Goal: Information Seeking & Learning: Learn about a topic

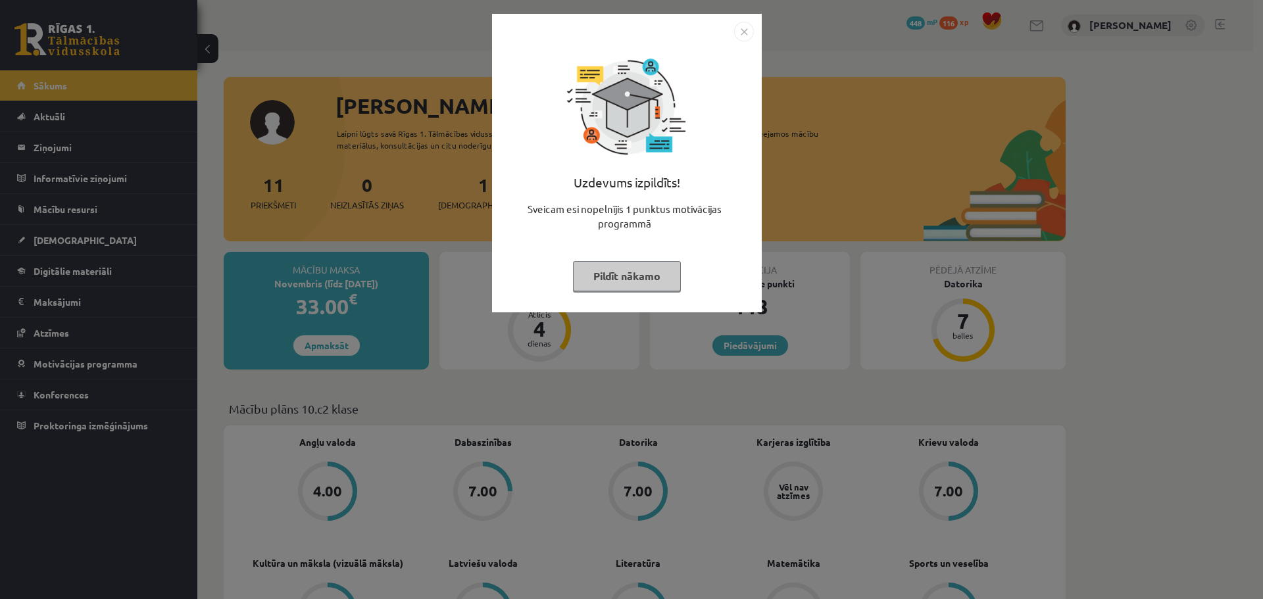
click at [626, 274] on button "Pildīt nākamo" at bounding box center [627, 276] width 108 height 30
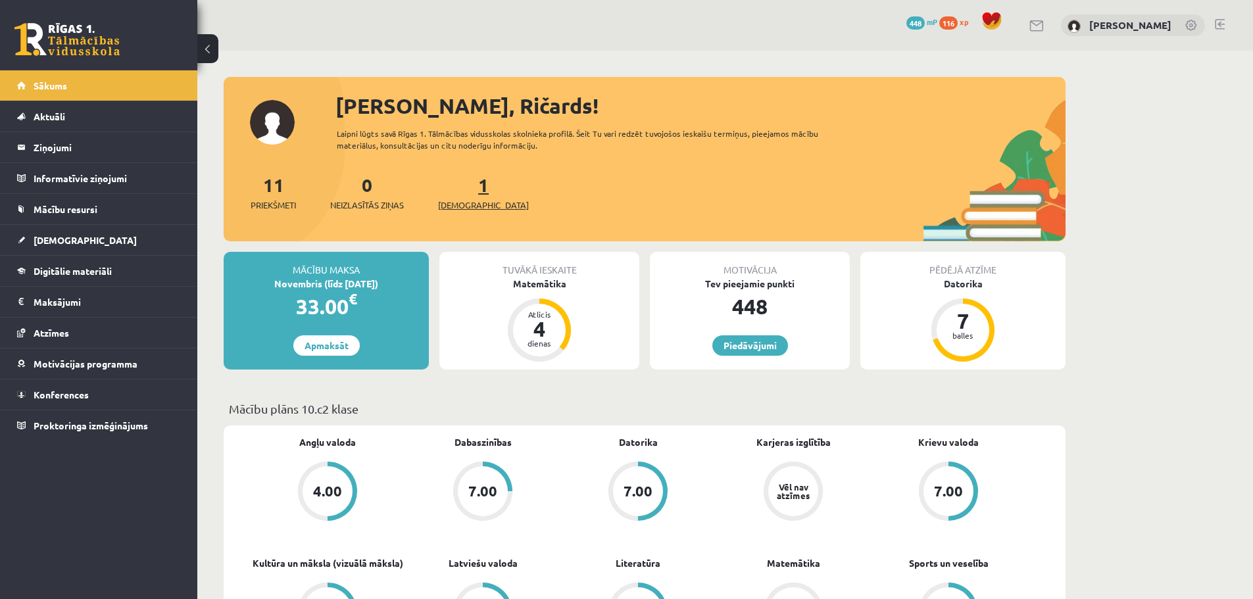
click at [460, 205] on span "[DEMOGRAPHIC_DATA]" at bounding box center [483, 205] width 91 height 13
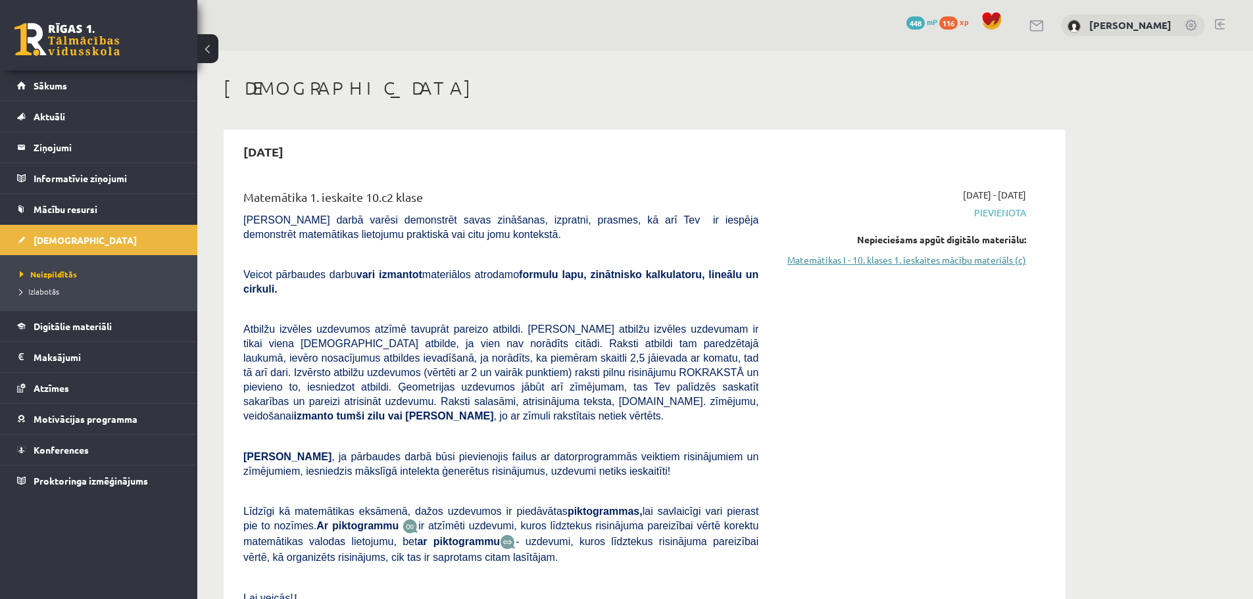
click at [892, 259] on link "Matemātikas I - 10. klases 1. ieskaites mācību materiāls (c)" at bounding box center [902, 260] width 248 height 14
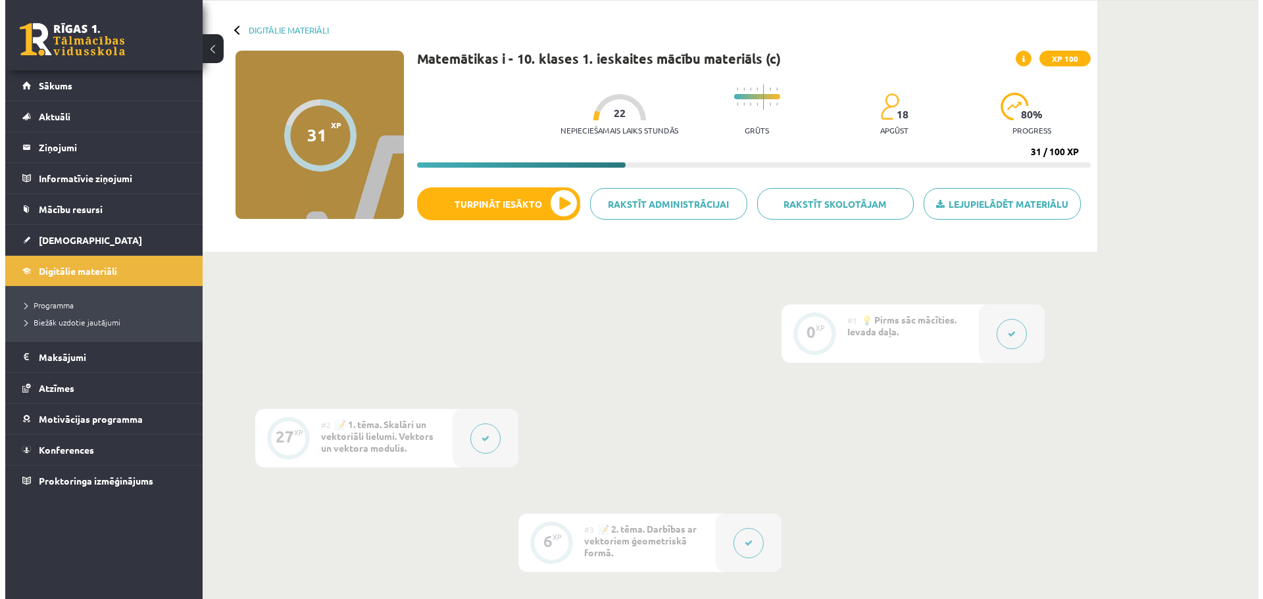
scroll to position [132, 0]
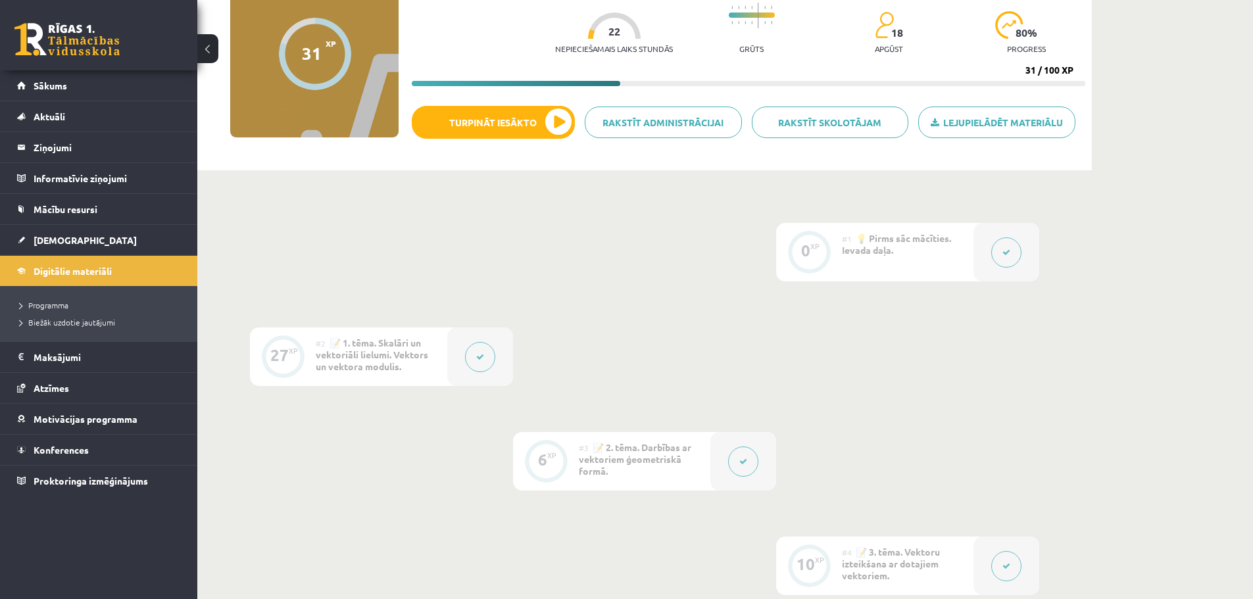
click at [478, 358] on icon at bounding box center [480, 357] width 8 height 8
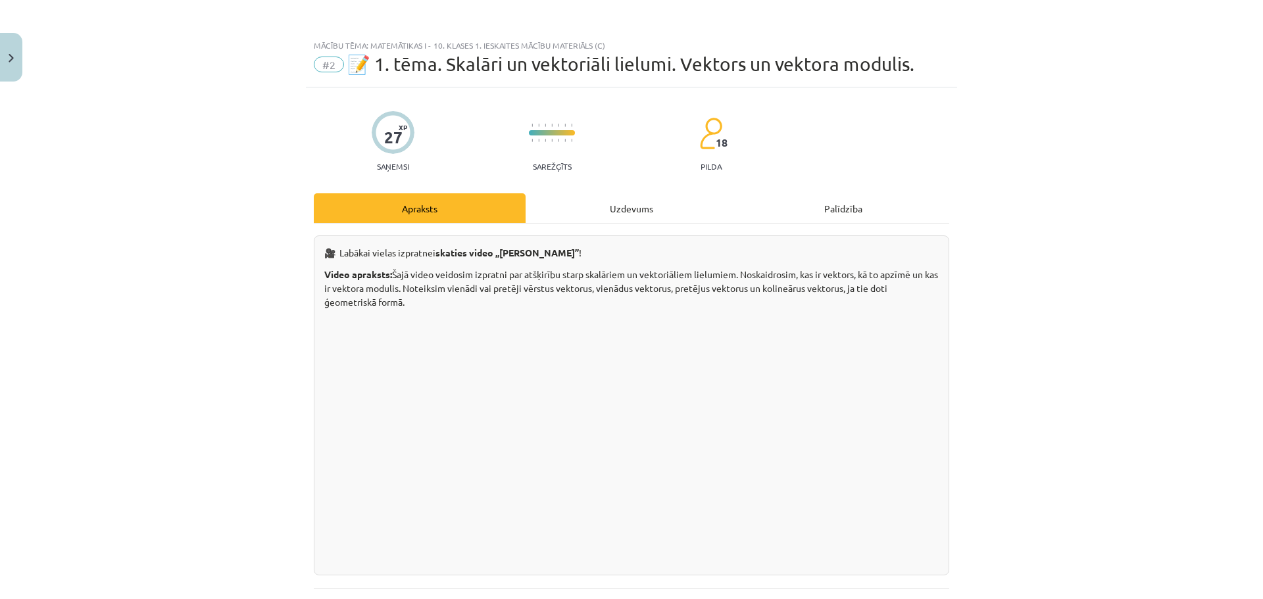
click at [617, 210] on div "Uzdevums" at bounding box center [631, 208] width 212 height 30
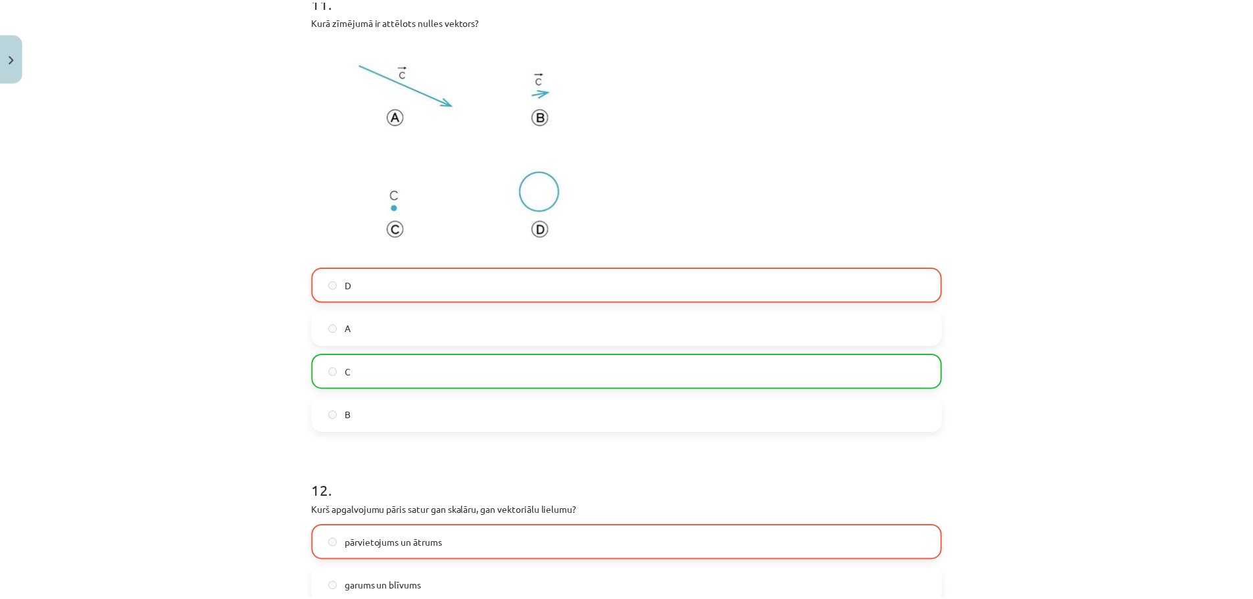
scroll to position [4523, 0]
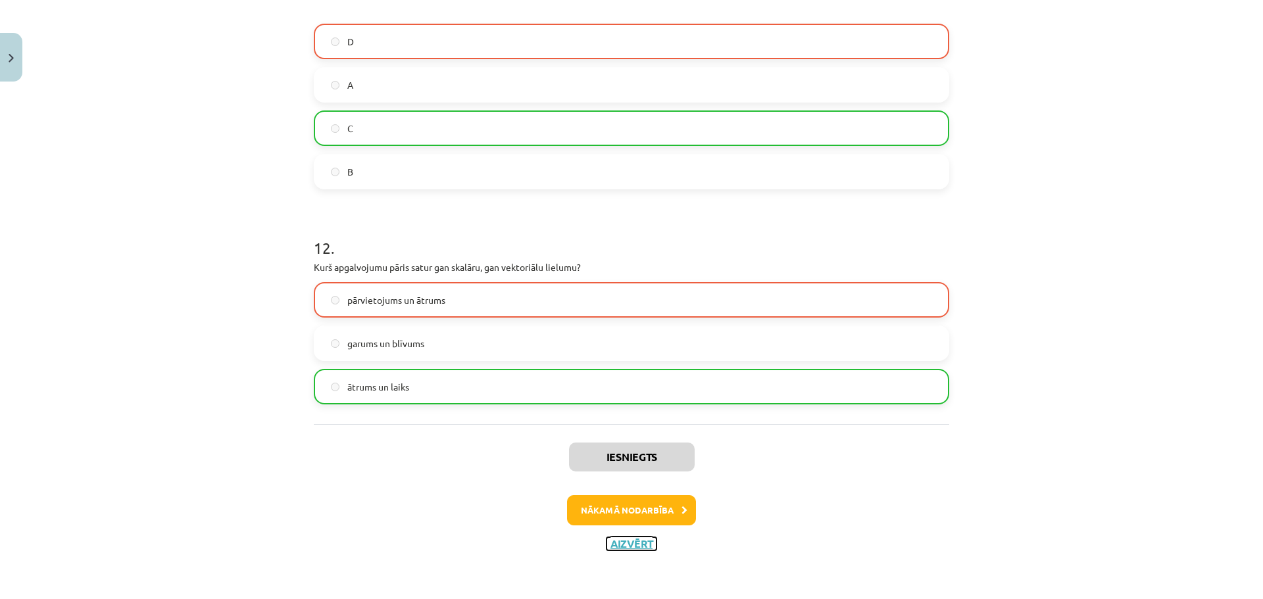
click at [632, 548] on button "Aizvērt" at bounding box center [631, 543] width 50 height 13
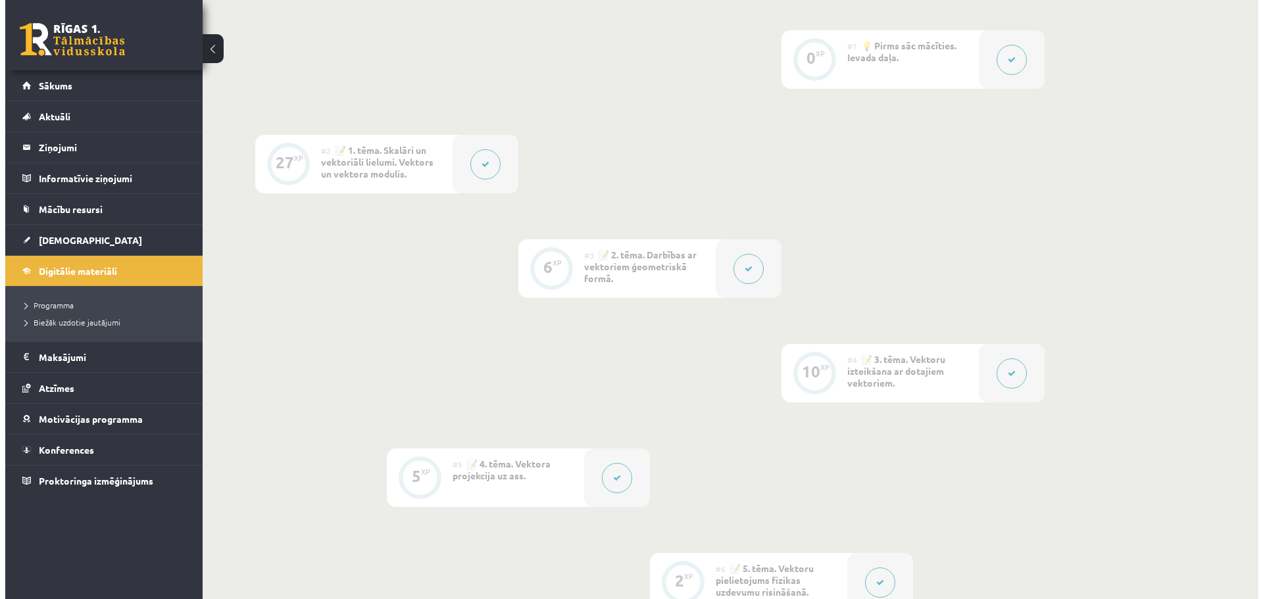
scroll to position [329, 0]
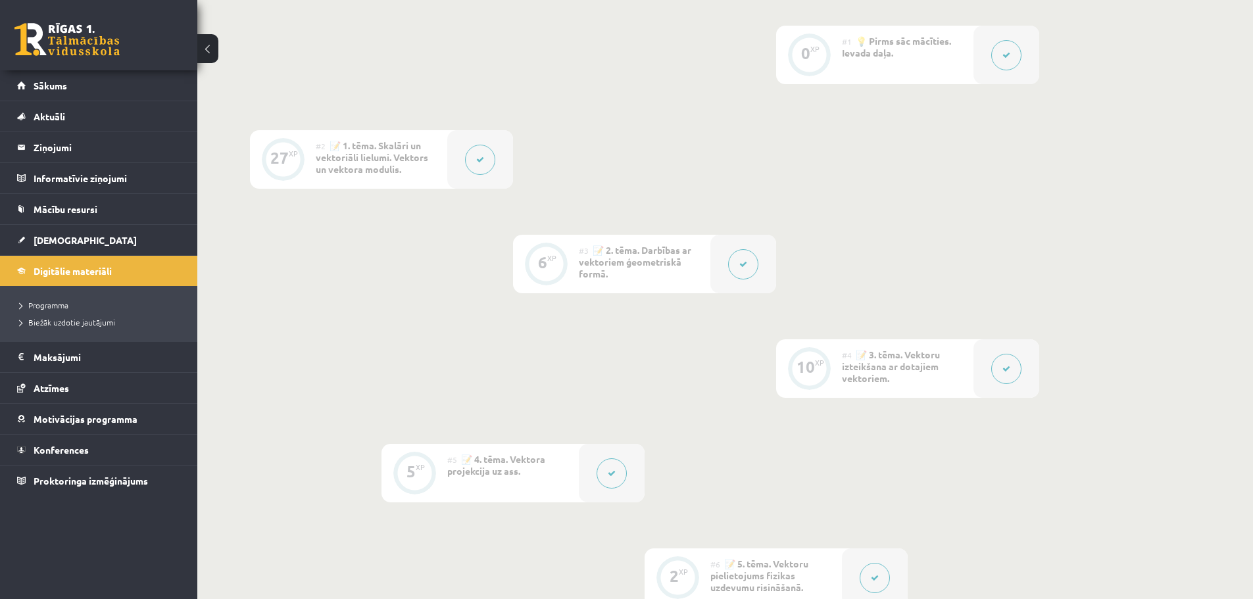
click at [745, 257] on button at bounding box center [743, 264] width 30 height 30
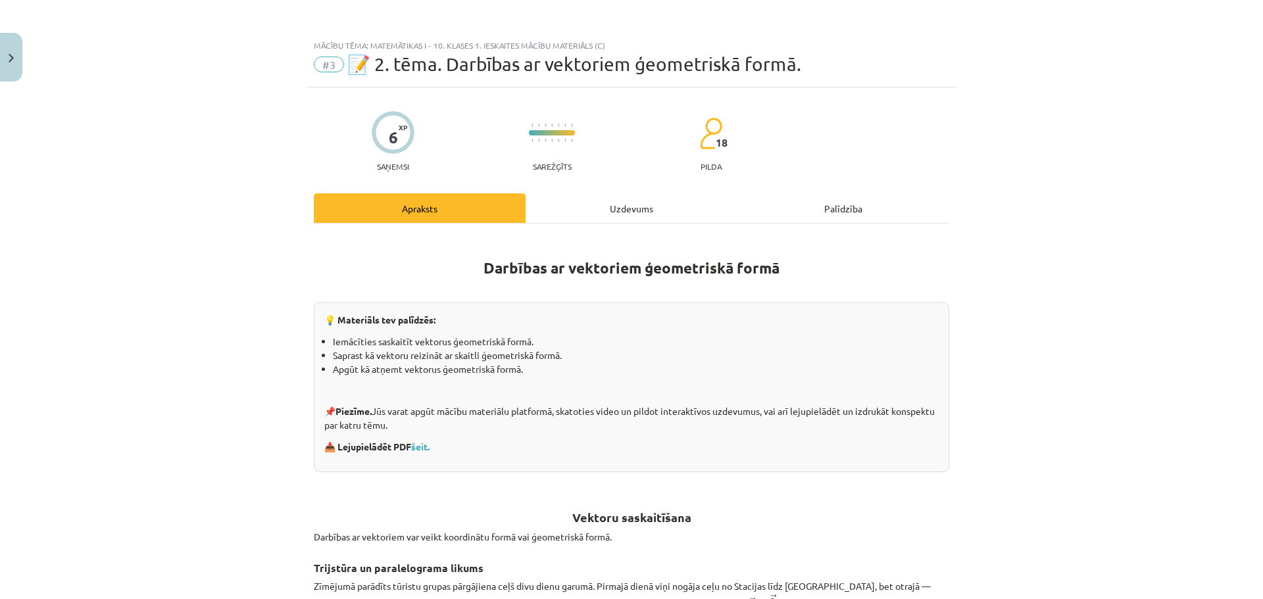
click at [639, 202] on div "Uzdevums" at bounding box center [631, 208] width 212 height 30
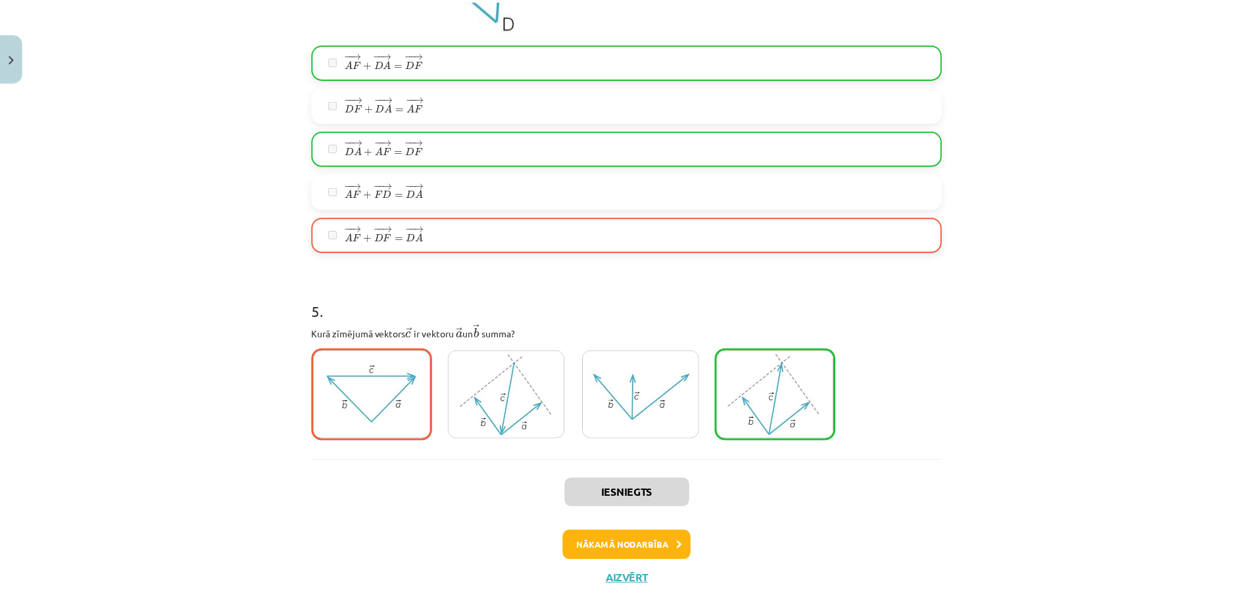
scroll to position [1737, 0]
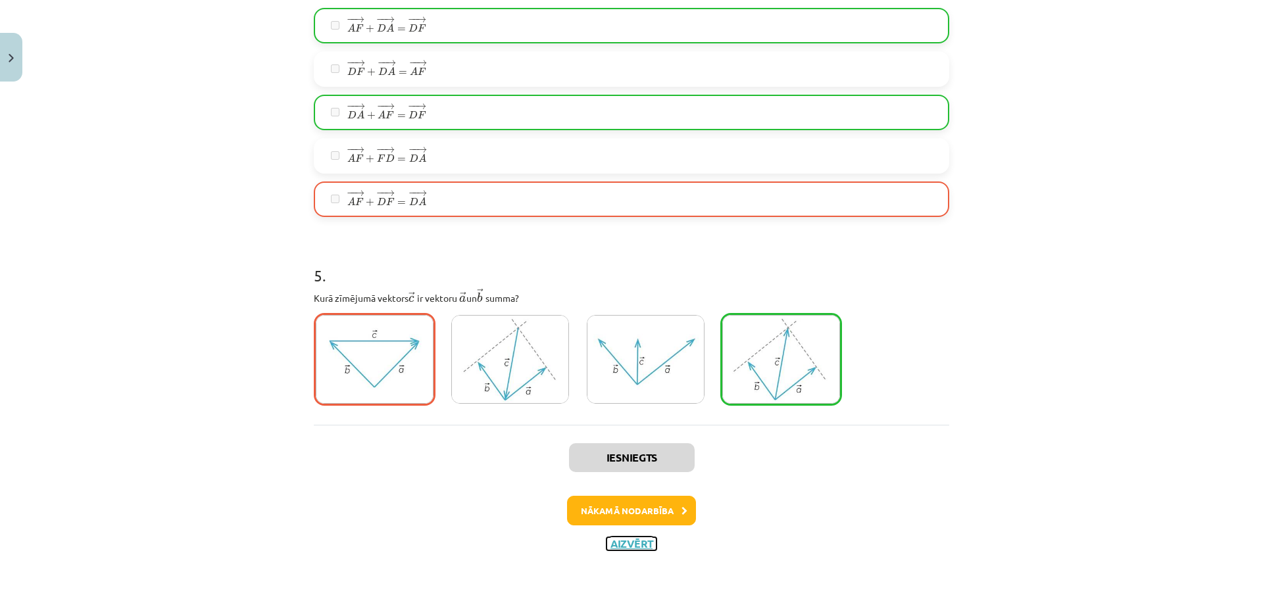
click at [640, 547] on button "Aizvērt" at bounding box center [631, 543] width 50 height 13
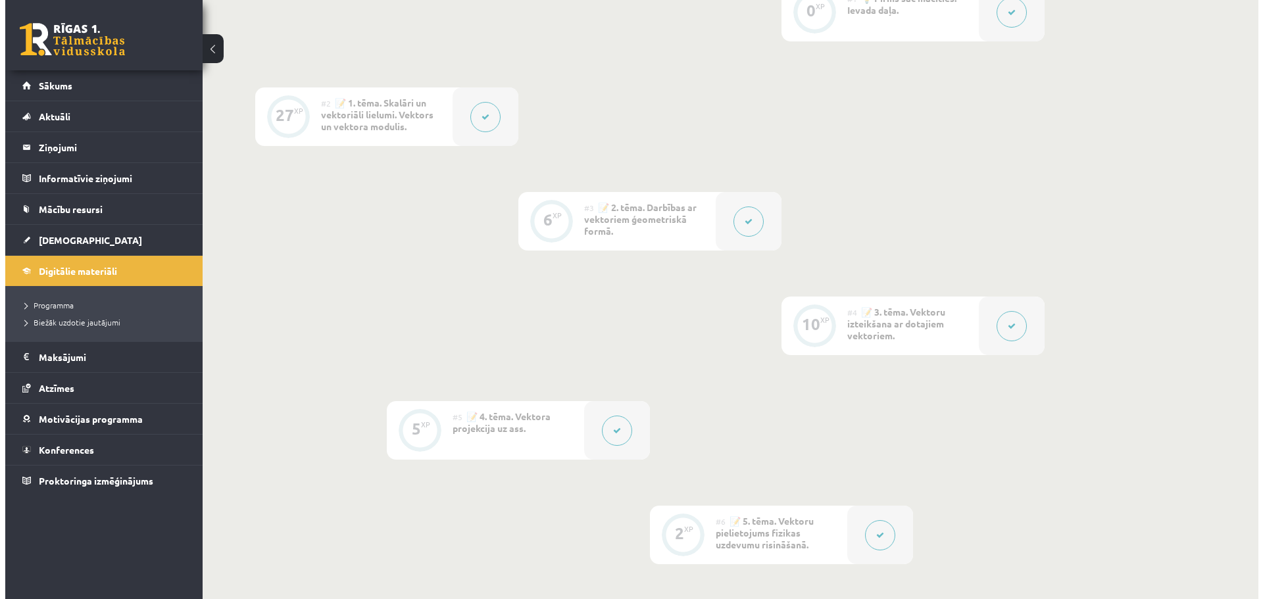
scroll to position [395, 0]
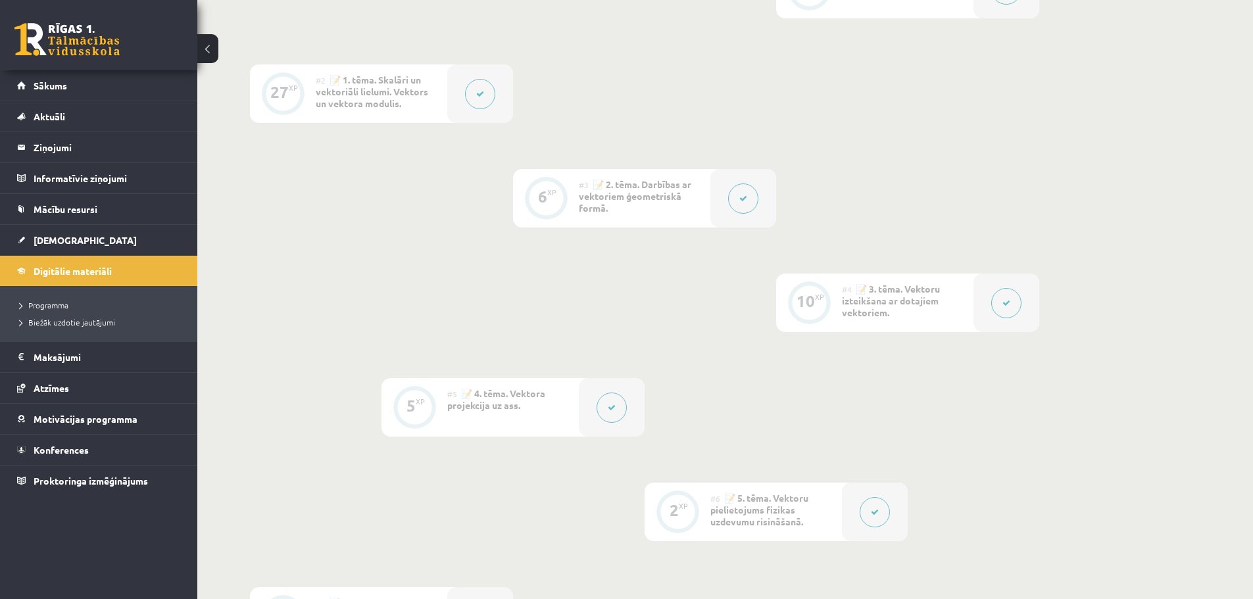
click at [1011, 306] on button at bounding box center [1006, 303] width 30 height 30
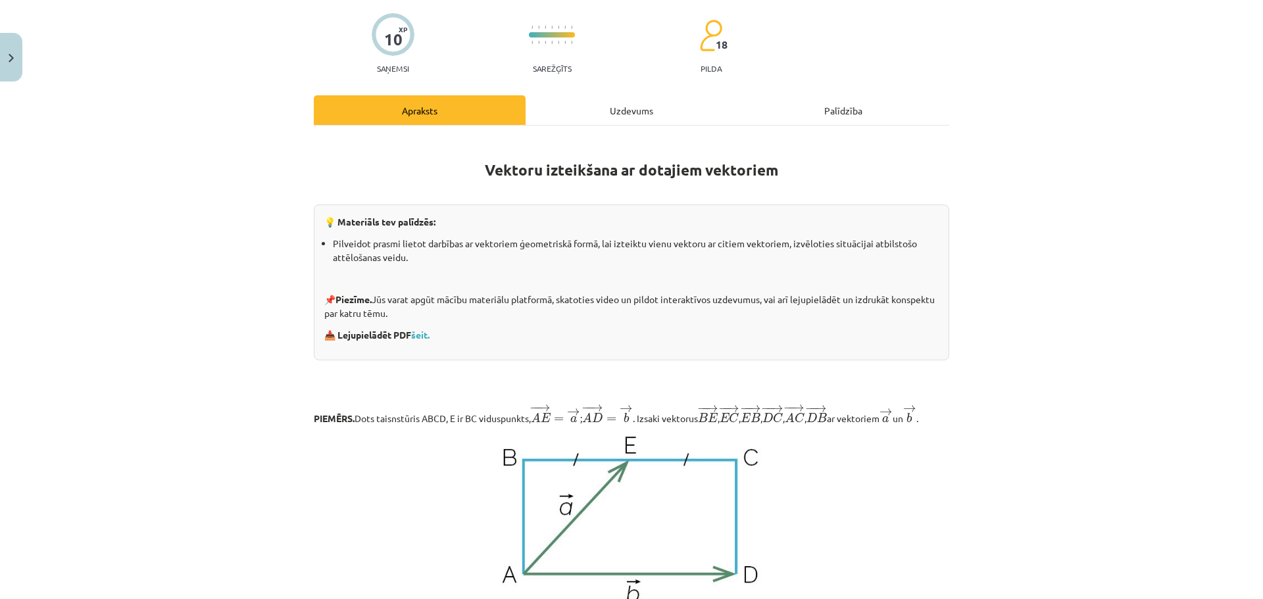
scroll to position [0, 0]
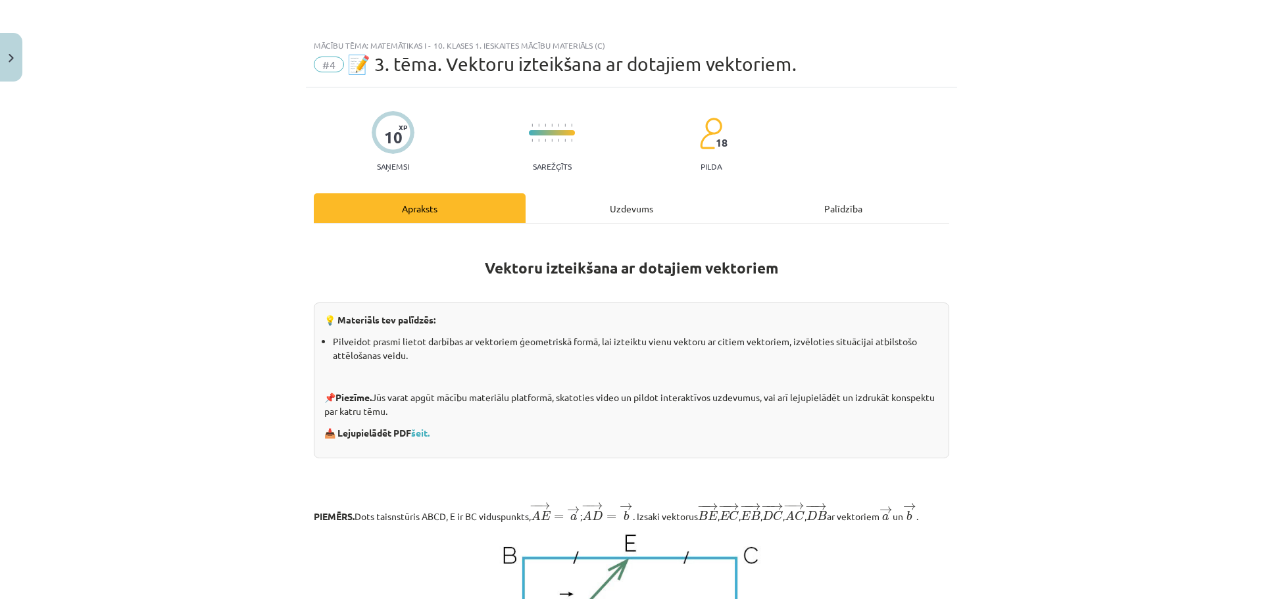
click at [631, 211] on div "Uzdevums" at bounding box center [631, 208] width 212 height 30
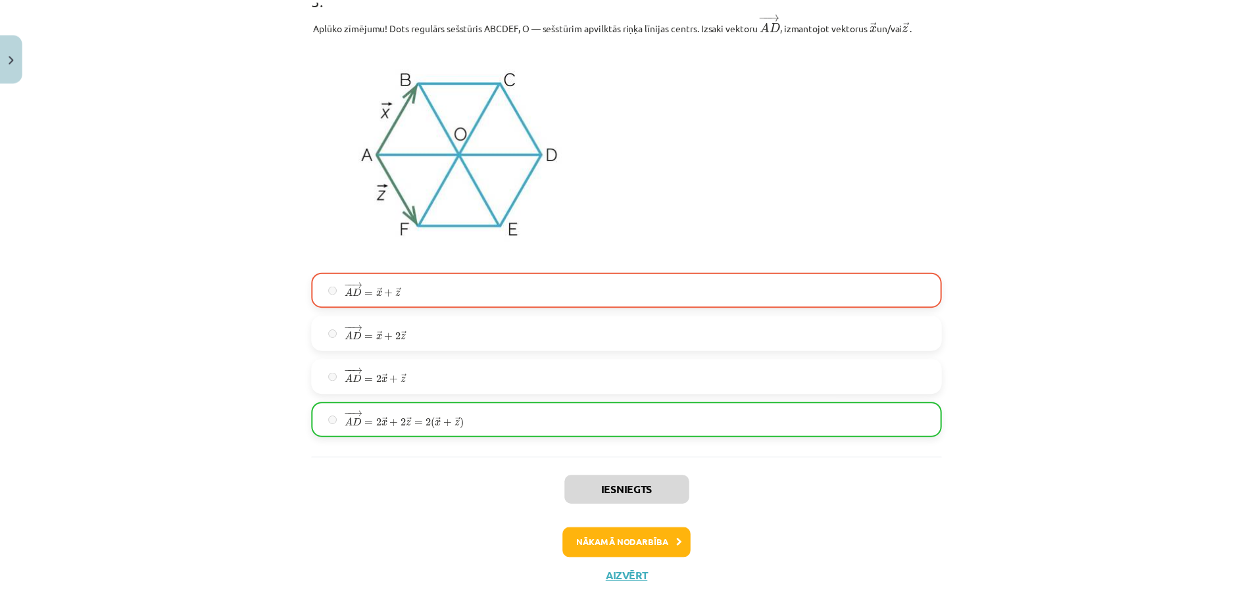
scroll to position [2398, 0]
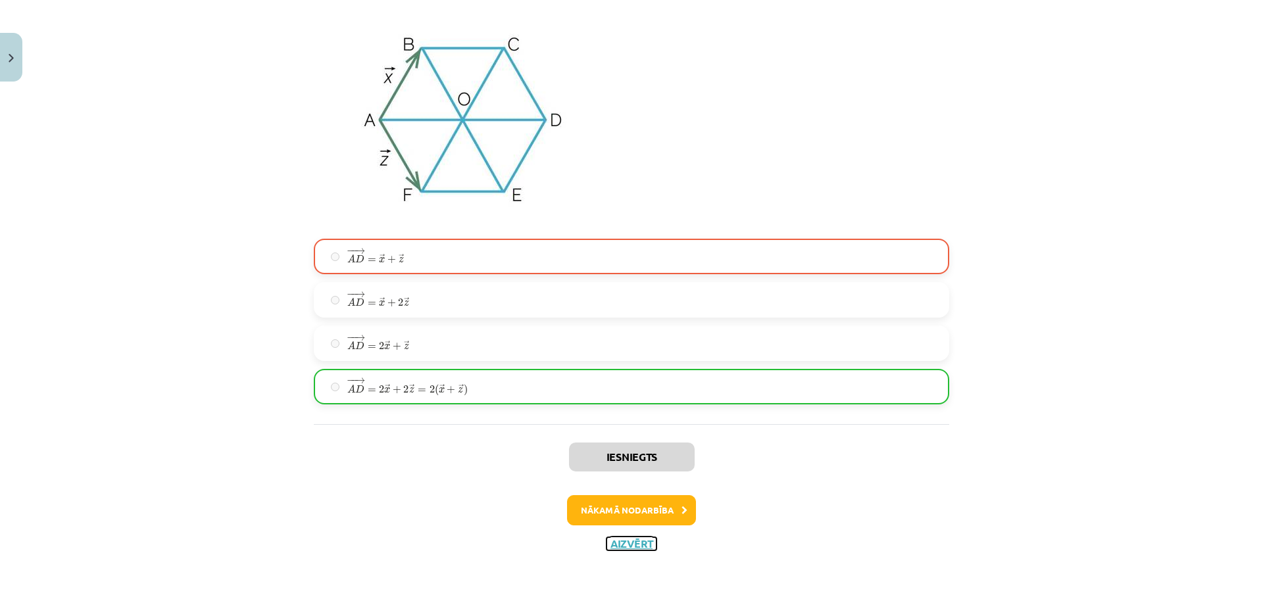
click at [626, 543] on button "Aizvērt" at bounding box center [631, 543] width 50 height 13
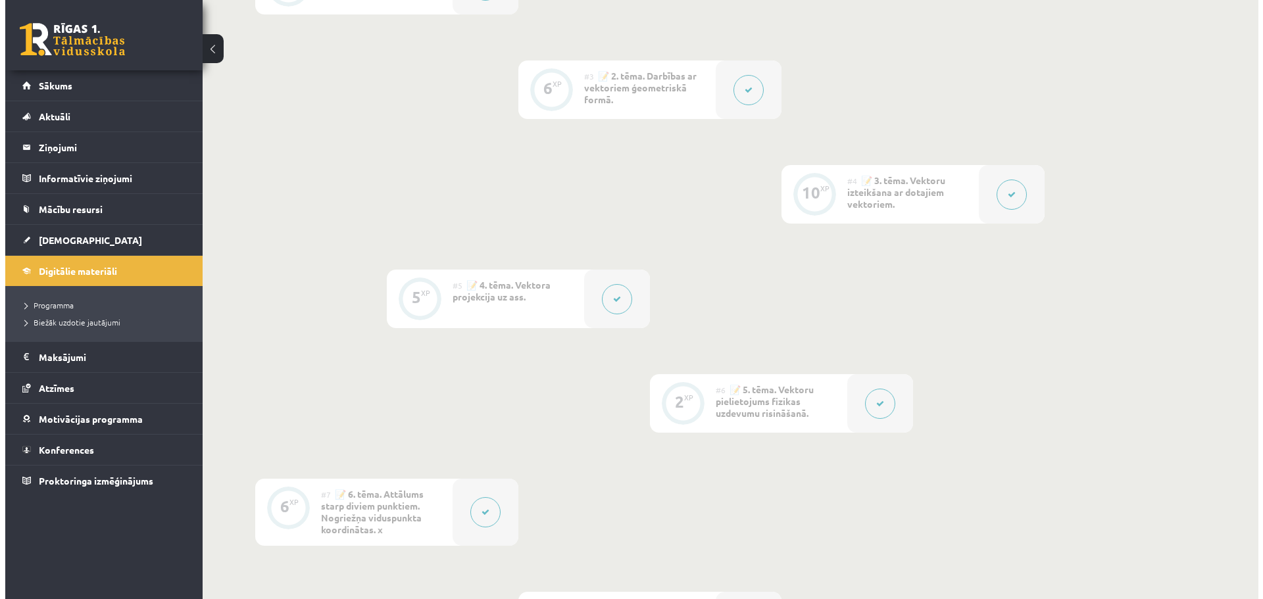
scroll to position [526, 0]
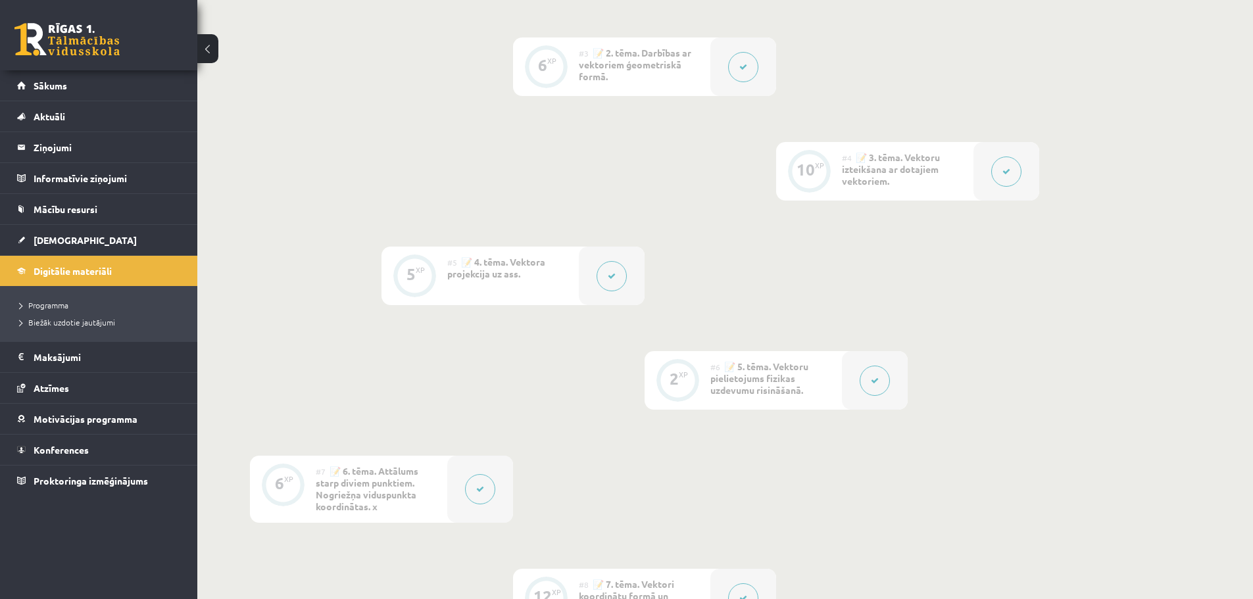
click at [873, 380] on icon at bounding box center [875, 381] width 8 height 8
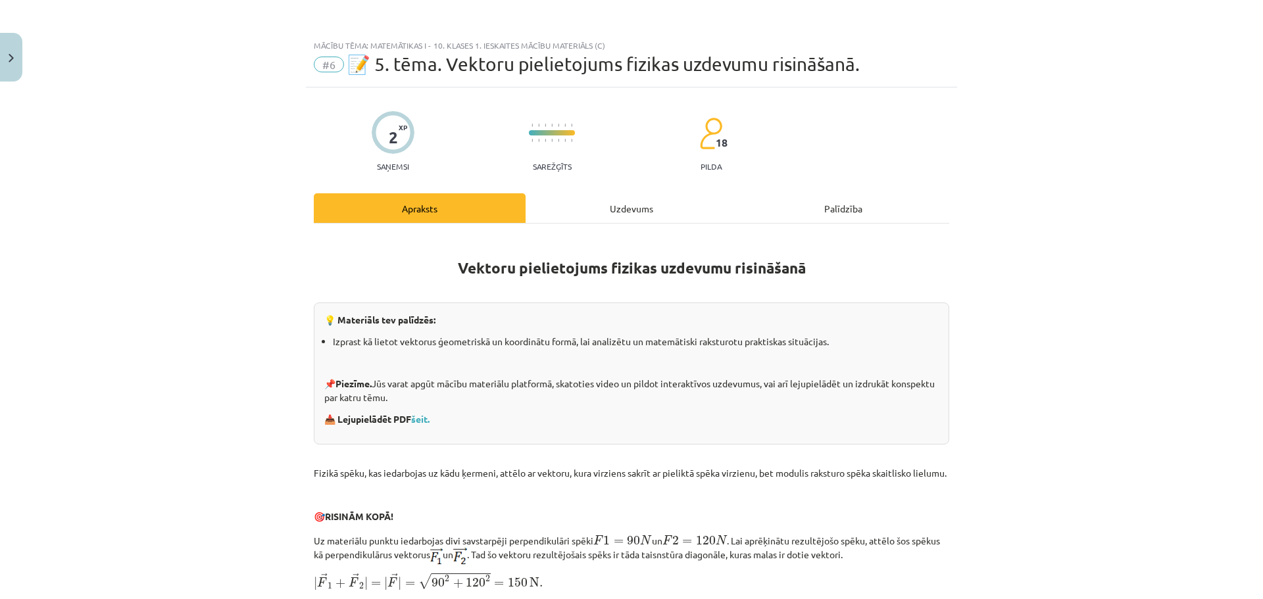
click at [634, 216] on div "Uzdevums" at bounding box center [631, 208] width 212 height 30
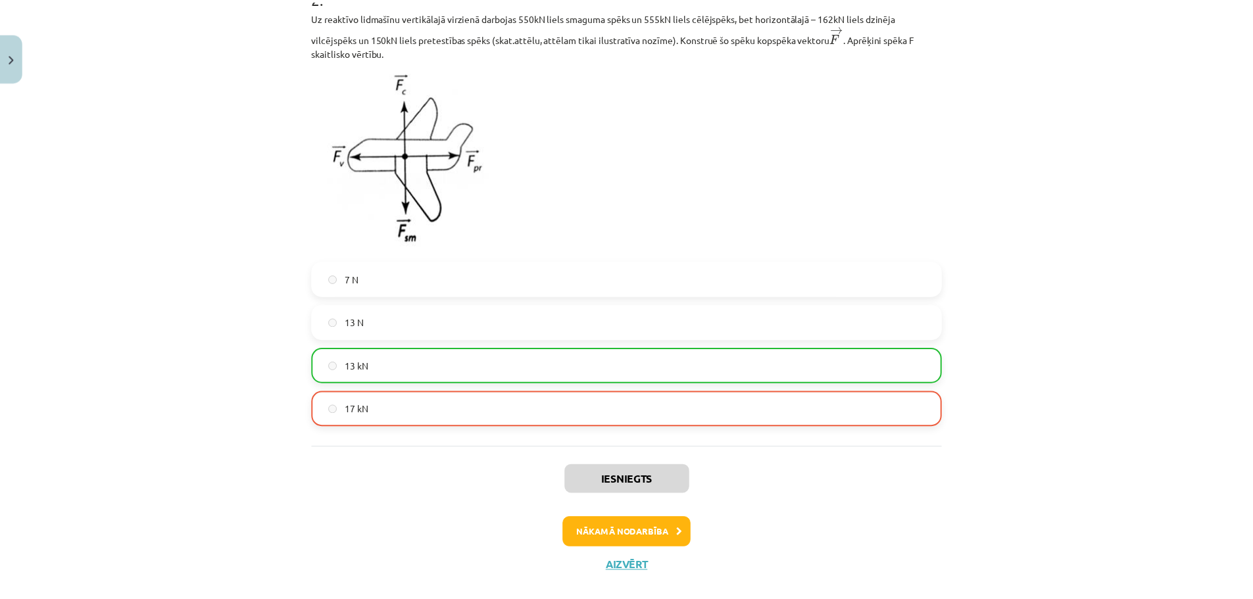
scroll to position [592, 0]
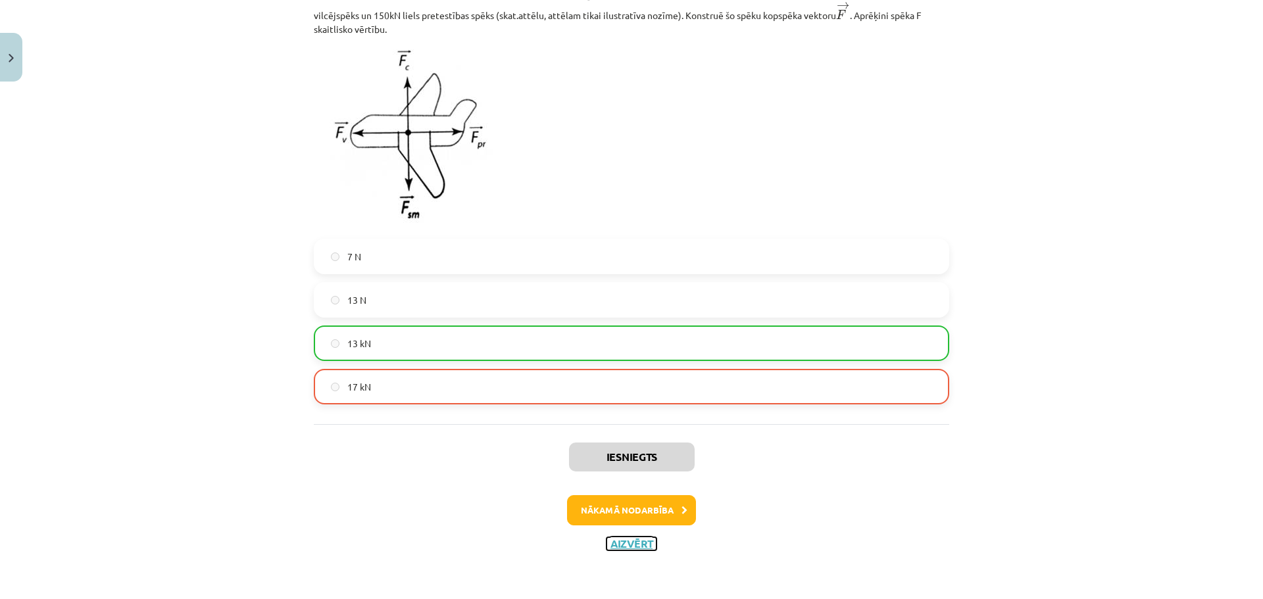
click at [634, 548] on button "Aizvērt" at bounding box center [631, 543] width 50 height 13
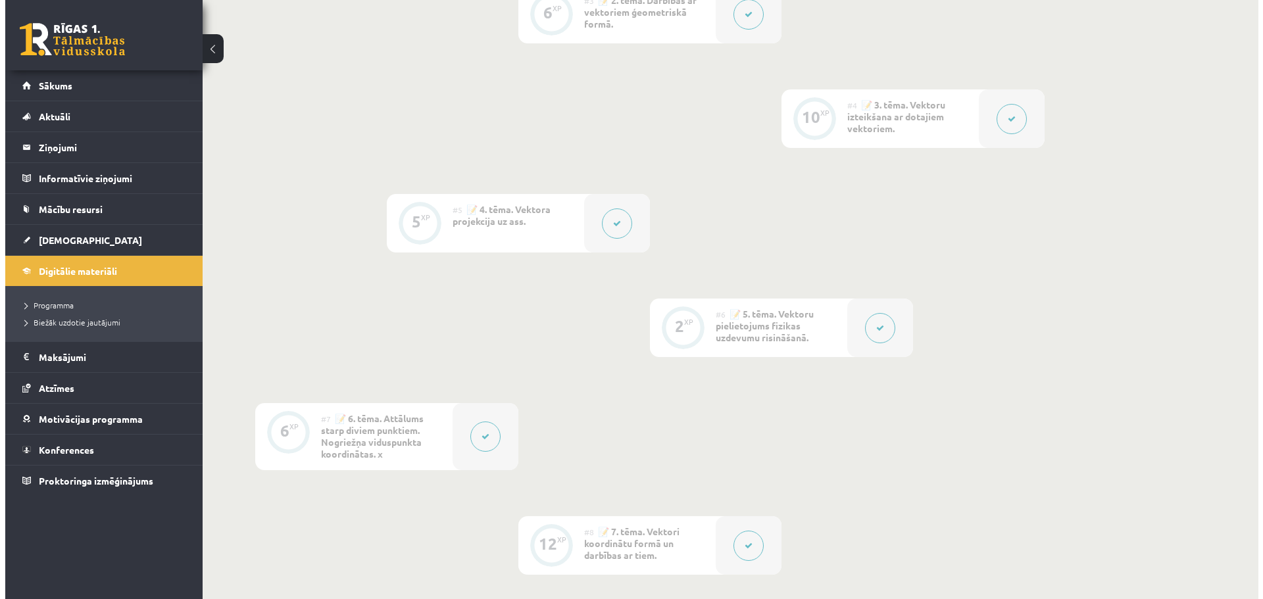
scroll to position [658, 0]
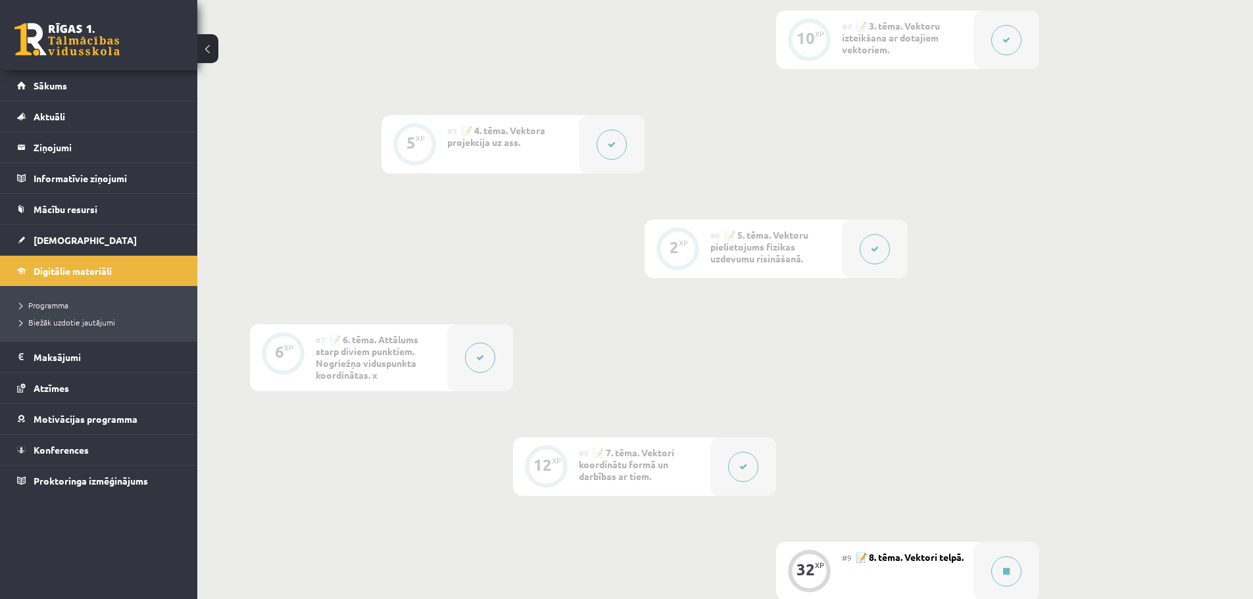
click at [493, 359] on button at bounding box center [480, 358] width 30 height 30
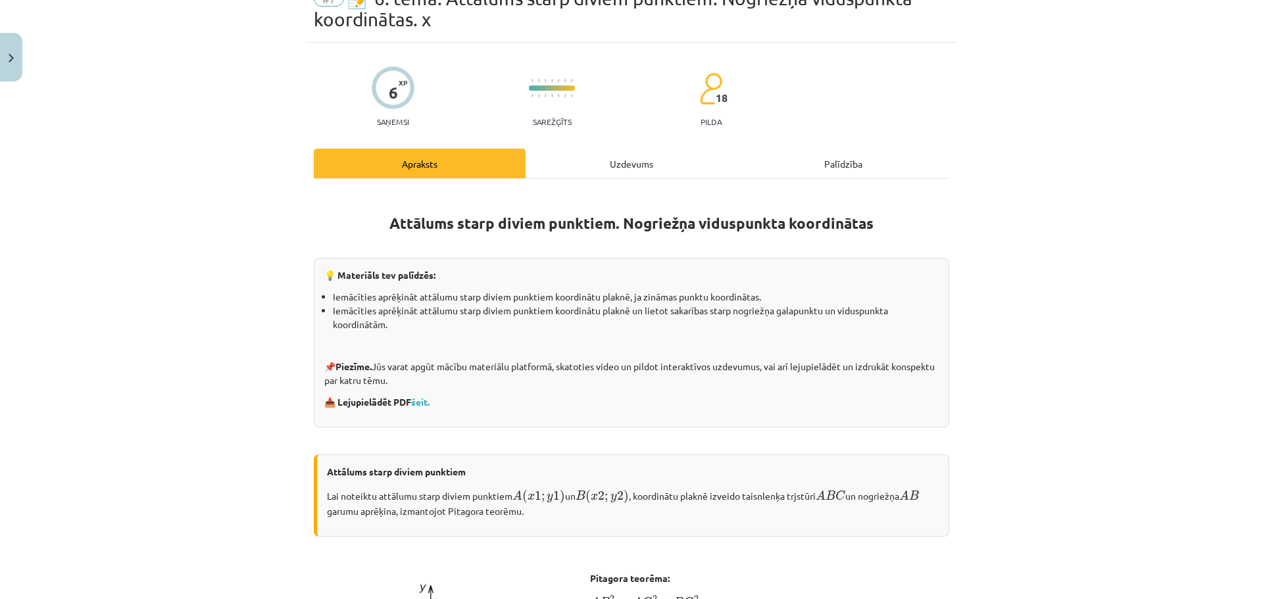
click at [625, 154] on div "Uzdevums" at bounding box center [631, 164] width 212 height 30
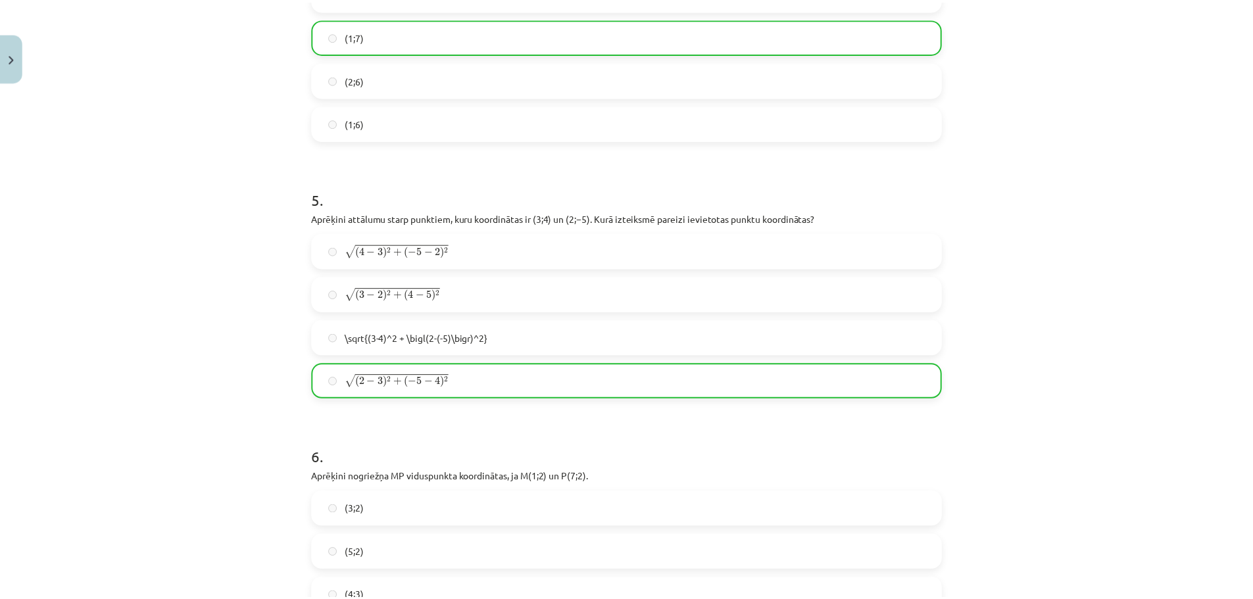
scroll to position [1634, 0]
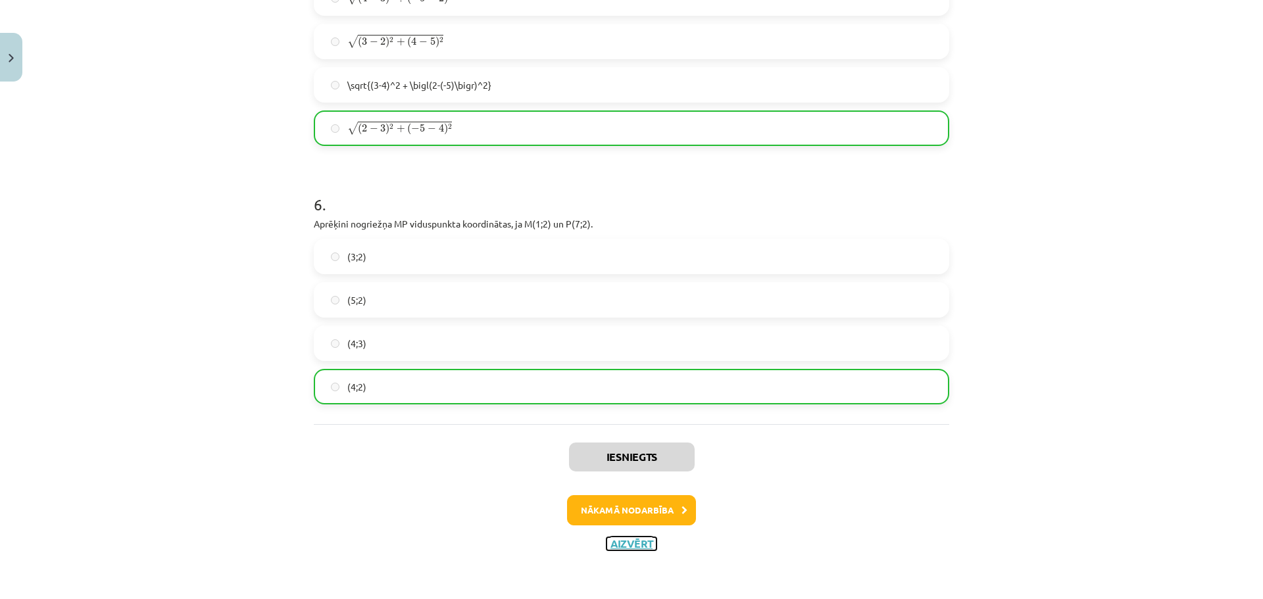
click at [623, 540] on button "Aizvērt" at bounding box center [631, 543] width 50 height 13
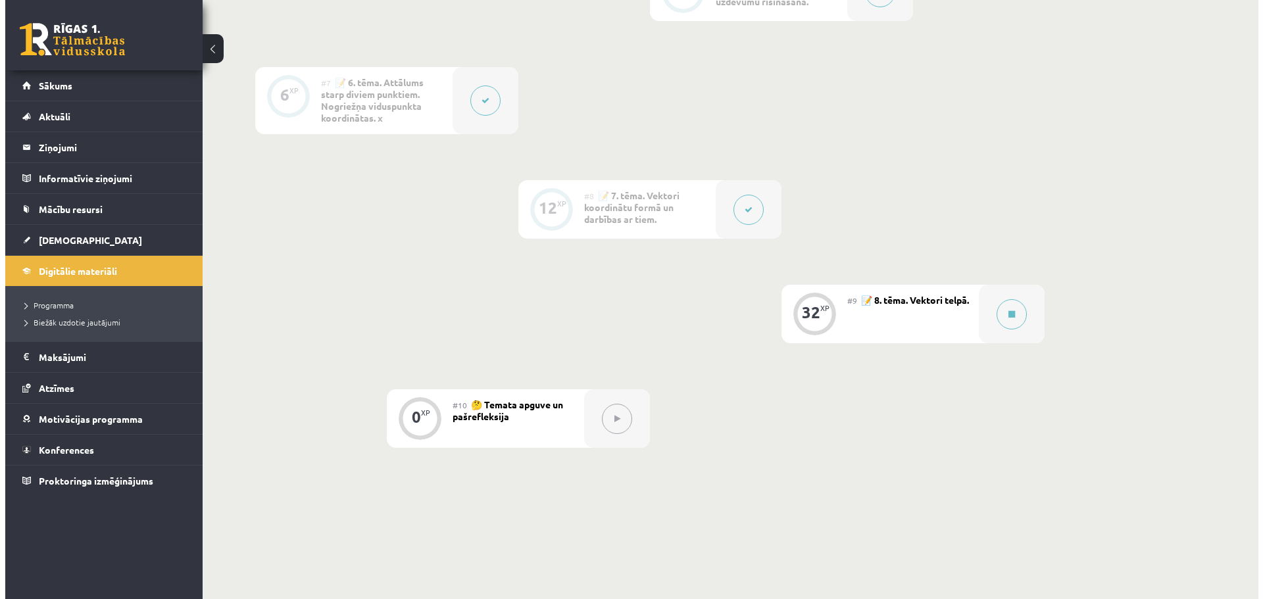
scroll to position [921, 0]
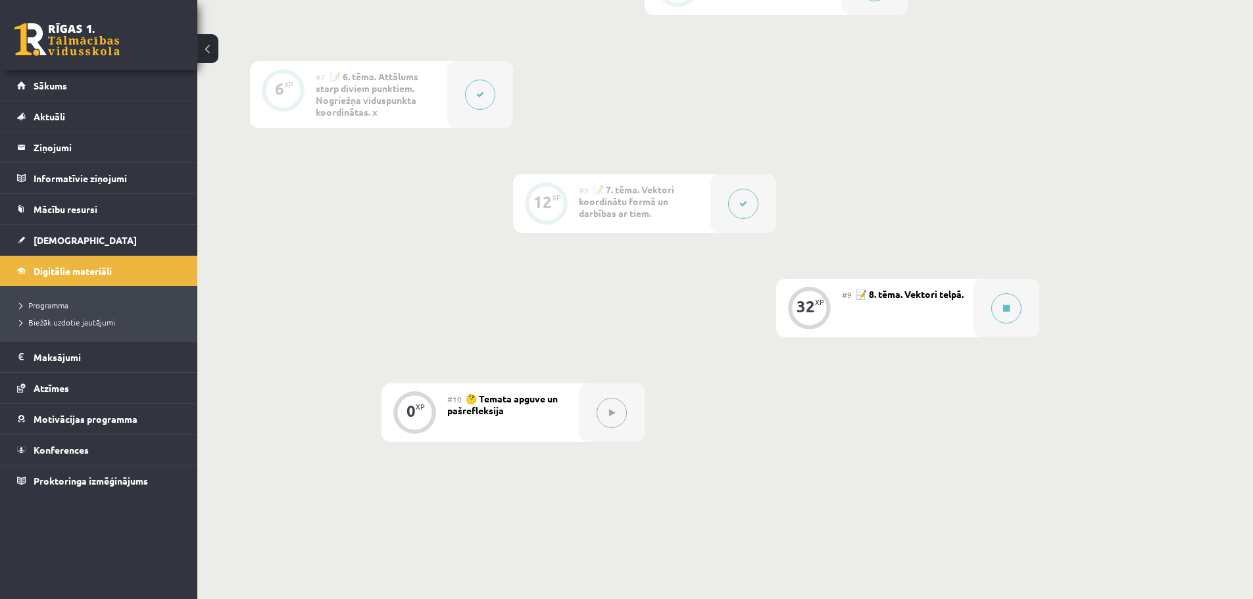
click at [746, 210] on button at bounding box center [743, 204] width 30 height 30
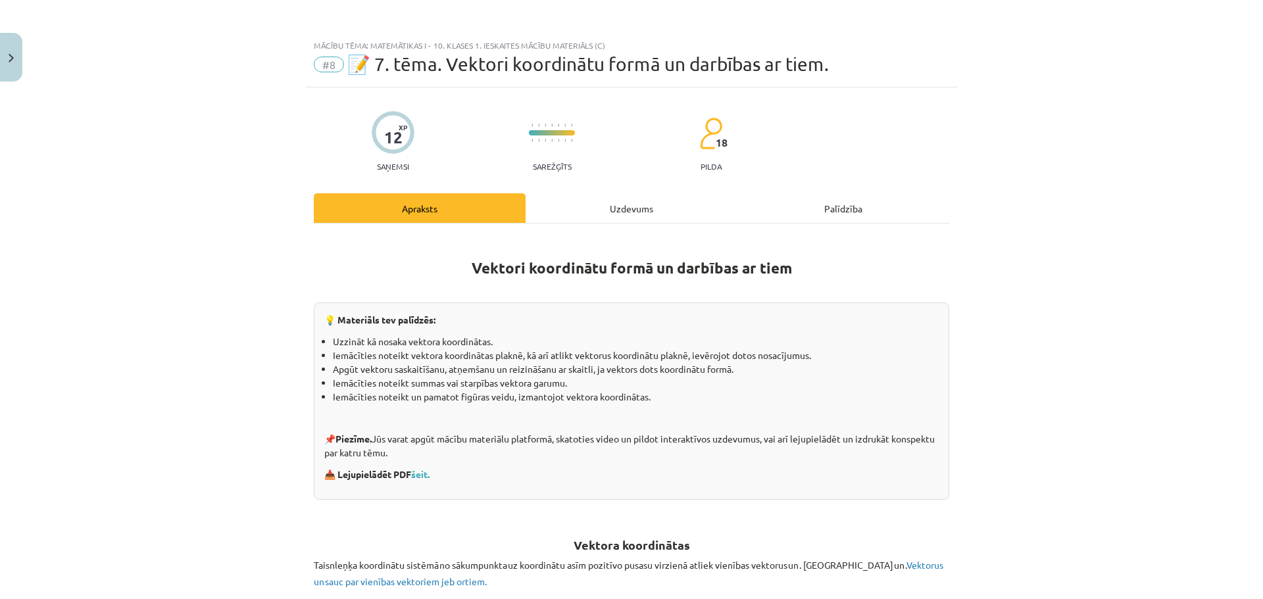
click at [598, 202] on div "Uzdevums" at bounding box center [631, 208] width 212 height 30
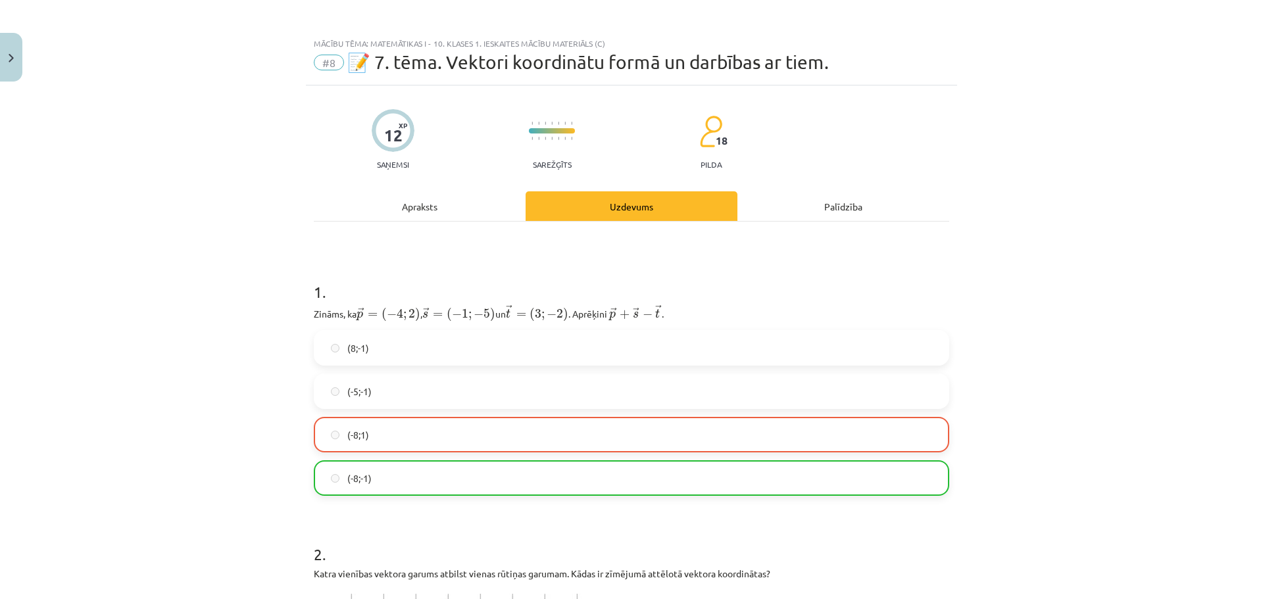
scroll to position [0, 0]
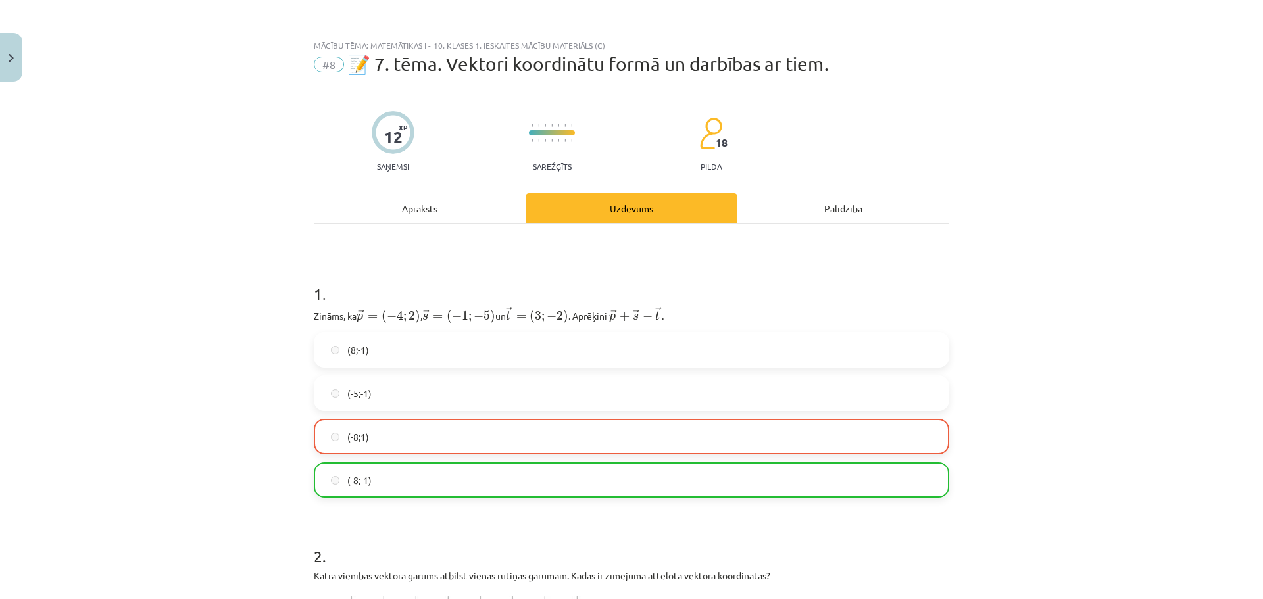
click at [423, 201] on div "Apraksts" at bounding box center [420, 208] width 212 height 30
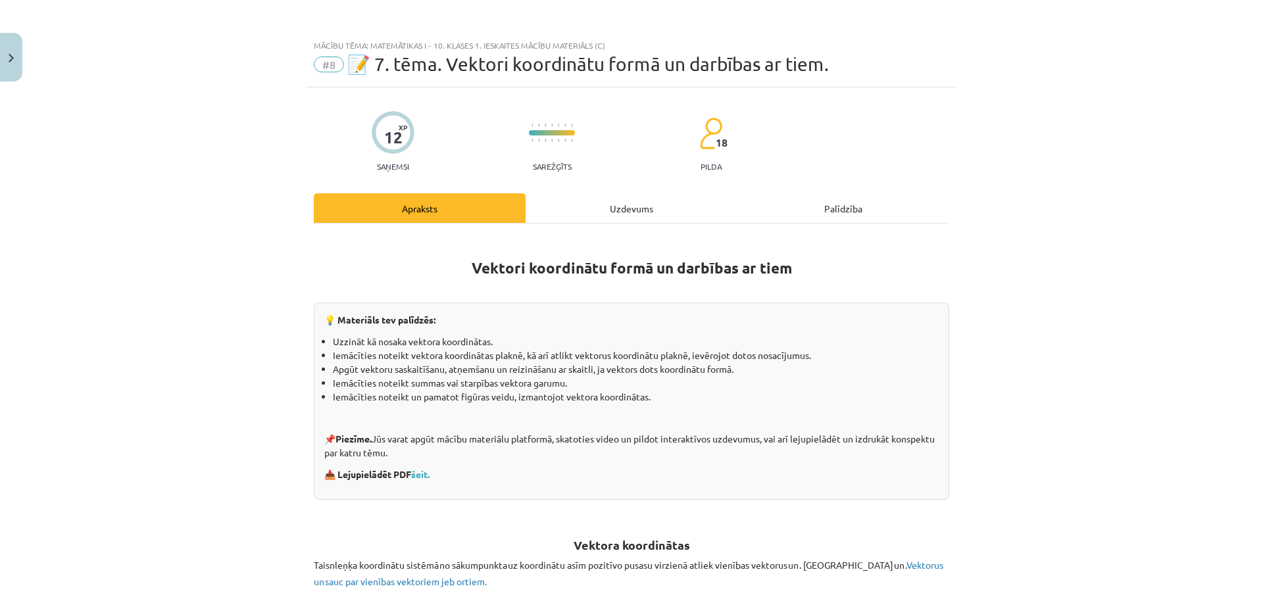
click at [615, 216] on div "Uzdevums" at bounding box center [631, 208] width 212 height 30
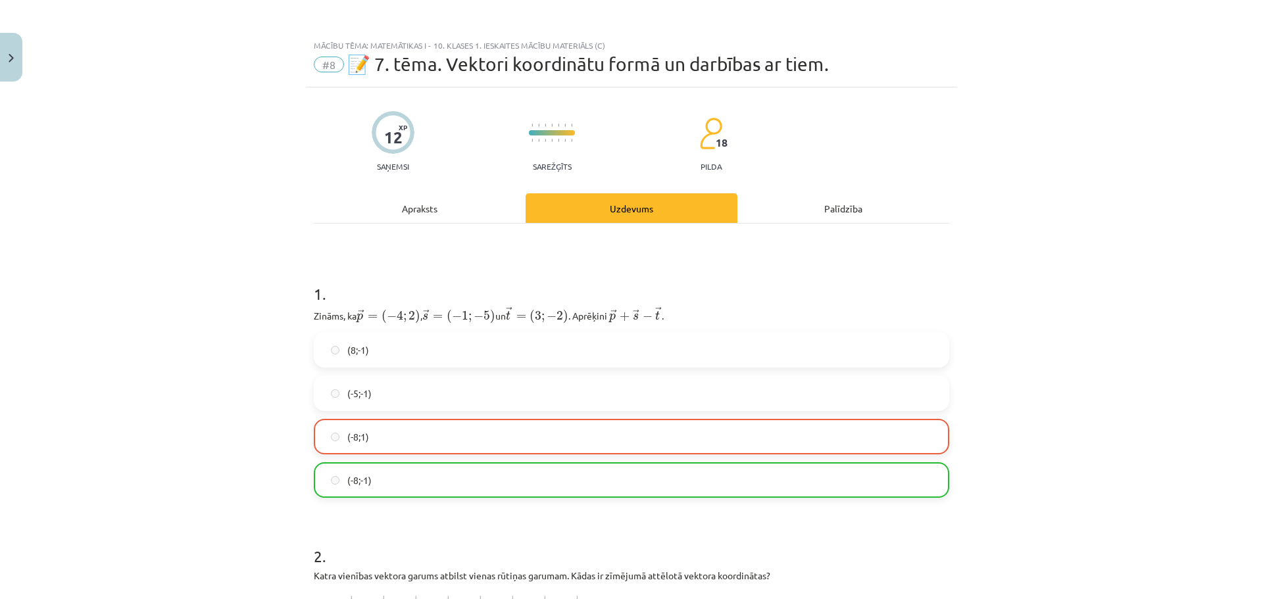
click at [408, 214] on div "Apraksts" at bounding box center [420, 208] width 212 height 30
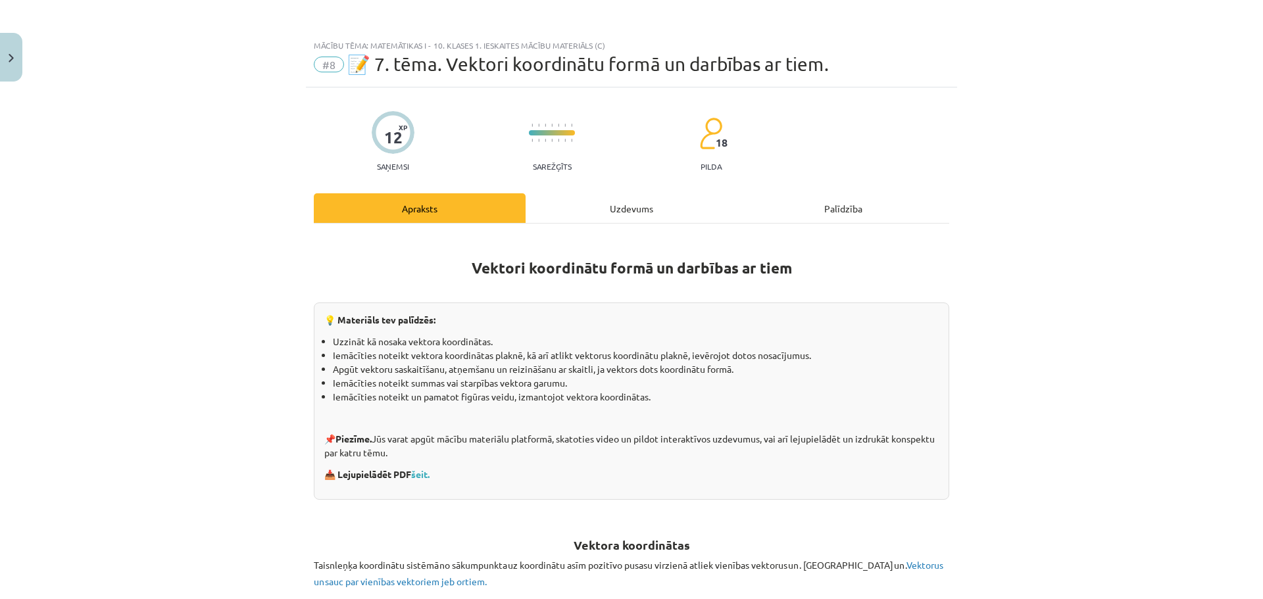
click at [632, 206] on div "Uzdevums" at bounding box center [631, 208] width 212 height 30
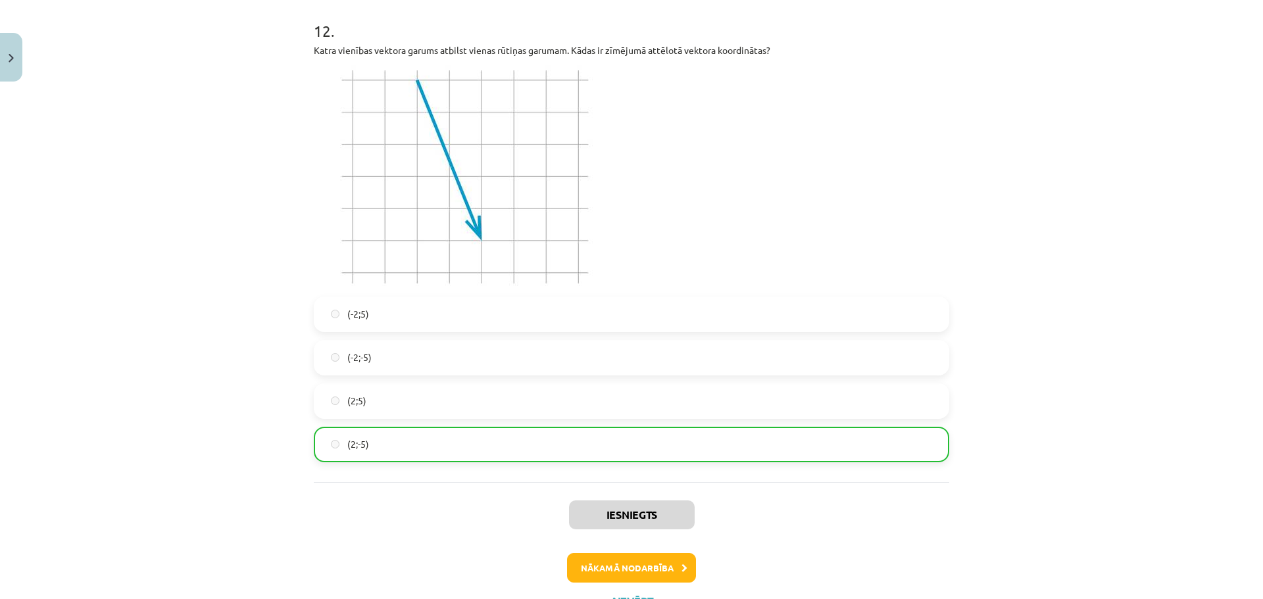
scroll to position [3678, 0]
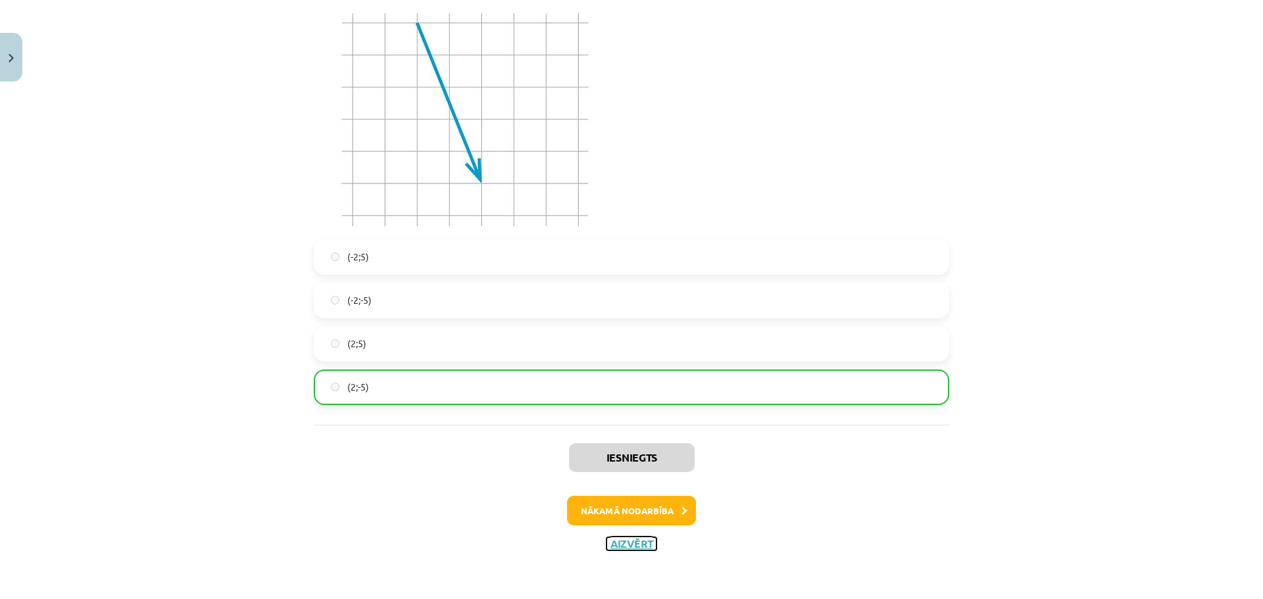
click at [629, 547] on button "Aizvērt" at bounding box center [631, 543] width 50 height 13
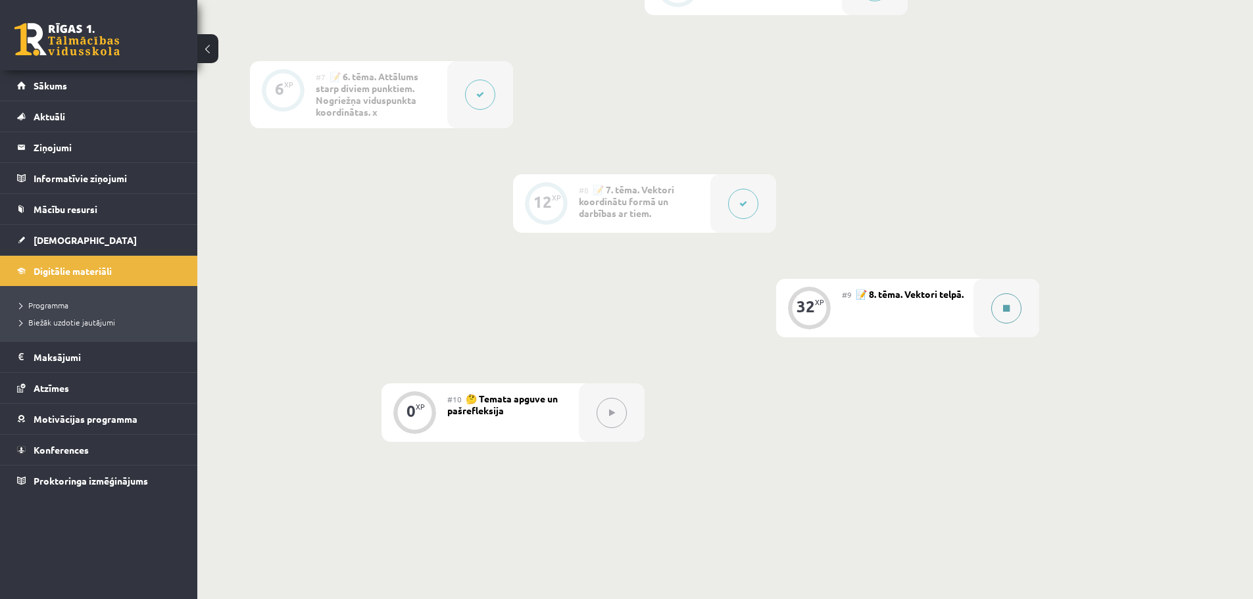
click at [1010, 303] on button at bounding box center [1006, 308] width 30 height 30
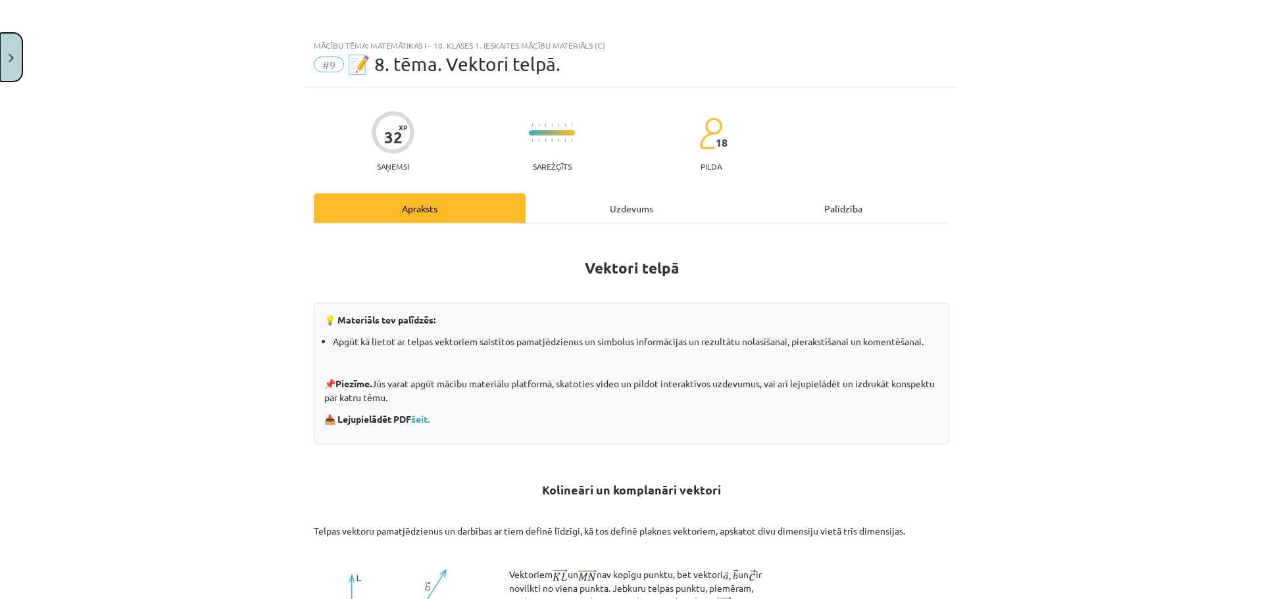
click at [9, 71] on button "Close" at bounding box center [11, 57] width 22 height 49
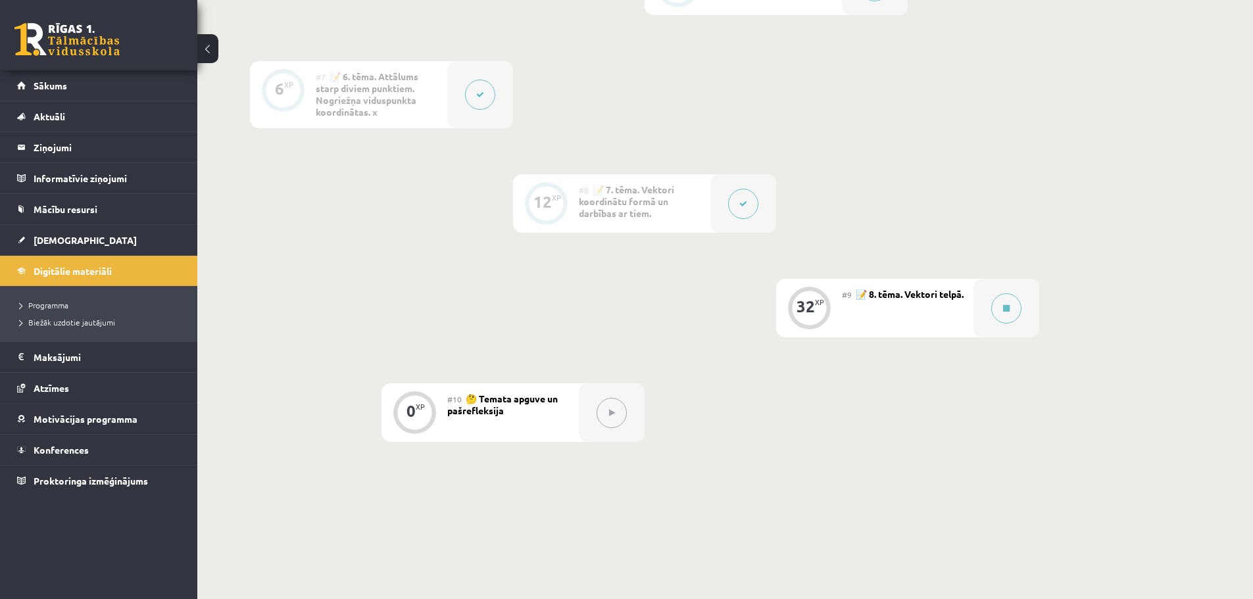
click at [738, 204] on button at bounding box center [743, 204] width 30 height 30
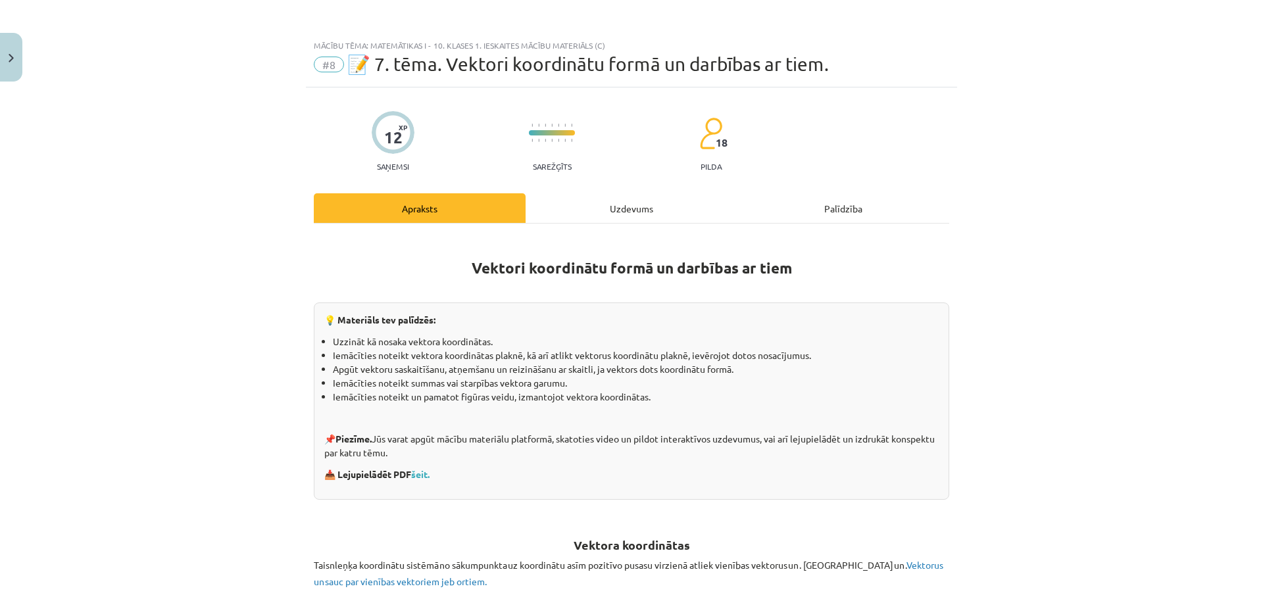
click at [637, 199] on div "Uzdevums" at bounding box center [631, 208] width 212 height 30
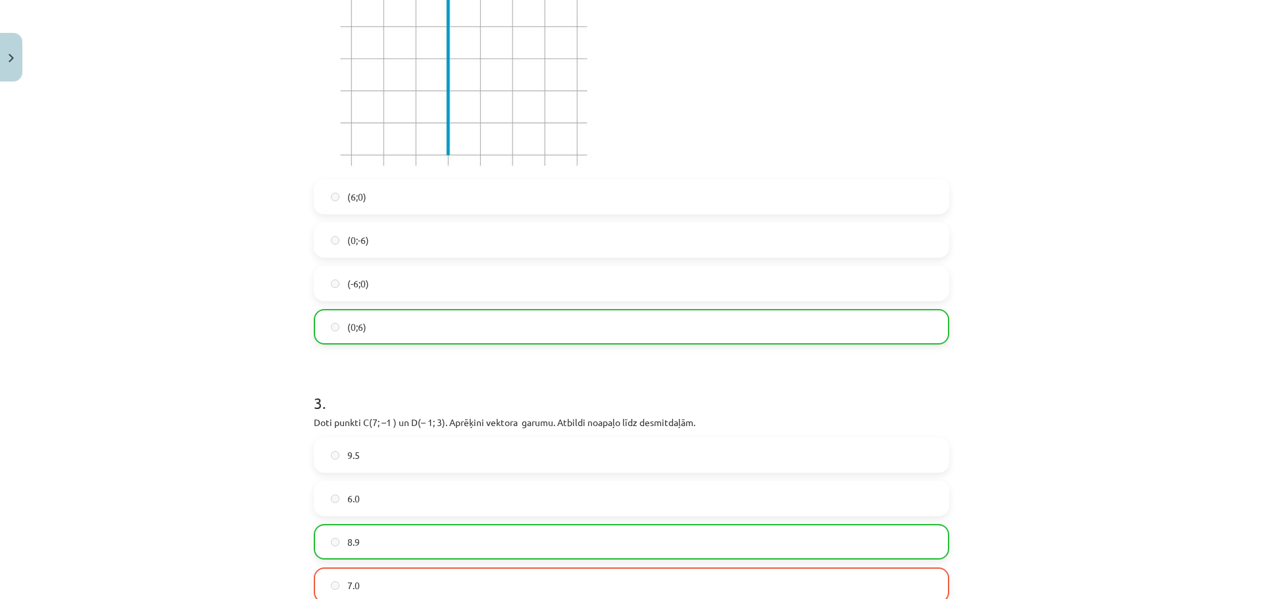
scroll to position [427, 0]
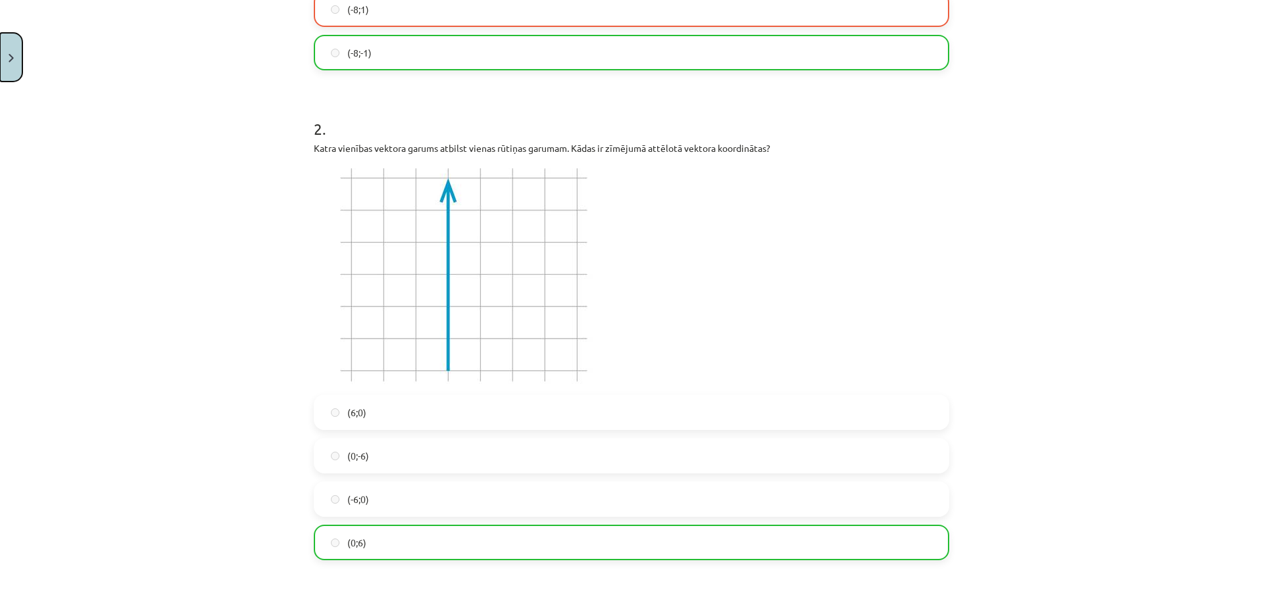
click at [11, 59] on img "Close" at bounding box center [11, 58] width 5 height 9
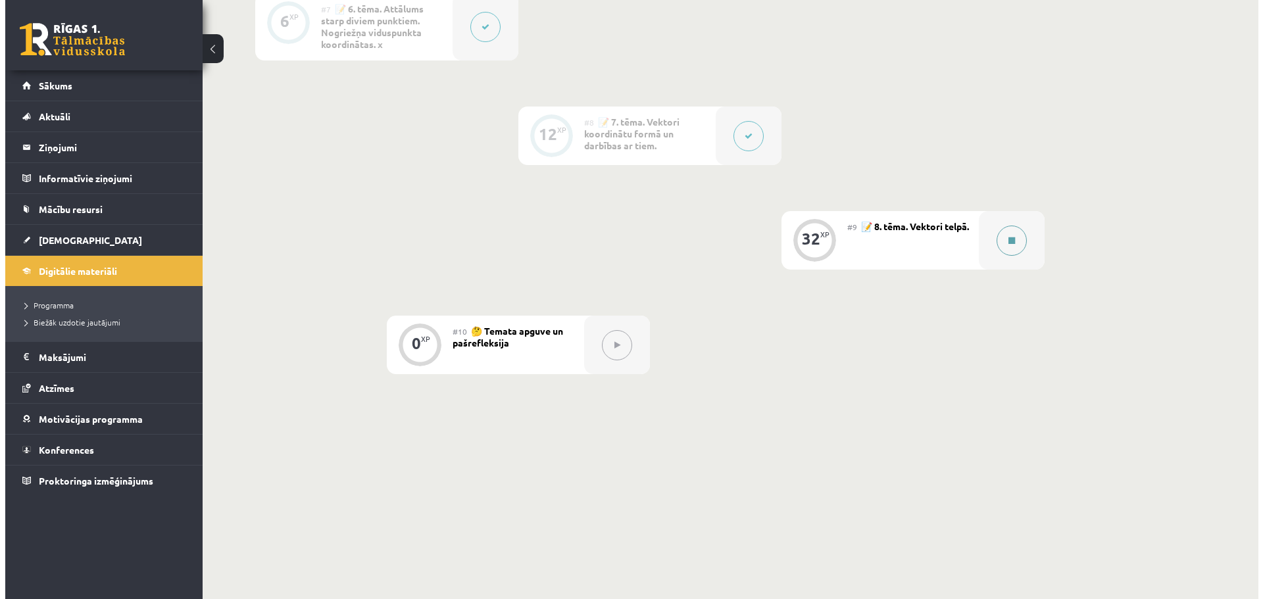
scroll to position [994, 0]
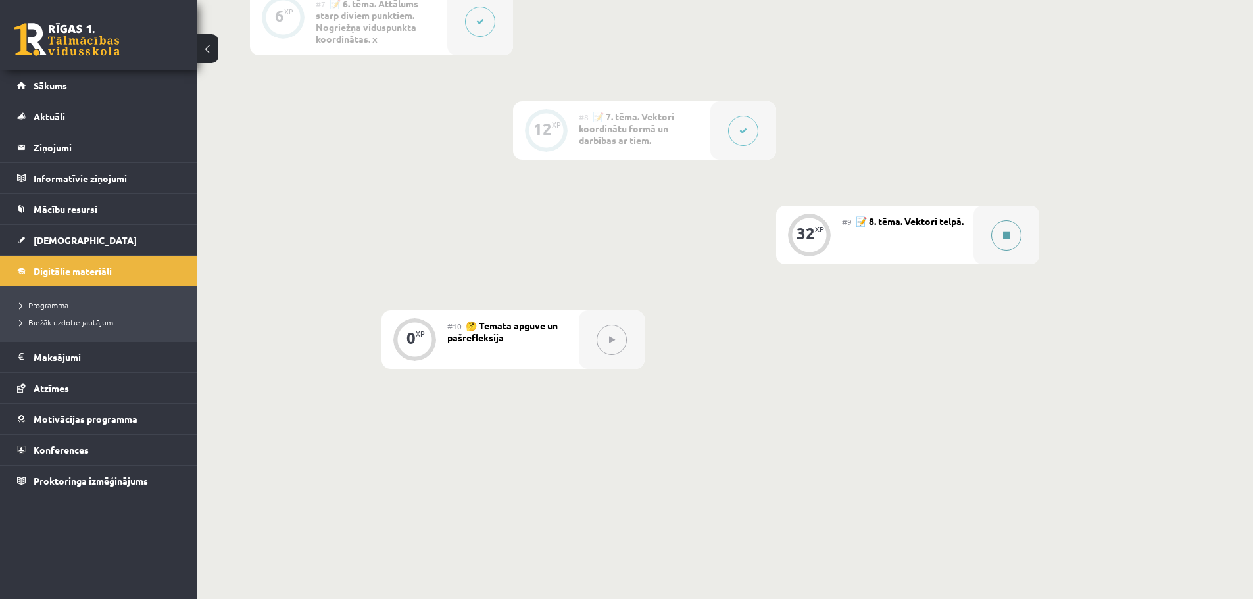
click at [993, 240] on div at bounding box center [1006, 235] width 66 height 59
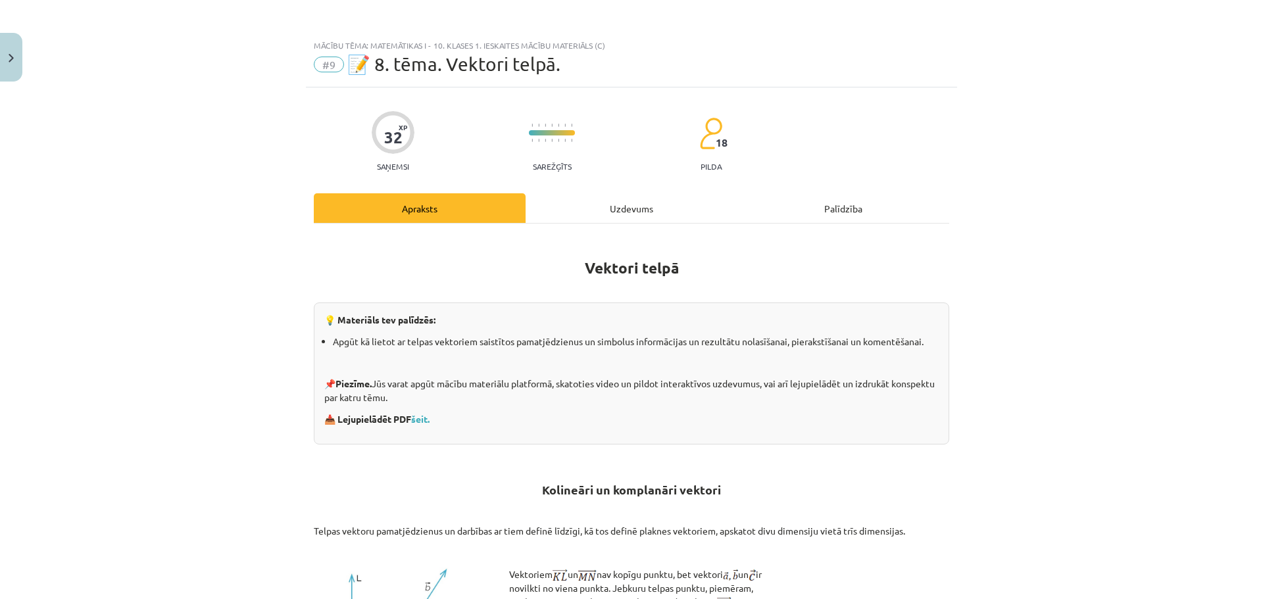
click at [625, 217] on div "Uzdevums" at bounding box center [631, 208] width 212 height 30
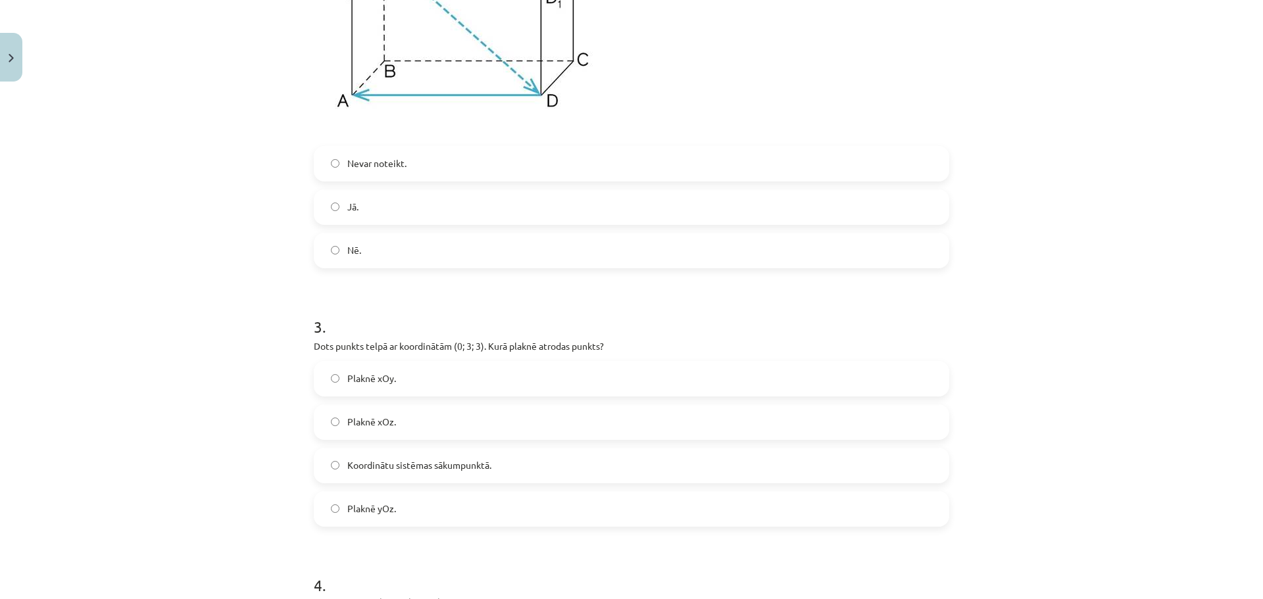
scroll to position [0, 0]
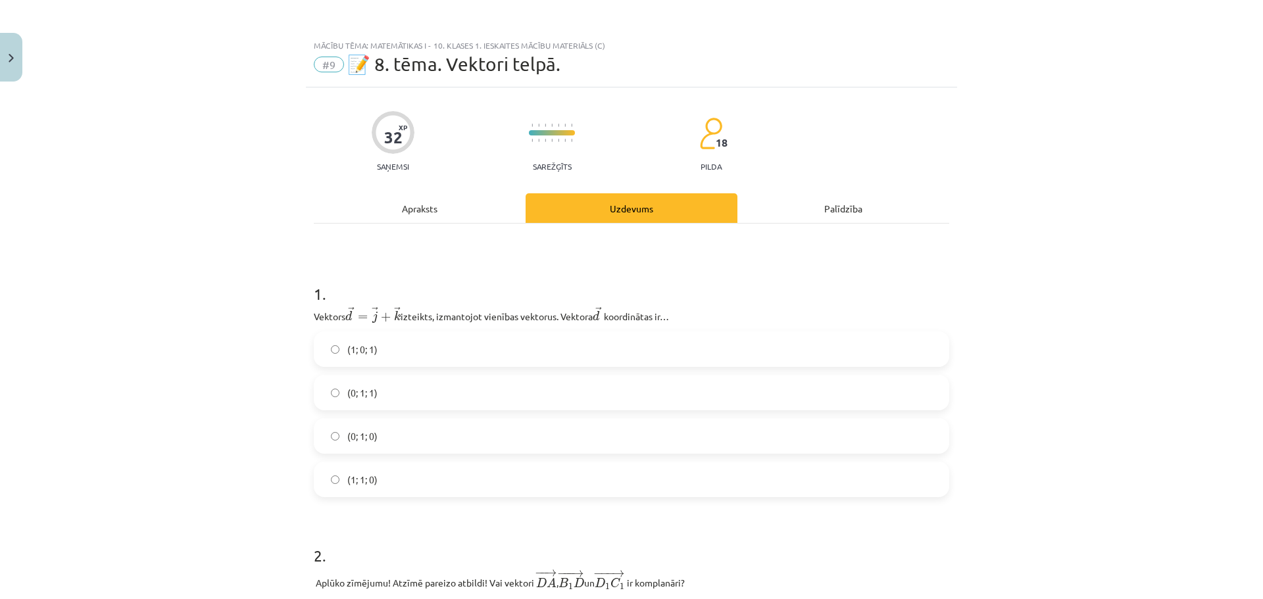
click at [403, 210] on div "Apraksts" at bounding box center [420, 208] width 212 height 30
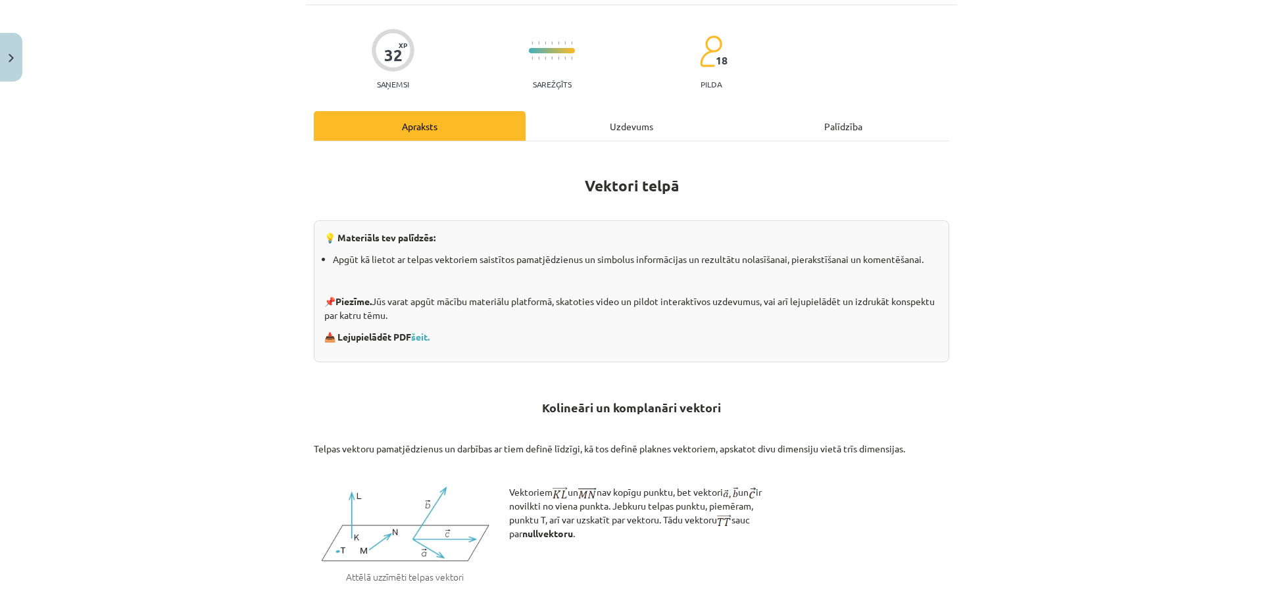
scroll to position [164, 0]
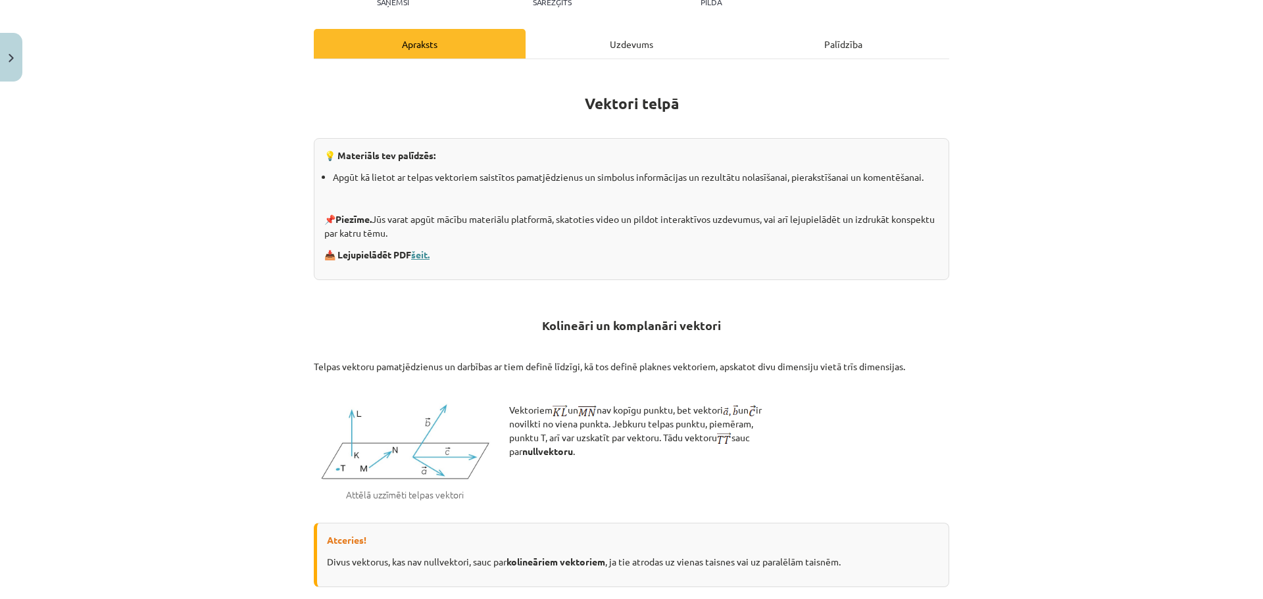
click at [415, 254] on link "šeit." at bounding box center [420, 255] width 18 height 12
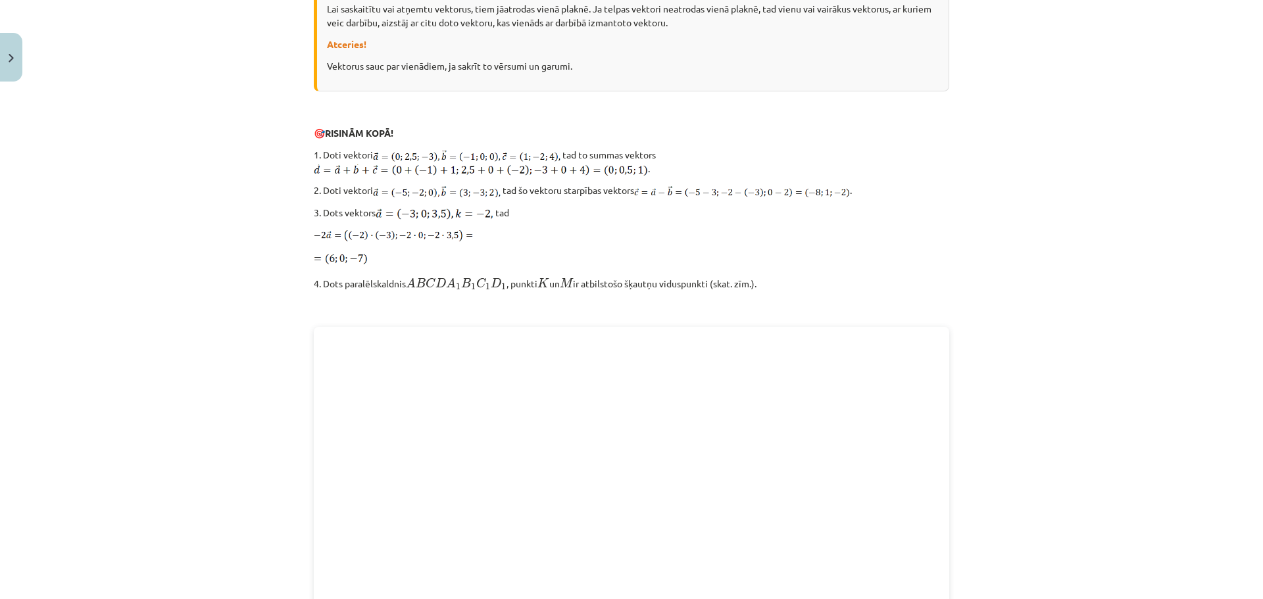
scroll to position [1545, 0]
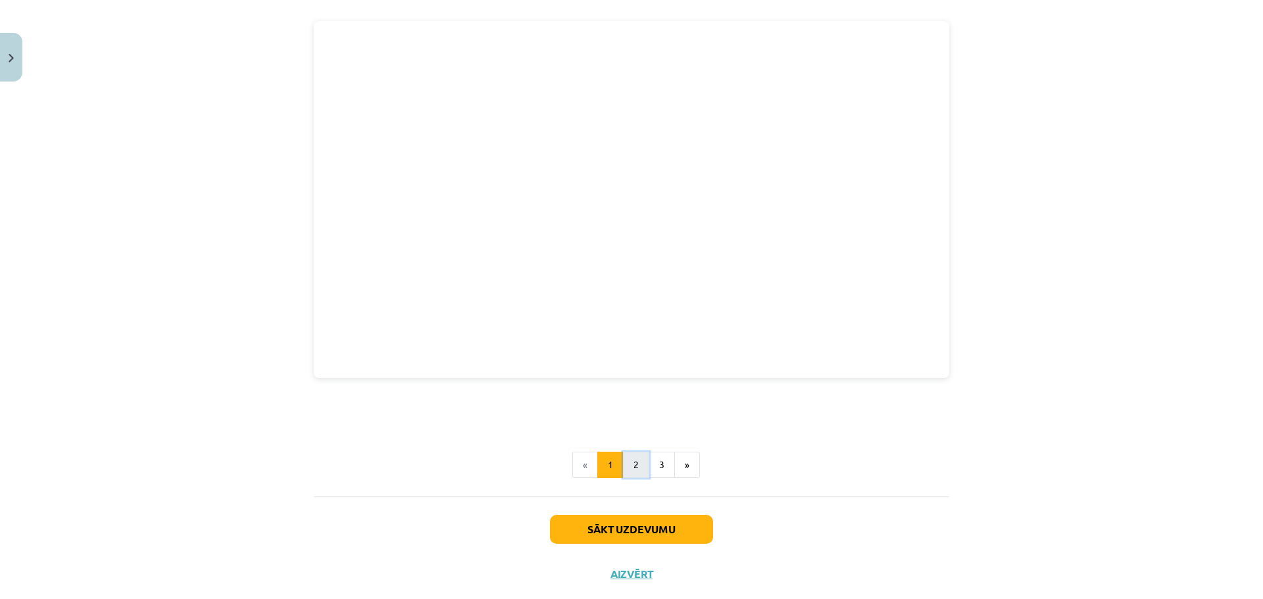
click at [623, 468] on button "2" at bounding box center [636, 465] width 26 height 26
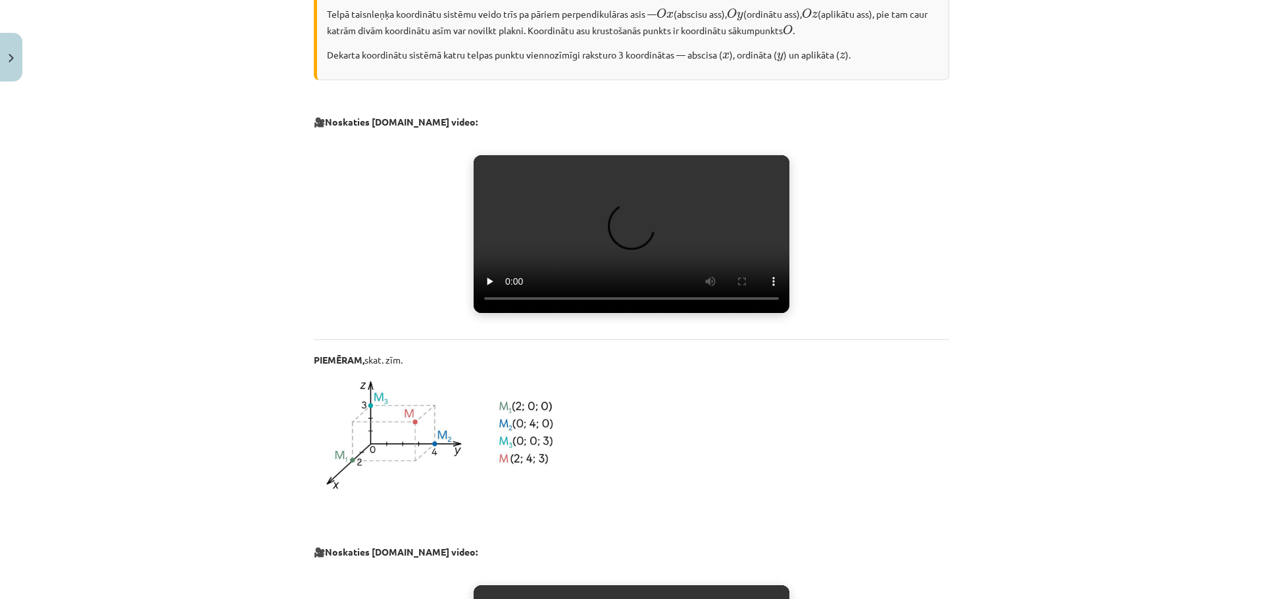
scroll to position [526, 0]
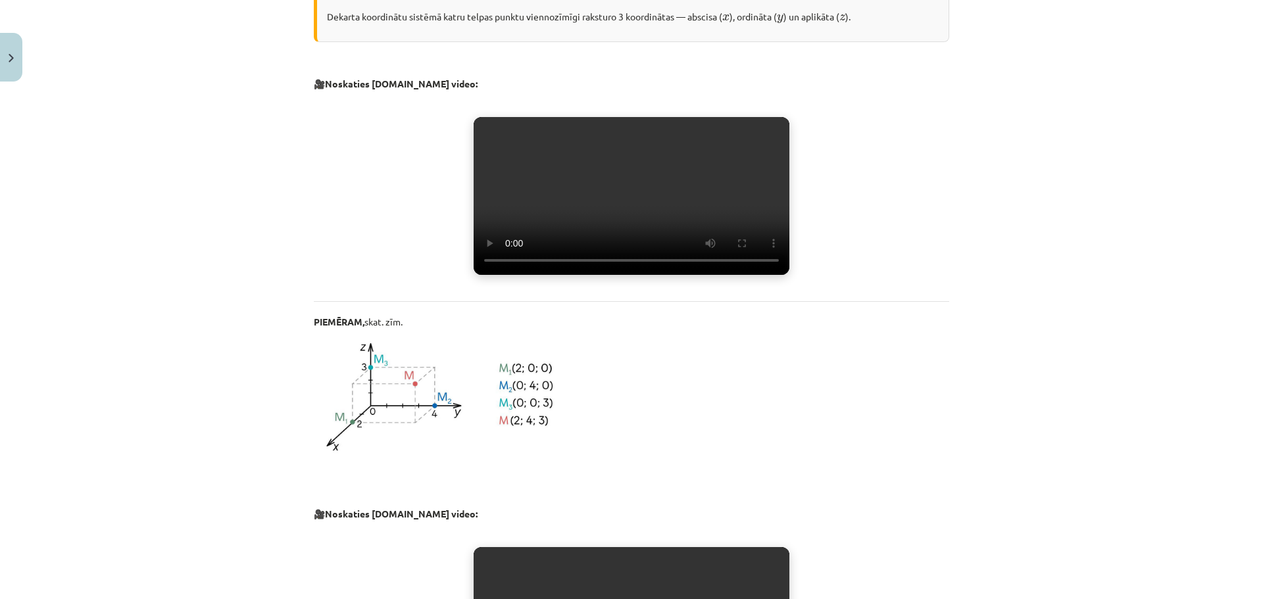
click at [588, 217] on video "Jūsu pārlūkprogramma neatbalsta video atskaņošanu." at bounding box center [631, 196] width 316 height 158
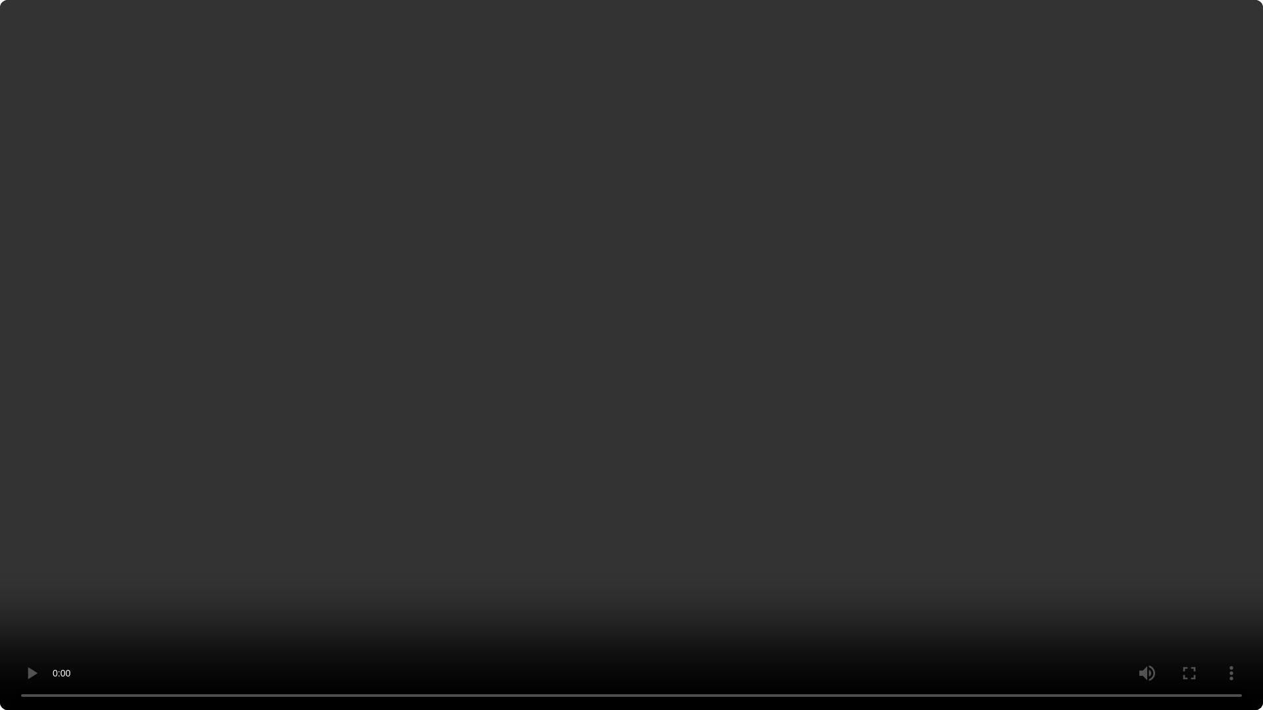
click at [784, 143] on video "Jūsu pārlūkprogramma neatbalsta video atskaņošanu." at bounding box center [631, 355] width 1263 height 710
click at [738, 299] on video "Jūsu pārlūkprogramma neatbalsta video atskaņošanu." at bounding box center [631, 355] width 1263 height 710
click at [825, 202] on video "Jūsu pārlūkprogramma neatbalsta video atskaņošanu." at bounding box center [631, 355] width 1263 height 710
click at [752, 207] on video "Jūsu pārlūkprogramma neatbalsta video atskaņošanu." at bounding box center [631, 355] width 1263 height 710
click at [840, 293] on video "Jūsu pārlūkprogramma neatbalsta video atskaņošanu." at bounding box center [631, 355] width 1263 height 710
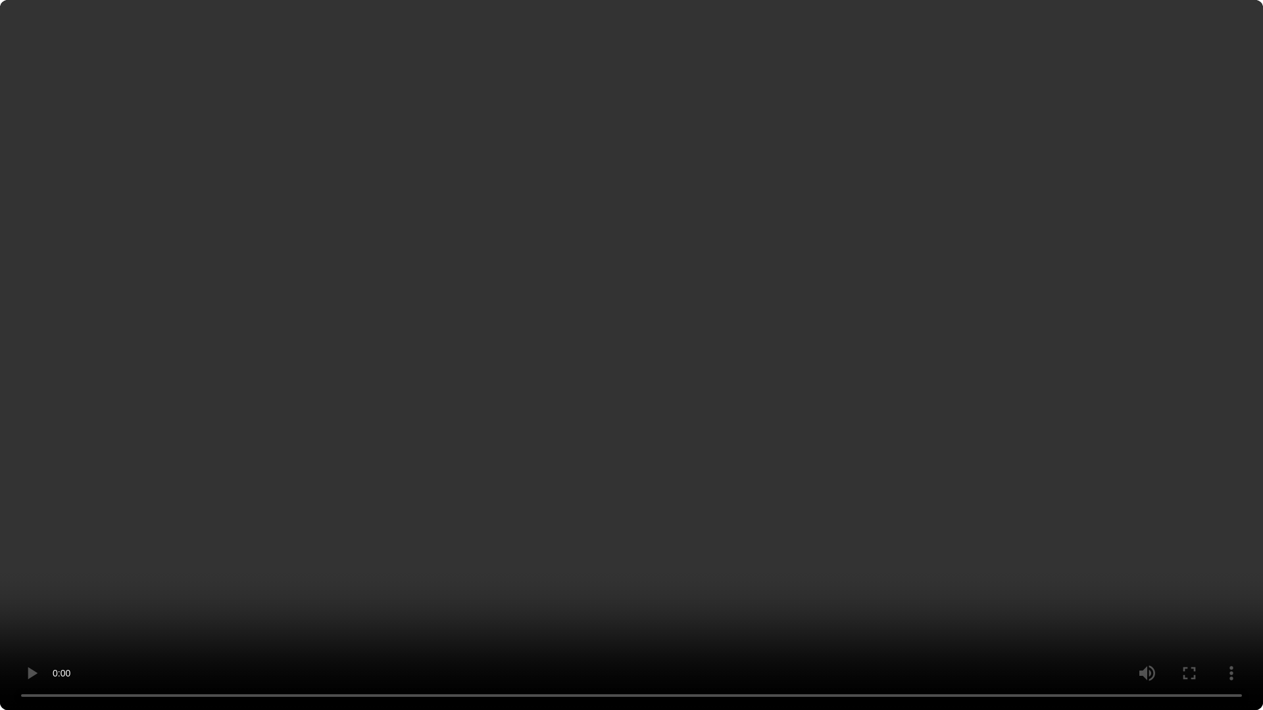
click at [955, 341] on video "Jūsu pārlūkprogramma neatbalsta video atskaņošanu." at bounding box center [631, 355] width 1263 height 710
click at [928, 235] on video "Jūsu pārlūkprogramma neatbalsta video atskaņošanu." at bounding box center [631, 355] width 1263 height 710
click at [927, 233] on video "Jūsu pārlūkprogramma neatbalsta video atskaņošanu." at bounding box center [631, 355] width 1263 height 710
click at [710, 509] on video "Jūsu pārlūkprogramma neatbalsta video atskaņošanu." at bounding box center [631, 355] width 1263 height 710
click at [902, 423] on video "Jūsu pārlūkprogramma neatbalsta video atskaņošanu." at bounding box center [631, 355] width 1263 height 710
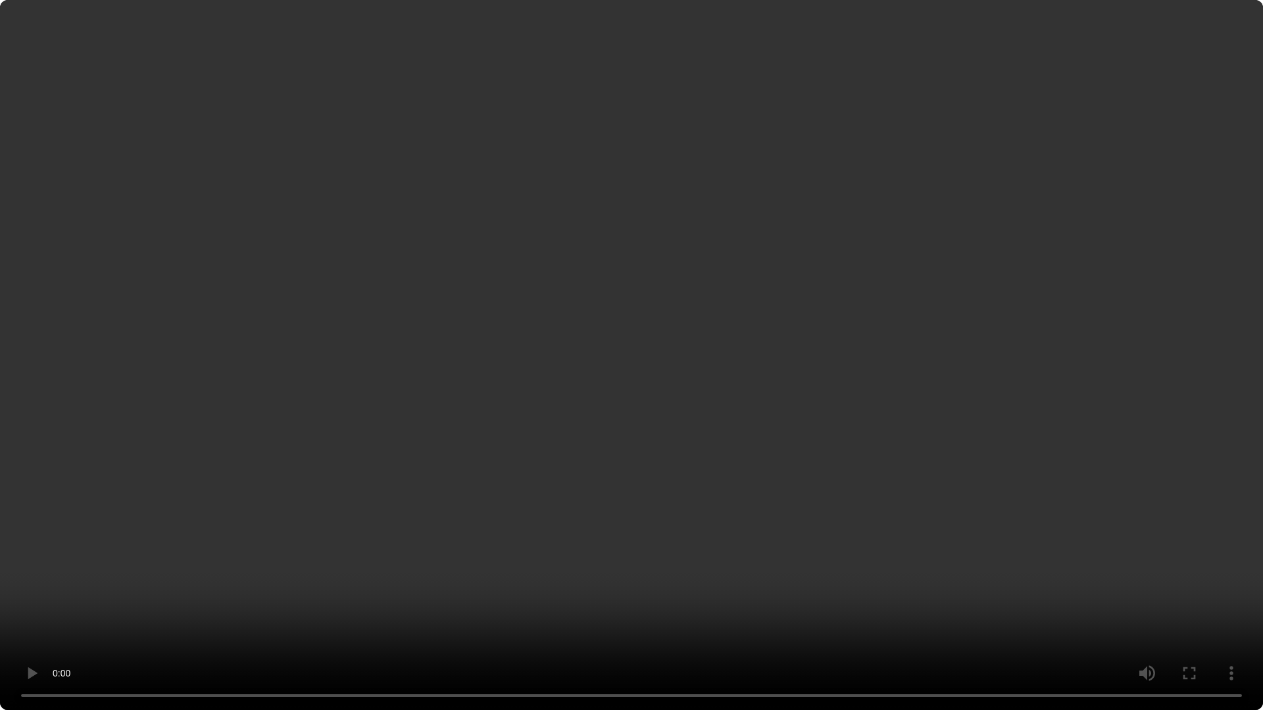
click at [744, 205] on video "Jūsu pārlūkprogramma neatbalsta video atskaņošanu." at bounding box center [631, 355] width 1263 height 710
click at [788, 235] on video "Jūsu pārlūkprogramma neatbalsta video atskaņošanu." at bounding box center [631, 355] width 1263 height 710
click at [860, 208] on video "Jūsu pārlūkprogramma neatbalsta video atskaņošanu." at bounding box center [631, 355] width 1263 height 710
click at [922, 218] on video "Jūsu pārlūkprogramma neatbalsta video atskaņošanu." at bounding box center [631, 355] width 1263 height 710
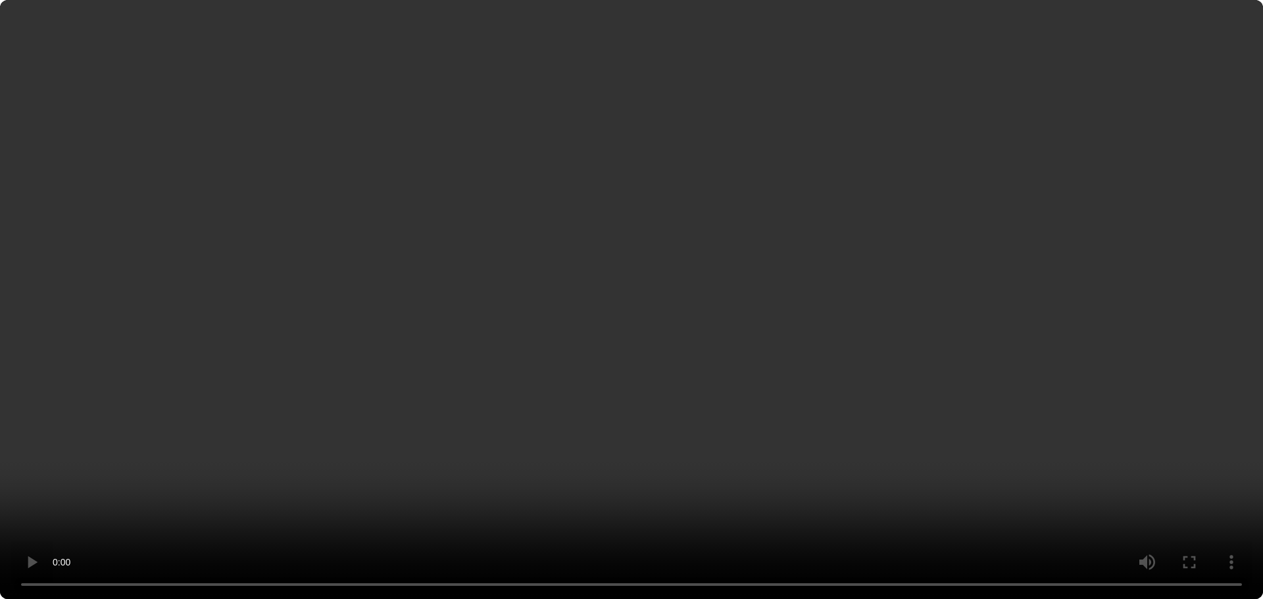
scroll to position [921, 0]
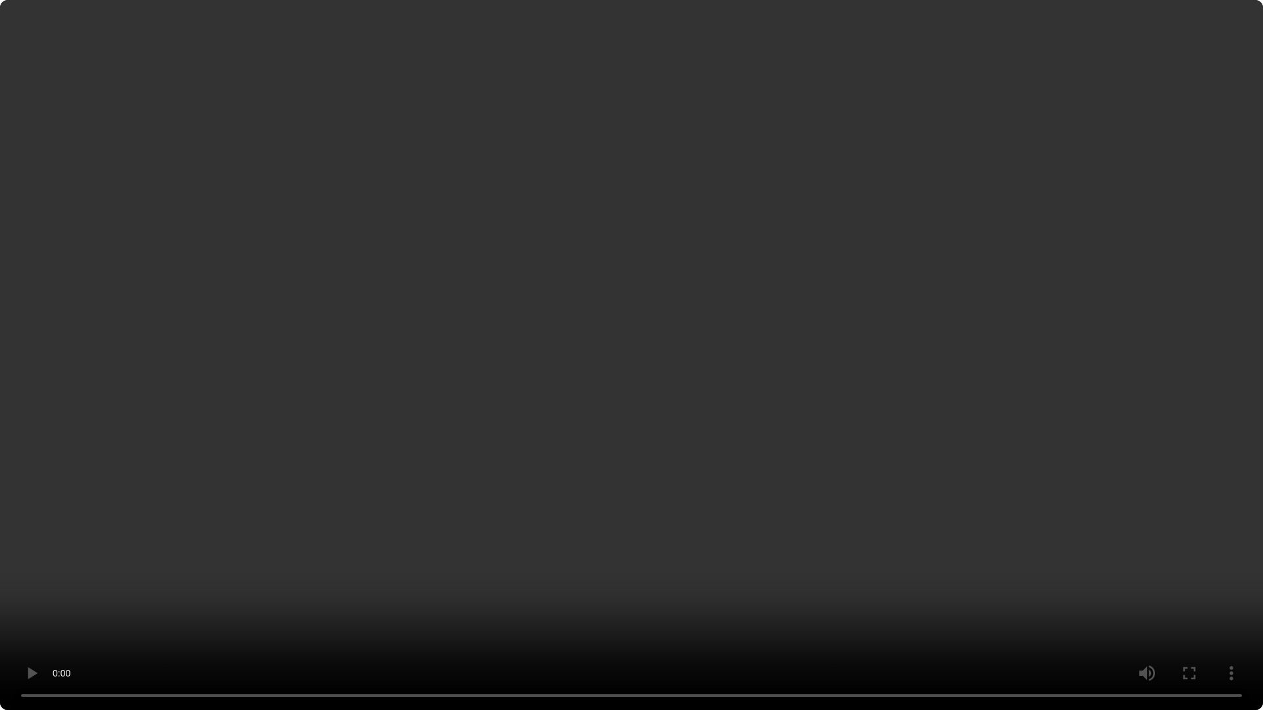
click at [942, 292] on video "Jūsu pārlūkprogramma neatbalsta video atskaņošanu." at bounding box center [631, 355] width 1263 height 710
click at [1007, 262] on video "Jūsu pārlūkprogramma neatbalsta video atskaņošanu." at bounding box center [631, 355] width 1263 height 710
click at [900, 330] on video "Jūsu pārlūkprogramma neatbalsta video atskaņošanu." at bounding box center [631, 355] width 1263 height 710
click at [895, 326] on video "Jūsu pārlūkprogramma neatbalsta video atskaņošanu." at bounding box center [631, 355] width 1263 height 710
click at [742, 126] on video "Jūsu pārlūkprogramma neatbalsta video atskaņošanu." at bounding box center [631, 355] width 1263 height 710
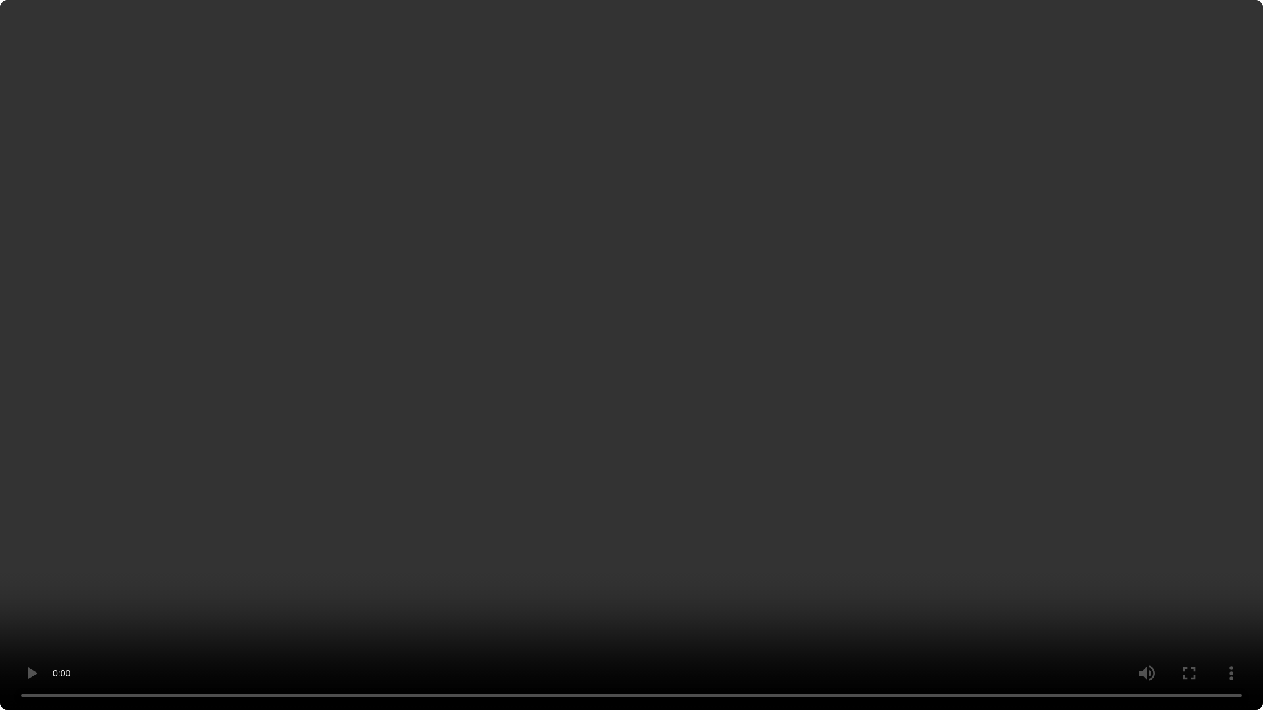
click at [746, 142] on video "Jūsu pārlūkprogramma neatbalsta video atskaņošanu." at bounding box center [631, 355] width 1263 height 710
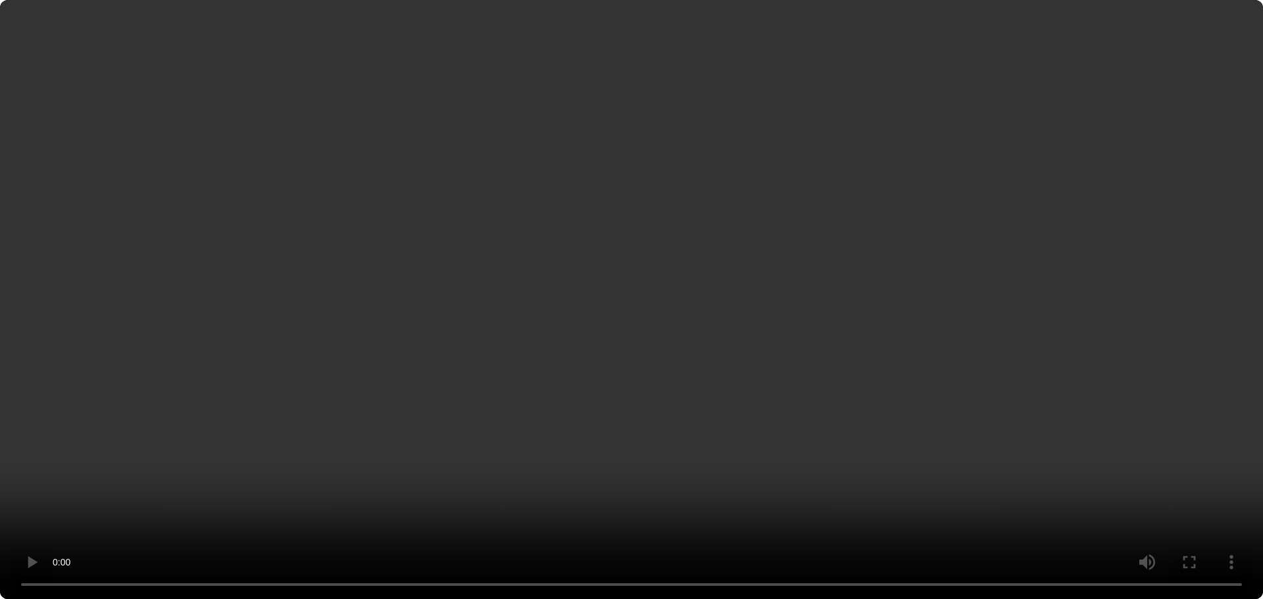
scroll to position [1710, 0]
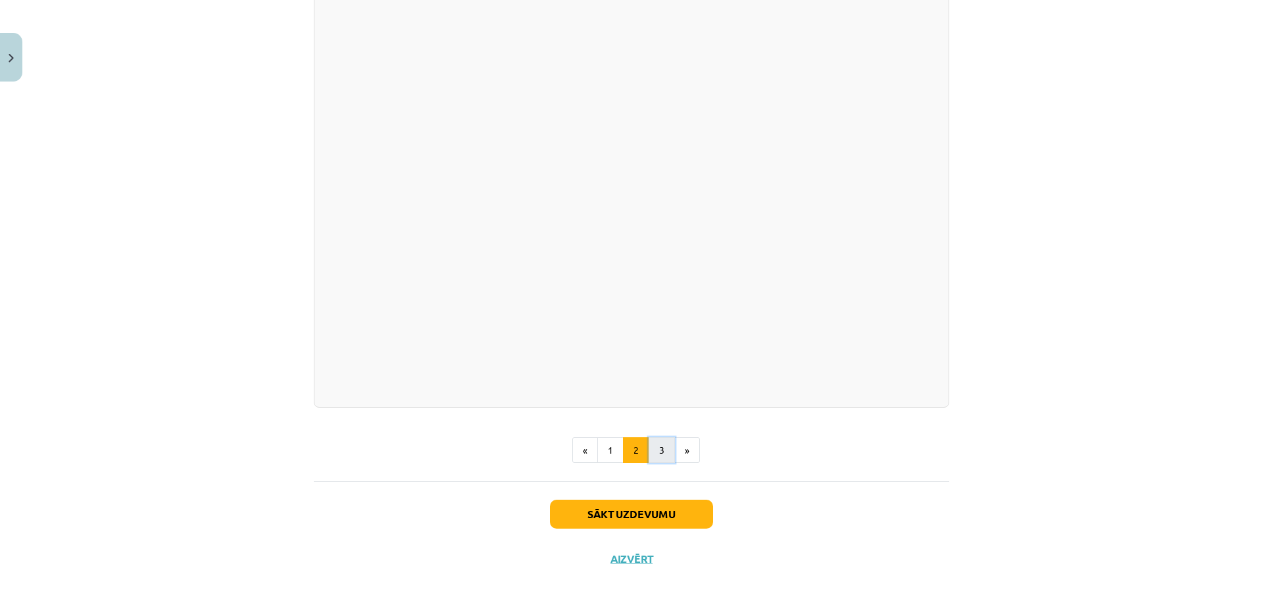
click at [660, 464] on button "3" at bounding box center [661, 450] width 26 height 26
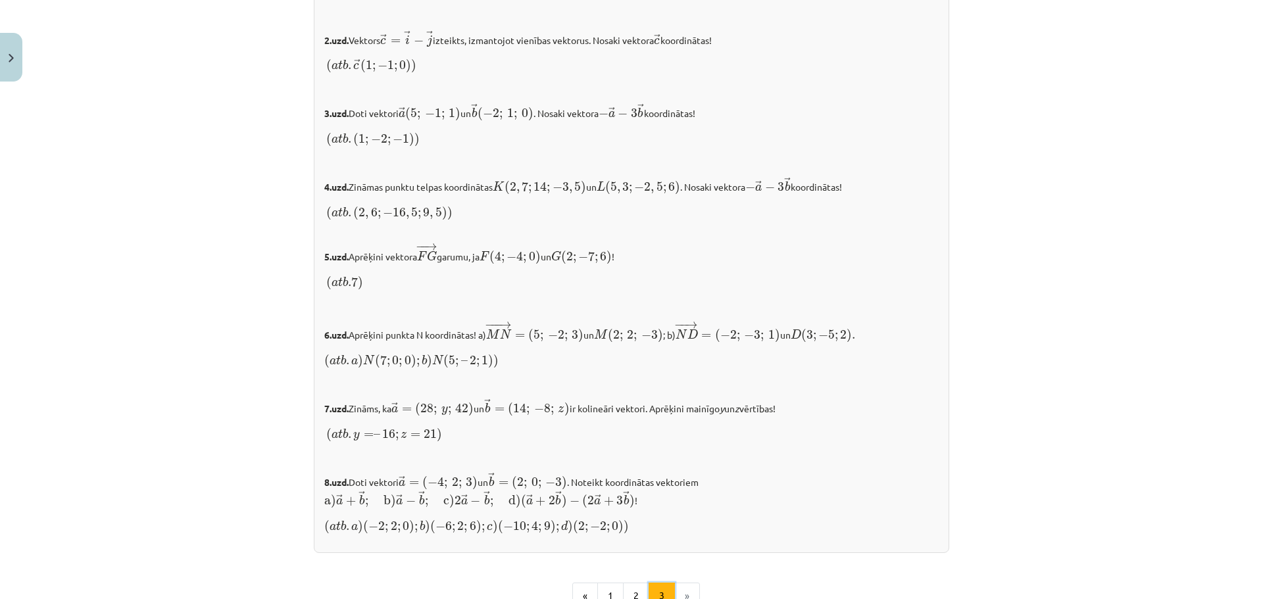
scroll to position [1299, 0]
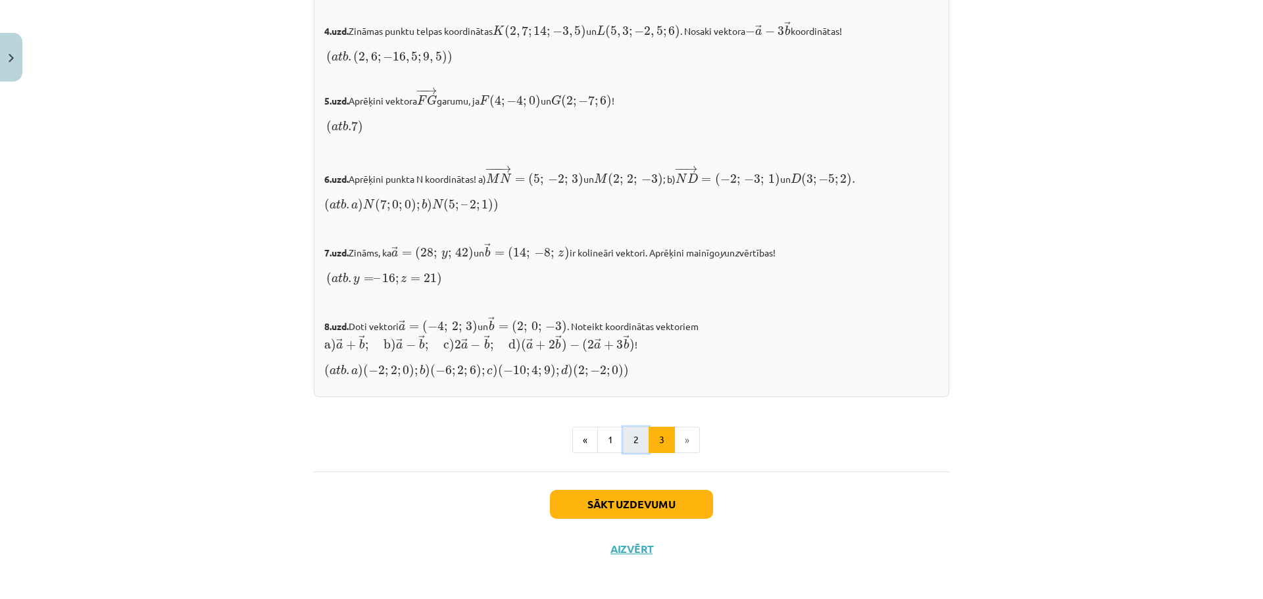
click at [631, 441] on button "2" at bounding box center [636, 440] width 26 height 26
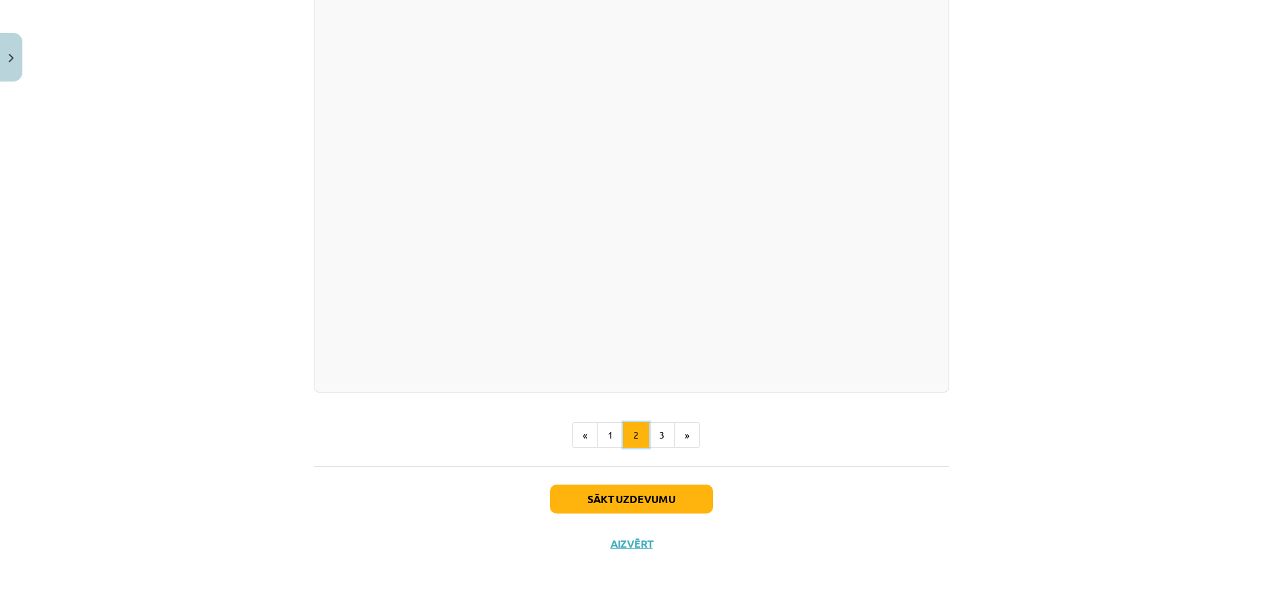
scroll to position [1667, 0]
click at [655, 443] on button "3" at bounding box center [661, 435] width 26 height 26
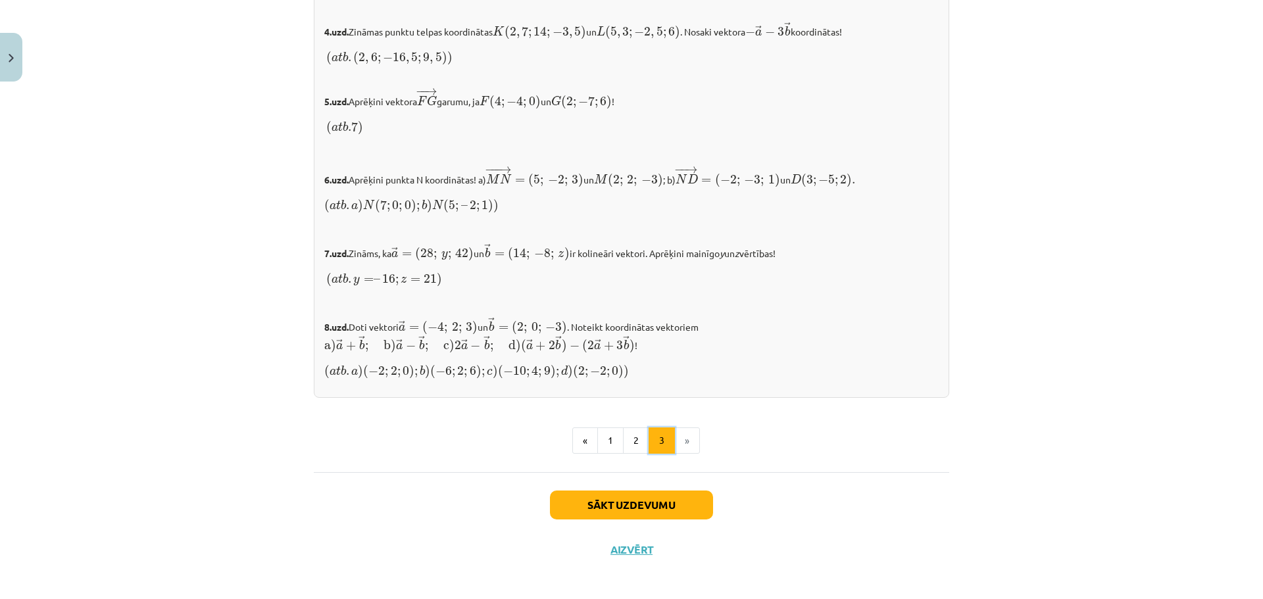
scroll to position [1299, 0]
click at [623, 502] on button "Sākt uzdevumu" at bounding box center [631, 504] width 163 height 29
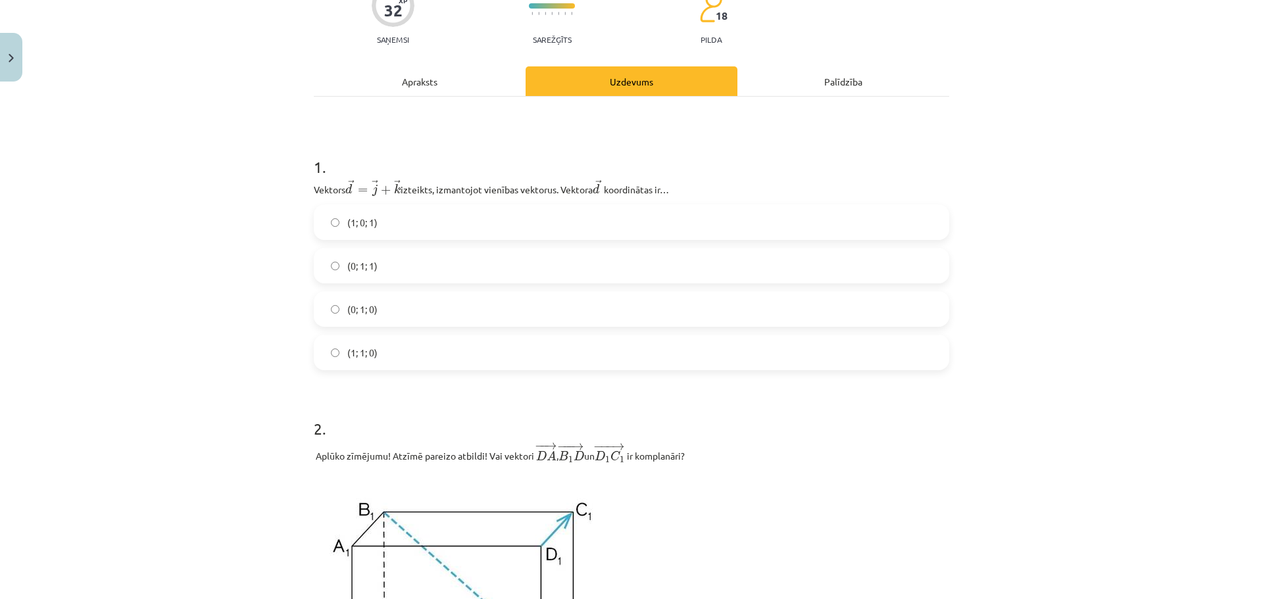
scroll to position [132, 0]
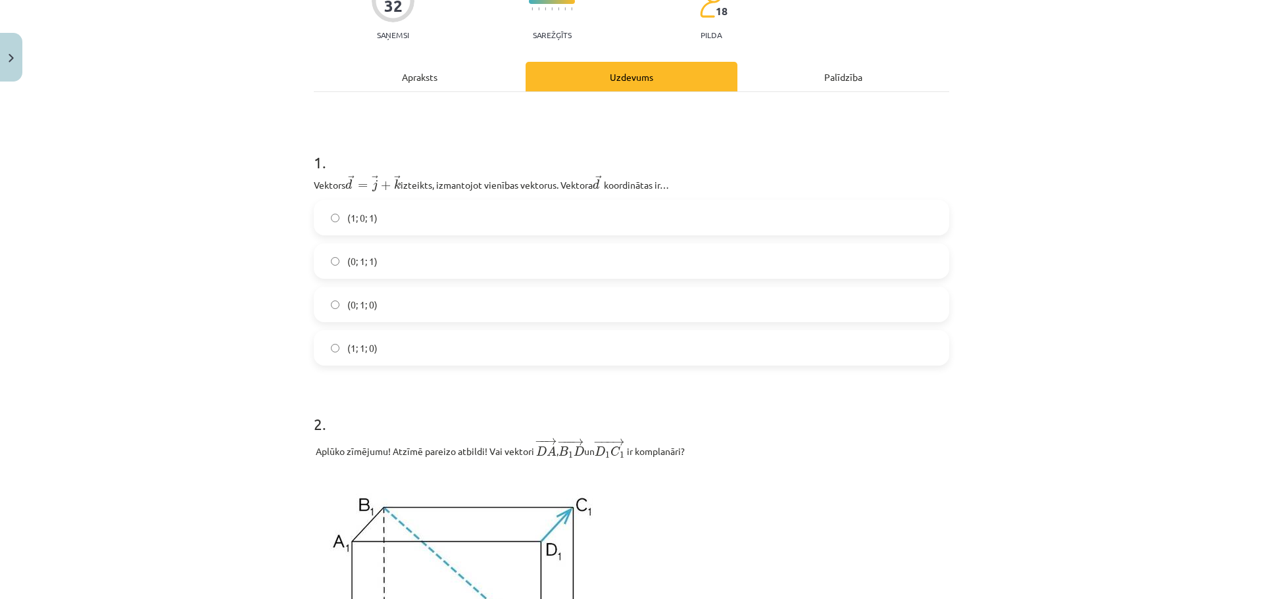
click at [385, 263] on label "(0; 1; 1)" at bounding box center [631, 261] width 633 height 33
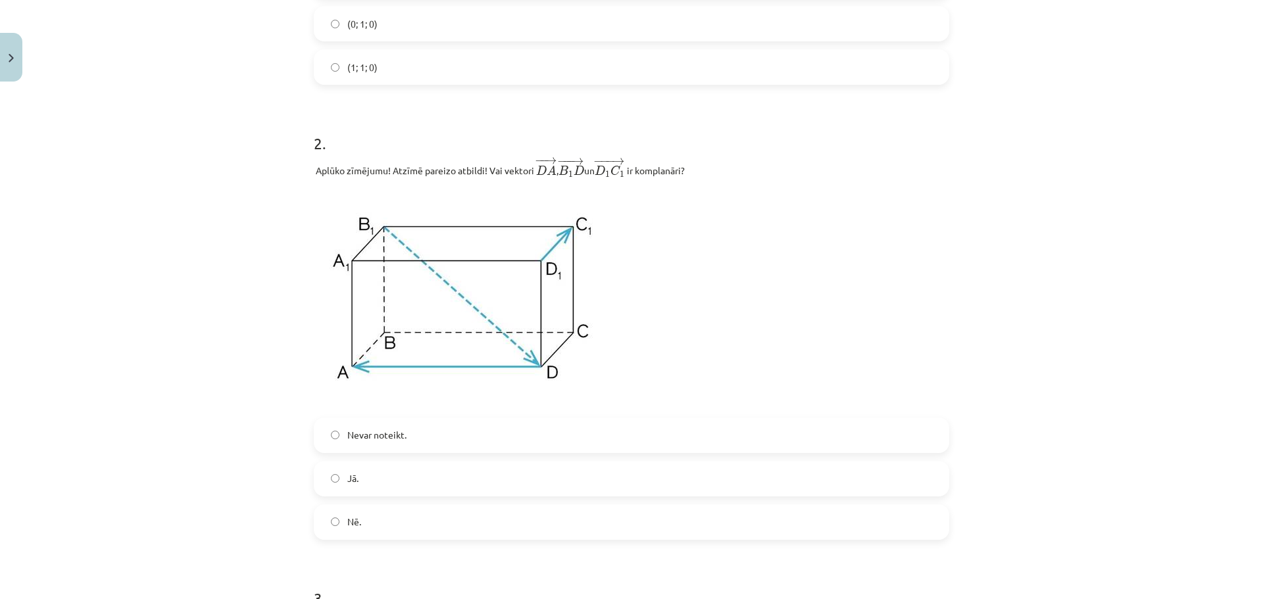
scroll to position [460, 0]
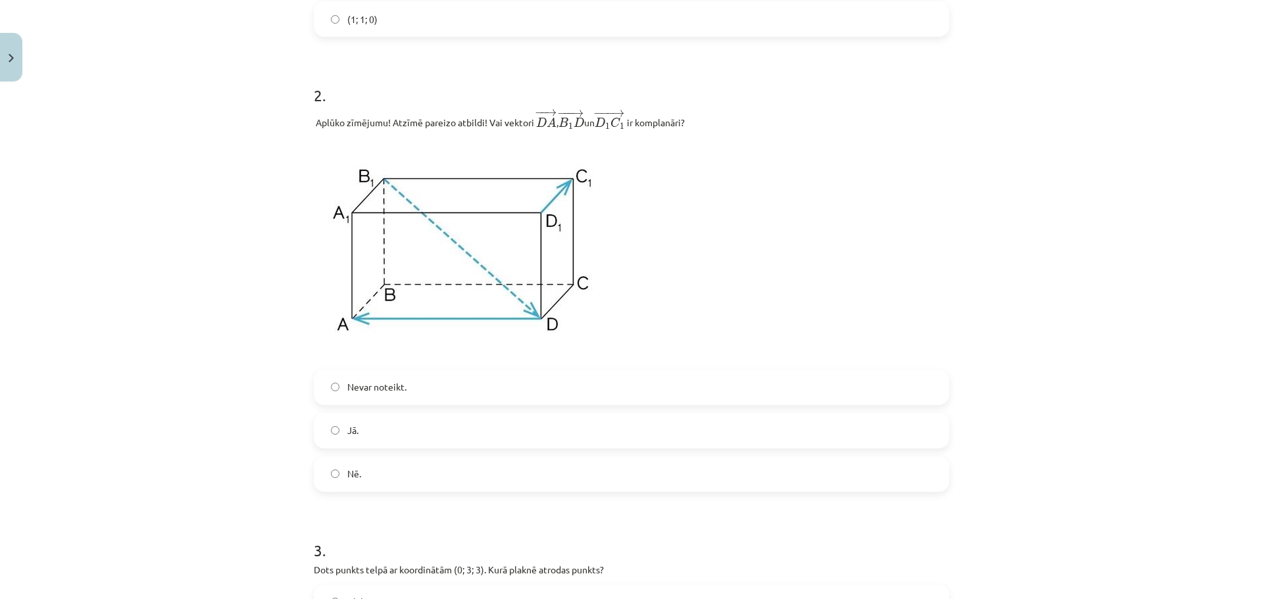
click at [414, 395] on label "Nevar noteikt." at bounding box center [631, 387] width 633 height 33
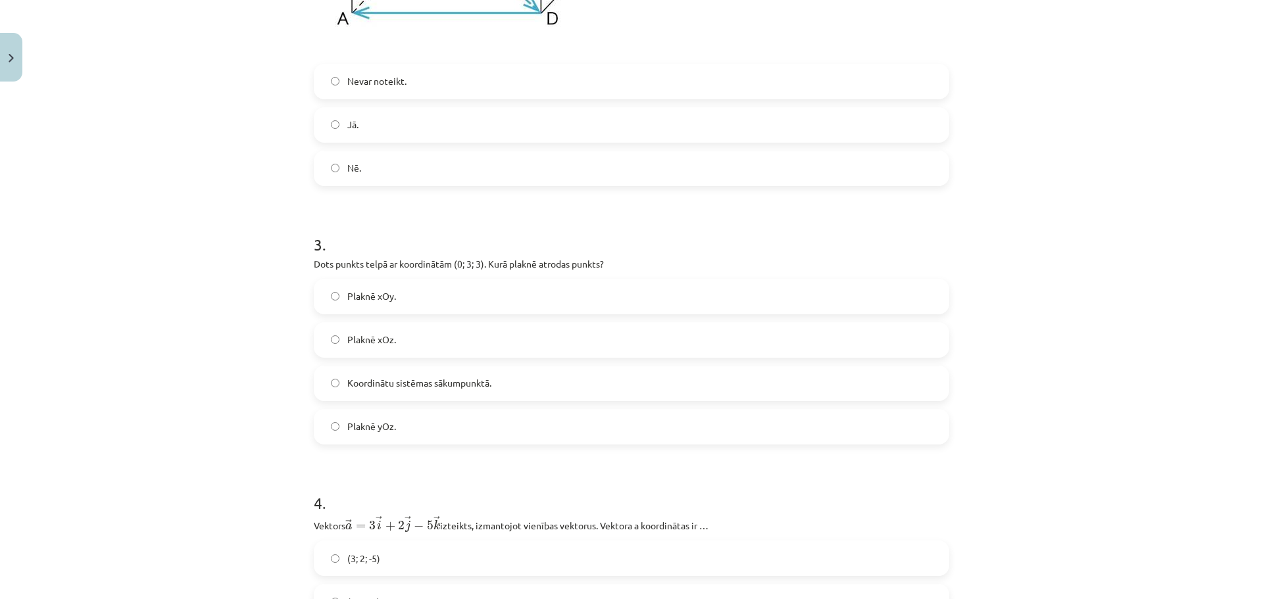
scroll to position [789, 0]
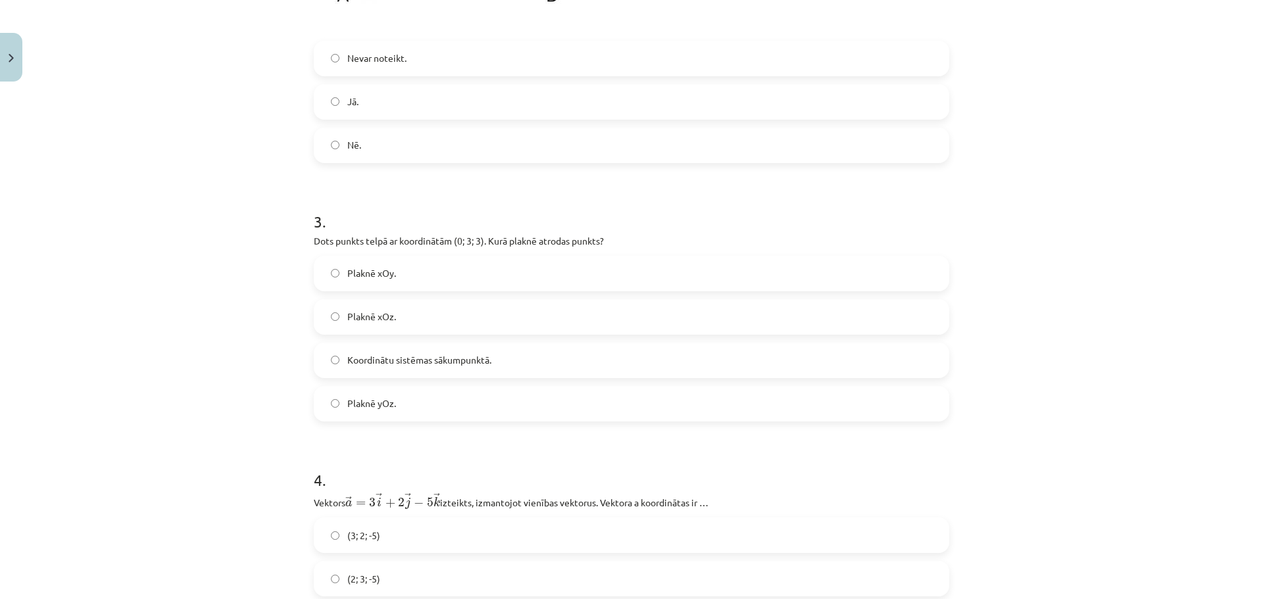
click at [404, 409] on label "Plaknē yOz." at bounding box center [631, 403] width 633 height 33
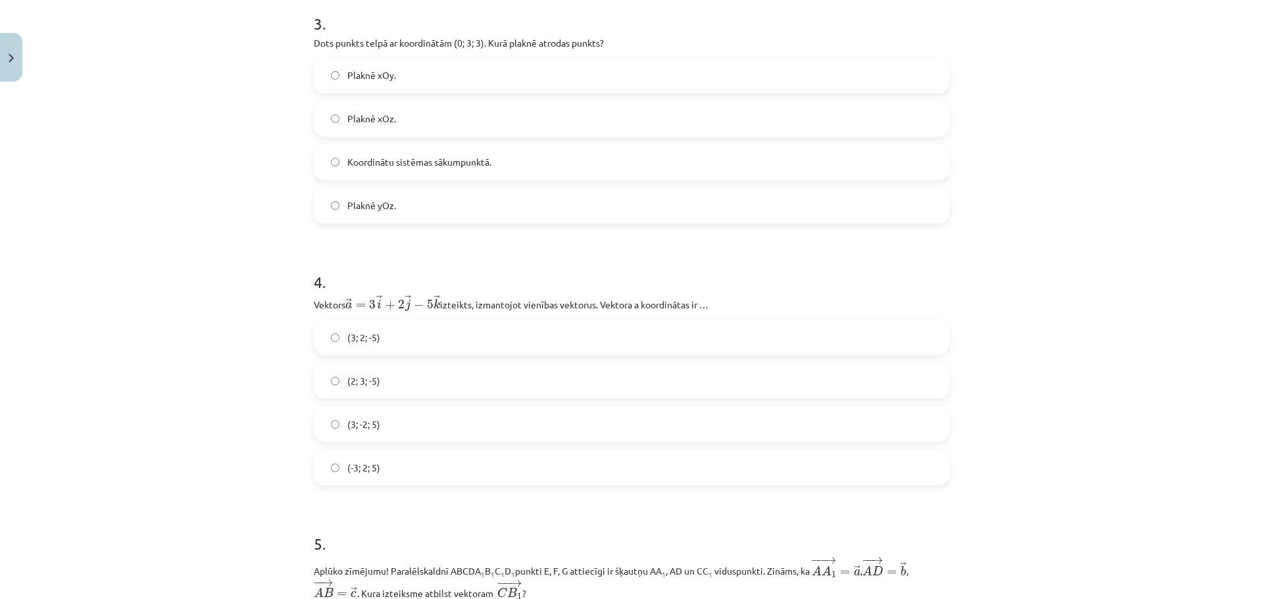
scroll to position [986, 0]
click at [385, 342] on label "(3; 2; -5)" at bounding box center [631, 338] width 633 height 33
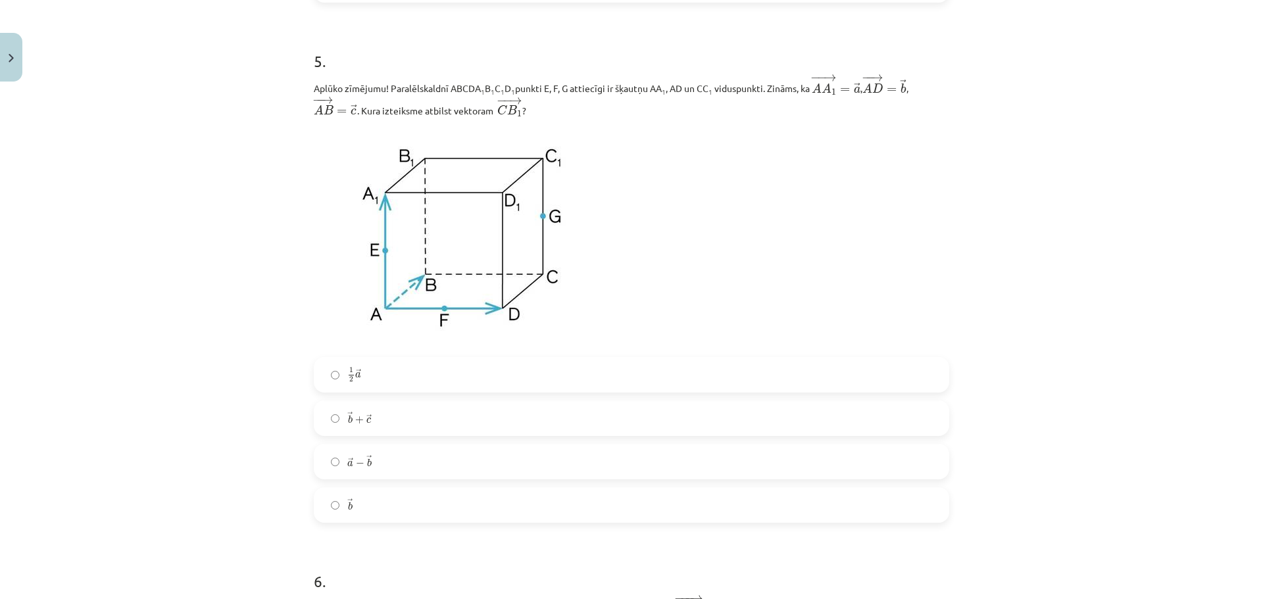
scroll to position [1447, 0]
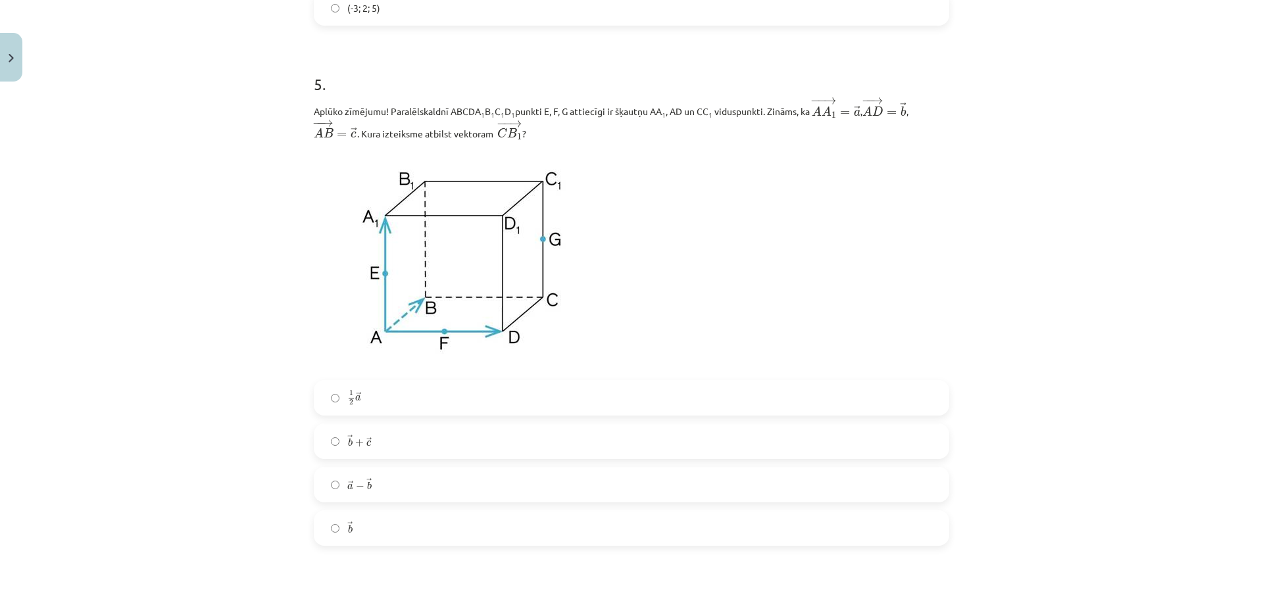
click at [400, 446] on label "→ b + → c b → + c →" at bounding box center [631, 441] width 633 height 33
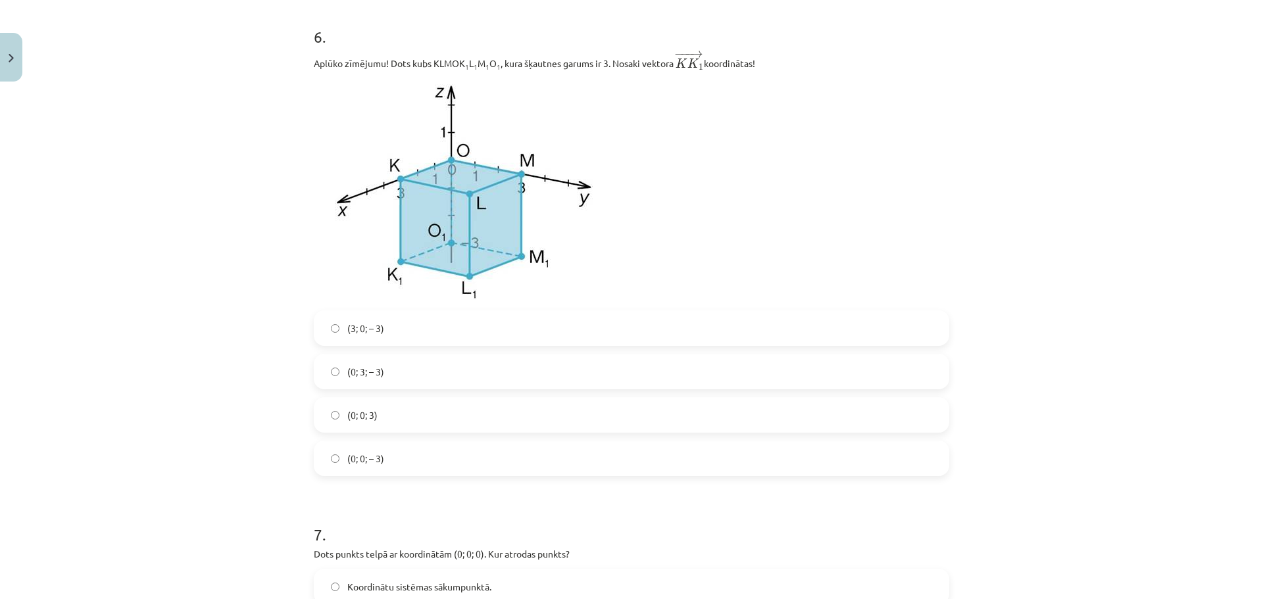
scroll to position [1973, 0]
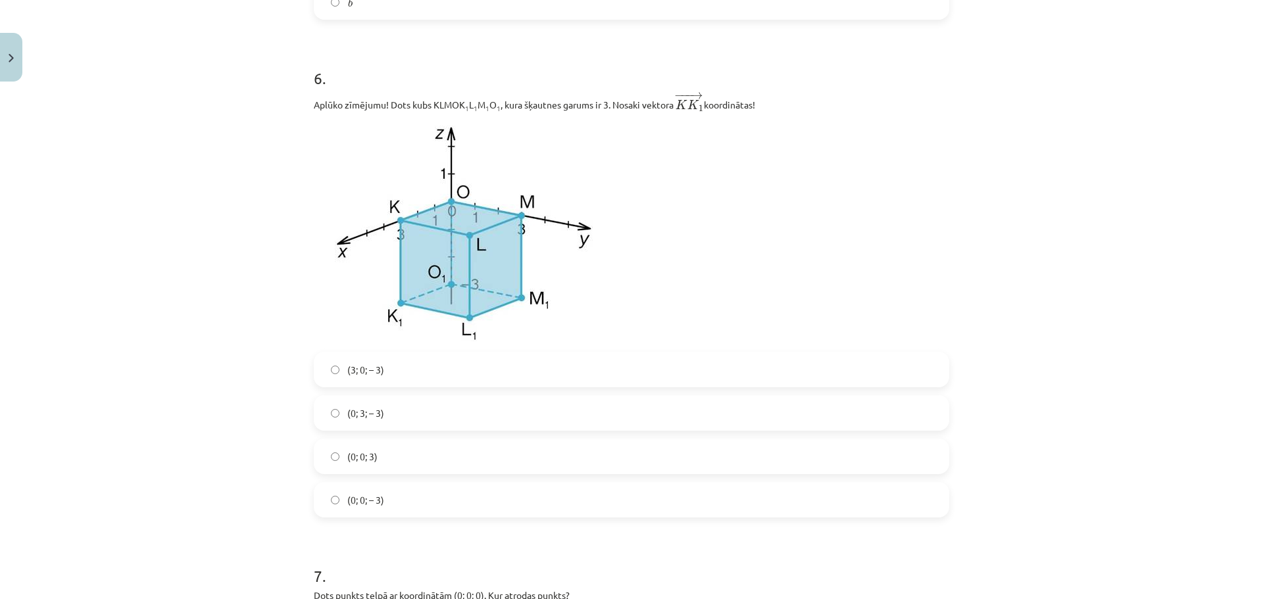
click at [384, 417] on label "(0; 3; – 3)" at bounding box center [631, 413] width 633 height 33
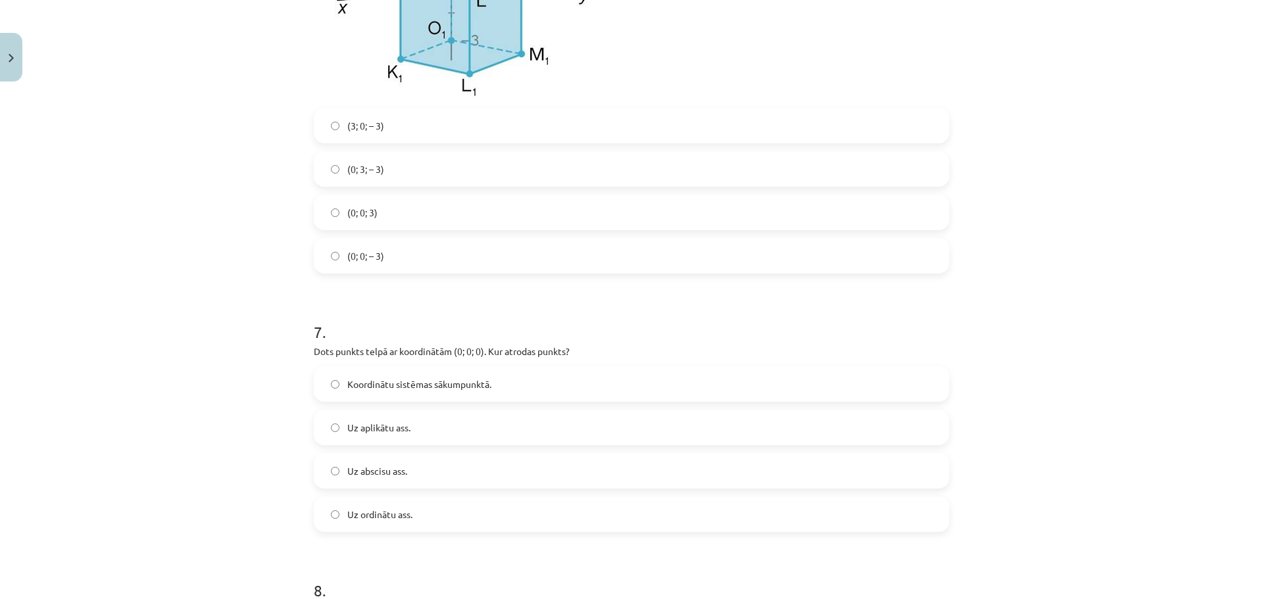
scroll to position [2236, 0]
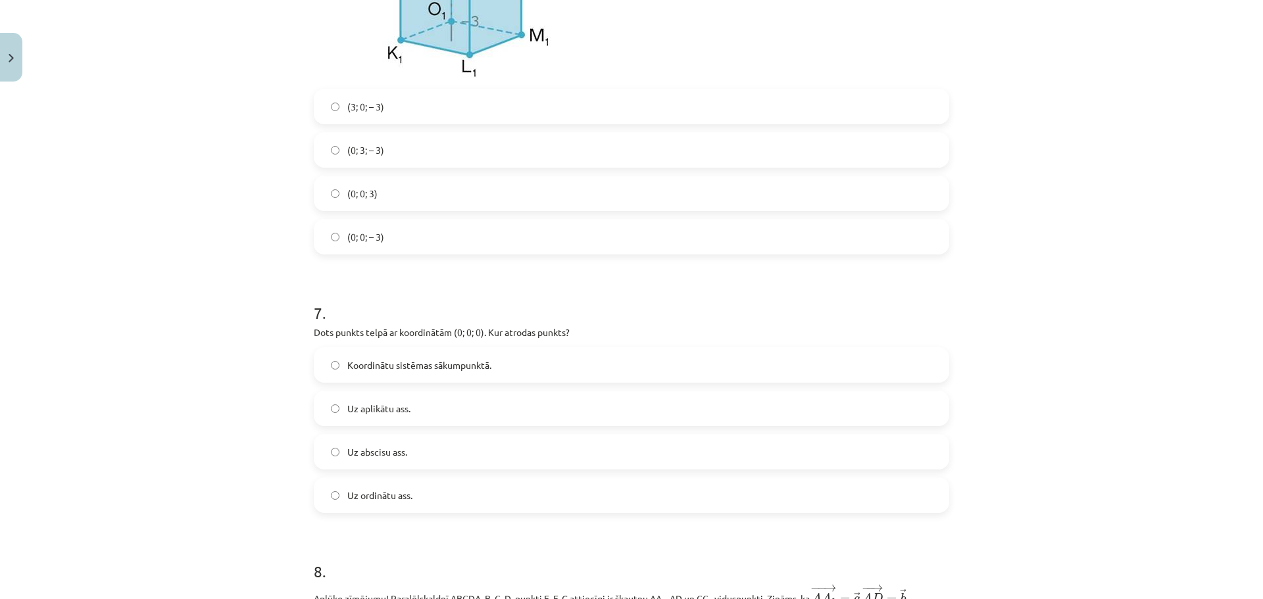
click at [362, 372] on span "Koordinātu sistēmas sākumpunktā." at bounding box center [419, 365] width 144 height 14
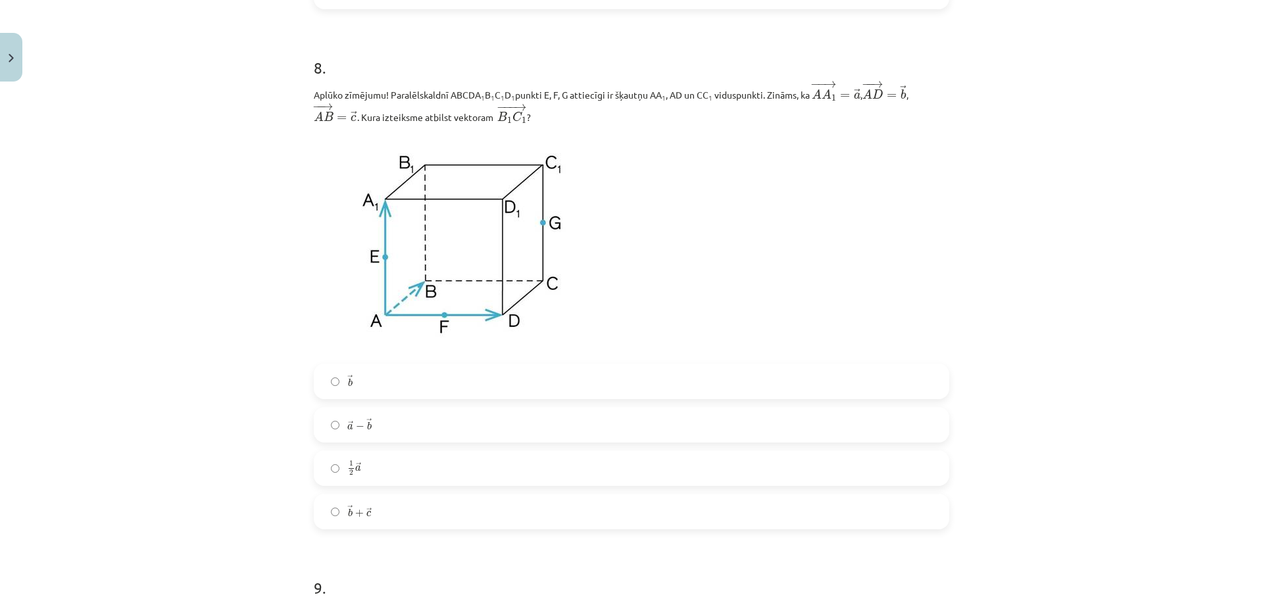
scroll to position [2762, 0]
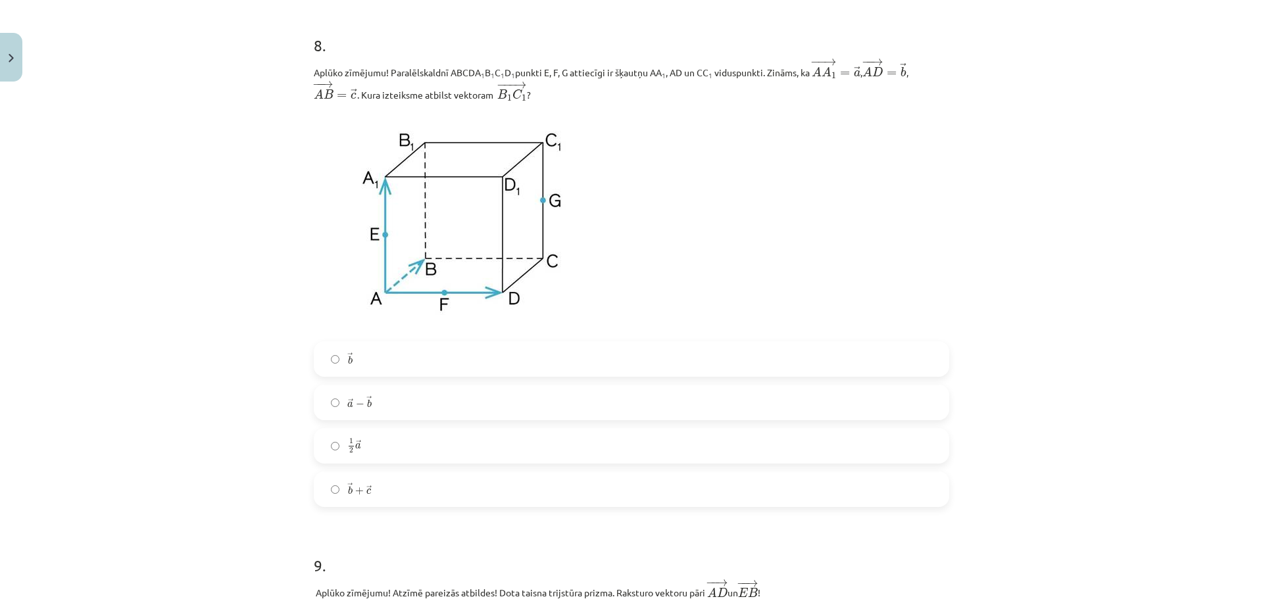
click at [386, 418] on label "→ a − → b a → − b →" at bounding box center [631, 402] width 633 height 33
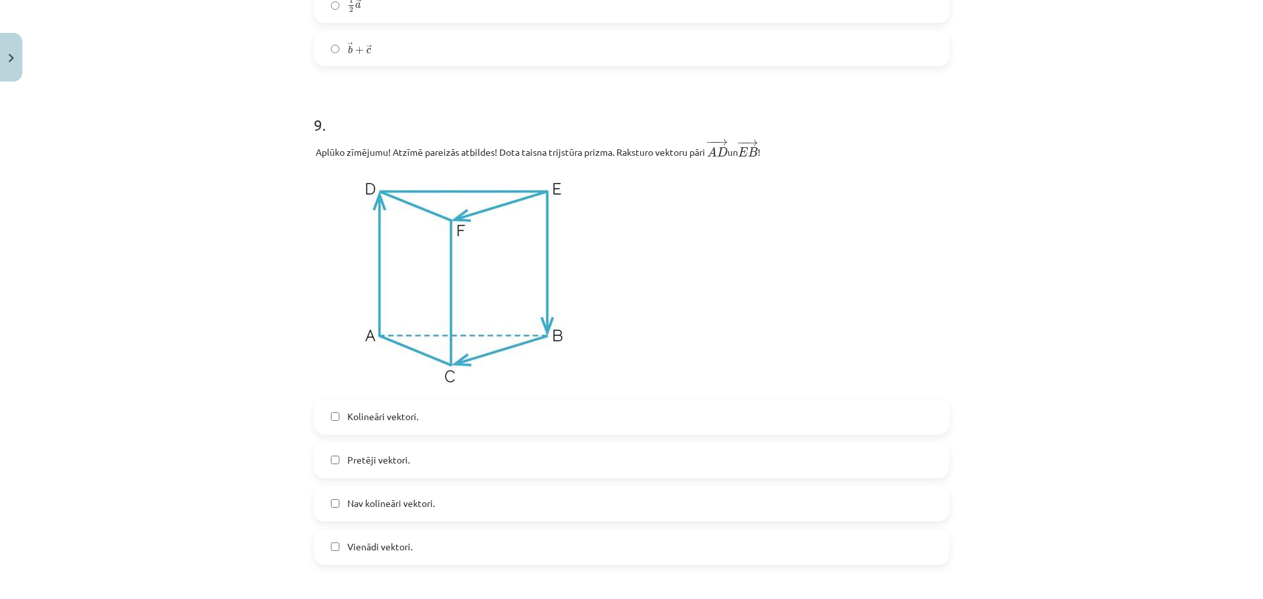
scroll to position [3222, 0]
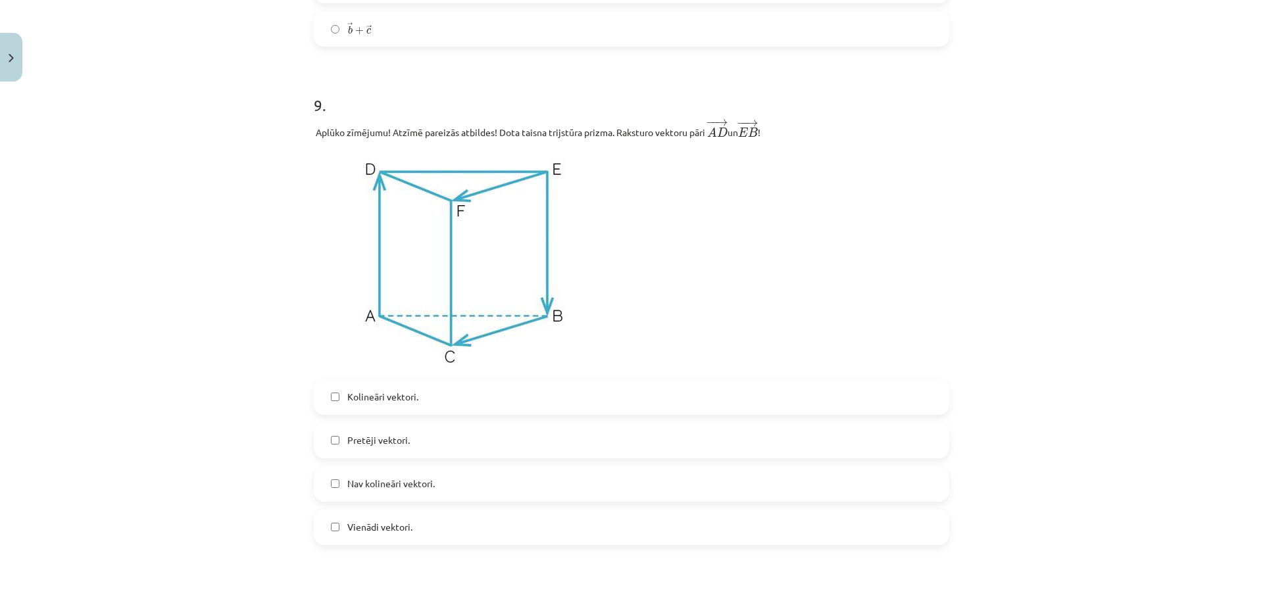
click at [404, 447] on span "Pretēji vektori." at bounding box center [378, 440] width 62 height 14
click at [415, 401] on label "Kolineāri vektori." at bounding box center [631, 397] width 633 height 33
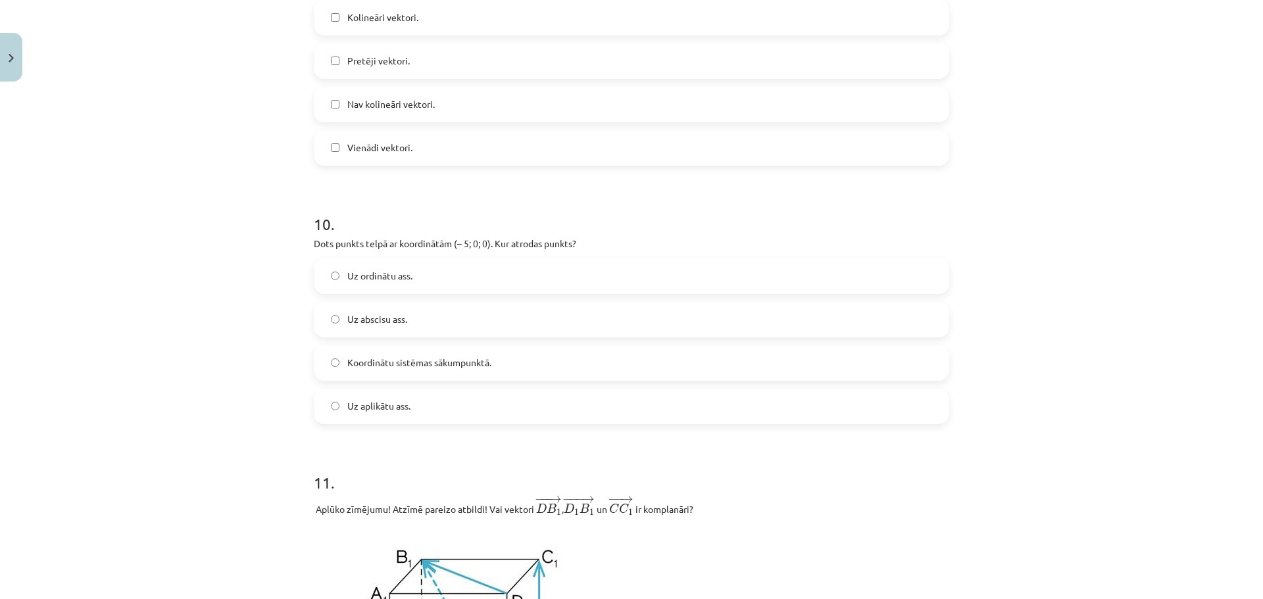
scroll to position [3617, 0]
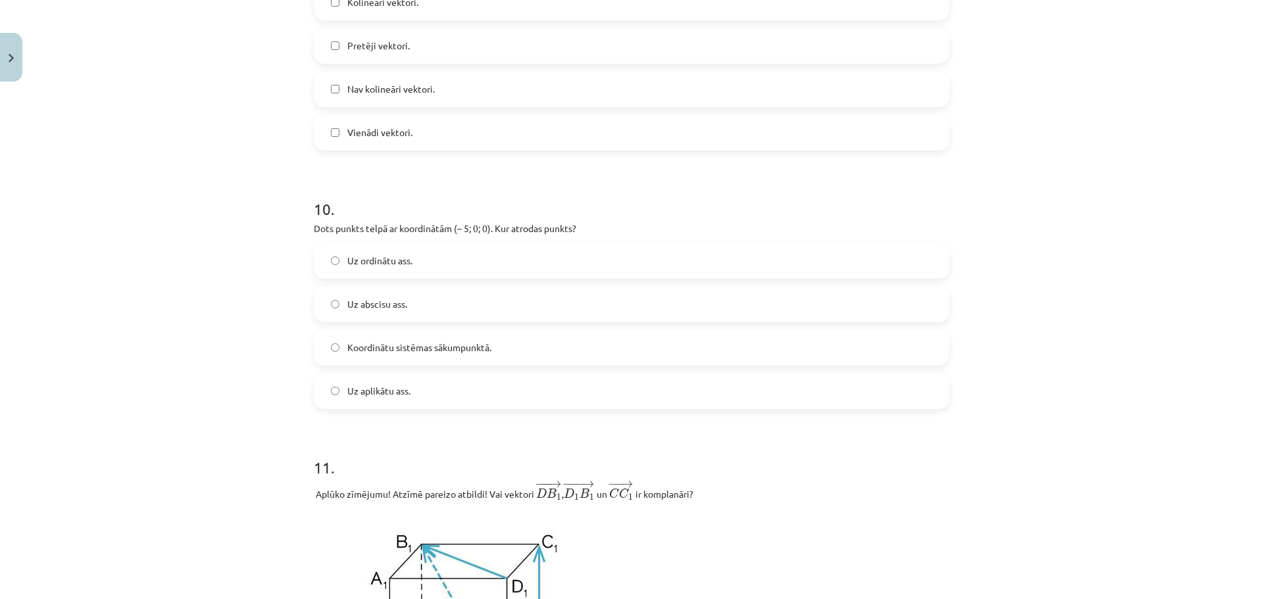
click at [394, 318] on label "Uz abscisu ass." at bounding box center [631, 304] width 633 height 33
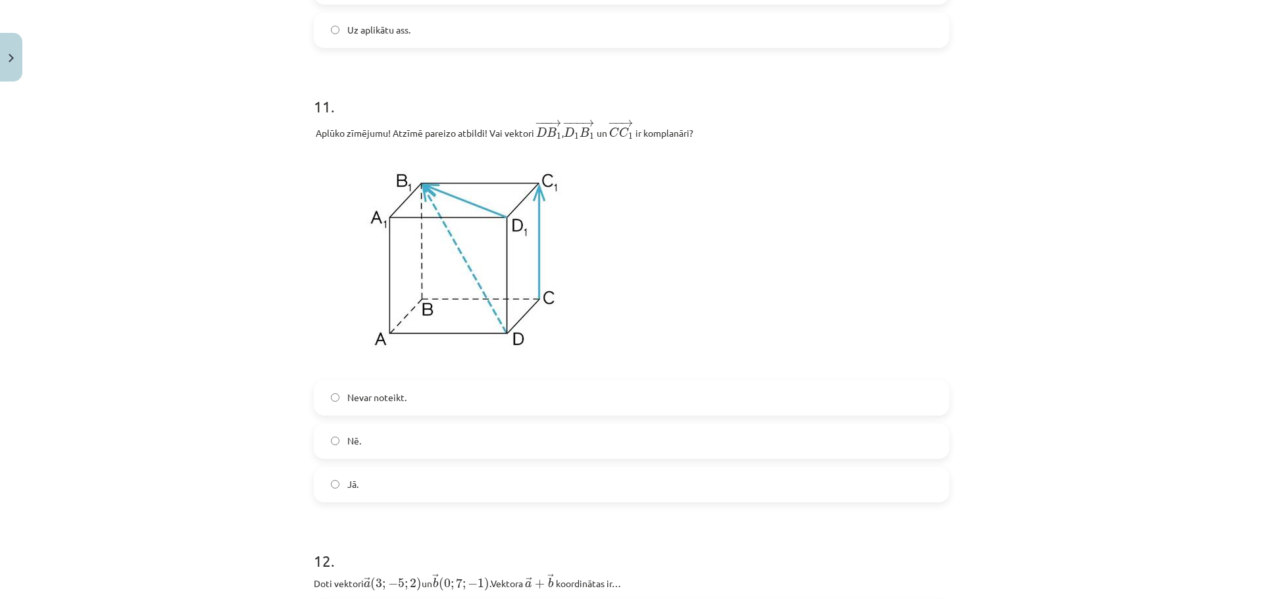
scroll to position [3945, 0]
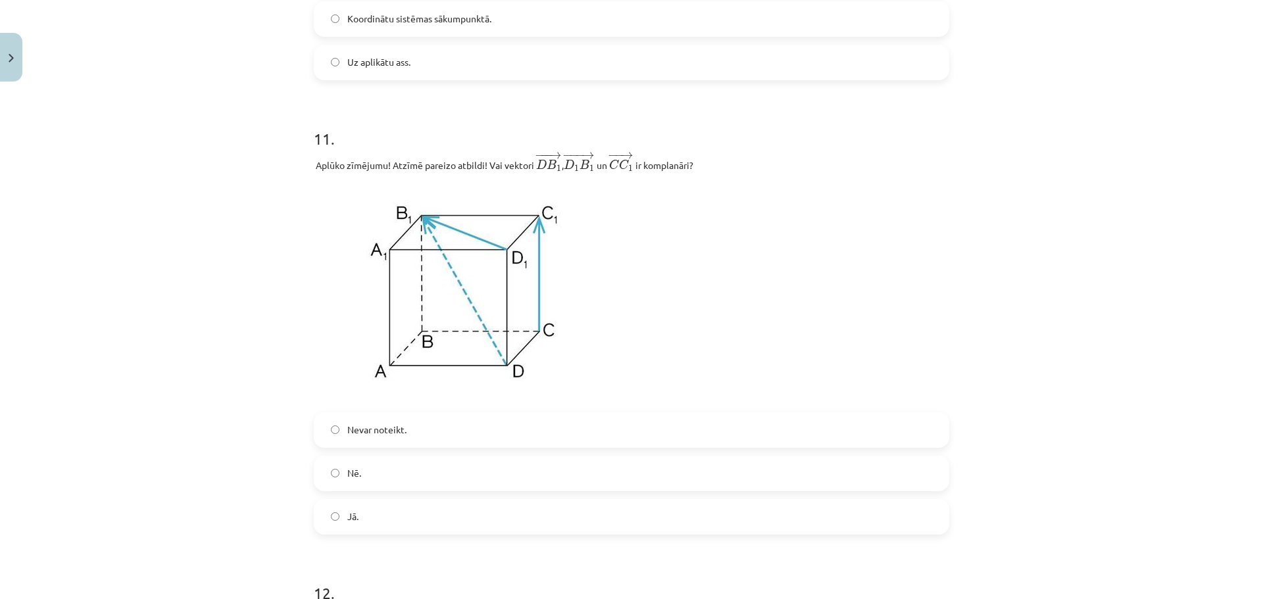
click at [402, 523] on label "Jā." at bounding box center [631, 516] width 633 height 33
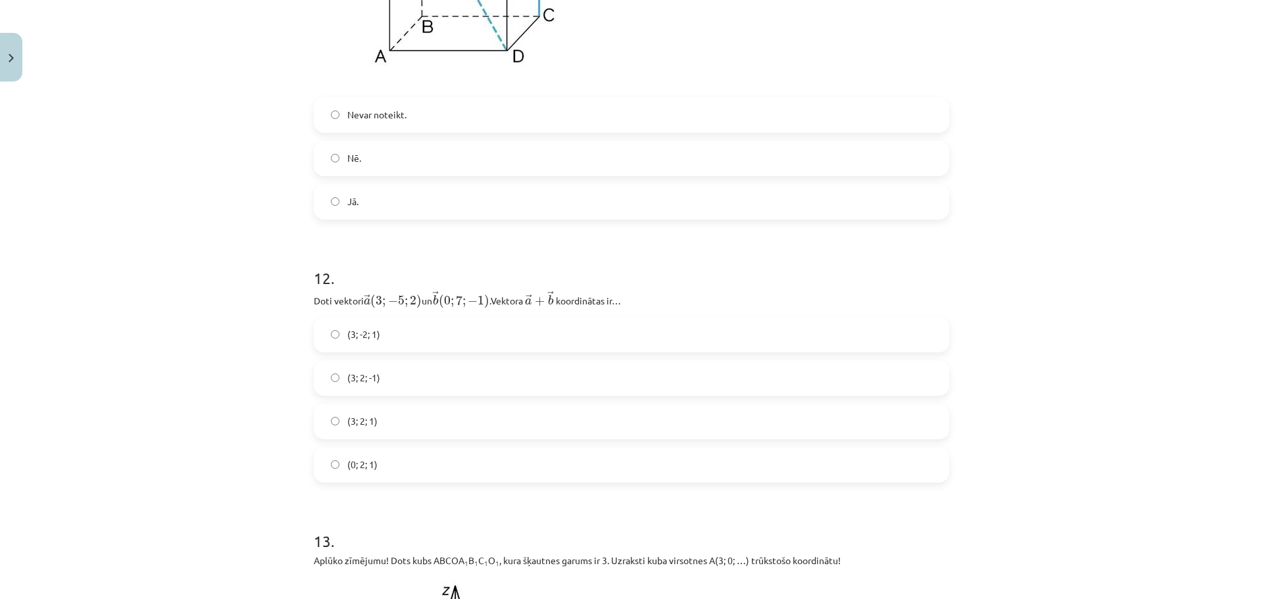
scroll to position [4339, 0]
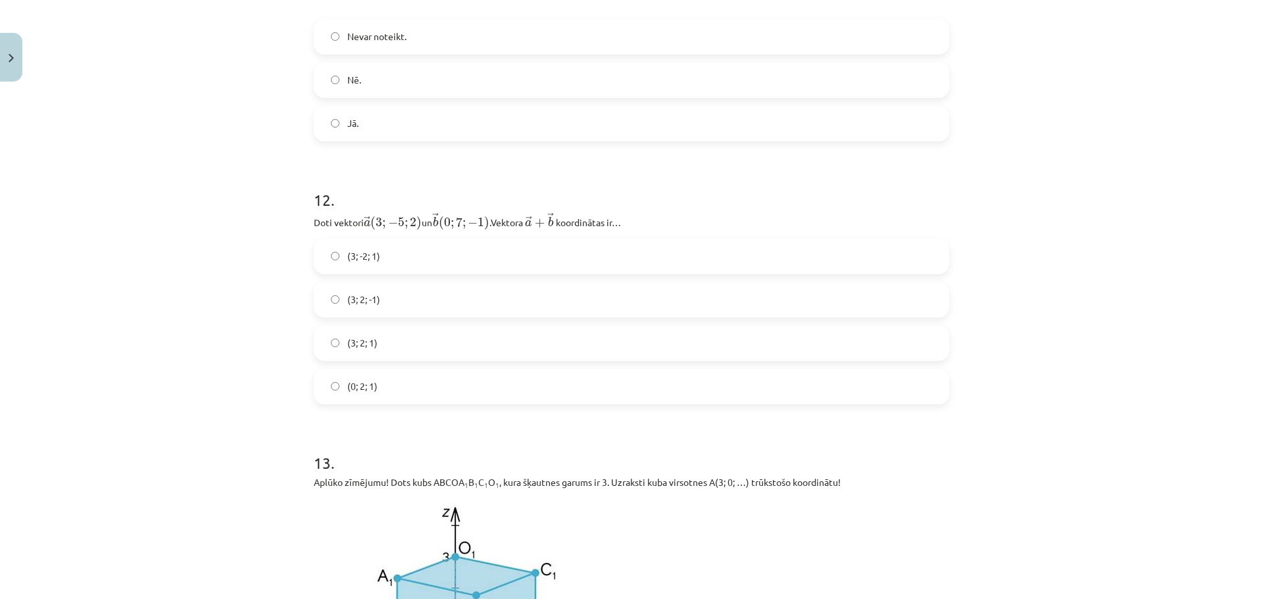
click at [388, 268] on label "(3; -2; 1)" at bounding box center [631, 256] width 633 height 33
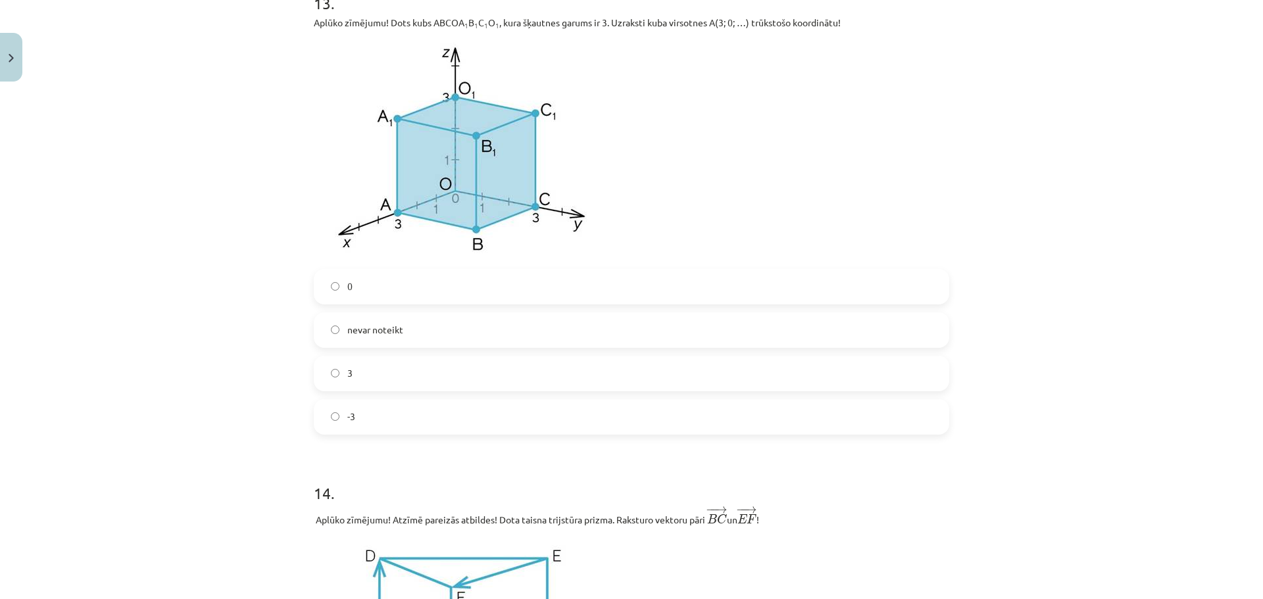
scroll to position [4799, 0]
click at [376, 379] on label "3" at bounding box center [631, 372] width 633 height 33
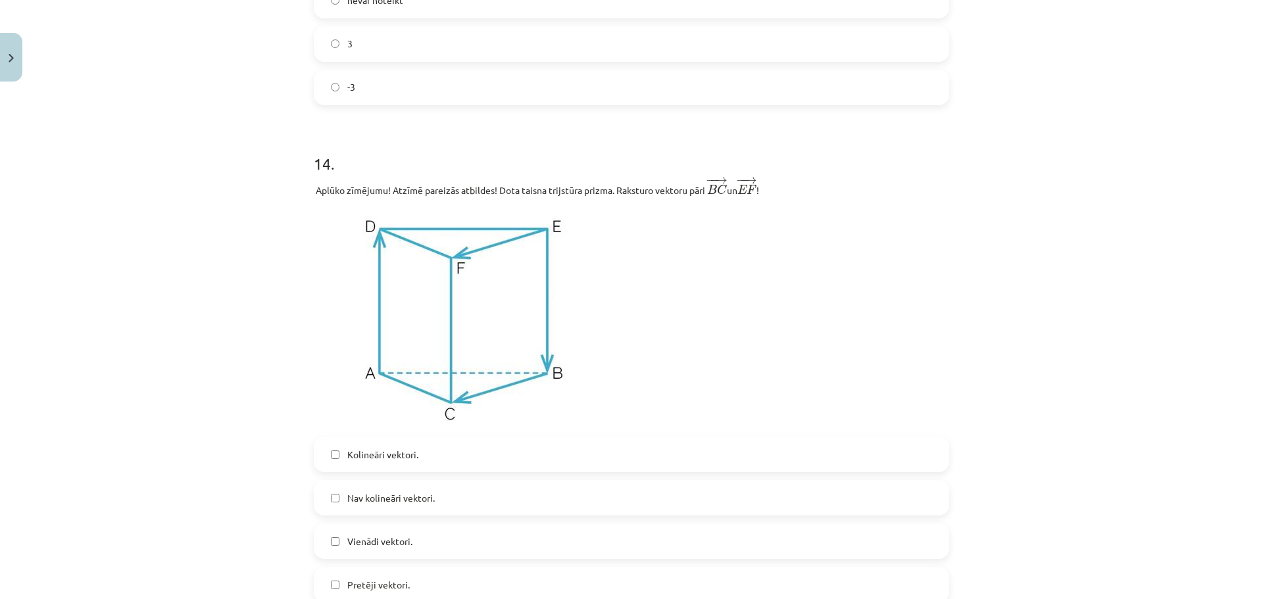
scroll to position [5194, 0]
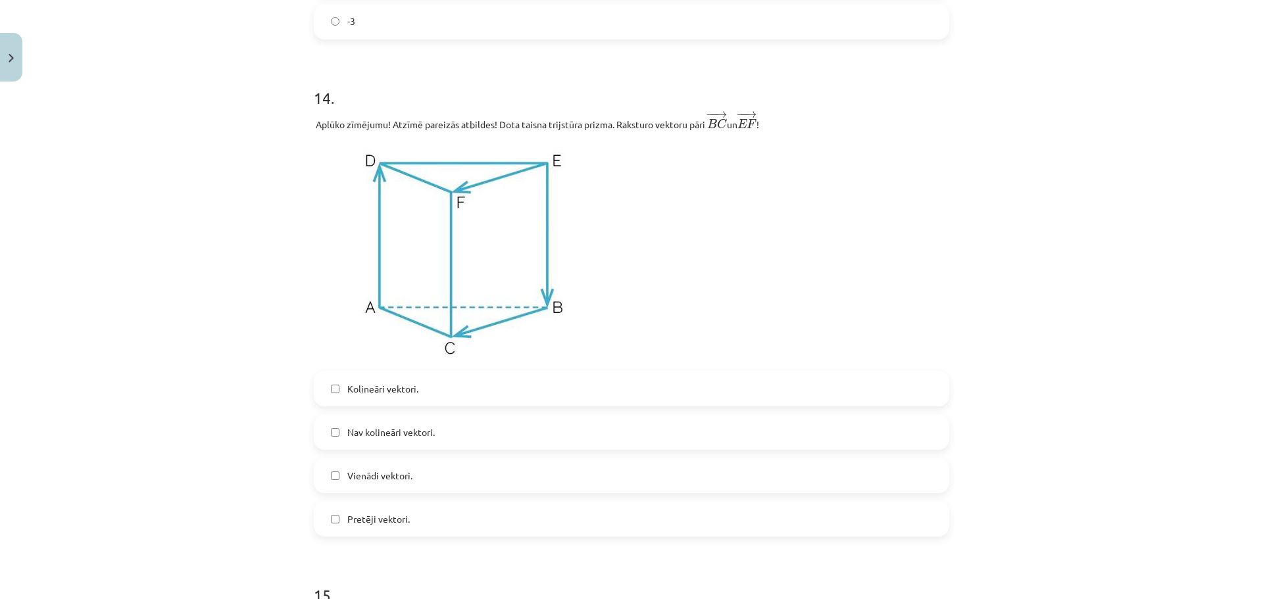
click at [440, 487] on label "Vienādi vektori." at bounding box center [631, 475] width 633 height 33
click at [432, 395] on label "Kolineāri vektori." at bounding box center [631, 388] width 633 height 33
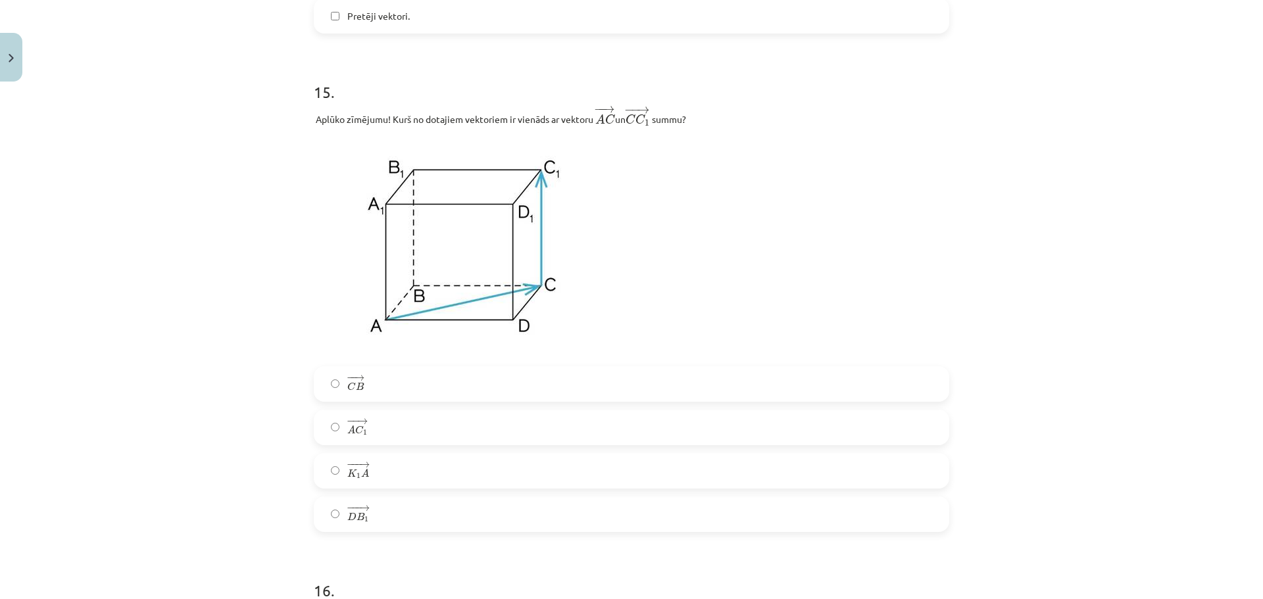
scroll to position [5720, 0]
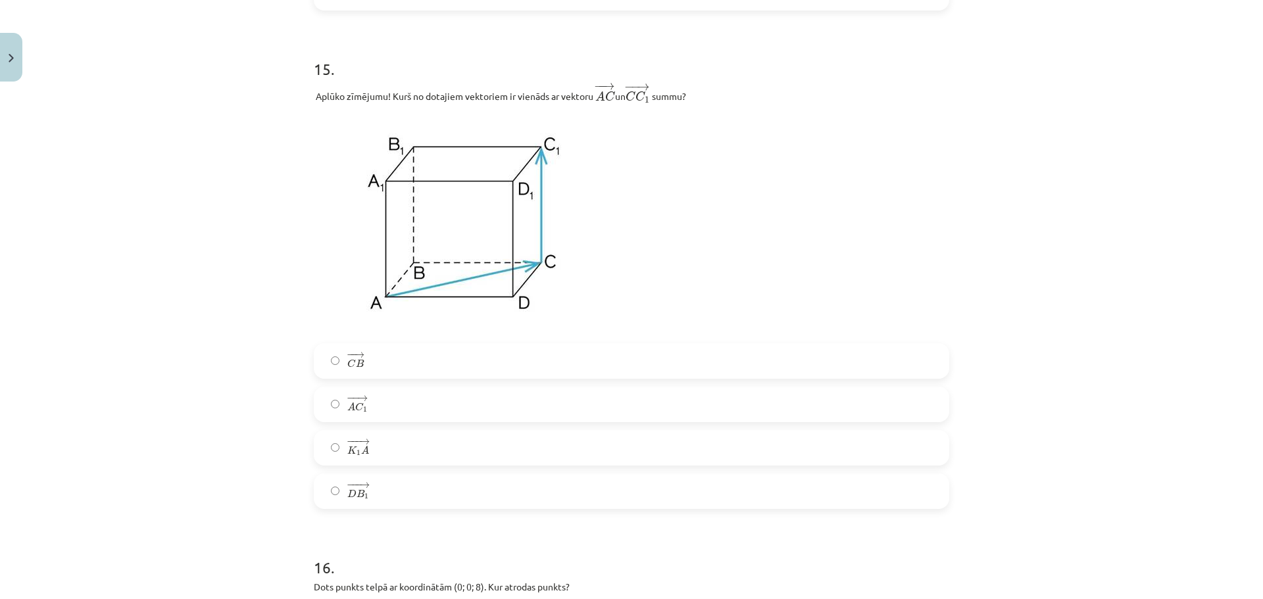
click at [385, 407] on label "− − → A C 1 A C 1 →" at bounding box center [631, 404] width 633 height 33
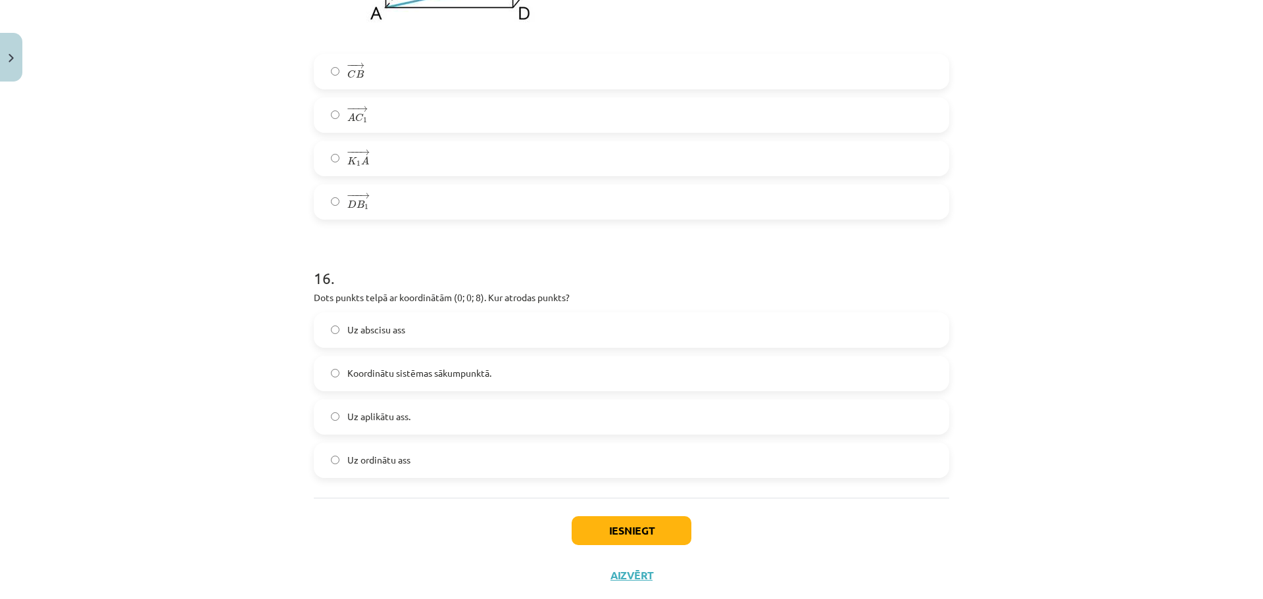
scroll to position [6048, 0]
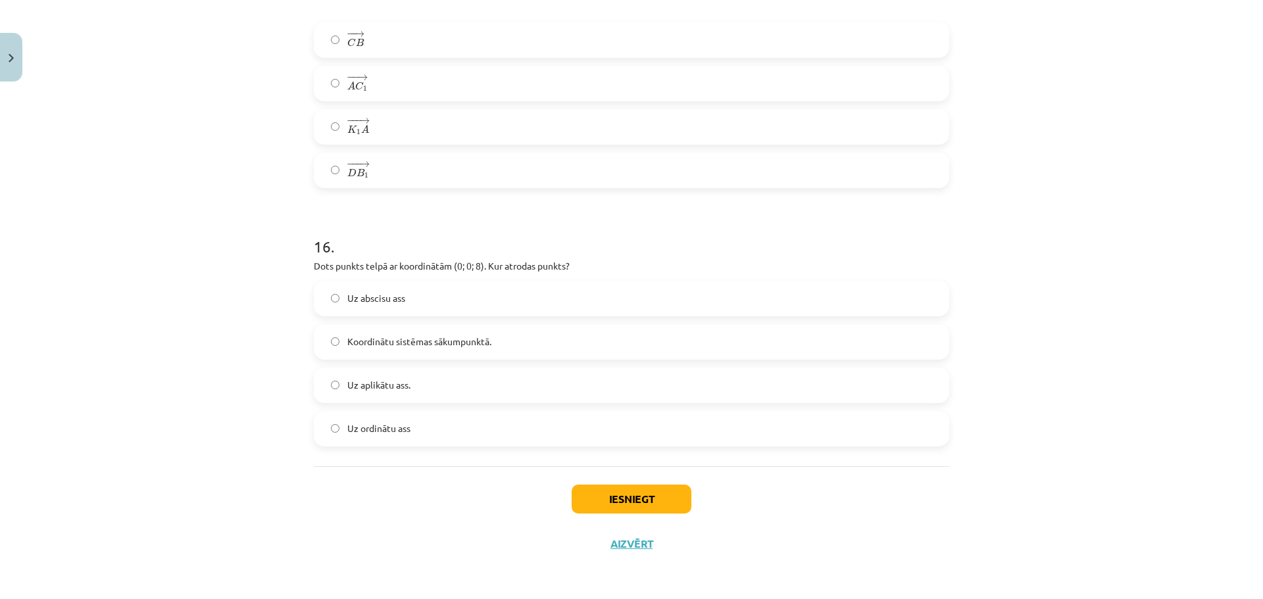
click at [414, 384] on label "Uz aplikātu ass." at bounding box center [631, 385] width 633 height 33
click at [644, 502] on button "Iesniegt" at bounding box center [631, 499] width 120 height 29
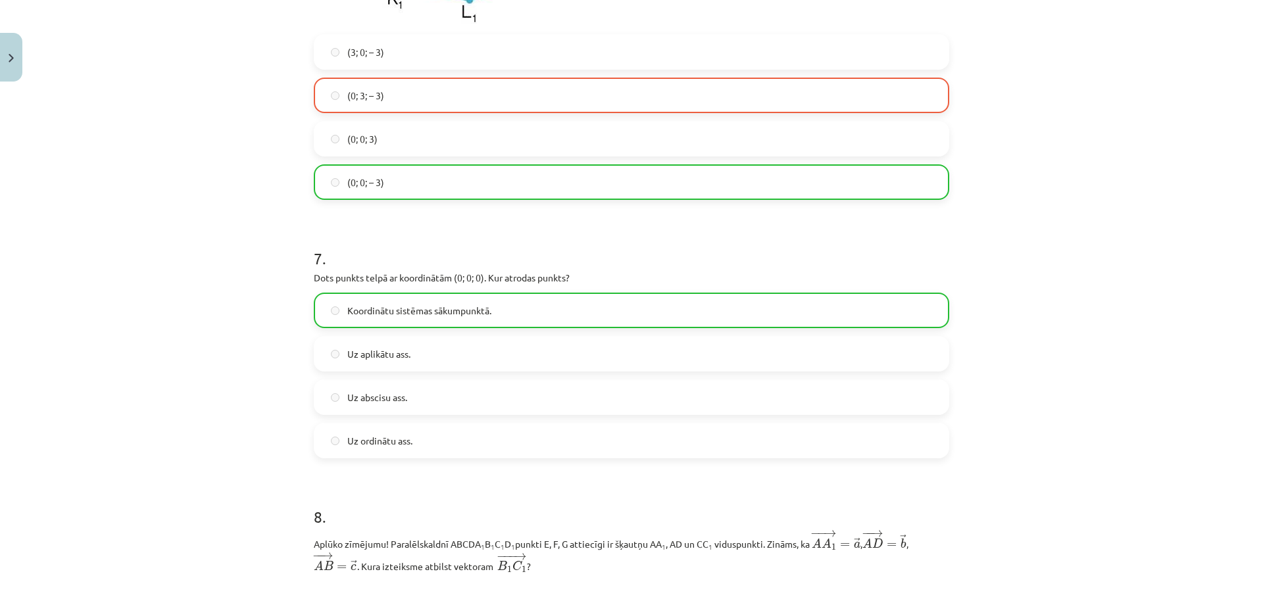
scroll to position [2367, 0]
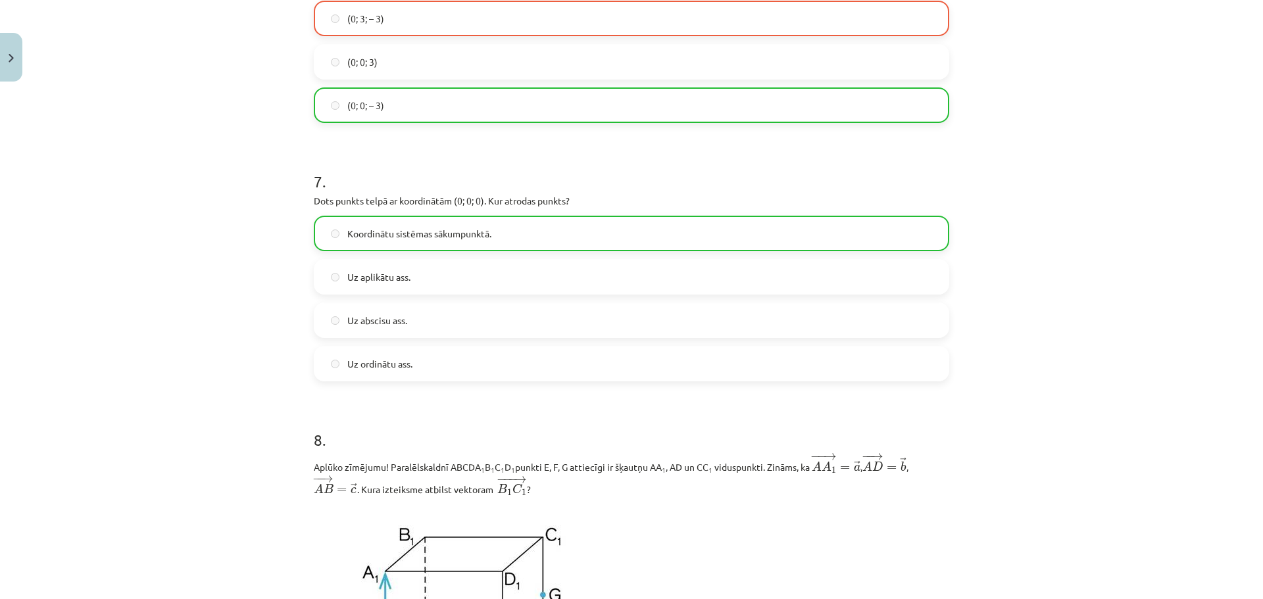
drag, startPoint x: 620, startPoint y: 311, endPoint x: 616, endPoint y: 424, distance: 113.2
click at [616, 424] on h1 "8 ." at bounding box center [631, 428] width 635 height 41
drag, startPoint x: 616, startPoint y: 424, endPoint x: 589, endPoint y: 381, distance: 51.4
drag, startPoint x: 1205, startPoint y: 191, endPoint x: 944, endPoint y: 147, distance: 265.4
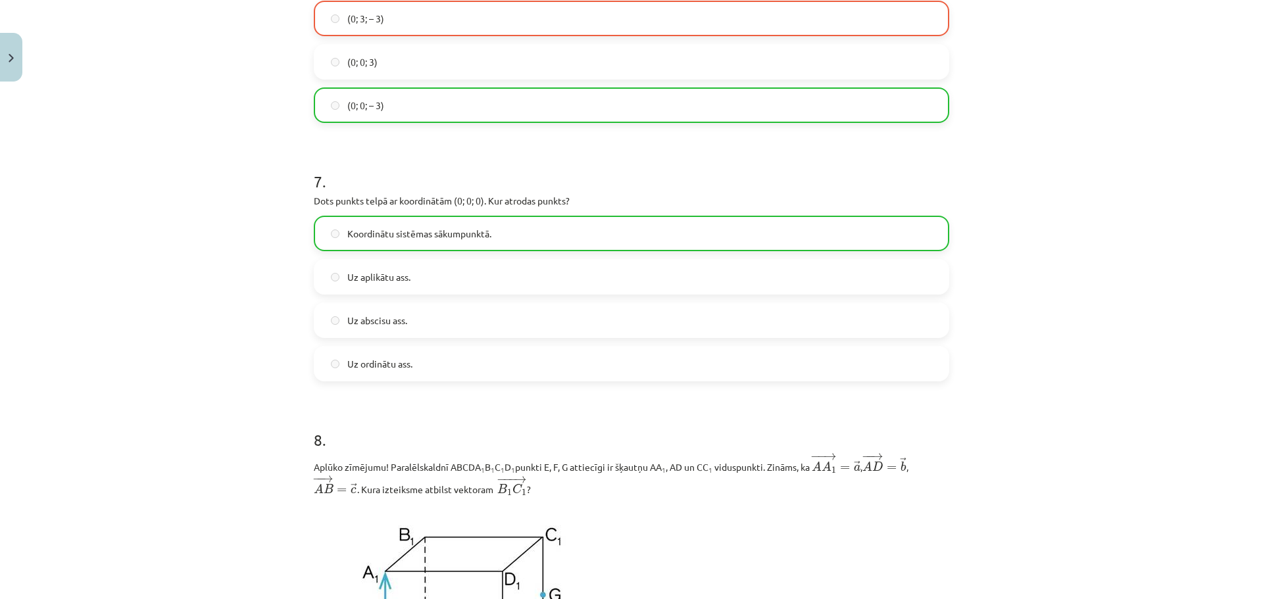
drag, startPoint x: 944, startPoint y: 147, endPoint x: 642, endPoint y: 177, distance: 302.7
click at [642, 177] on h1 "7 ." at bounding box center [631, 169] width 635 height 41
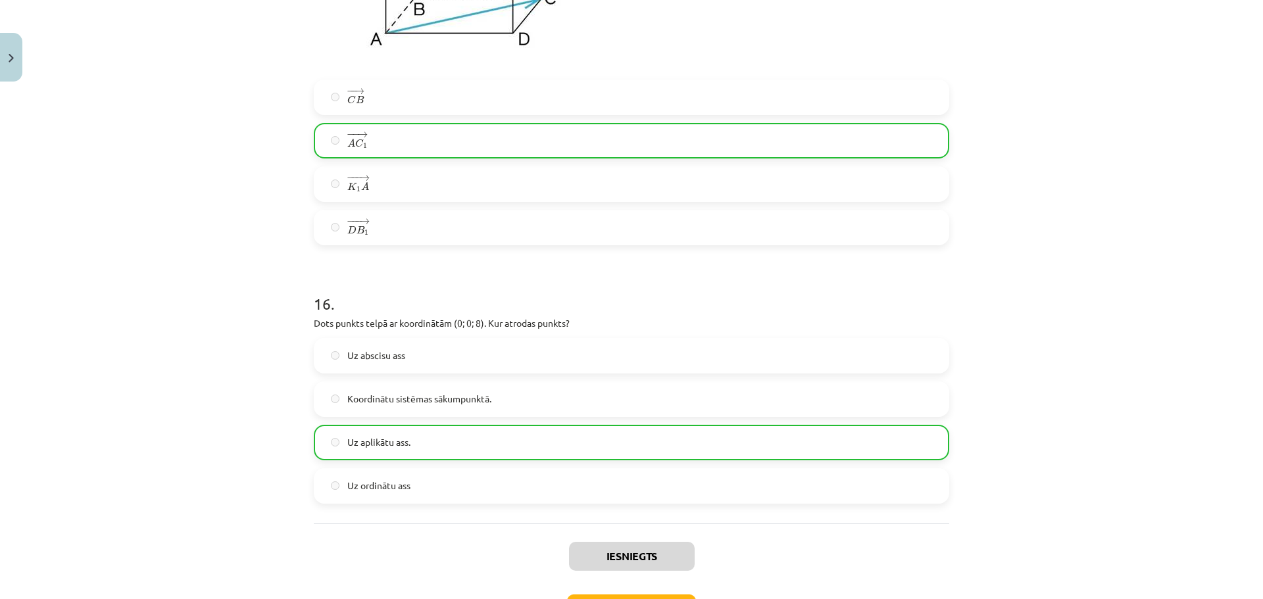
scroll to position [5984, 0]
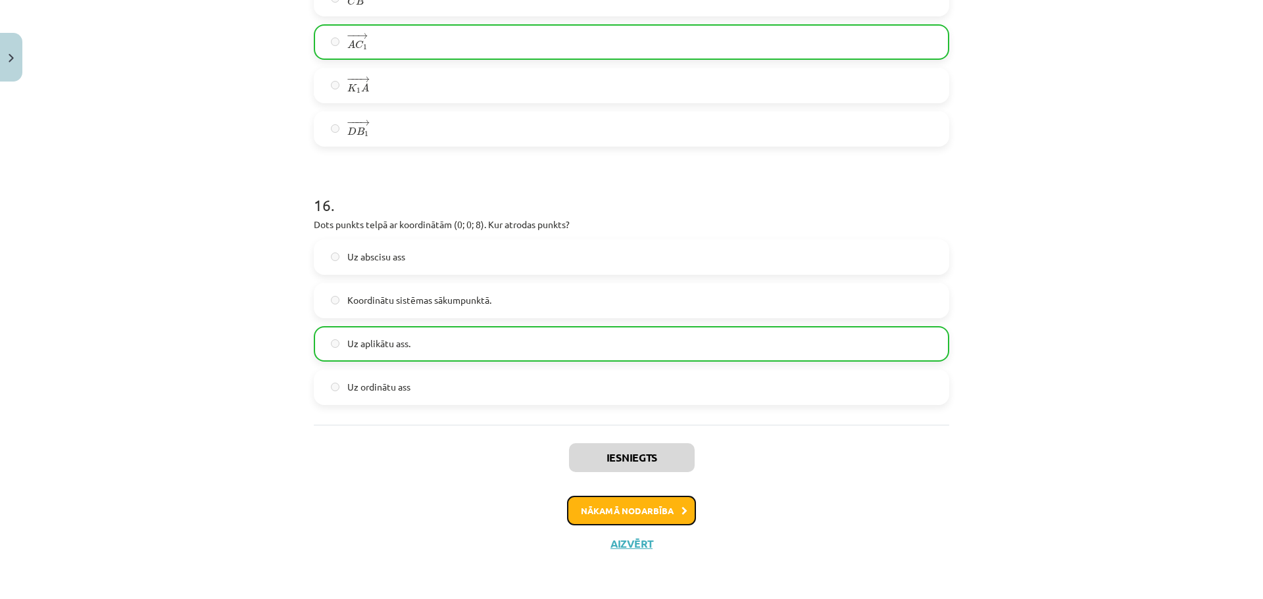
click at [627, 508] on button "Nākamā nodarbība" at bounding box center [631, 511] width 129 height 30
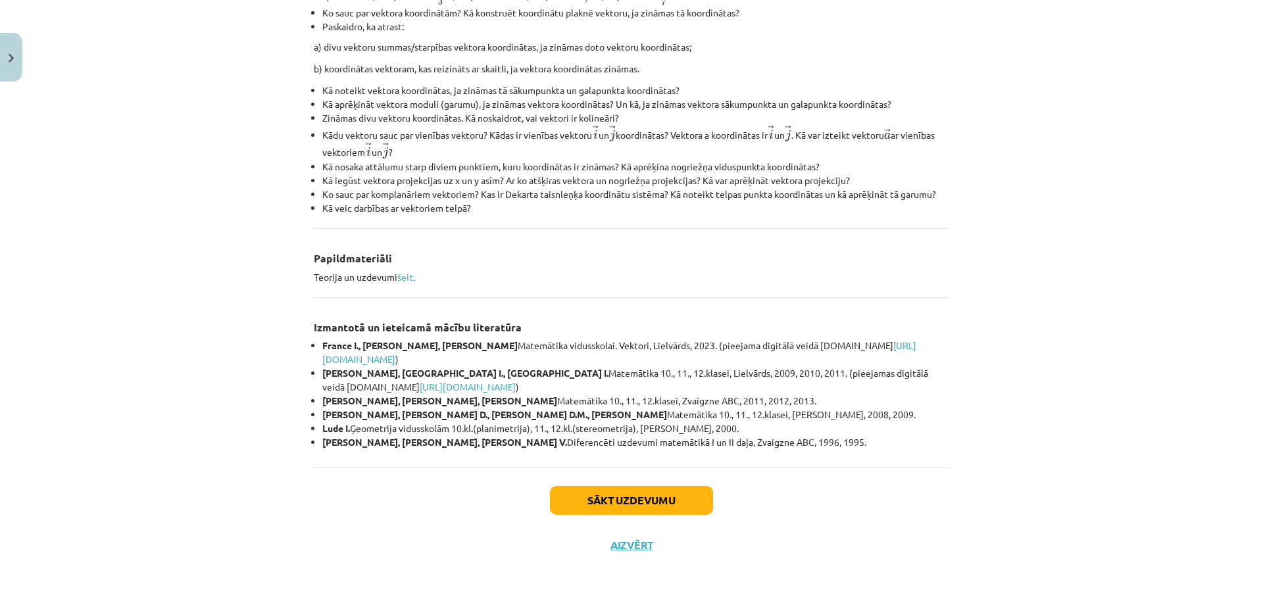
scroll to position [446, 0]
click at [404, 273] on link "šeit." at bounding box center [406, 276] width 18 height 12
click at [637, 507] on button "Sākt uzdevumu" at bounding box center [631, 499] width 163 height 29
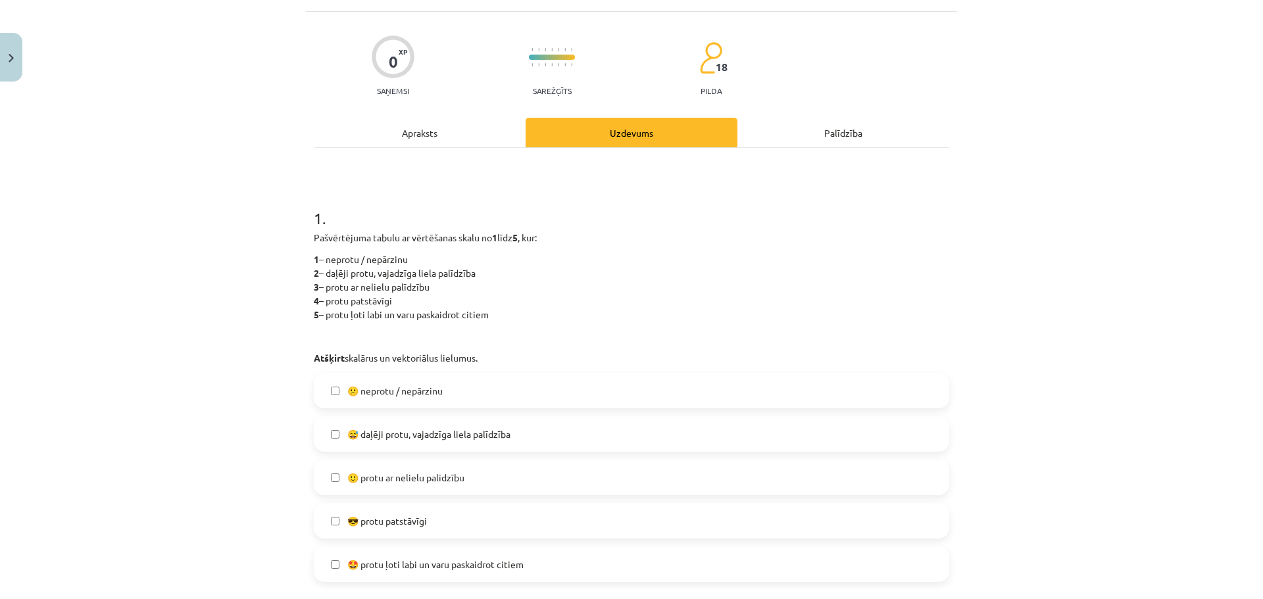
scroll to position [99, 0]
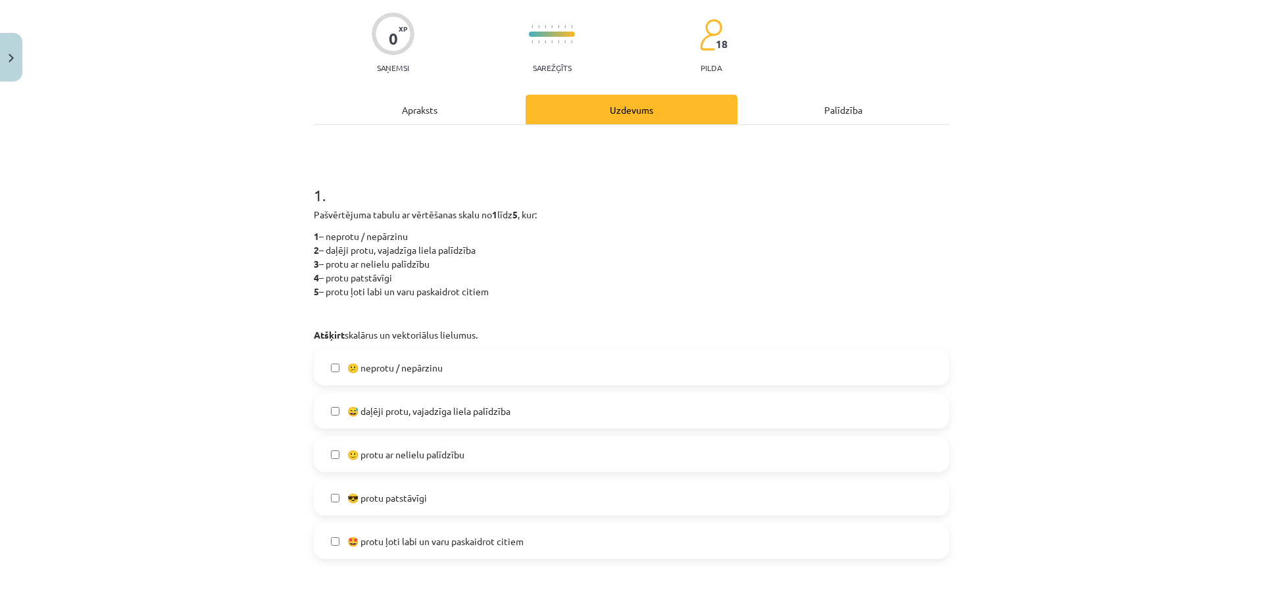
click at [450, 418] on span "😅 daļēji protu, vajadzīga liela palīdzība" at bounding box center [428, 411] width 163 height 14
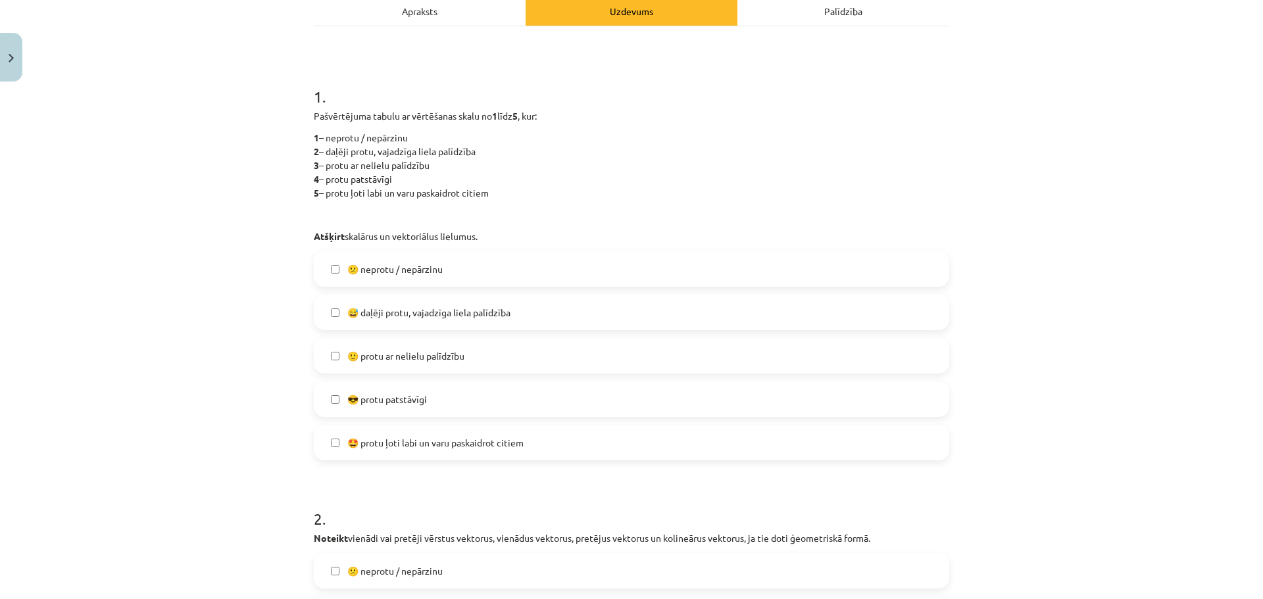
scroll to position [164, 0]
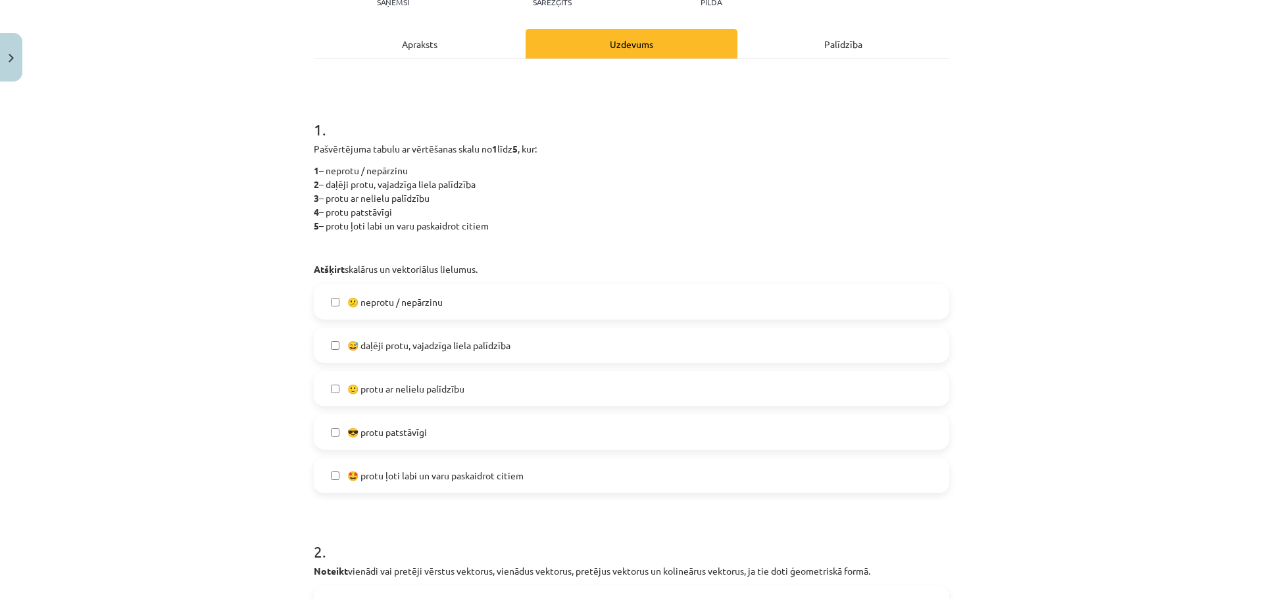
click at [437, 438] on label "😎 protu patstāvīgi" at bounding box center [631, 432] width 633 height 33
click at [395, 349] on span "😅 daļēji protu, vajadzīga liela palīdzība" at bounding box center [428, 346] width 163 height 14
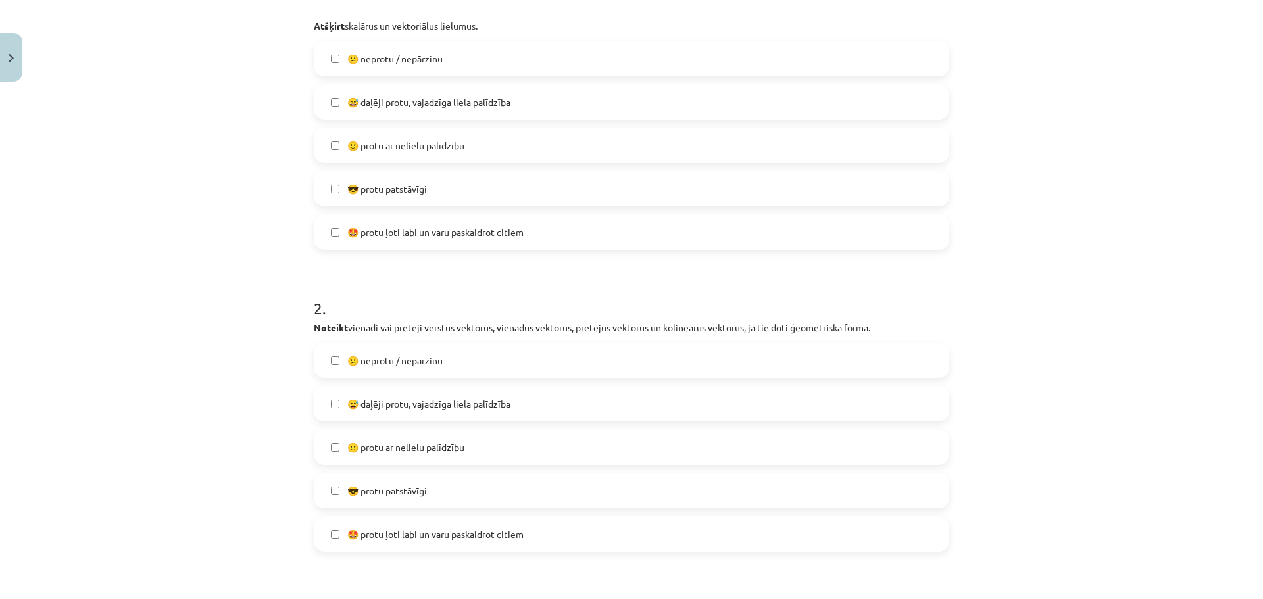
scroll to position [493, 0]
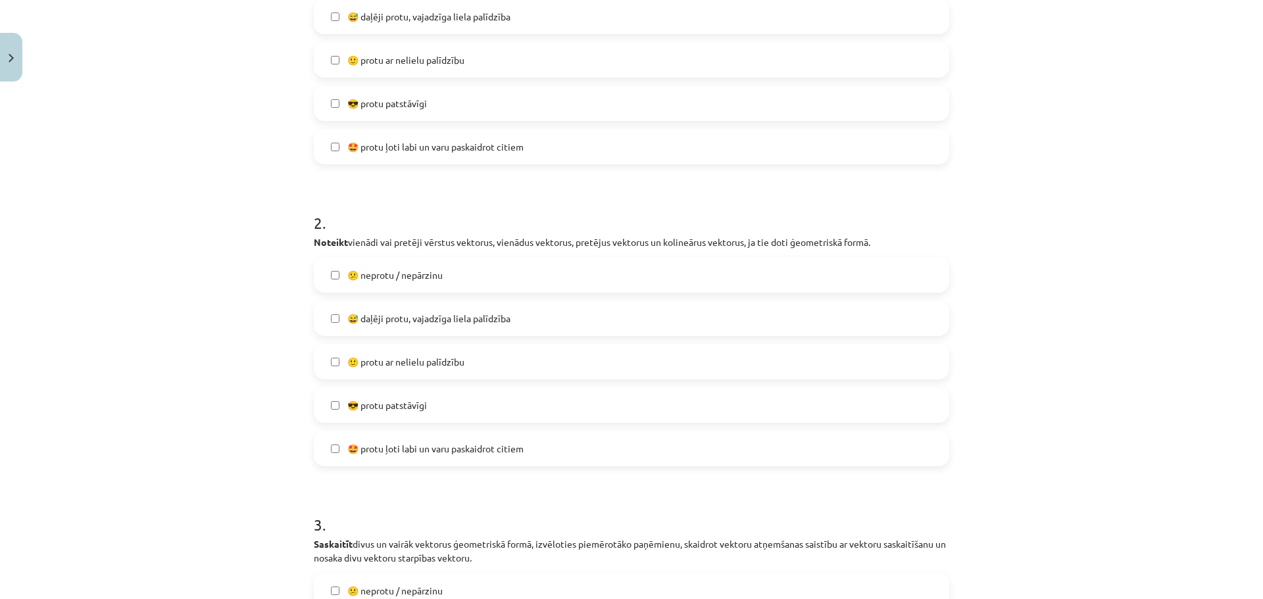
click at [415, 406] on span "😎 protu patstāvīgi" at bounding box center [387, 405] width 80 height 14
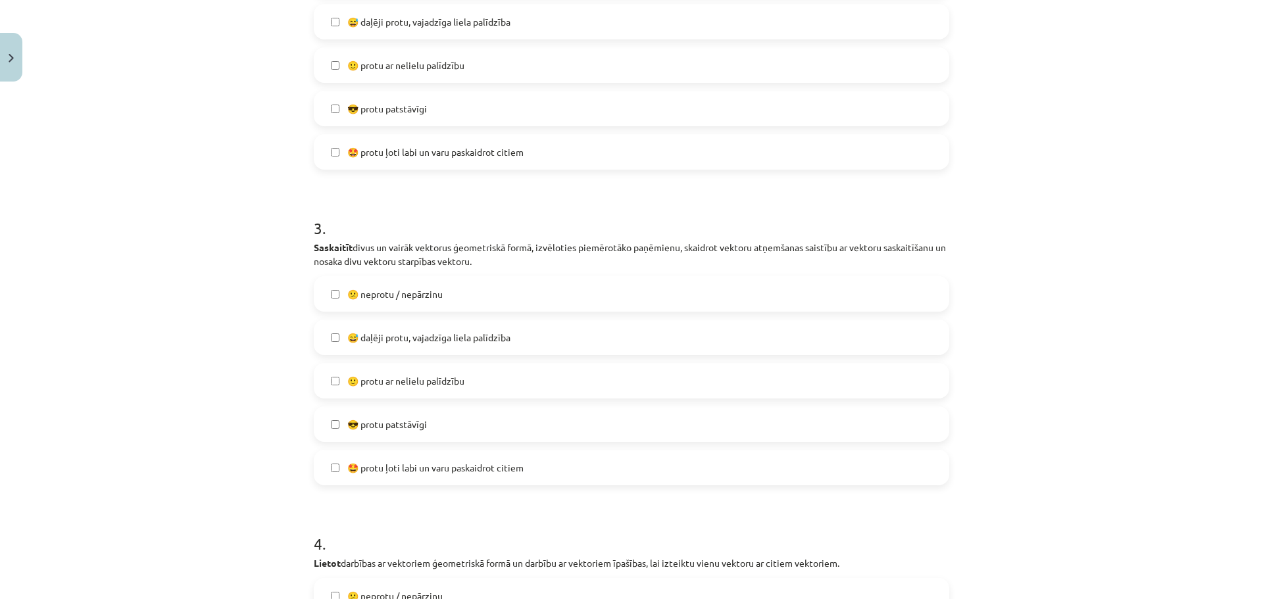
scroll to position [822, 0]
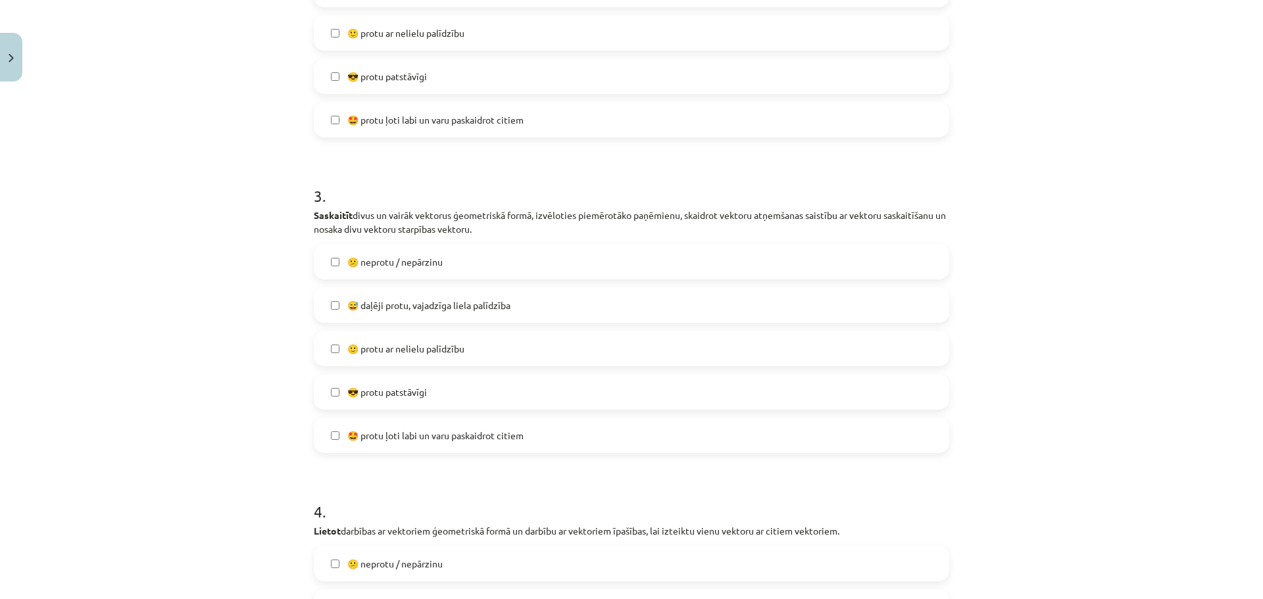
click at [417, 351] on span "🙂 protu ar nelielu palīdzību" at bounding box center [405, 349] width 117 height 14
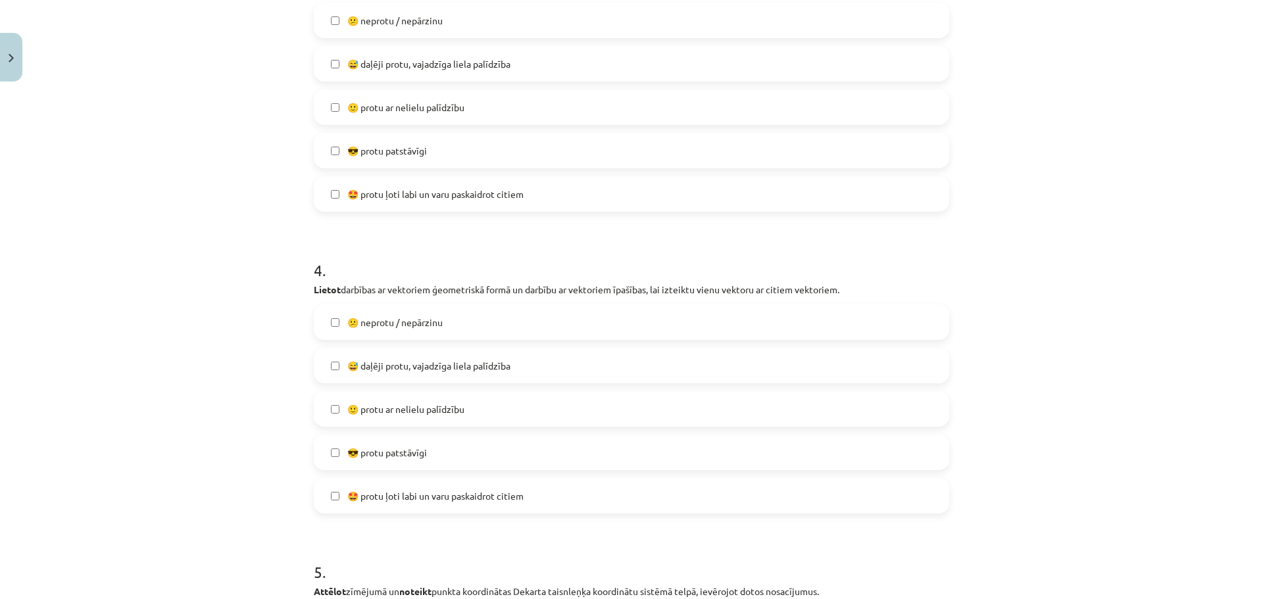
scroll to position [1085, 0]
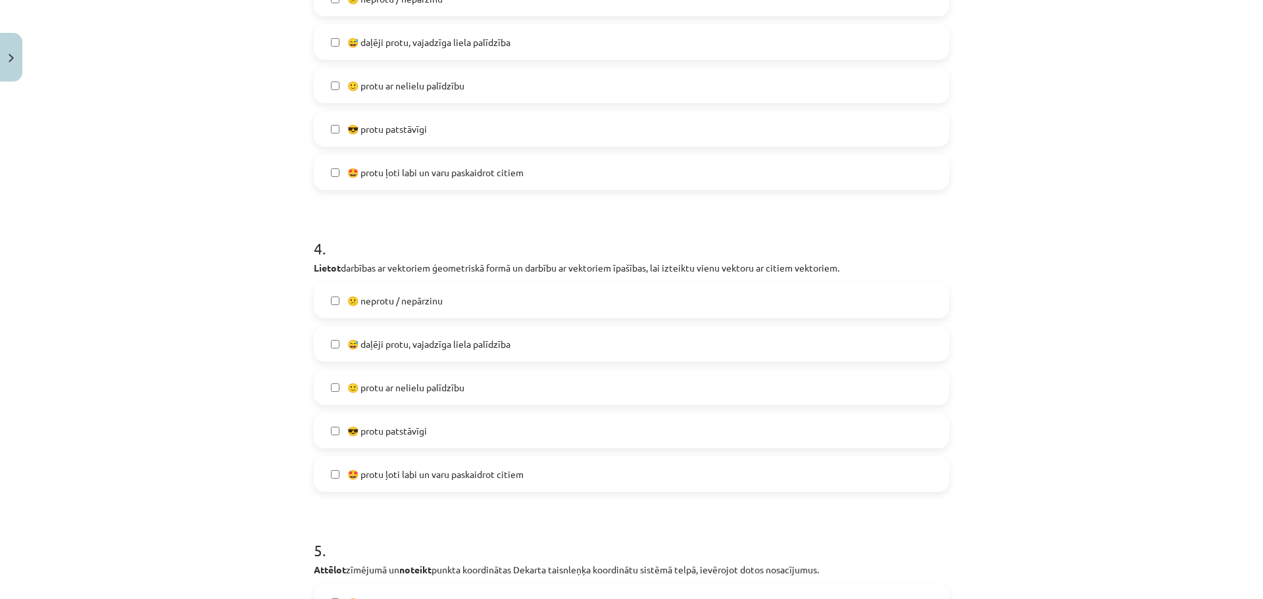
drag, startPoint x: 420, startPoint y: 390, endPoint x: 405, endPoint y: 379, distance: 18.8
click at [421, 390] on span "🙂 protu ar nelielu palīdzību" at bounding box center [405, 388] width 117 height 14
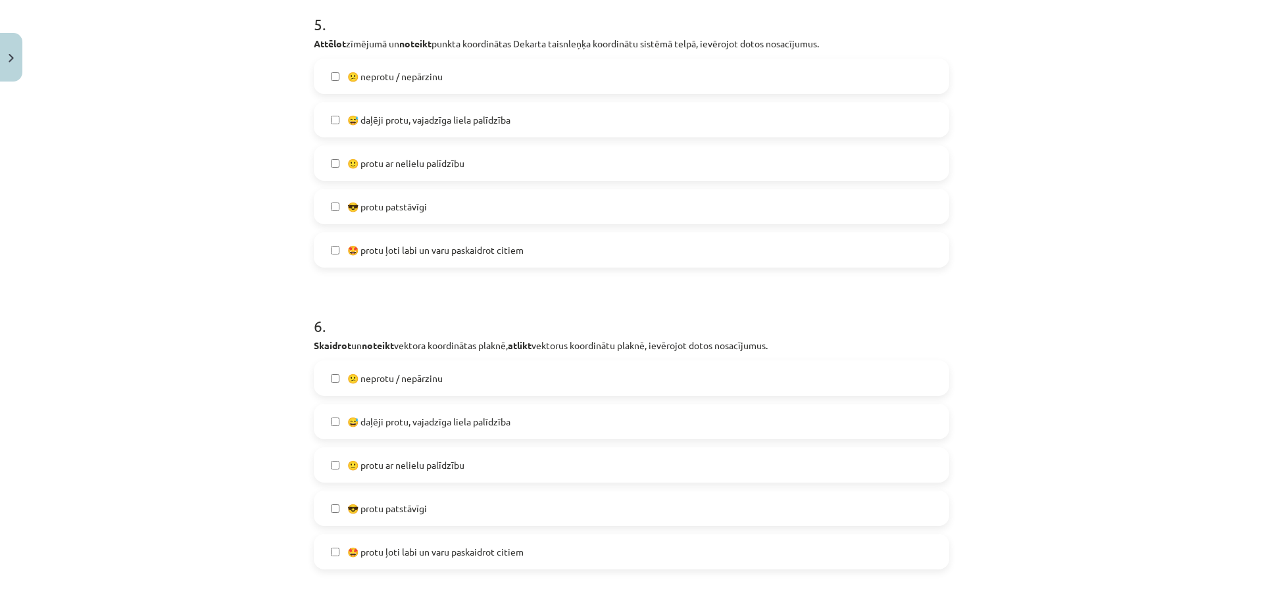
scroll to position [1545, 0]
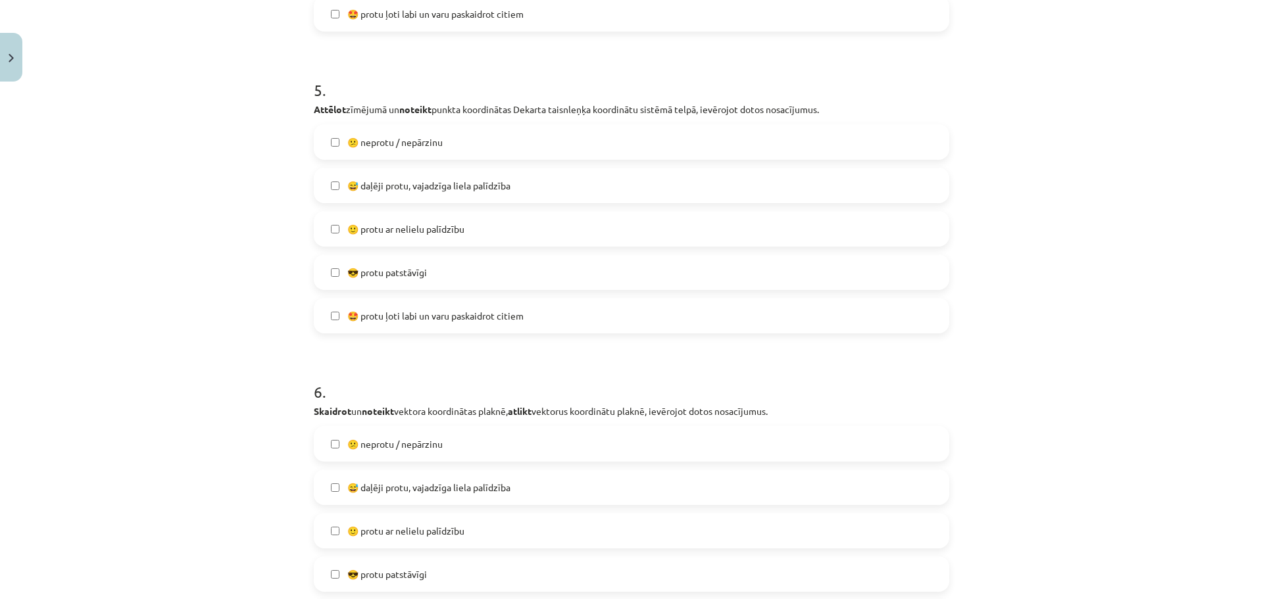
click at [389, 231] on span "🙂 protu ar nelielu palīdzību" at bounding box center [405, 229] width 117 height 14
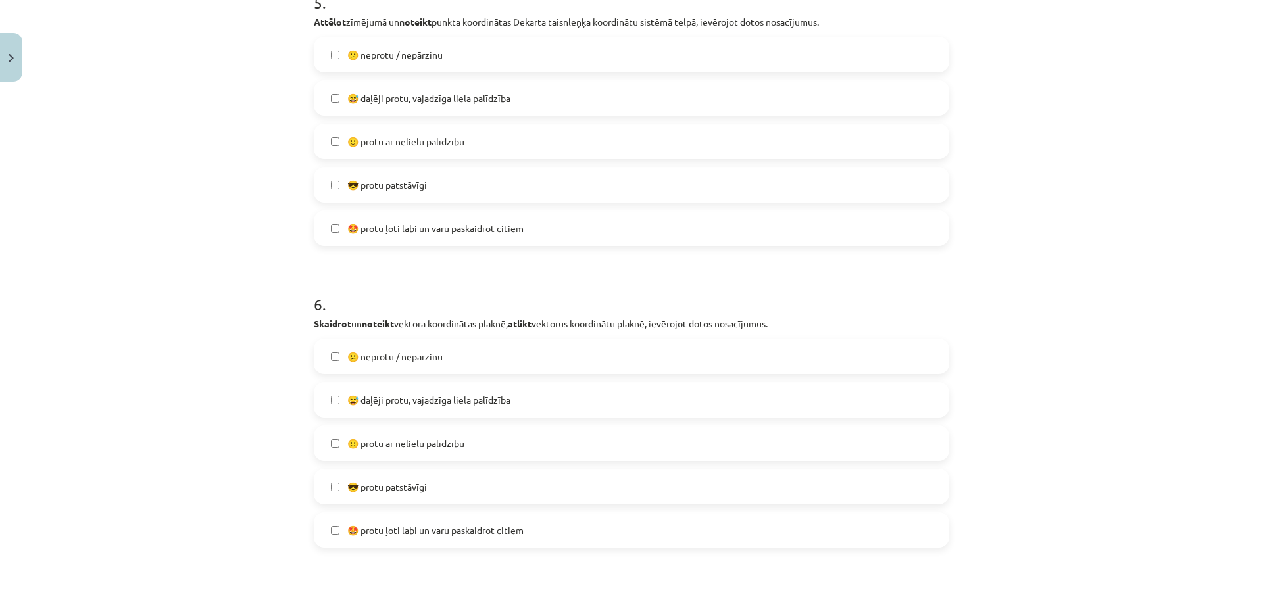
scroll to position [1743, 0]
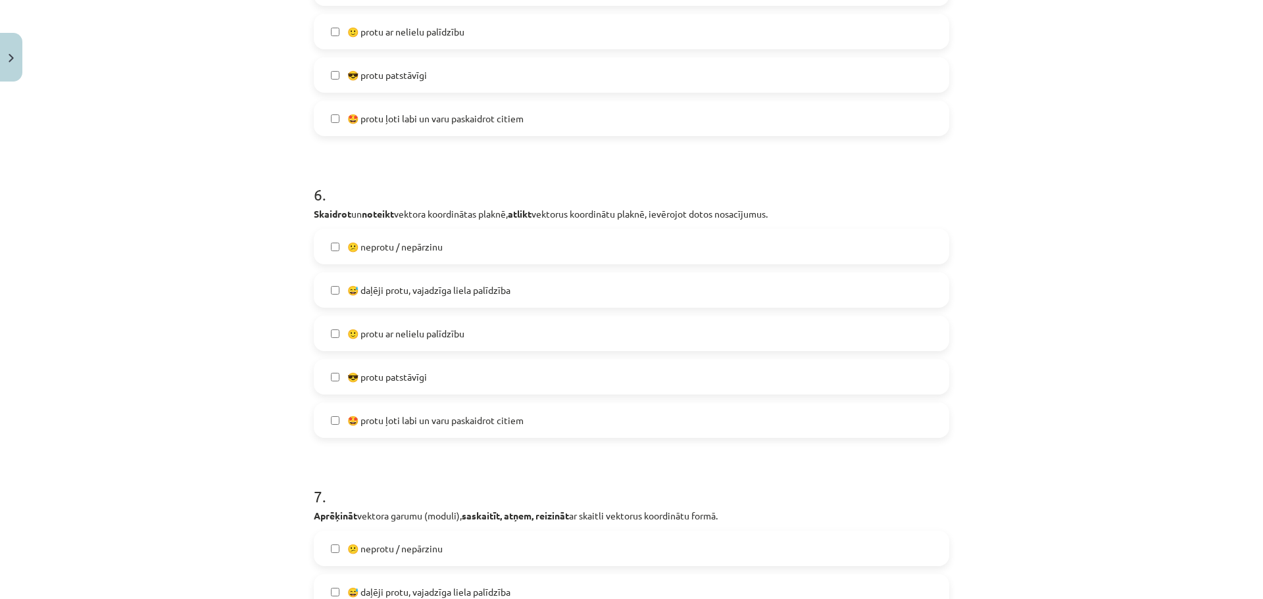
click at [411, 292] on span "😅 daļēji protu, vajadzīga liela palīdzība" at bounding box center [428, 290] width 163 height 14
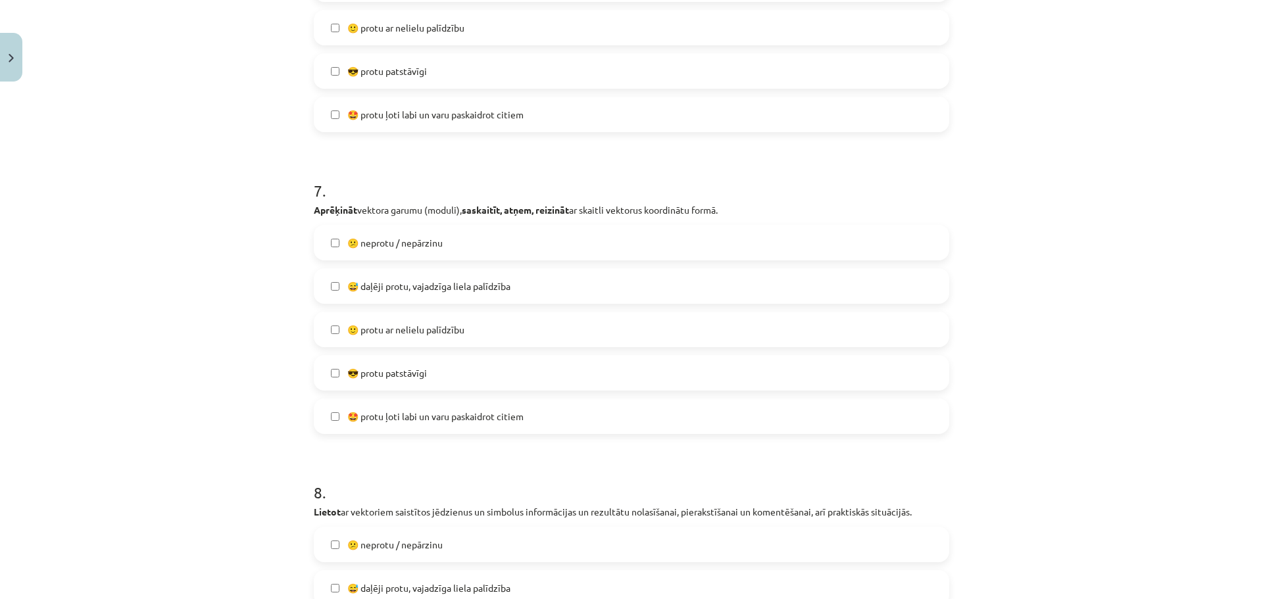
scroll to position [2071, 0]
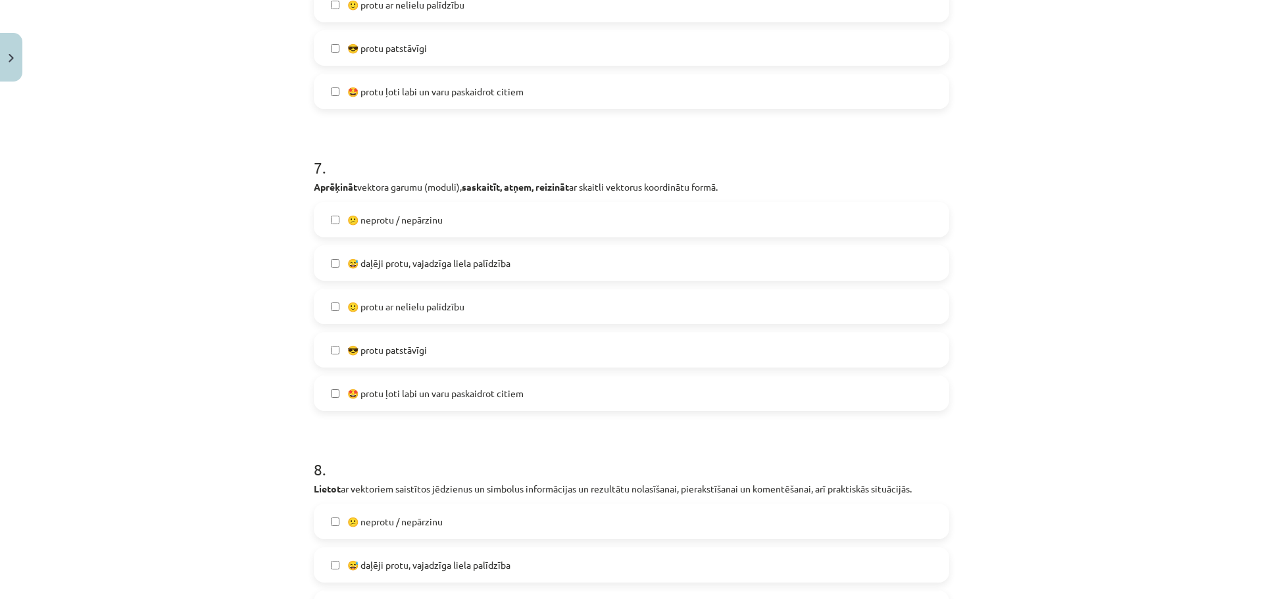
click at [438, 262] on span "😅 daļēji protu, vajadzīga liela palīdzība" at bounding box center [428, 263] width 163 height 14
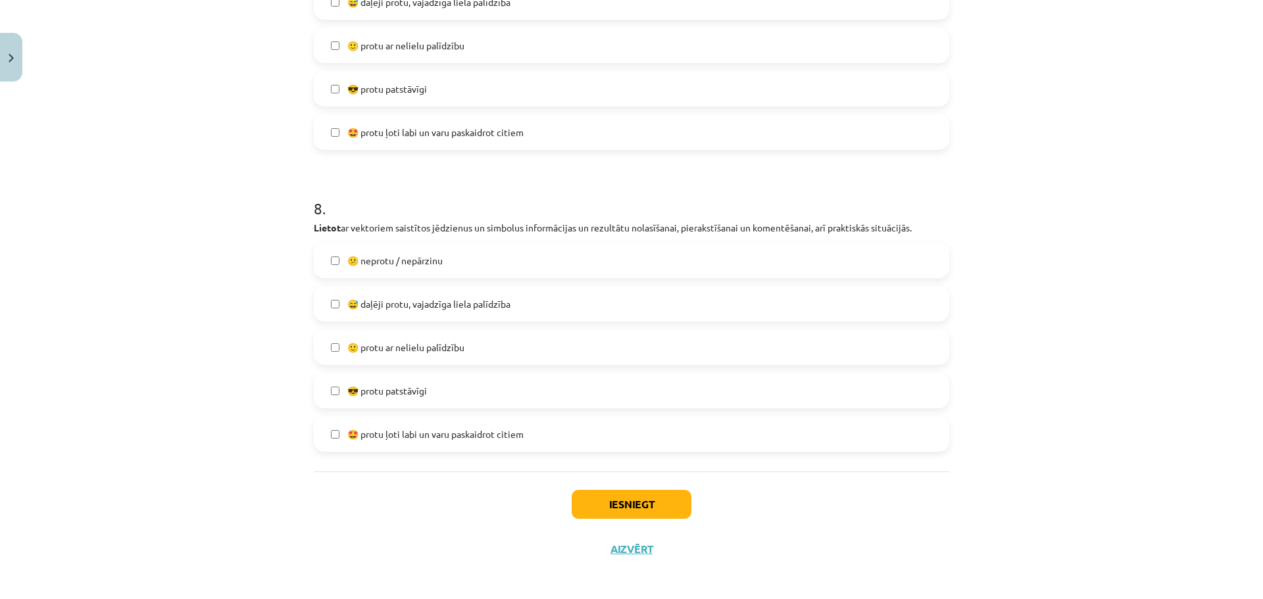
scroll to position [2334, 0]
click at [448, 301] on span "😅 daļēji protu, vajadzīga liela palīdzība" at bounding box center [428, 302] width 163 height 14
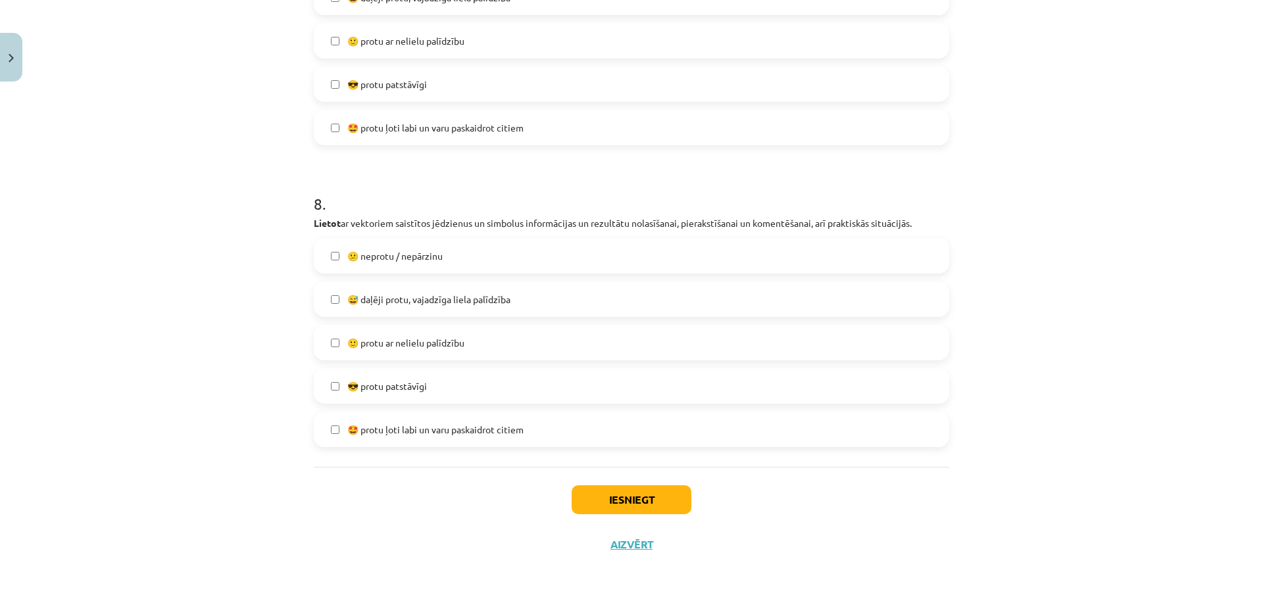
scroll to position [2338, 0]
click at [656, 508] on button "Iesniegt" at bounding box center [631, 499] width 120 height 29
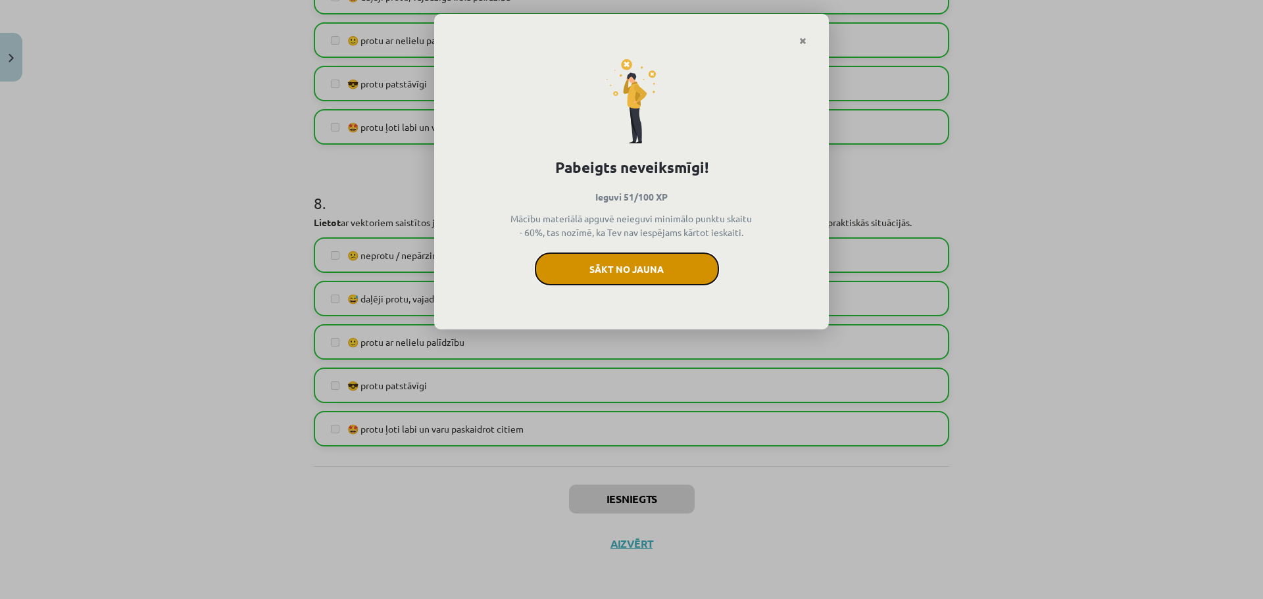
click at [642, 268] on button "Sākt no jauna" at bounding box center [627, 269] width 184 height 33
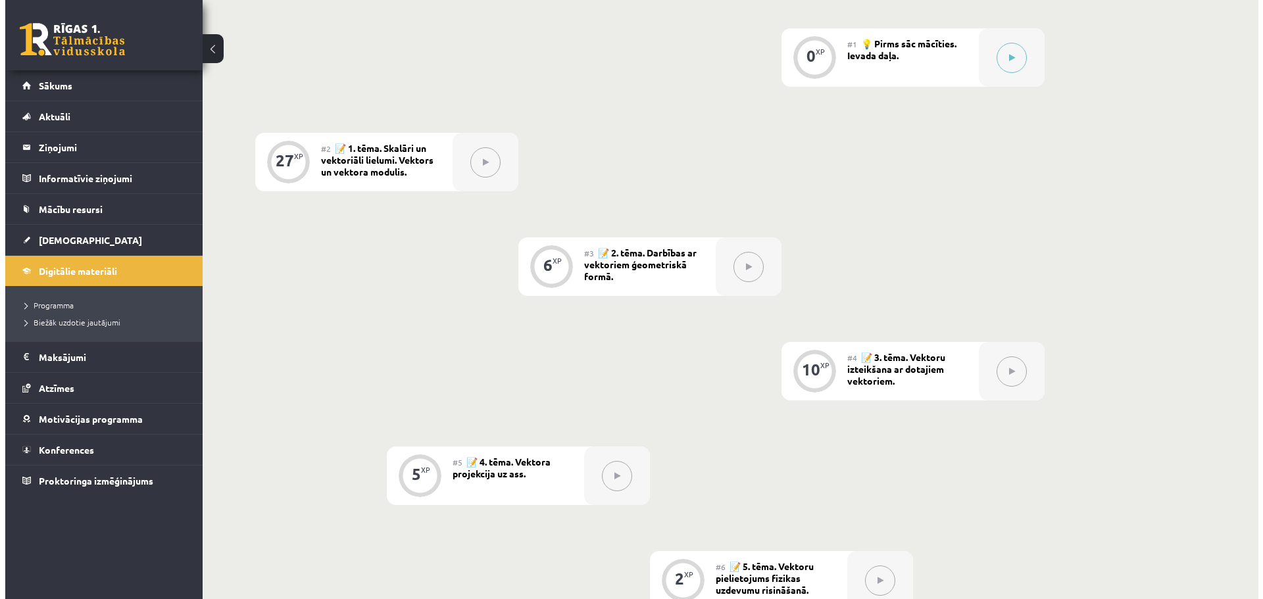
scroll to position [73, 0]
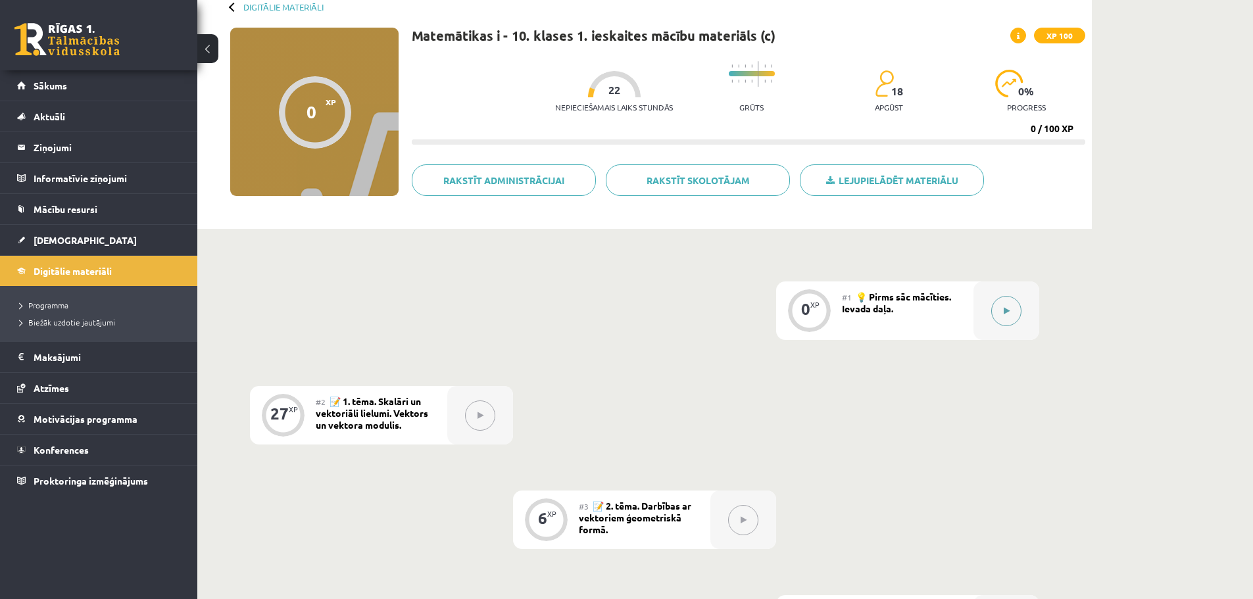
click at [1006, 316] on button at bounding box center [1006, 311] width 30 height 30
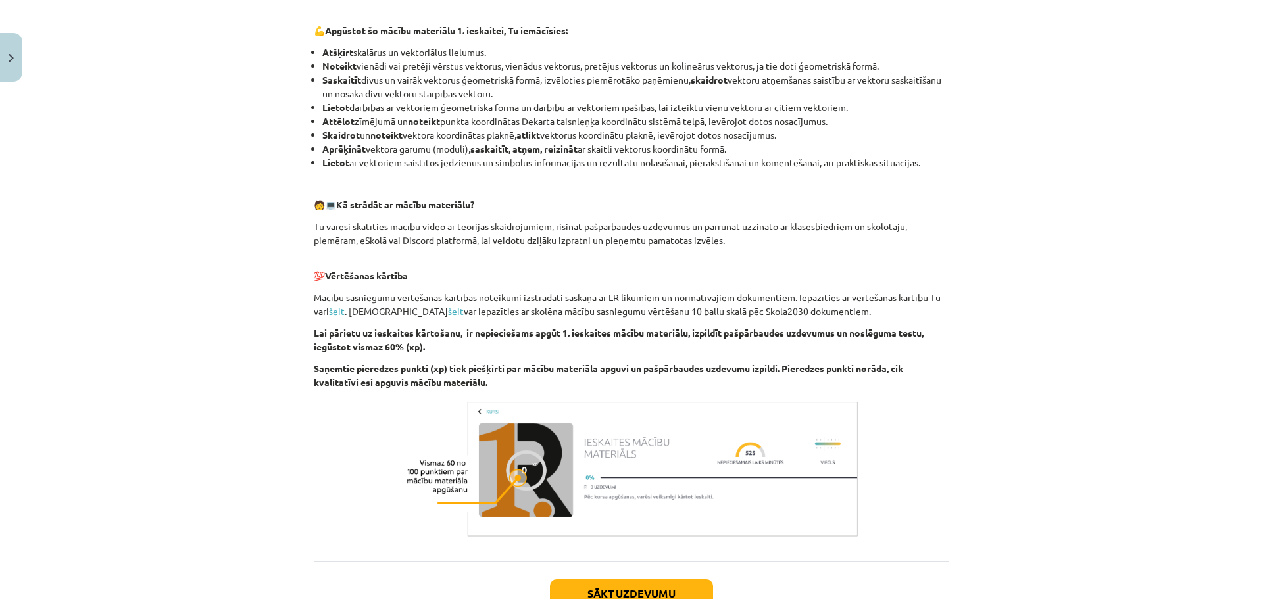
scroll to position [573, 0]
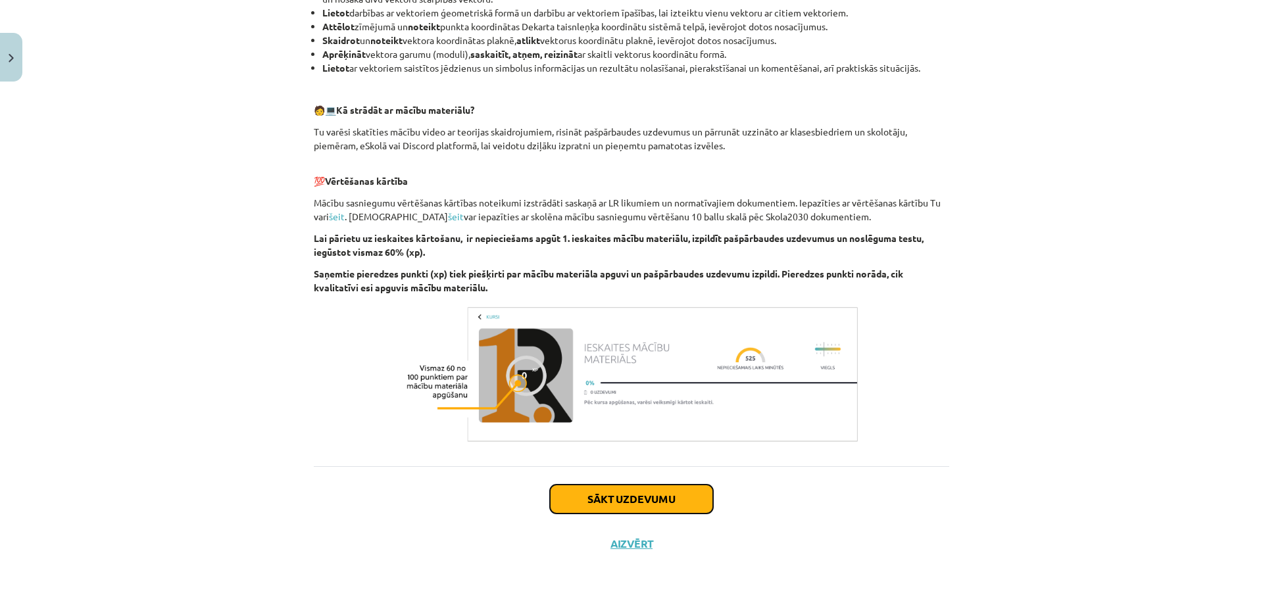
click at [629, 498] on button "Sākt uzdevumu" at bounding box center [631, 499] width 163 height 29
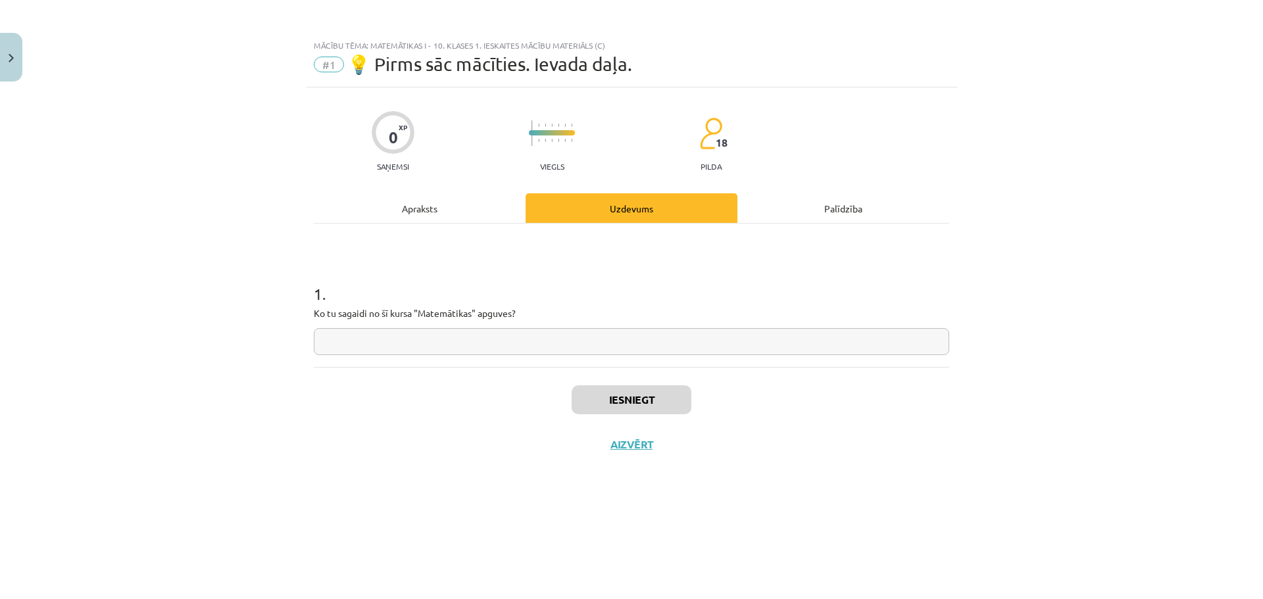
click at [496, 346] on input "text" at bounding box center [631, 341] width 635 height 27
type input "**********"
click at [617, 402] on button "Iesniegt" at bounding box center [631, 399] width 120 height 29
click at [638, 462] on button "Nākamā nodarbība" at bounding box center [631, 453] width 129 height 30
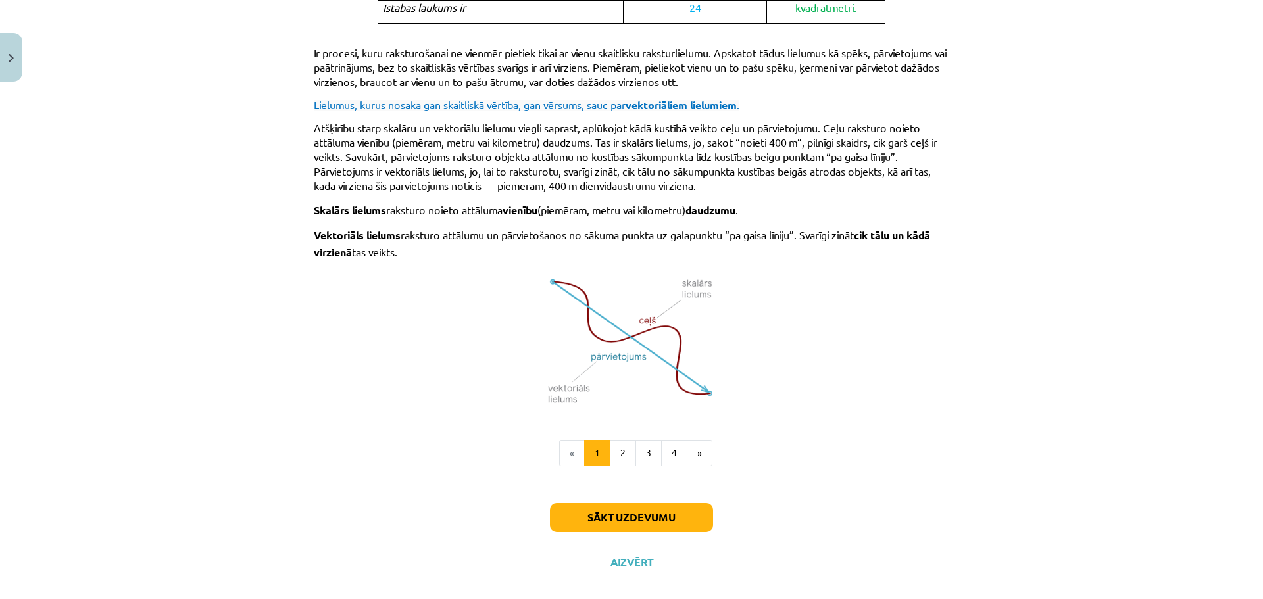
scroll to position [754, 0]
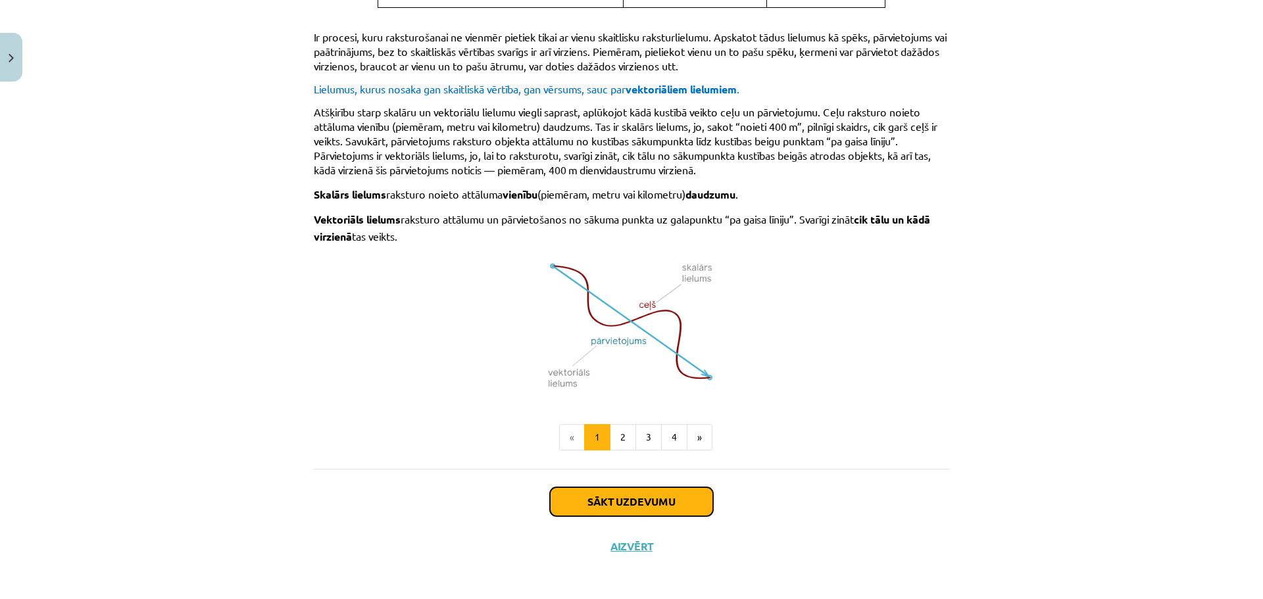
click at [654, 509] on button "Sākt uzdevumu" at bounding box center [631, 501] width 163 height 29
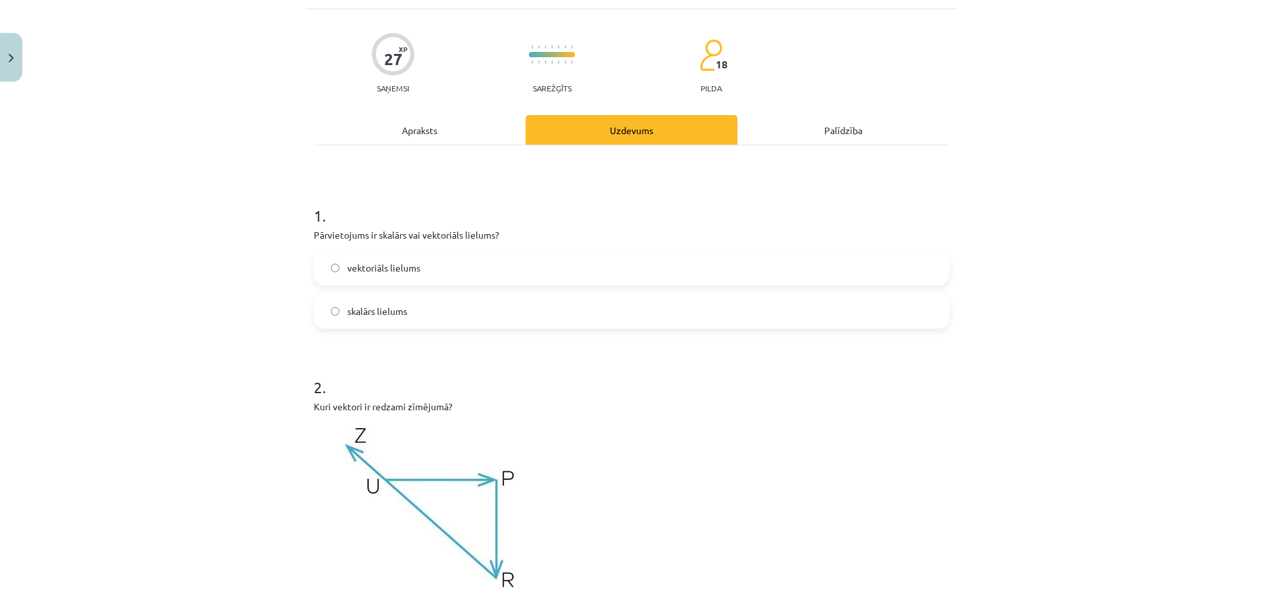
scroll to position [76, 0]
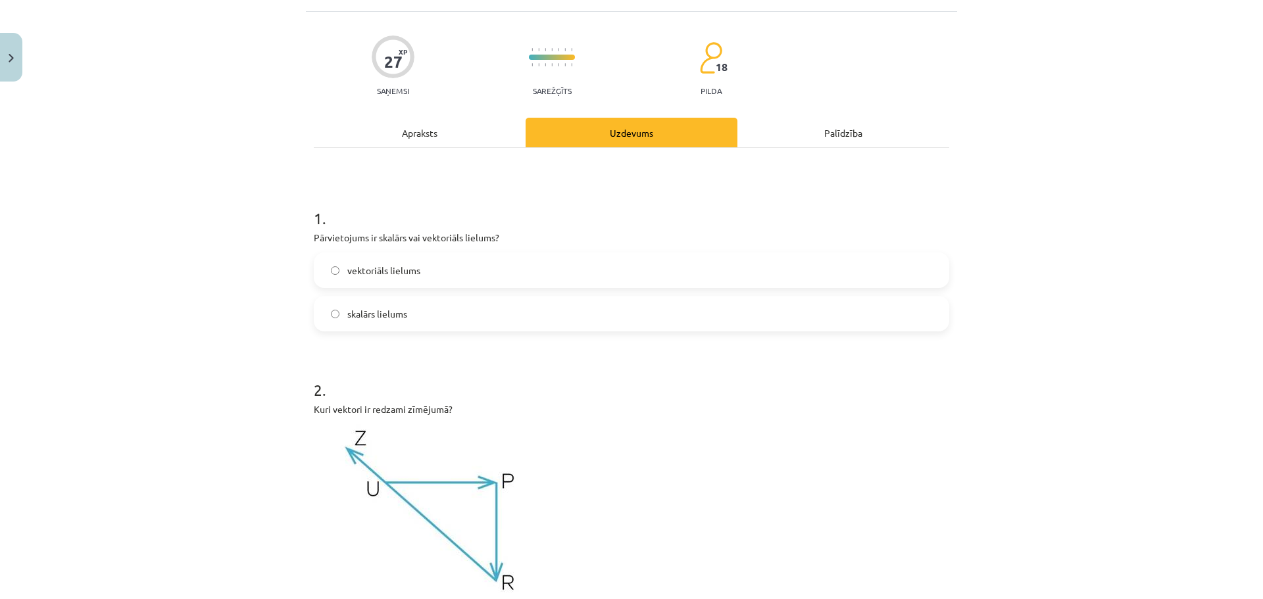
click at [418, 318] on label "skalārs lielums" at bounding box center [631, 313] width 633 height 33
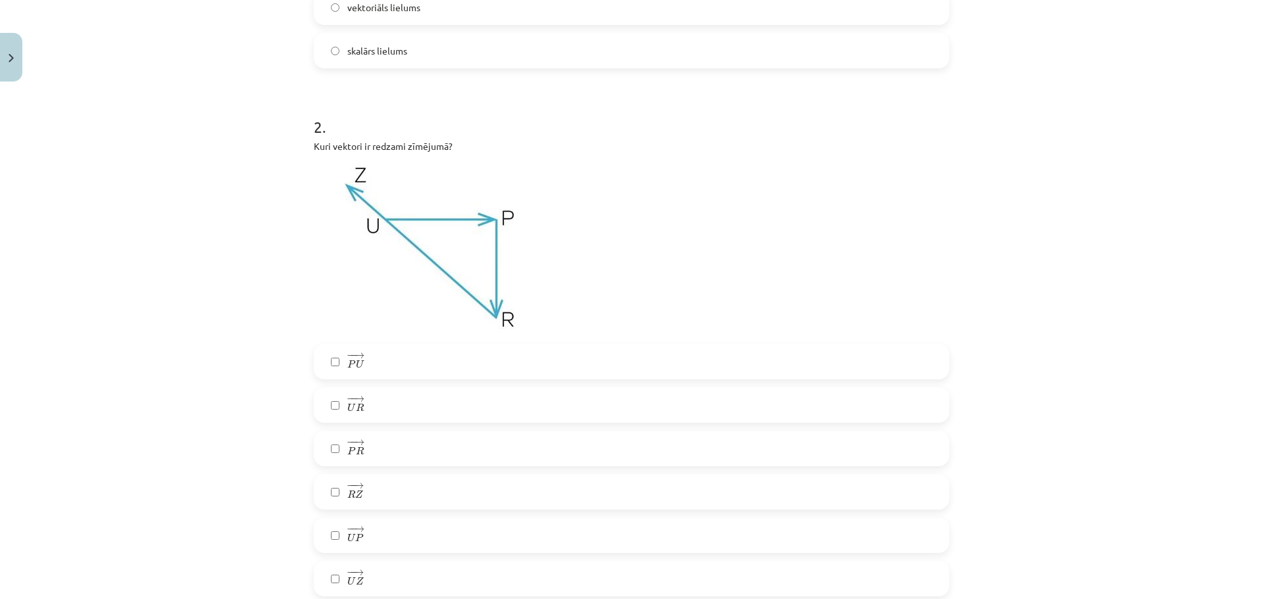
scroll to position [404, 0]
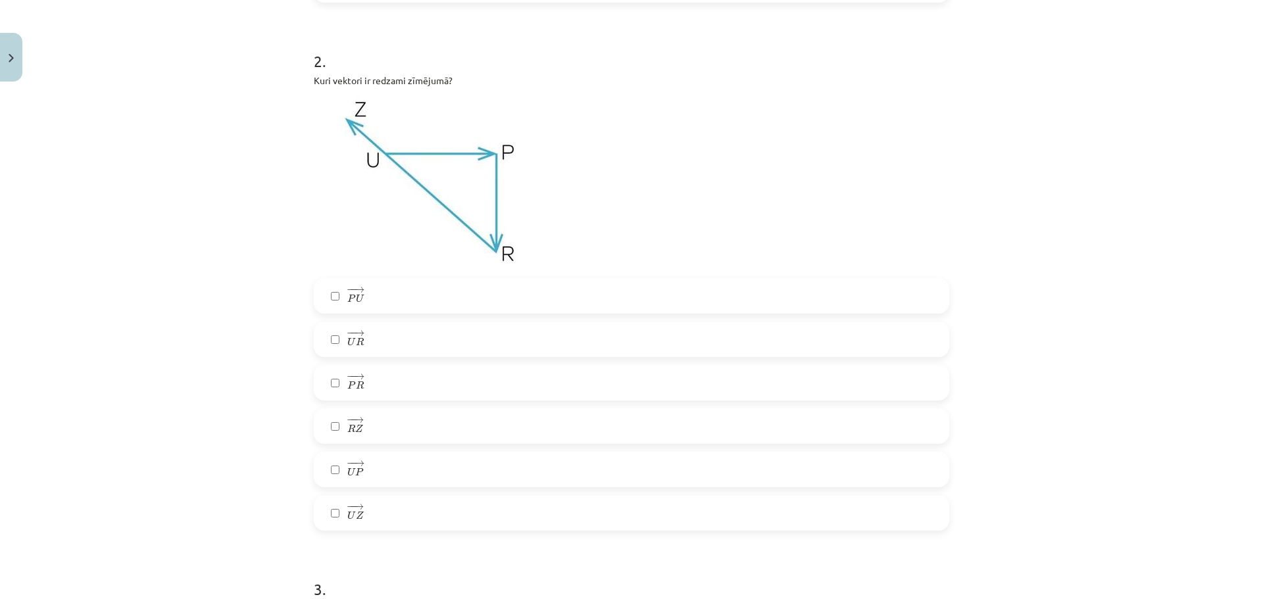
click at [376, 423] on label "− − → R Z R Z →" at bounding box center [631, 426] width 633 height 33
click at [375, 517] on label "− − → U Z U Z →" at bounding box center [631, 512] width 633 height 33
click at [367, 470] on label "− − → U P U P →" at bounding box center [631, 469] width 633 height 33
click at [375, 387] on label "− − → P R P R →" at bounding box center [631, 382] width 633 height 33
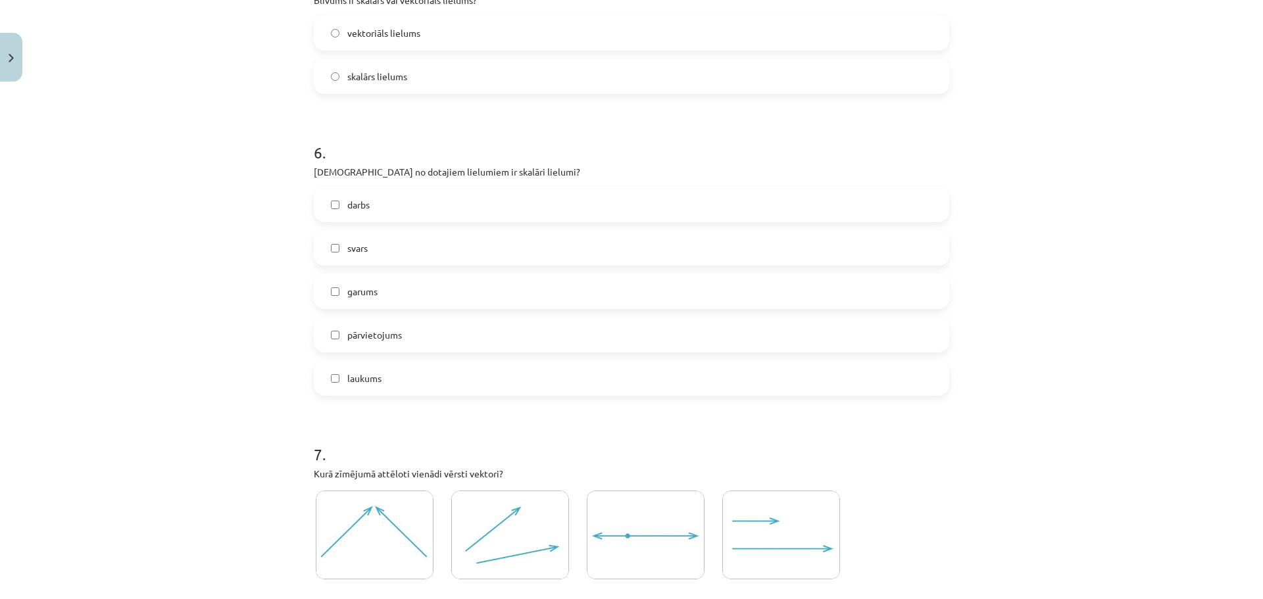
scroll to position [1882, 0]
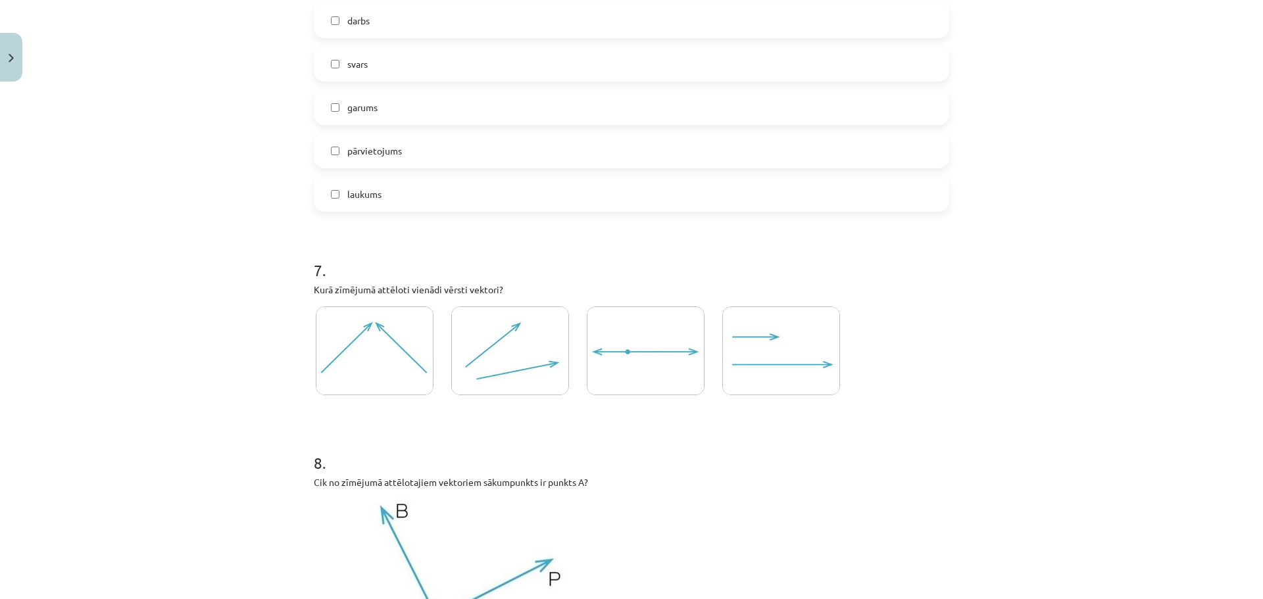
click at [768, 350] on img at bounding box center [781, 350] width 118 height 89
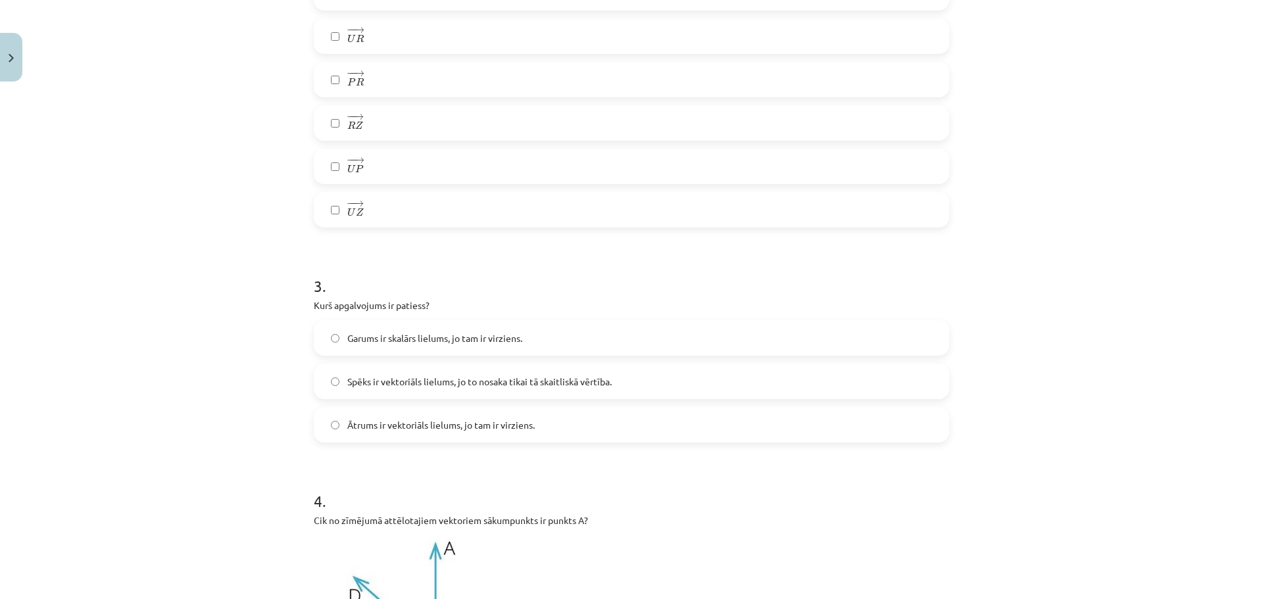
scroll to position [855, 0]
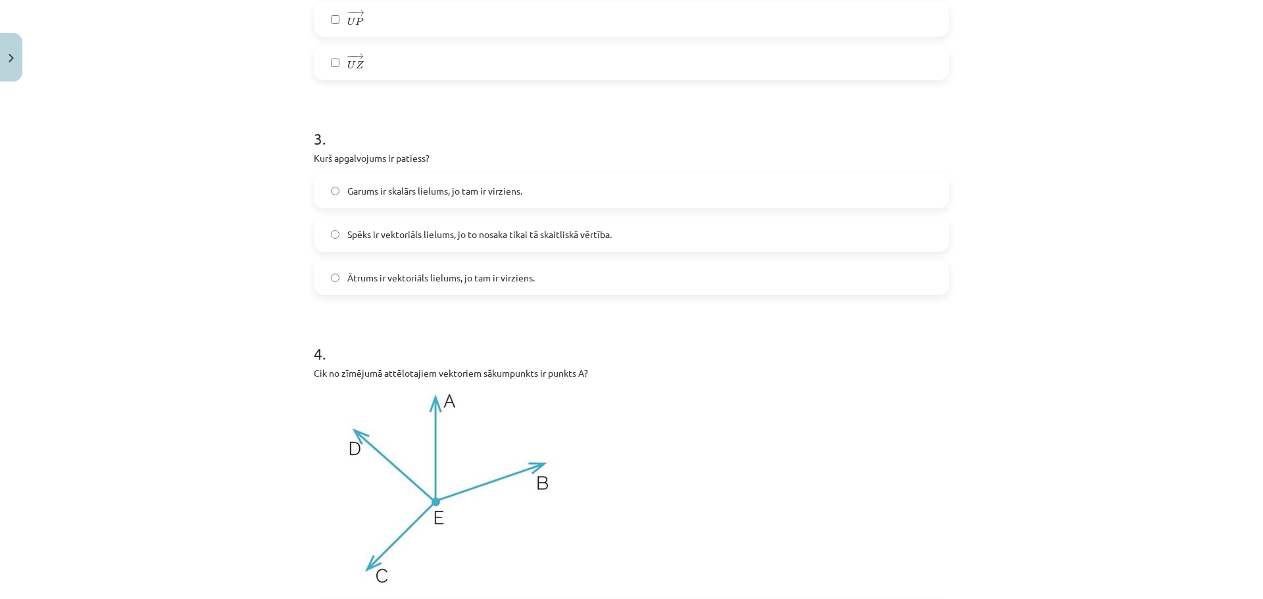
click at [479, 196] on span "Garums ir skalārs lielums, jo tam ir virziens." at bounding box center [434, 191] width 175 height 14
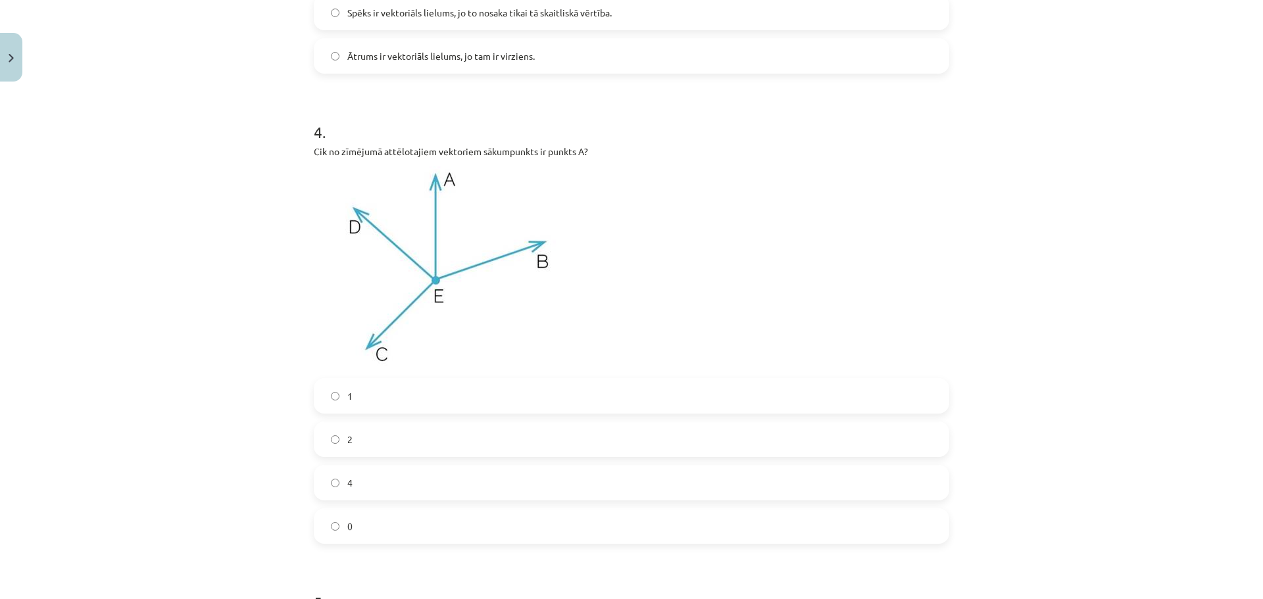
scroll to position [1118, 0]
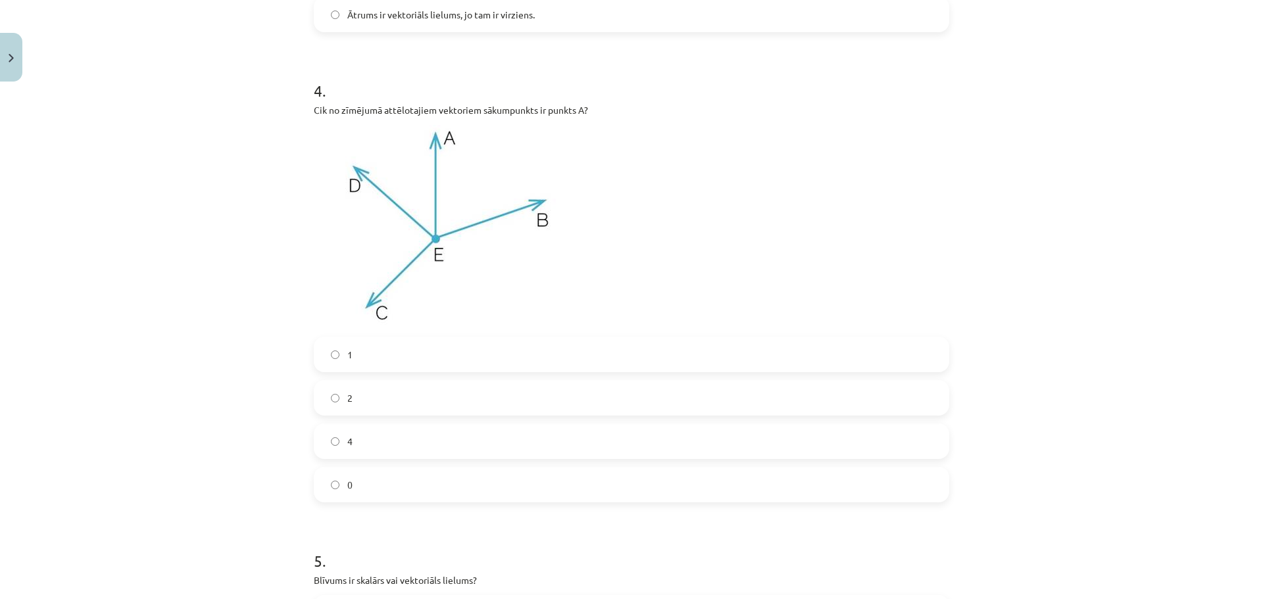
click at [393, 482] on label "0" at bounding box center [631, 484] width 633 height 33
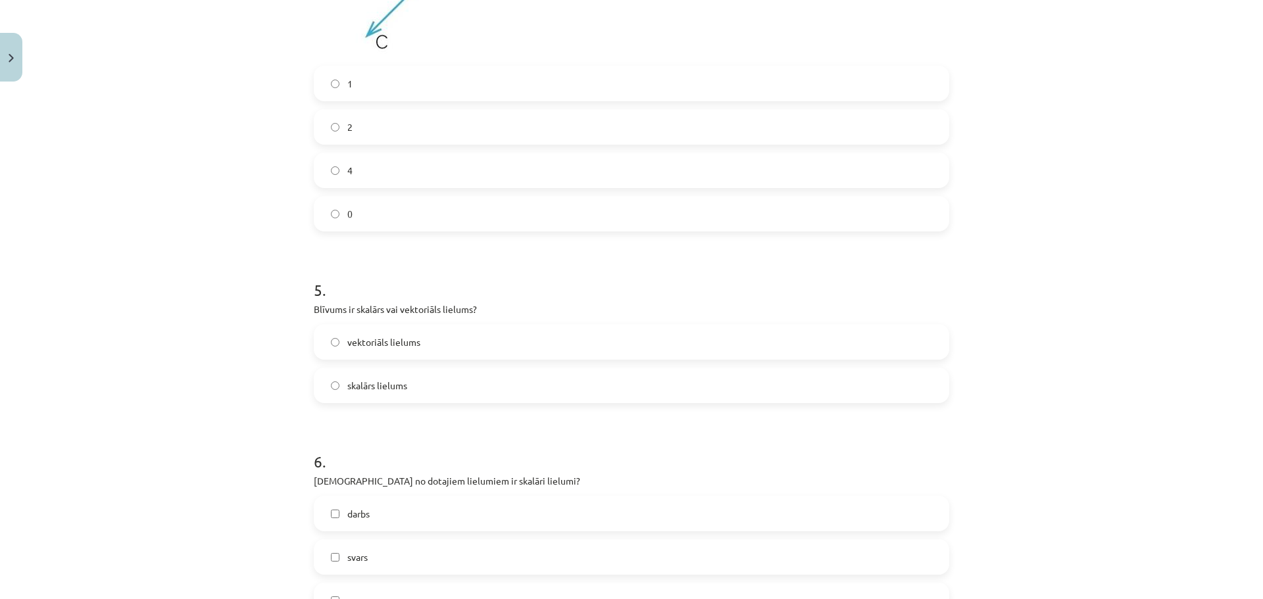
scroll to position [1447, 0]
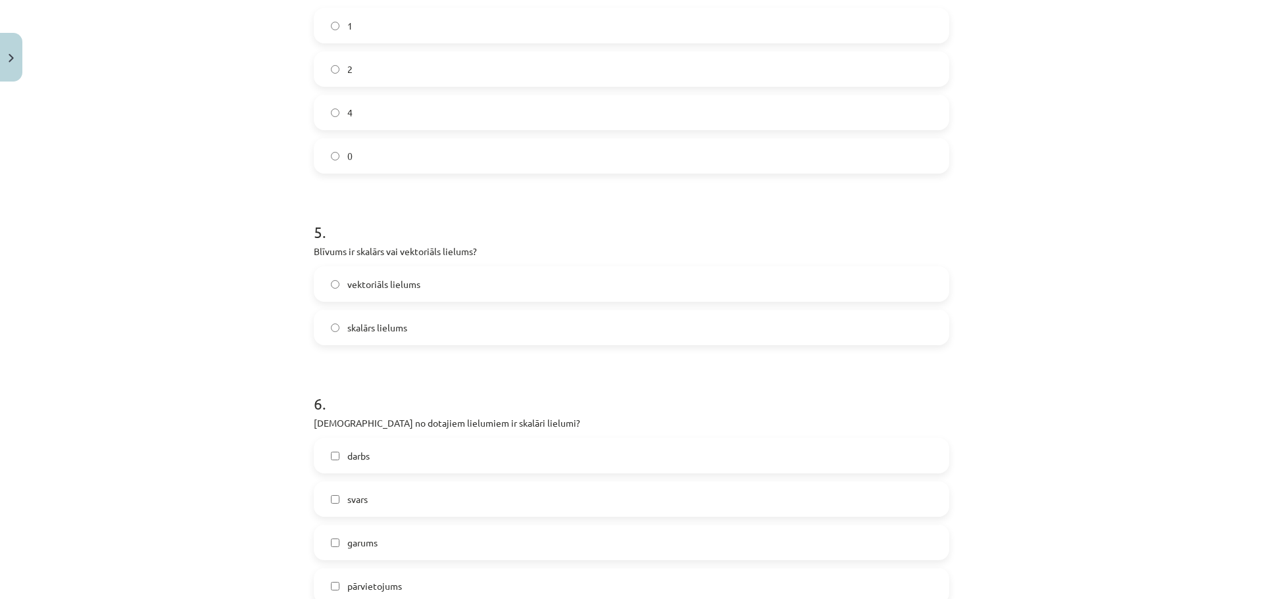
click at [443, 320] on label "skalārs lielums" at bounding box center [631, 327] width 633 height 33
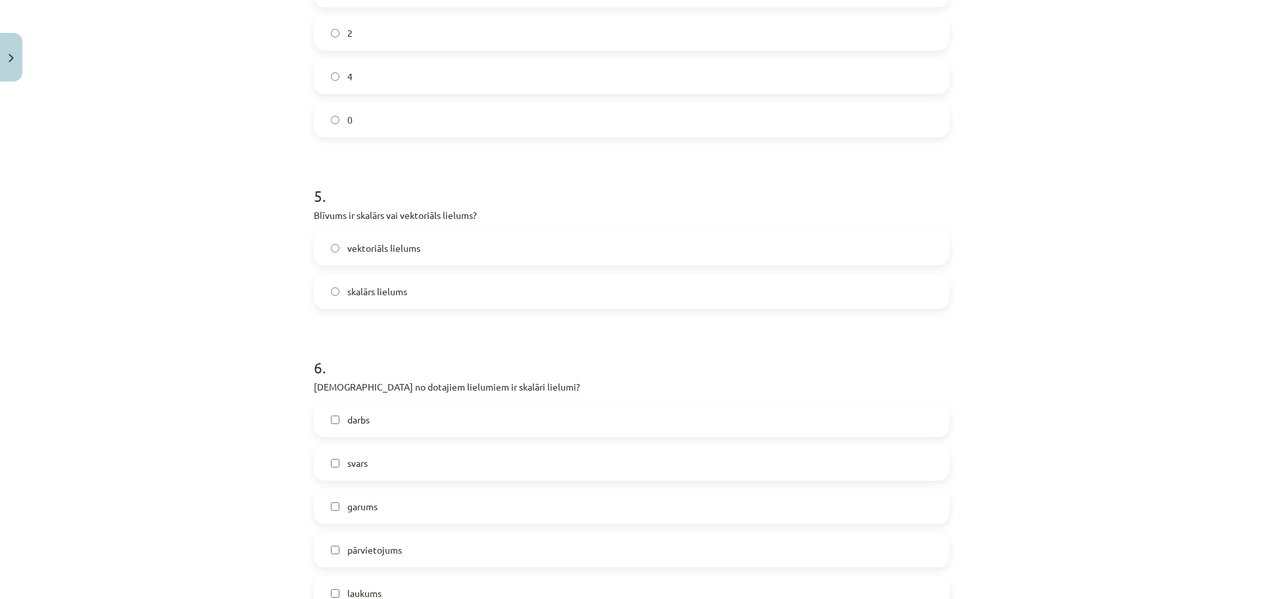
scroll to position [1578, 0]
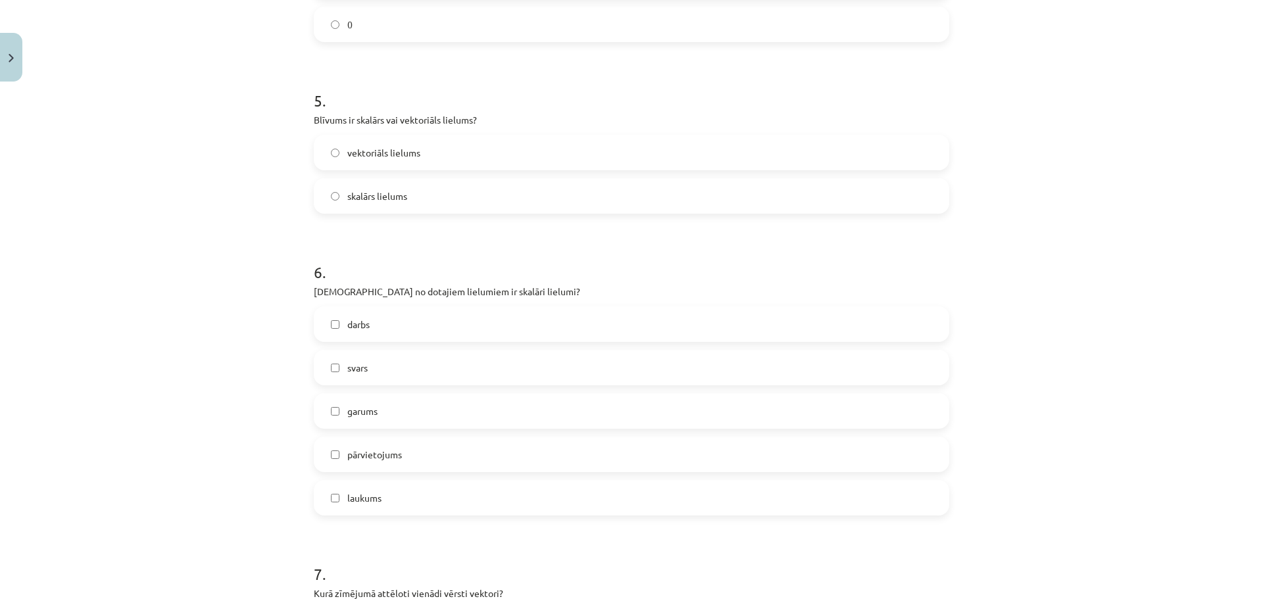
click at [406, 326] on label "darbs" at bounding box center [631, 324] width 633 height 33
click at [406, 370] on label "svars" at bounding box center [631, 367] width 633 height 33
click at [397, 417] on label "garums" at bounding box center [631, 411] width 633 height 33
drag, startPoint x: 402, startPoint y: 460, endPoint x: 402, endPoint y: 452, distance: 7.3
click at [403, 459] on label "pārvietojums" at bounding box center [631, 454] width 633 height 33
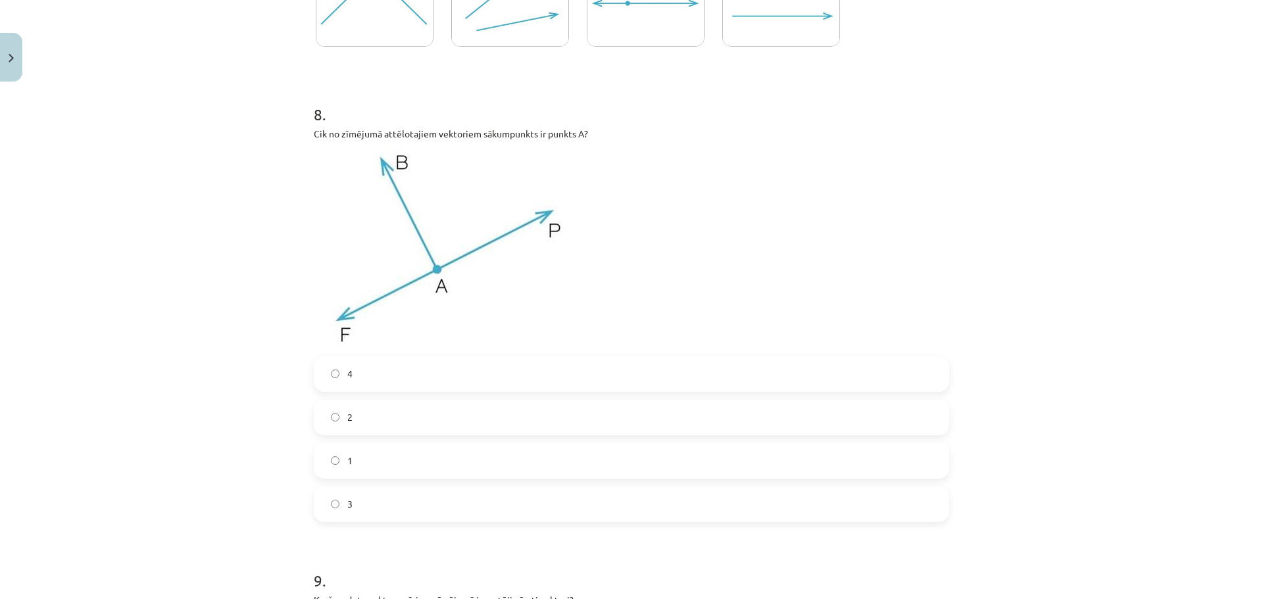
scroll to position [2236, 0]
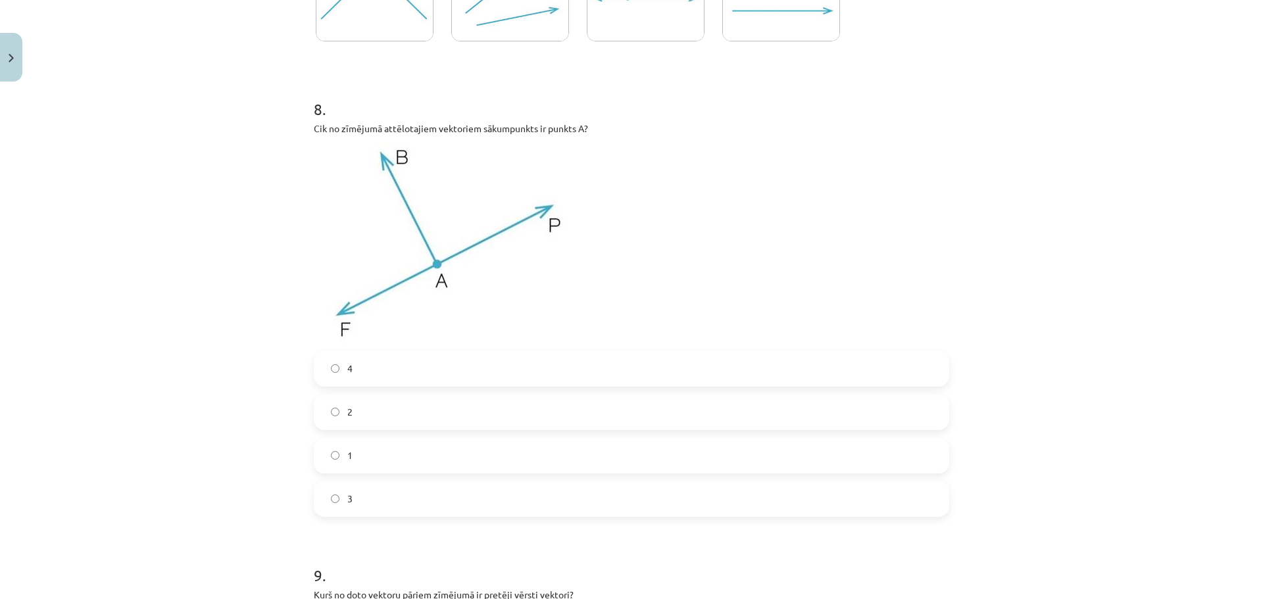
click at [395, 505] on label "3" at bounding box center [631, 499] width 633 height 33
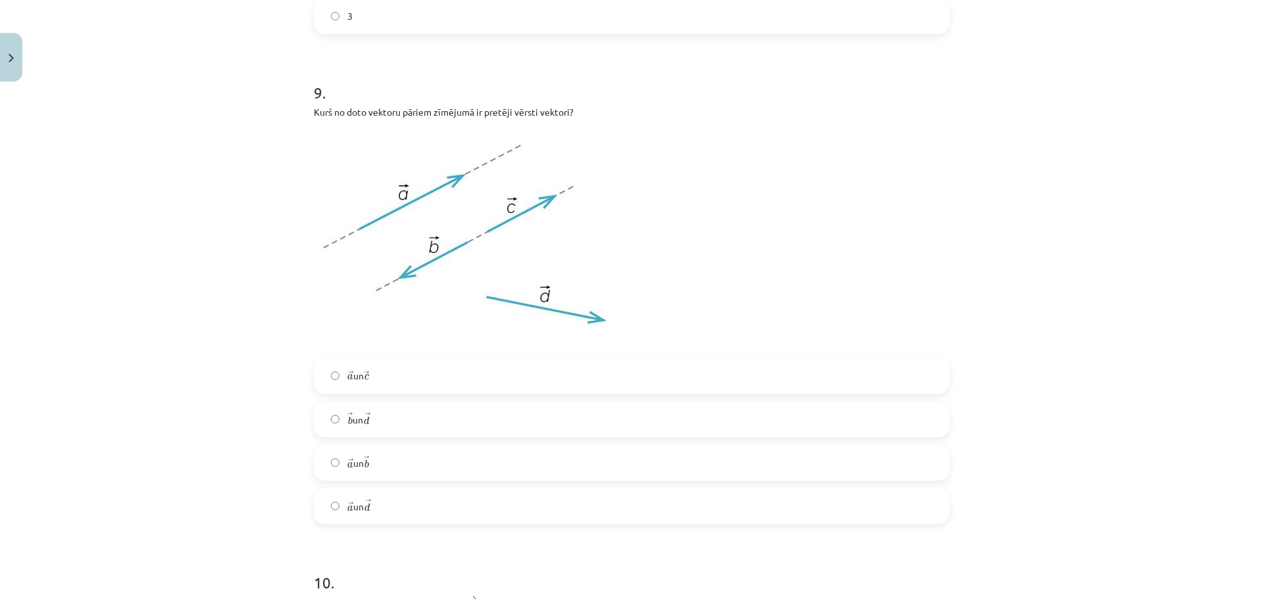
scroll to position [2762, 0]
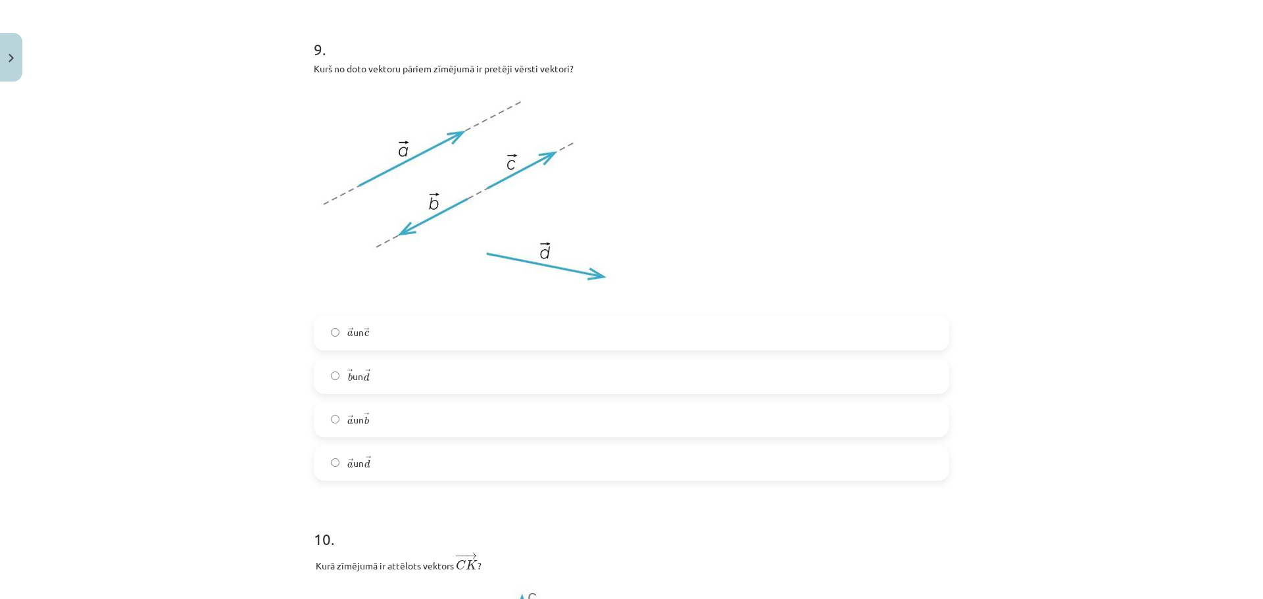
click at [393, 427] on label "→ a a → un → b b →" at bounding box center [631, 419] width 633 height 33
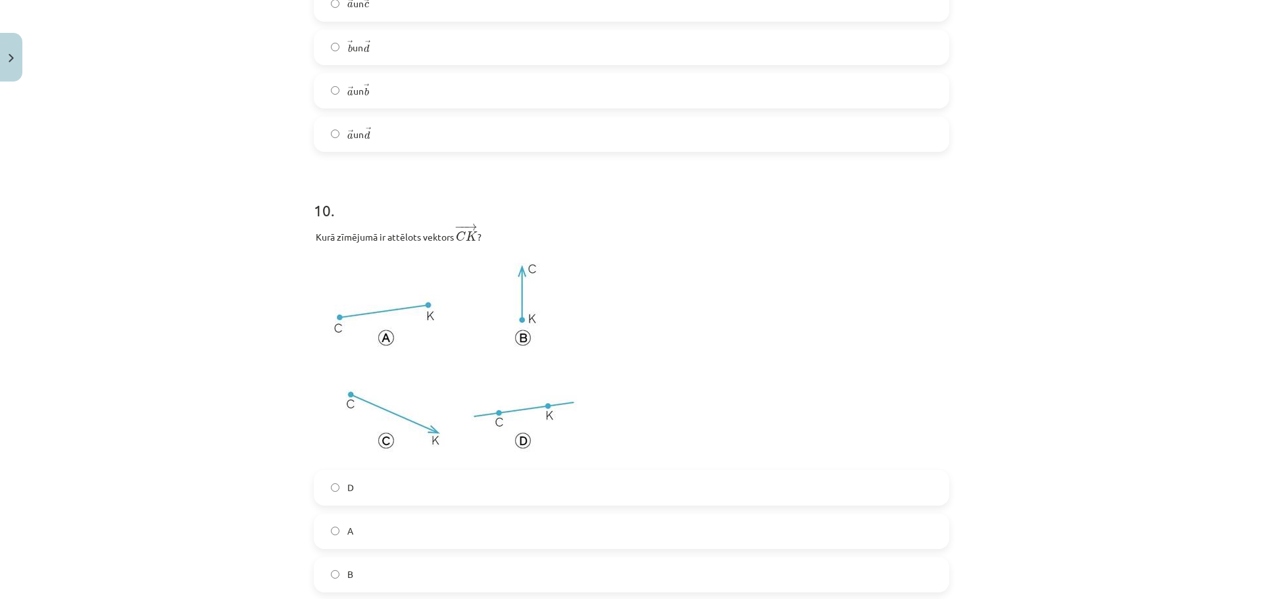
scroll to position [3156, 0]
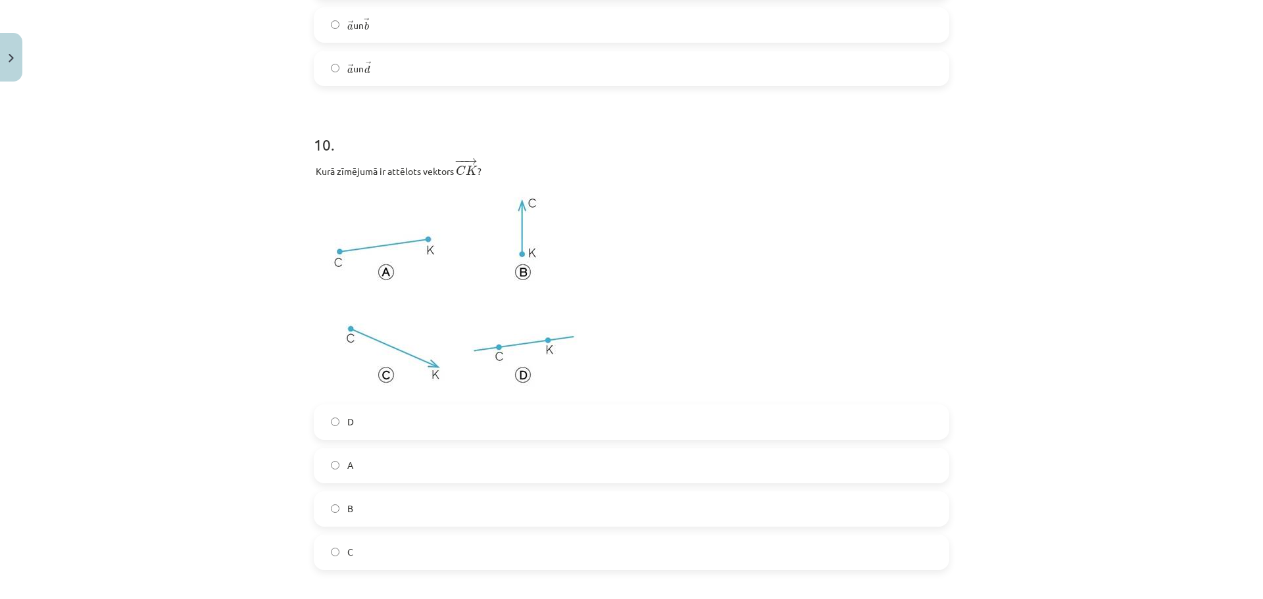
click at [391, 465] on label "A" at bounding box center [631, 465] width 633 height 33
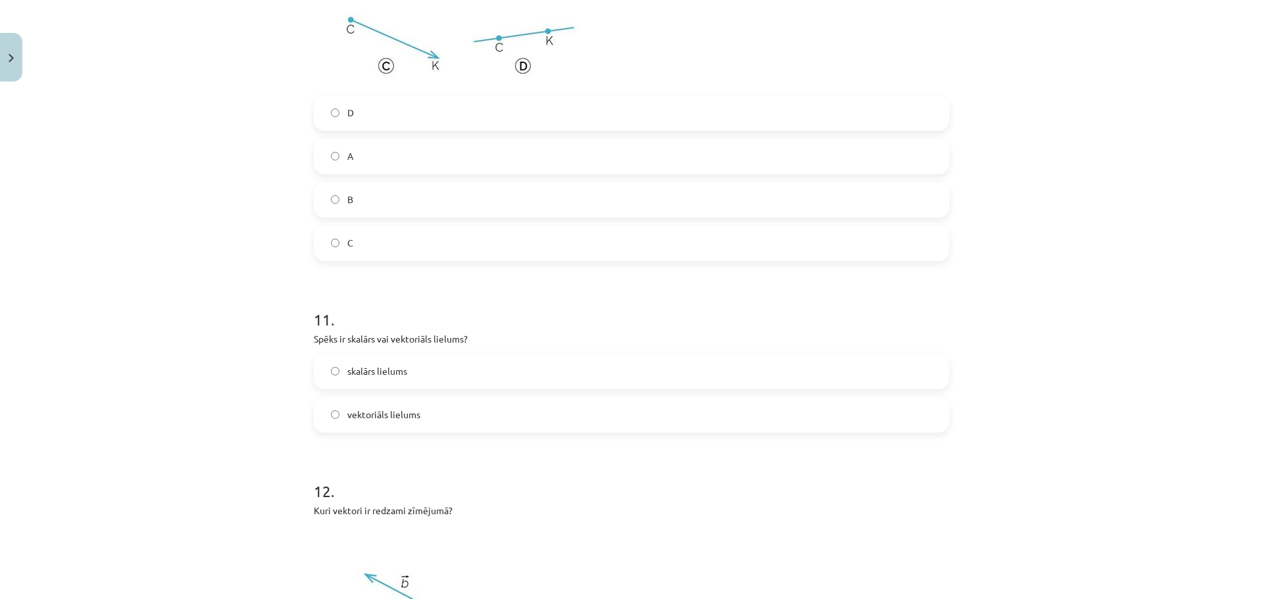
scroll to position [3551, 0]
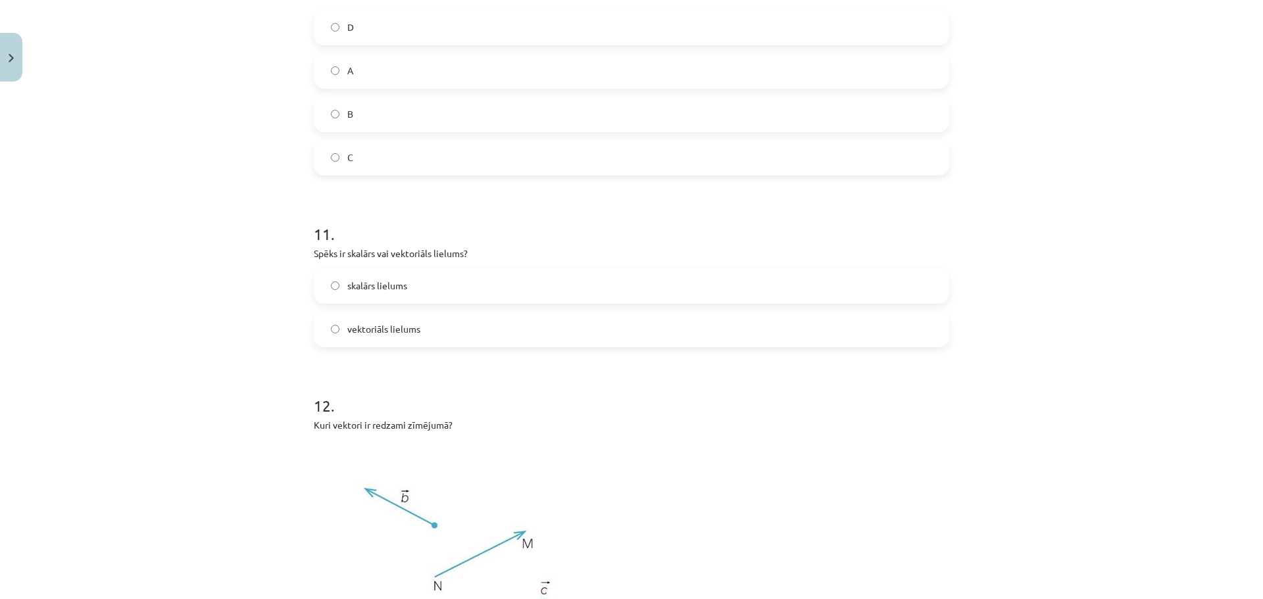
click at [391, 329] on span "vektoriāls lielums" at bounding box center [383, 329] width 73 height 14
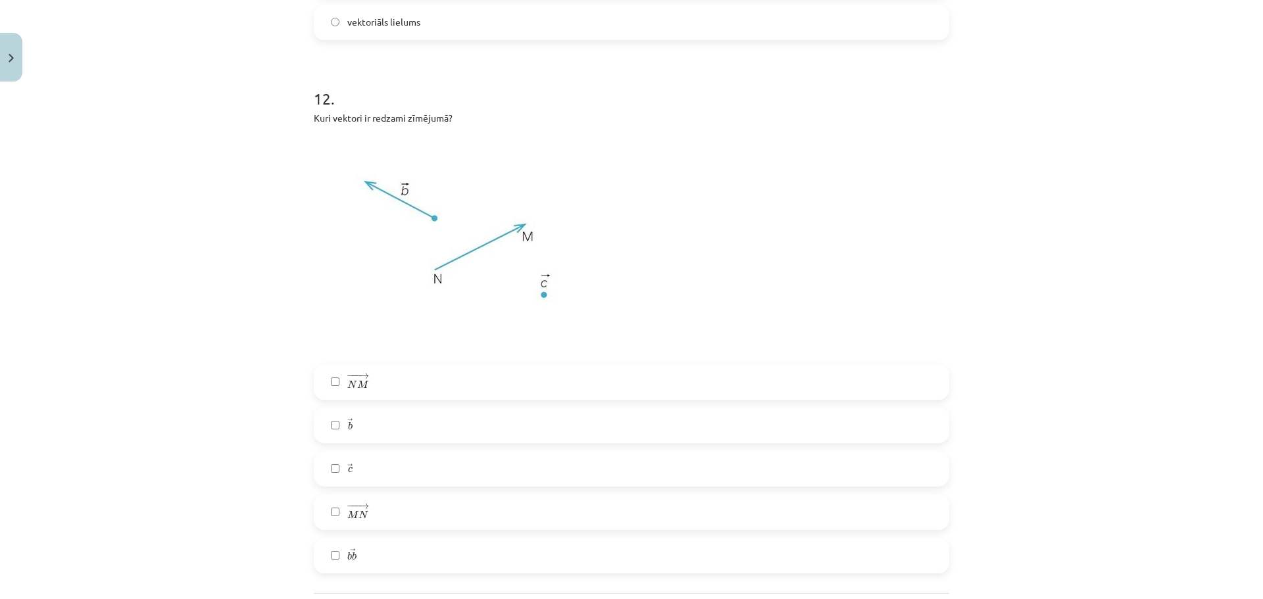
scroll to position [3945, 0]
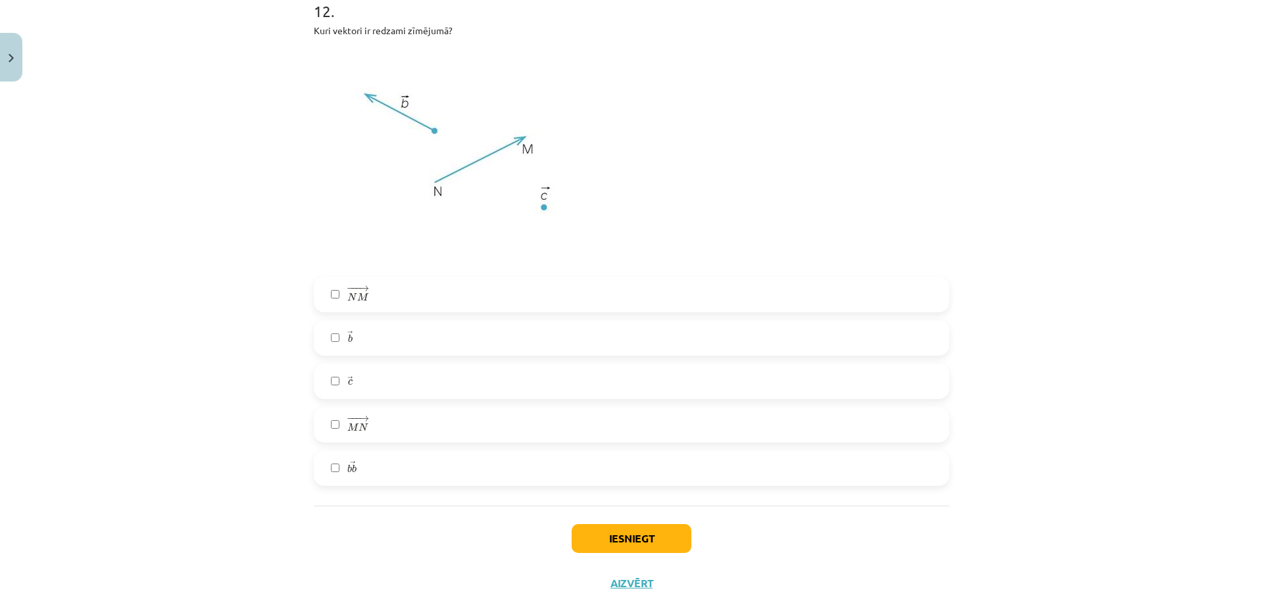
click at [383, 302] on label "− −− → N M N M →" at bounding box center [631, 294] width 633 height 33
click at [355, 343] on label "→ b b →" at bounding box center [631, 338] width 633 height 33
click at [383, 385] on label "→ c c →" at bounding box center [631, 381] width 633 height 33
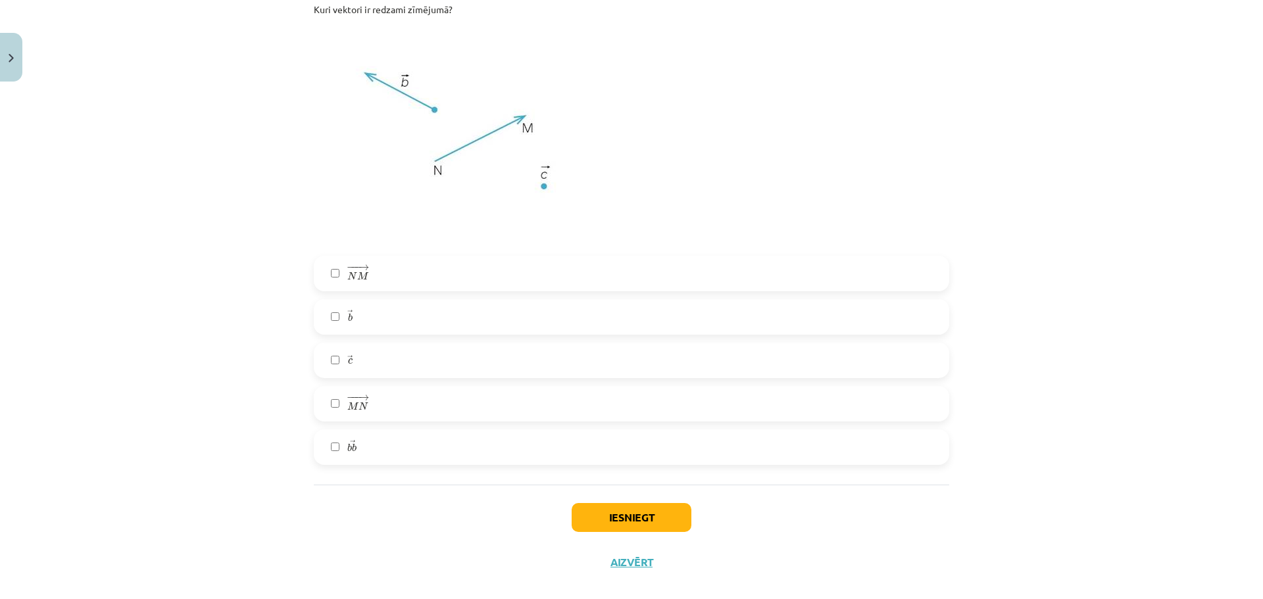
scroll to position [3986, 0]
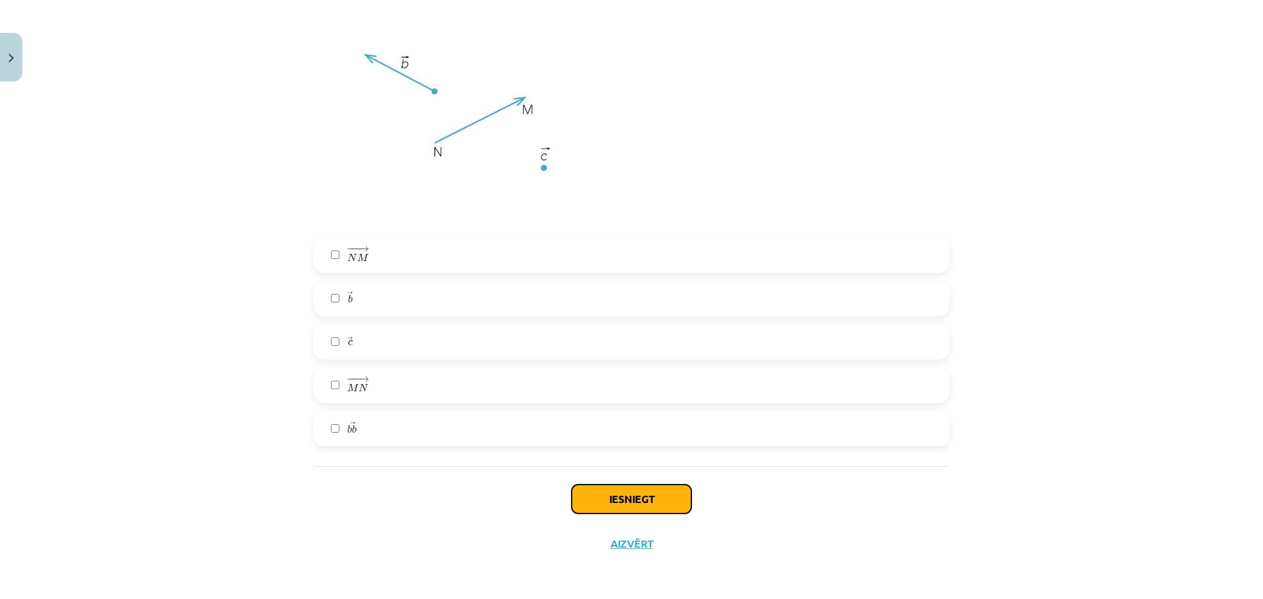
click at [666, 503] on button "Iesniegt" at bounding box center [631, 499] width 120 height 29
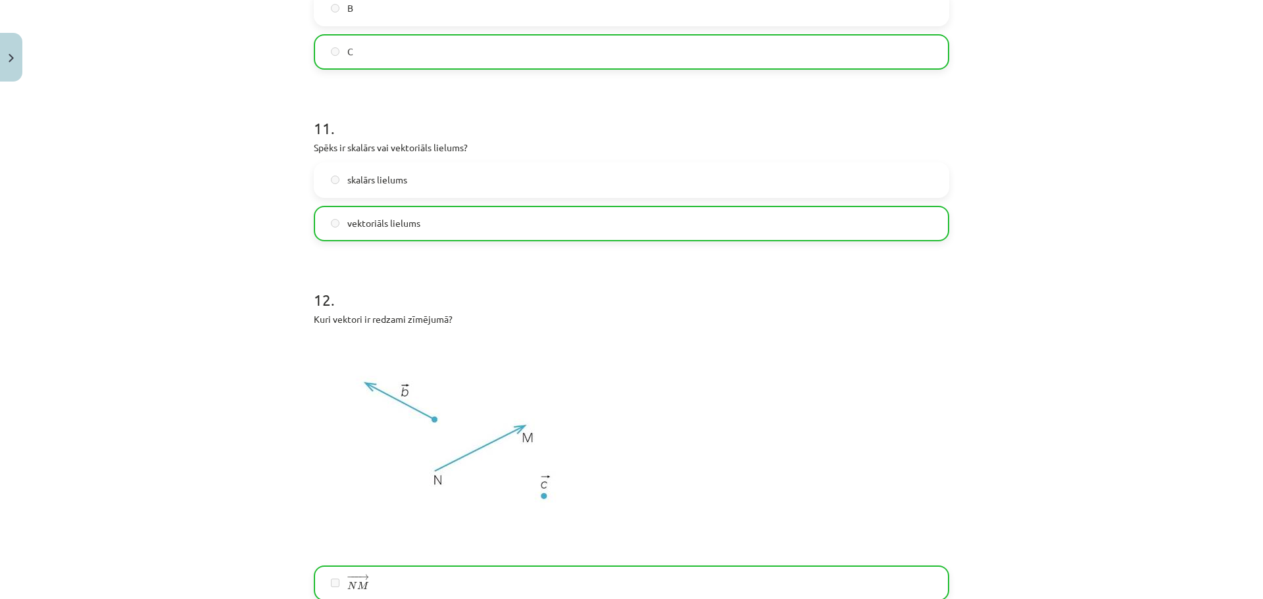
scroll to position [4028, 0]
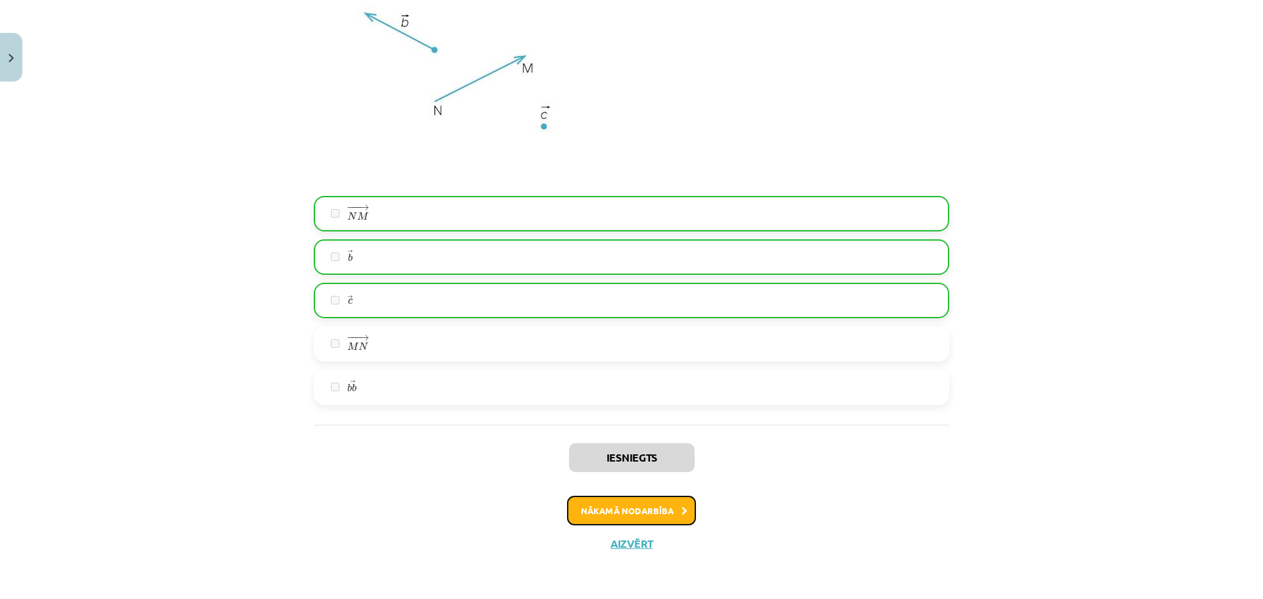
click at [662, 511] on button "Nākamā nodarbība" at bounding box center [631, 511] width 129 height 30
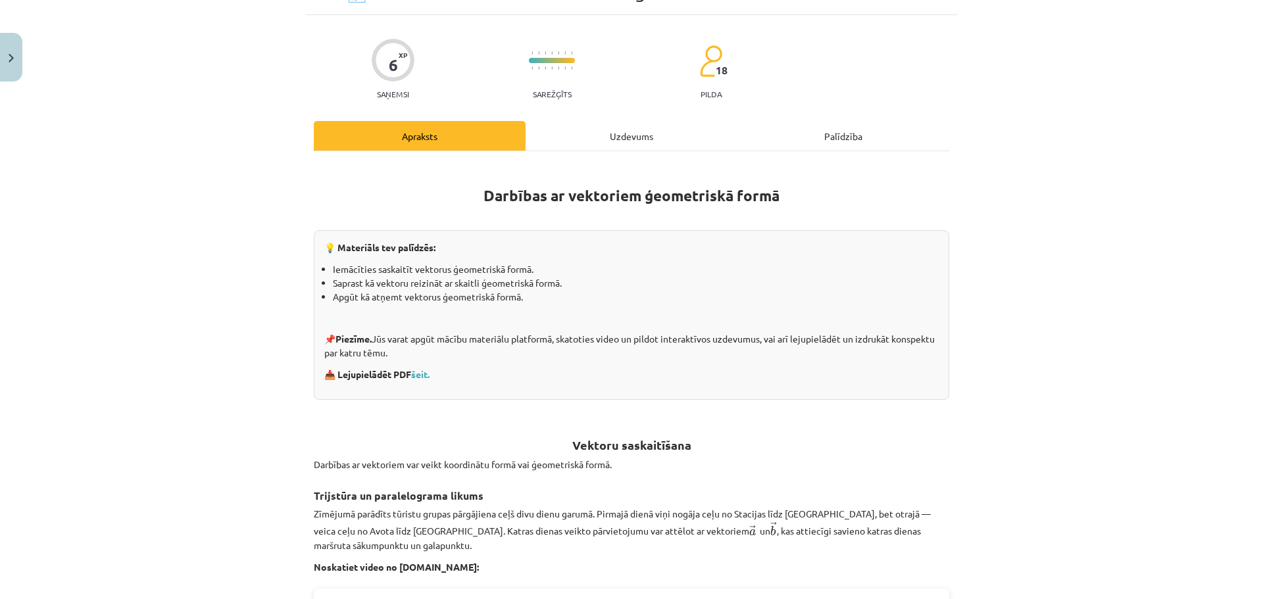
scroll to position [33, 0]
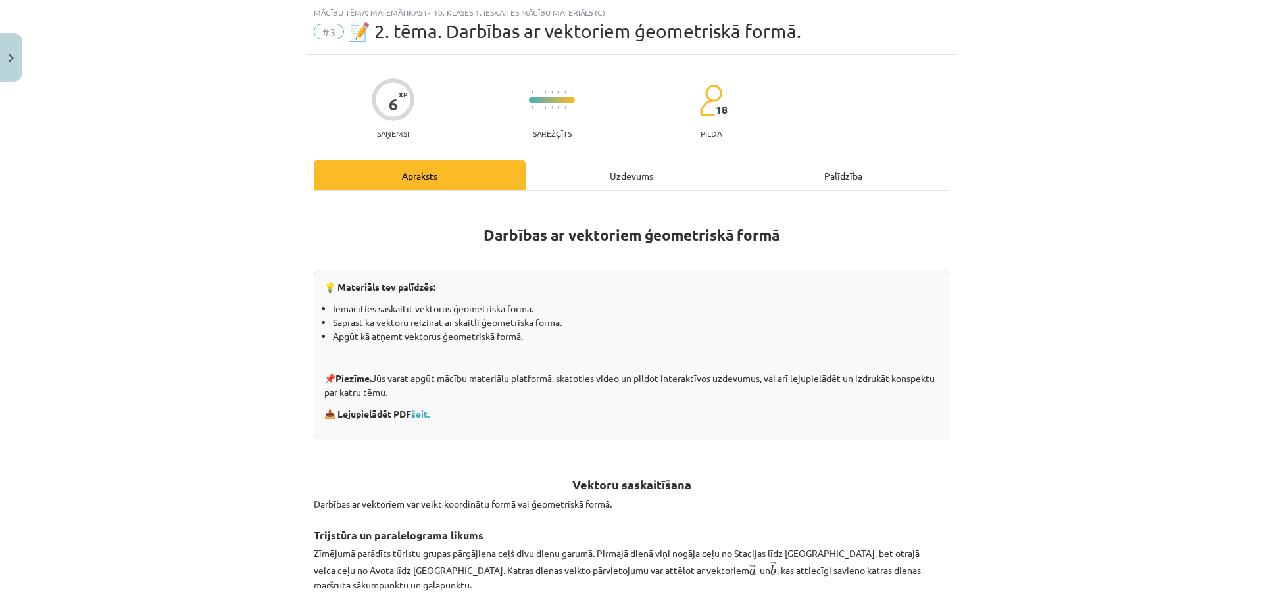
click at [640, 174] on div "Uzdevums" at bounding box center [631, 175] width 212 height 30
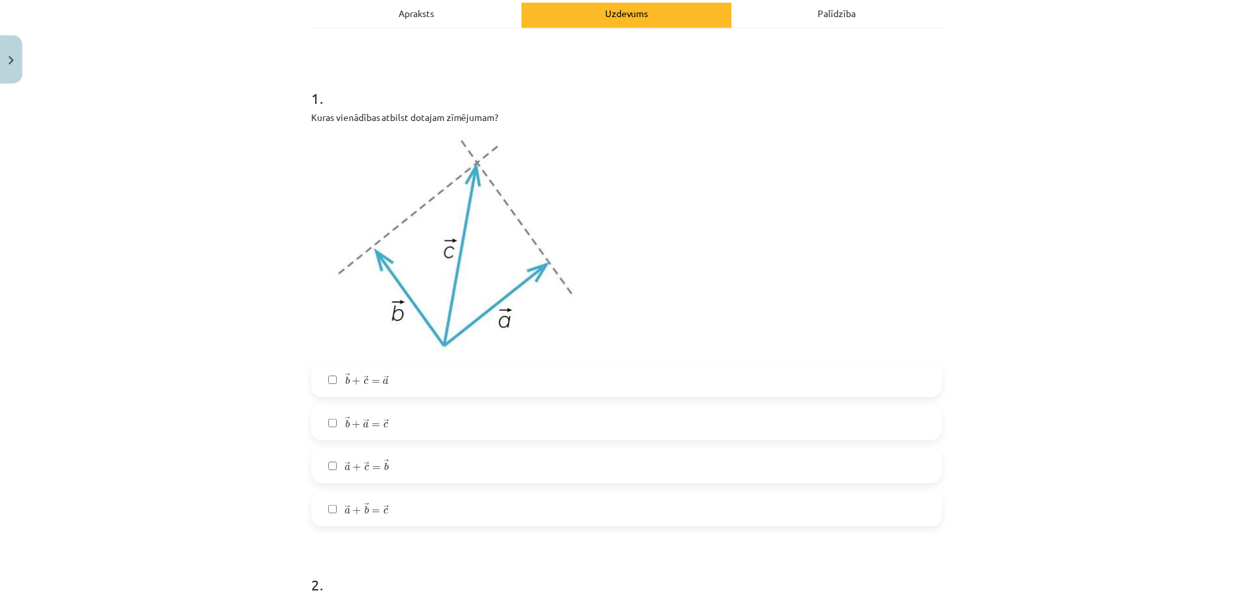
scroll to position [0, 0]
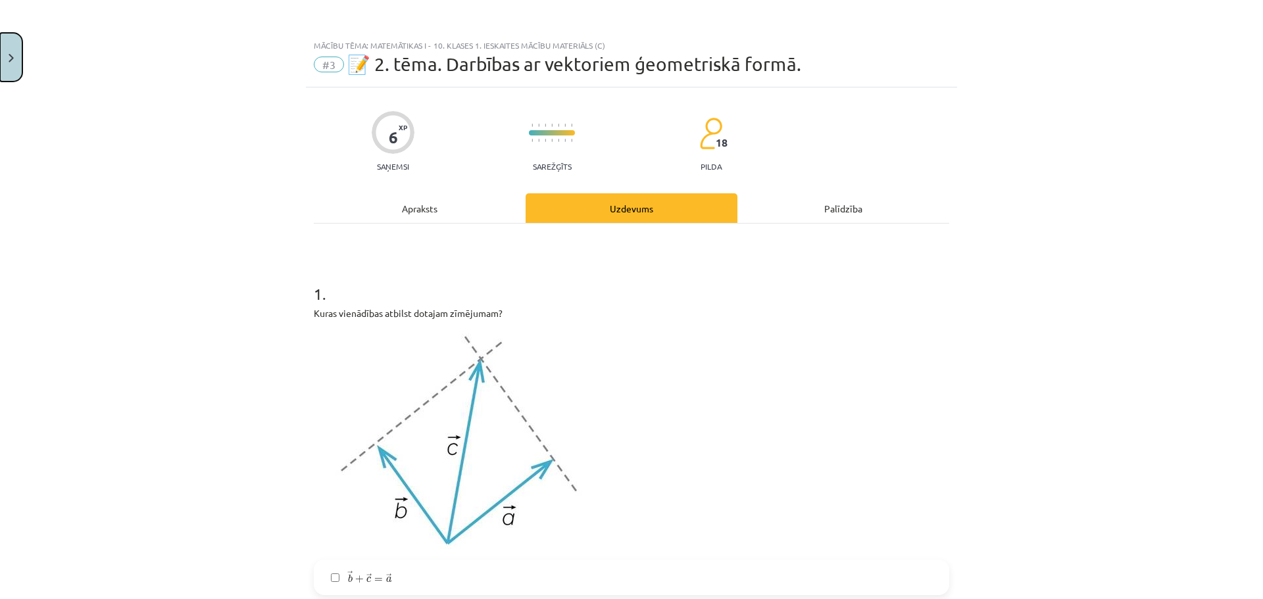
click at [12, 76] on button "Close" at bounding box center [11, 57] width 22 height 49
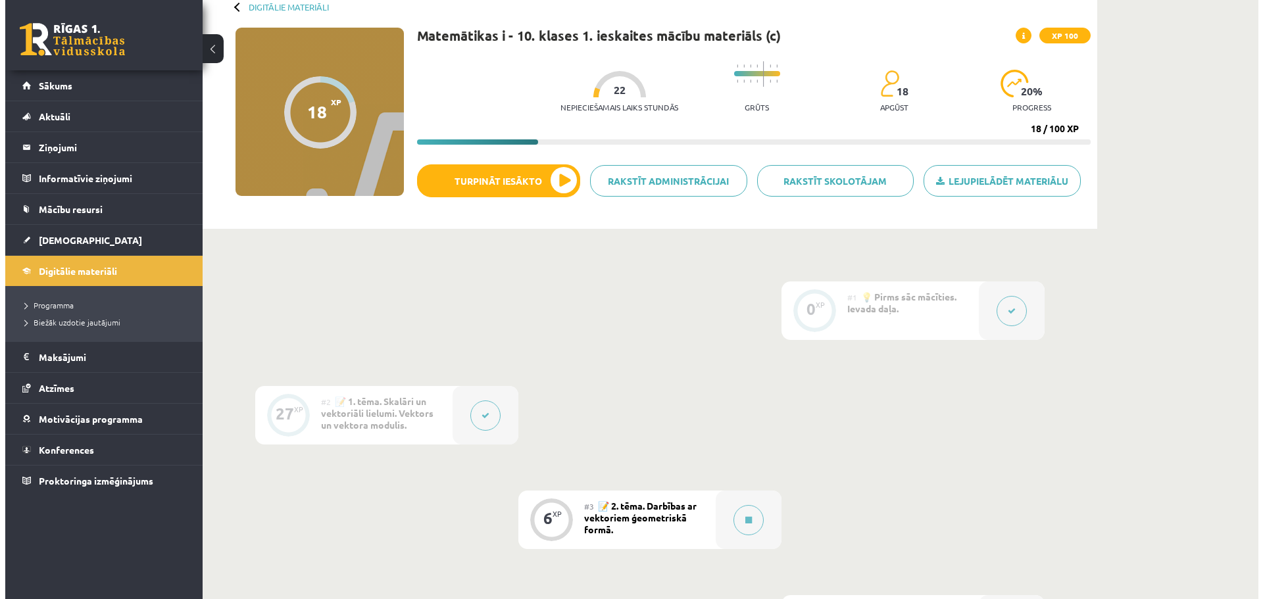
scroll to position [270, 0]
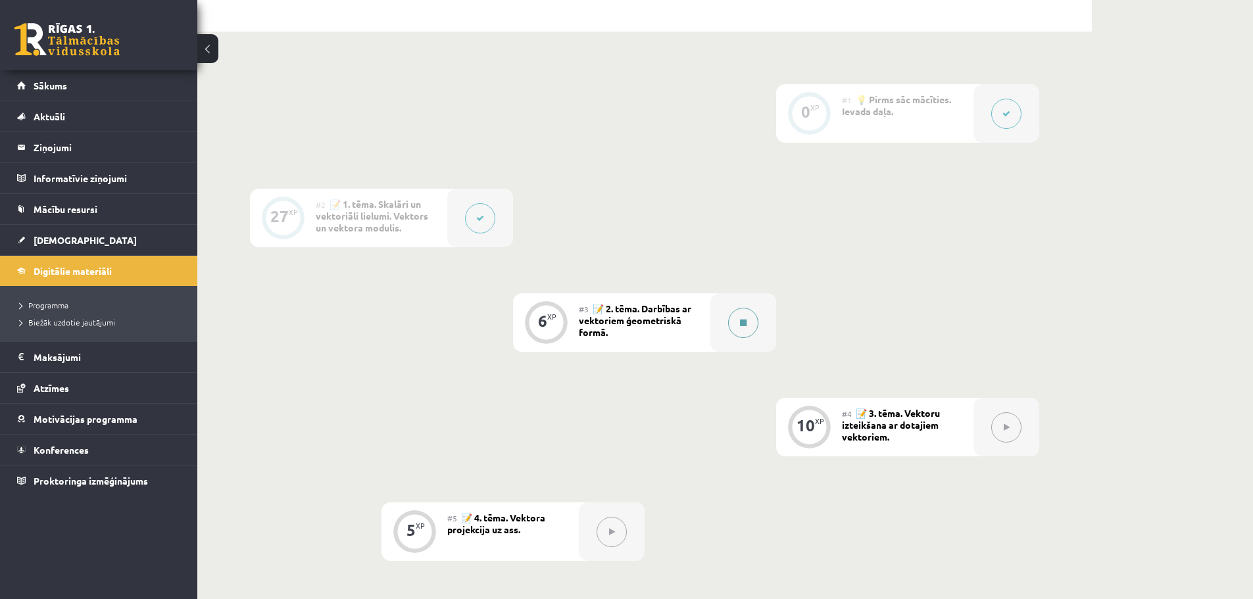
click at [751, 326] on button at bounding box center [743, 323] width 30 height 30
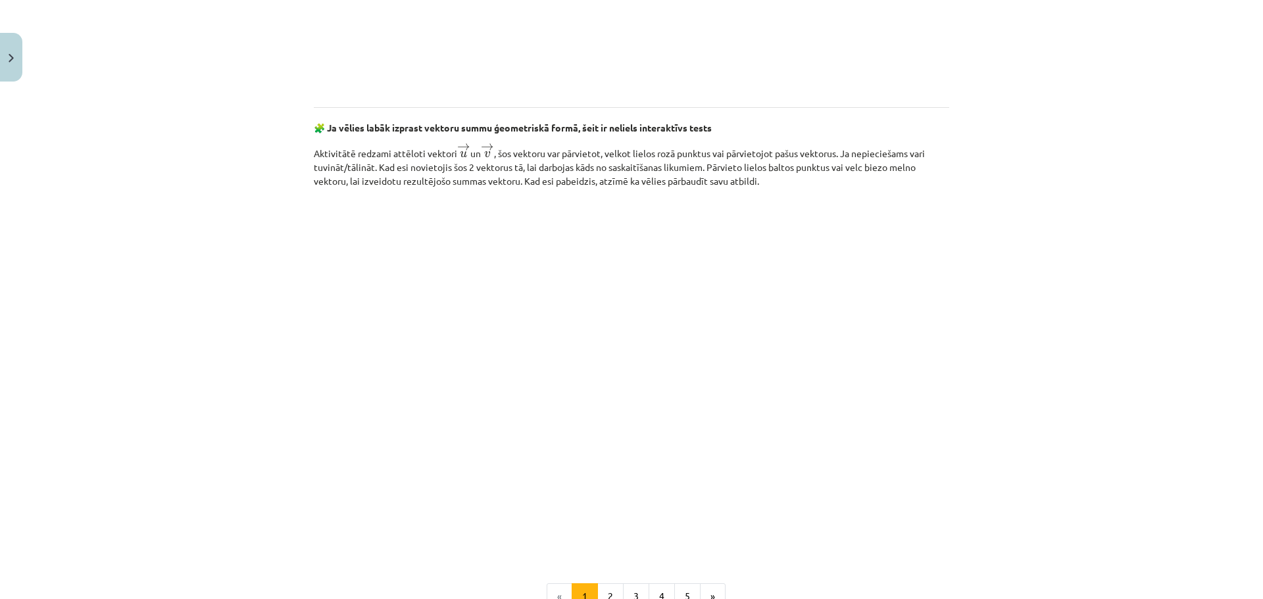
scroll to position [1900, 0]
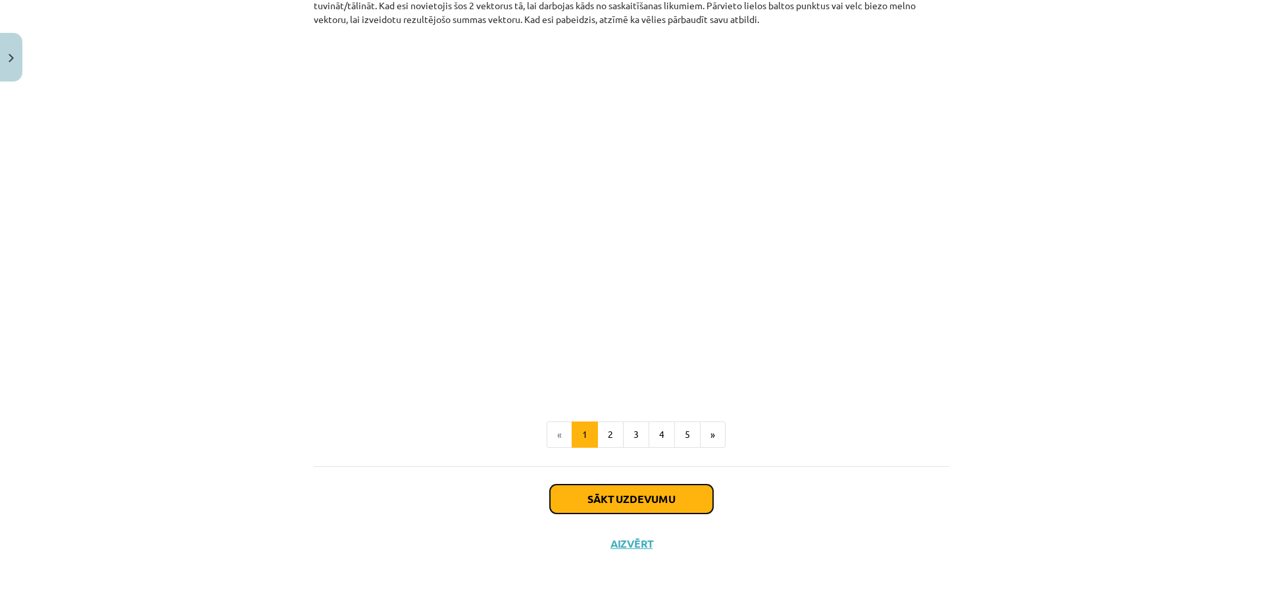
click at [650, 493] on button "Sākt uzdevumu" at bounding box center [631, 499] width 163 height 29
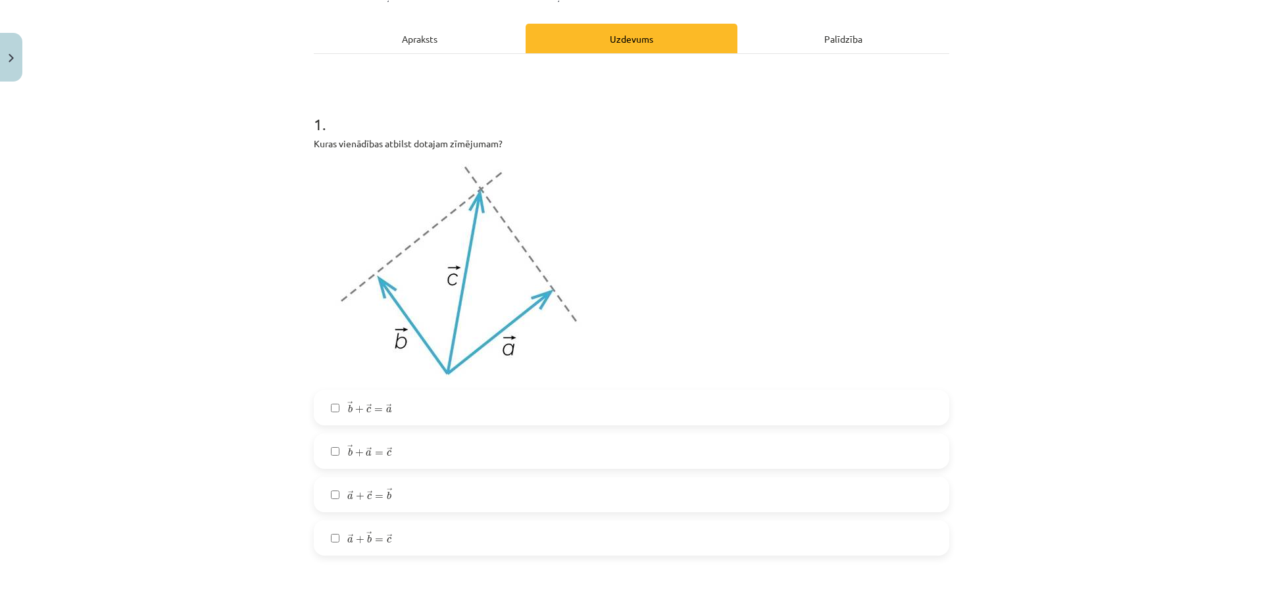
scroll to position [230, 0]
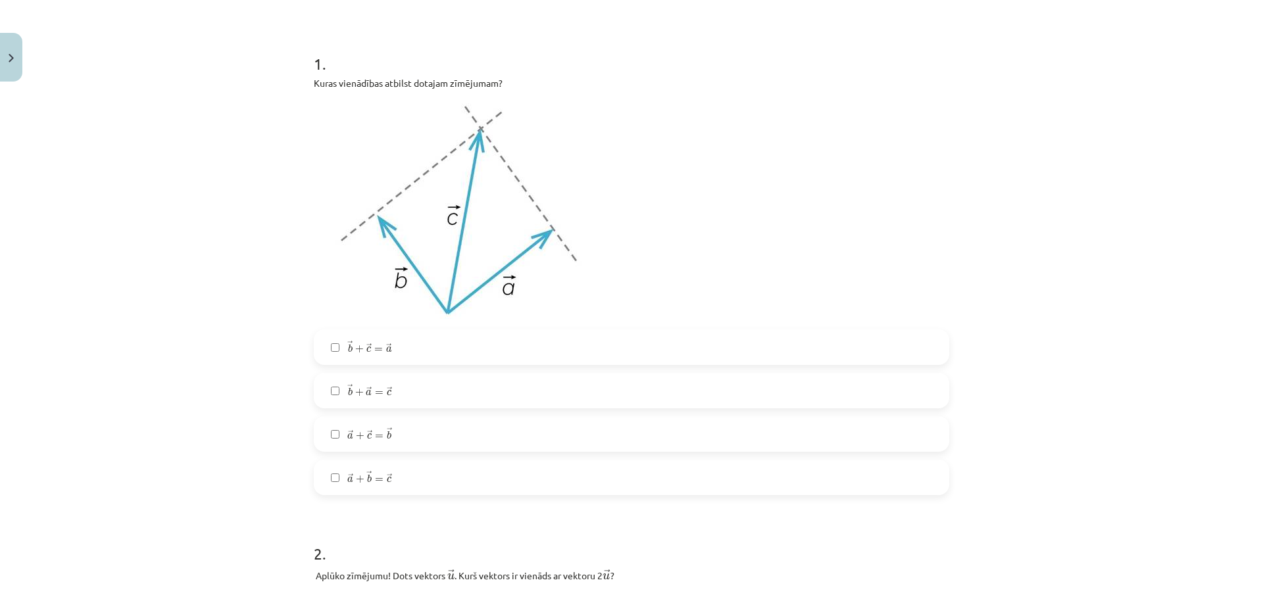
click at [424, 389] on label "→ b + → a = → c b → + a → = c →" at bounding box center [631, 390] width 633 height 33
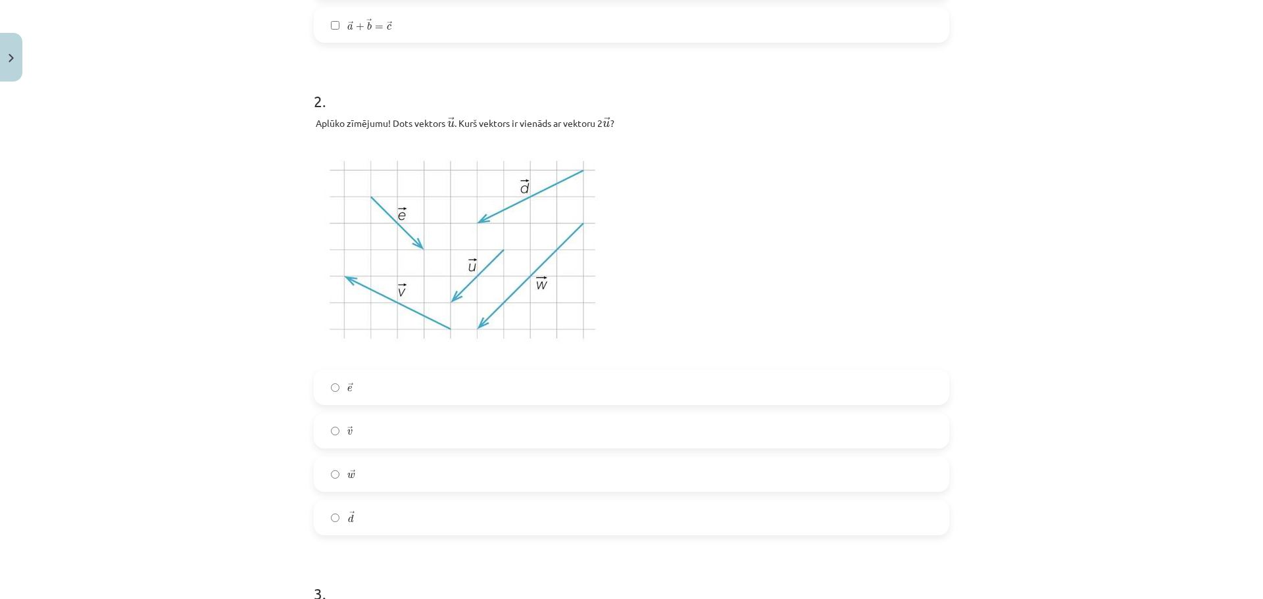
scroll to position [690, 0]
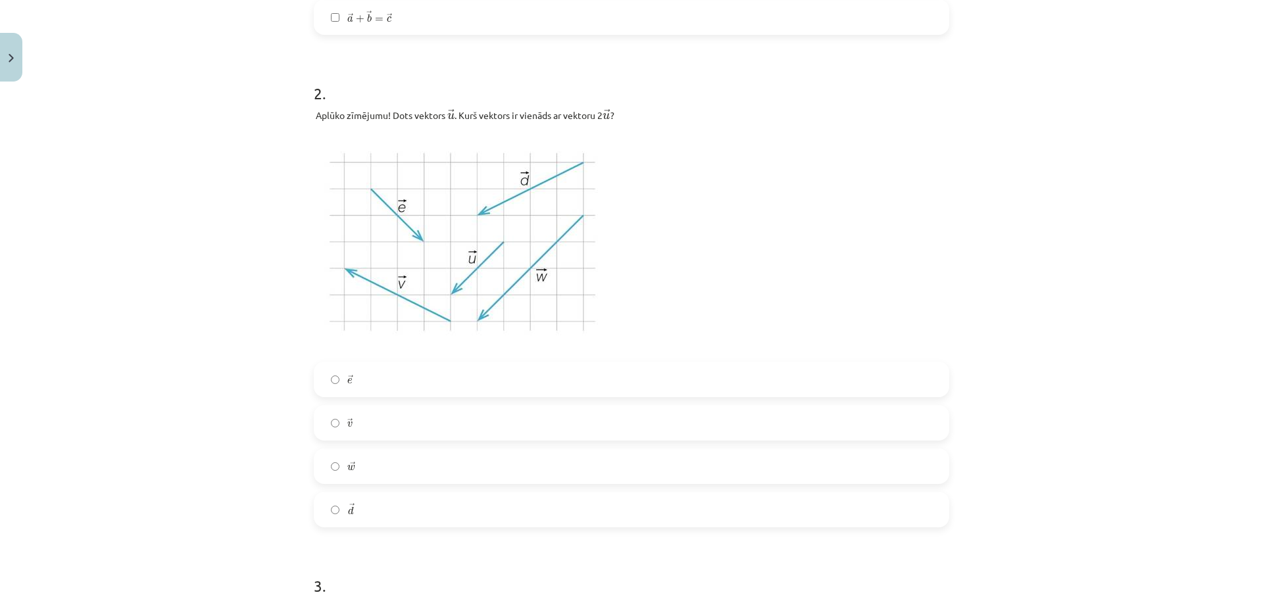
click at [397, 467] on label "→ w w →" at bounding box center [631, 466] width 633 height 33
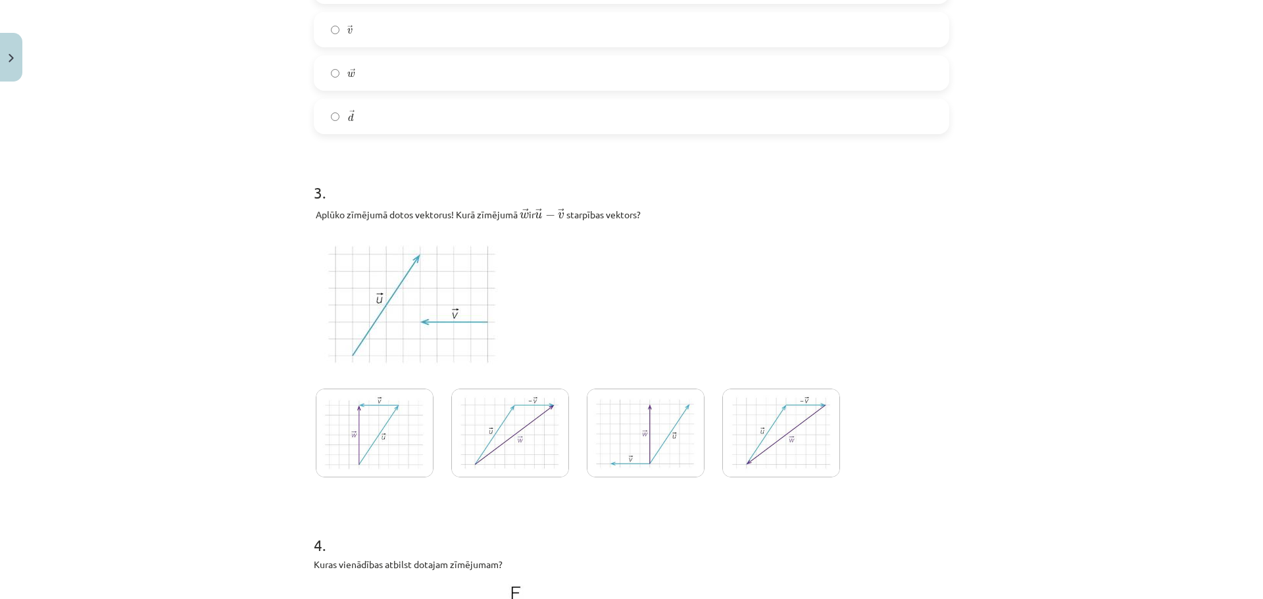
scroll to position [1085, 0]
drag, startPoint x: 788, startPoint y: 433, endPoint x: 773, endPoint y: 421, distance: 19.6
click at [788, 433] on img at bounding box center [781, 431] width 118 height 89
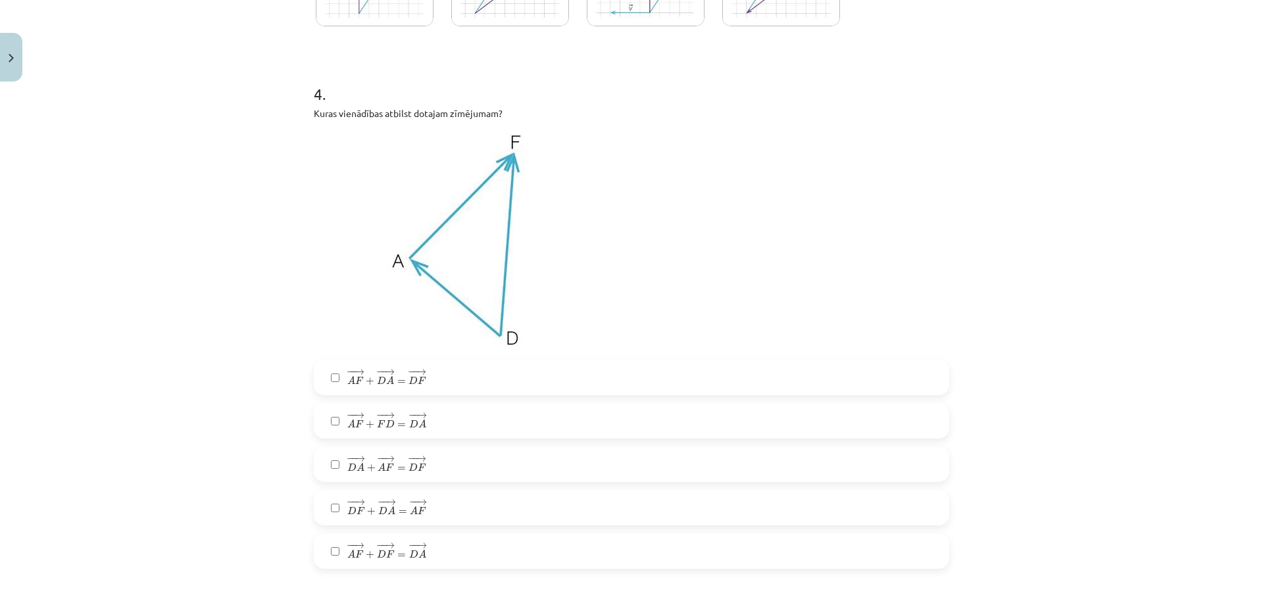
scroll to position [1545, 0]
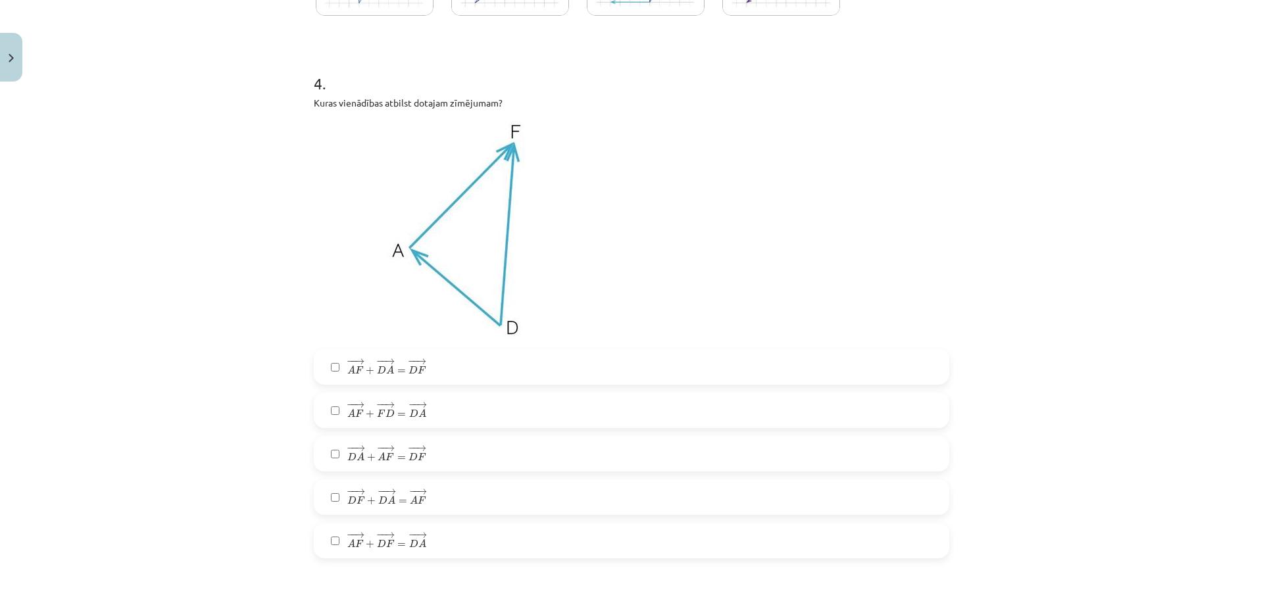
click at [397, 458] on span "=" at bounding box center [401, 458] width 9 height 4
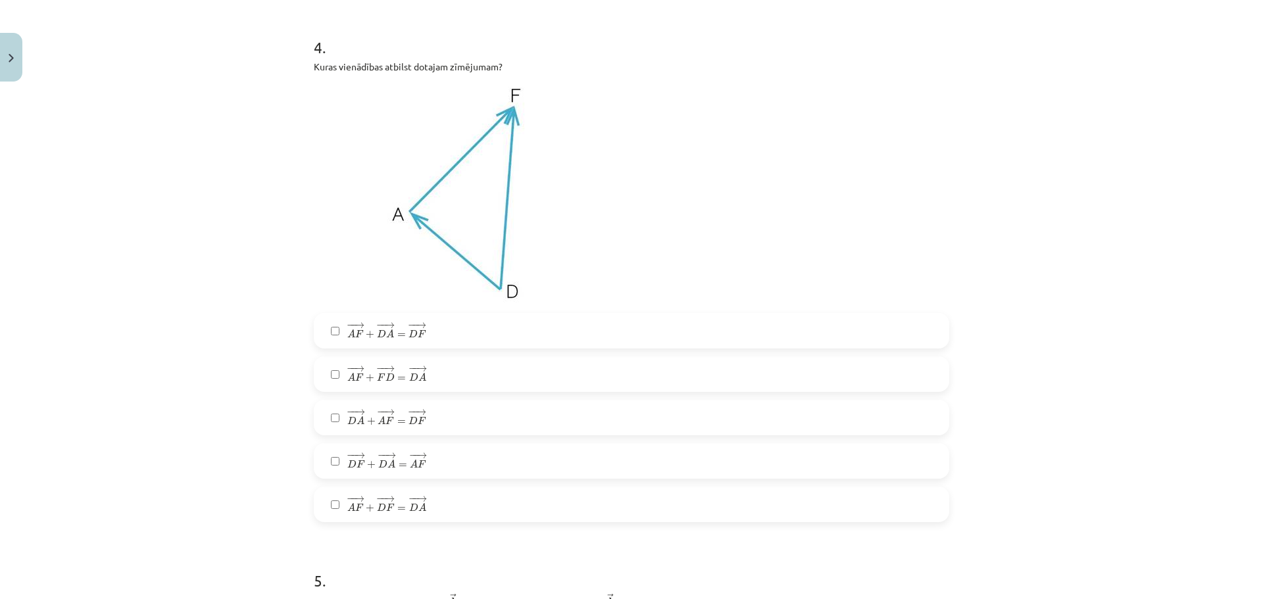
scroll to position [1611, 0]
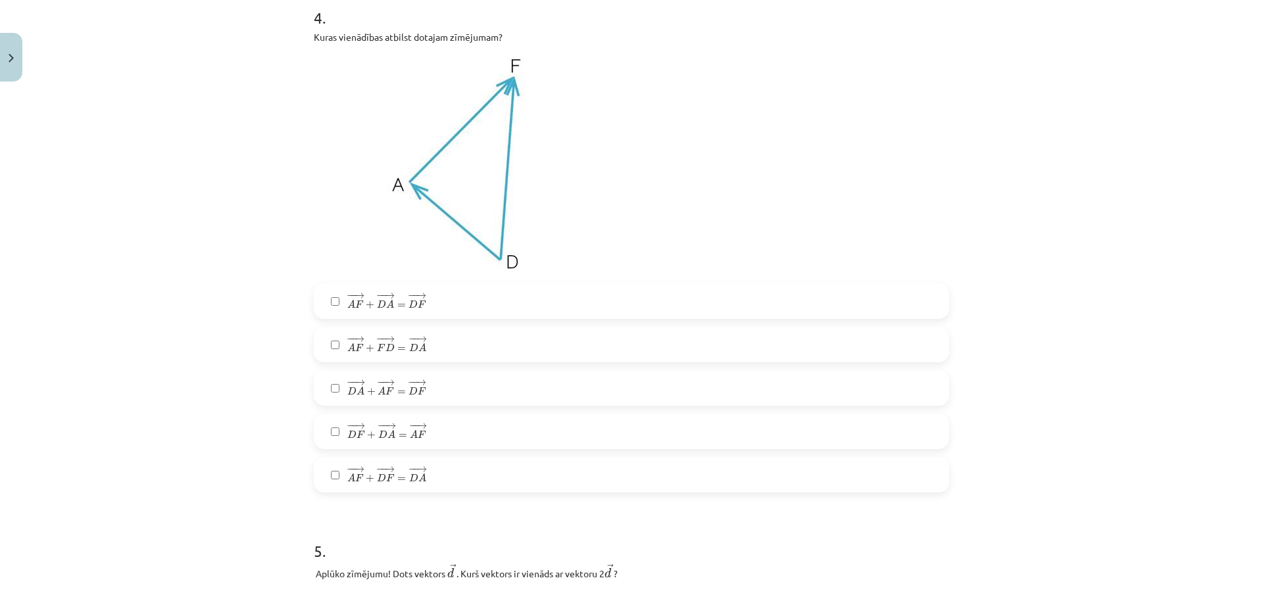
click at [418, 437] on span "F" at bounding box center [422, 435] width 9 height 8
click at [418, 435] on span "F" at bounding box center [422, 435] width 9 height 8
click at [388, 308] on span "A" at bounding box center [390, 304] width 8 height 9
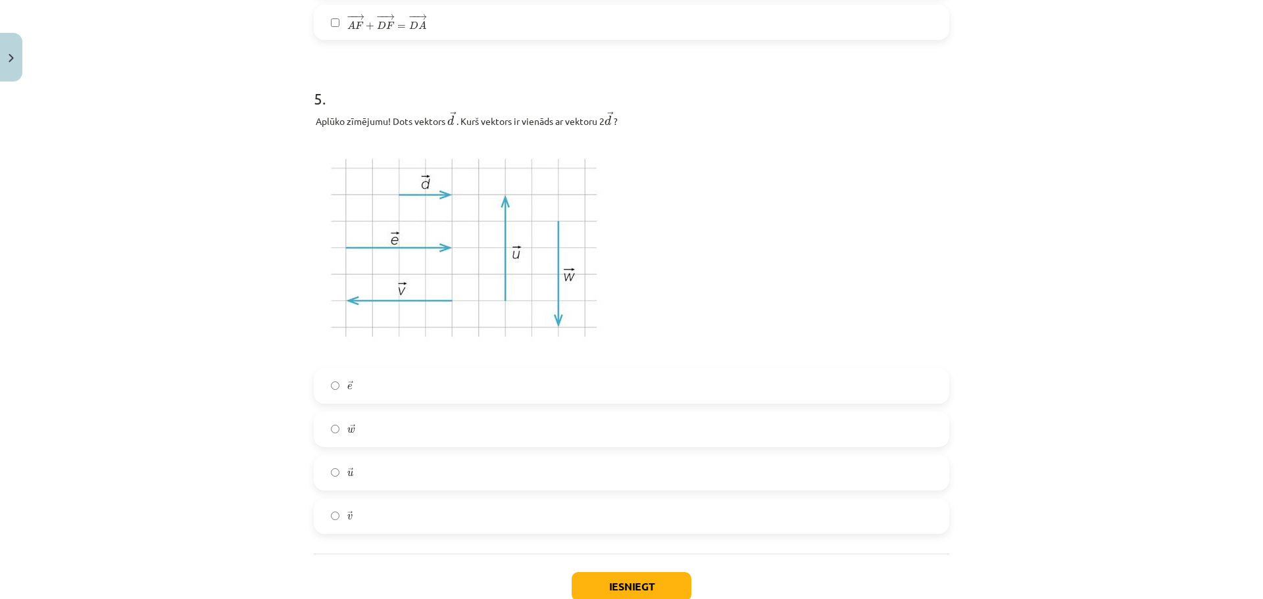
scroll to position [2071, 0]
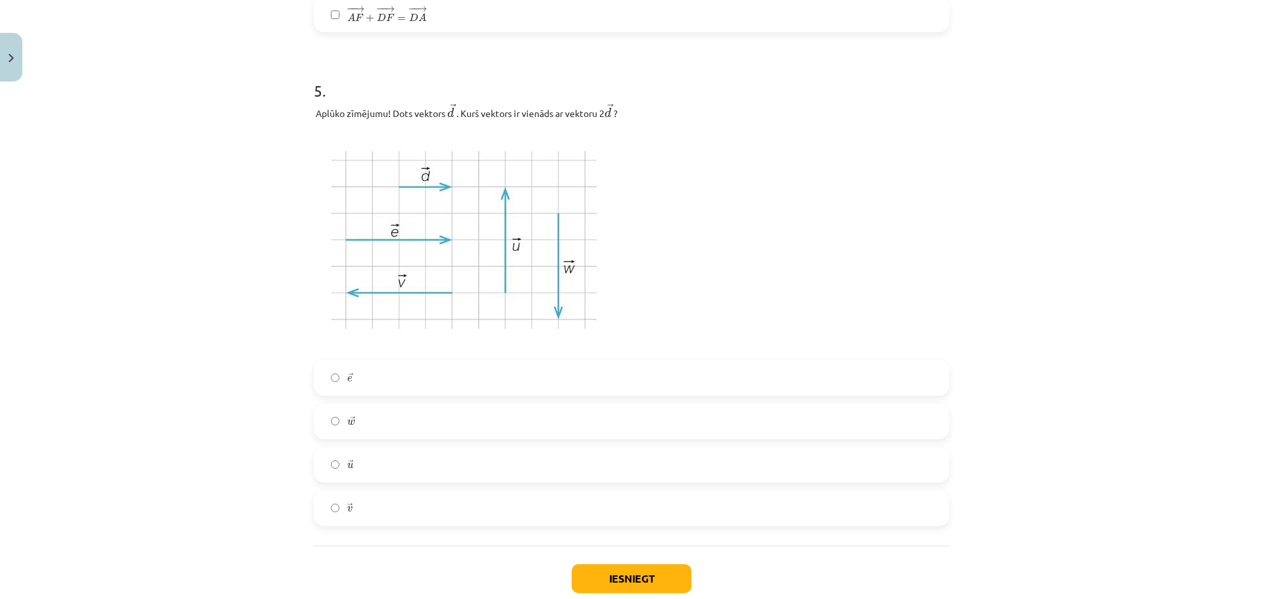
click at [377, 380] on label "→ e e →" at bounding box center [631, 378] width 633 height 33
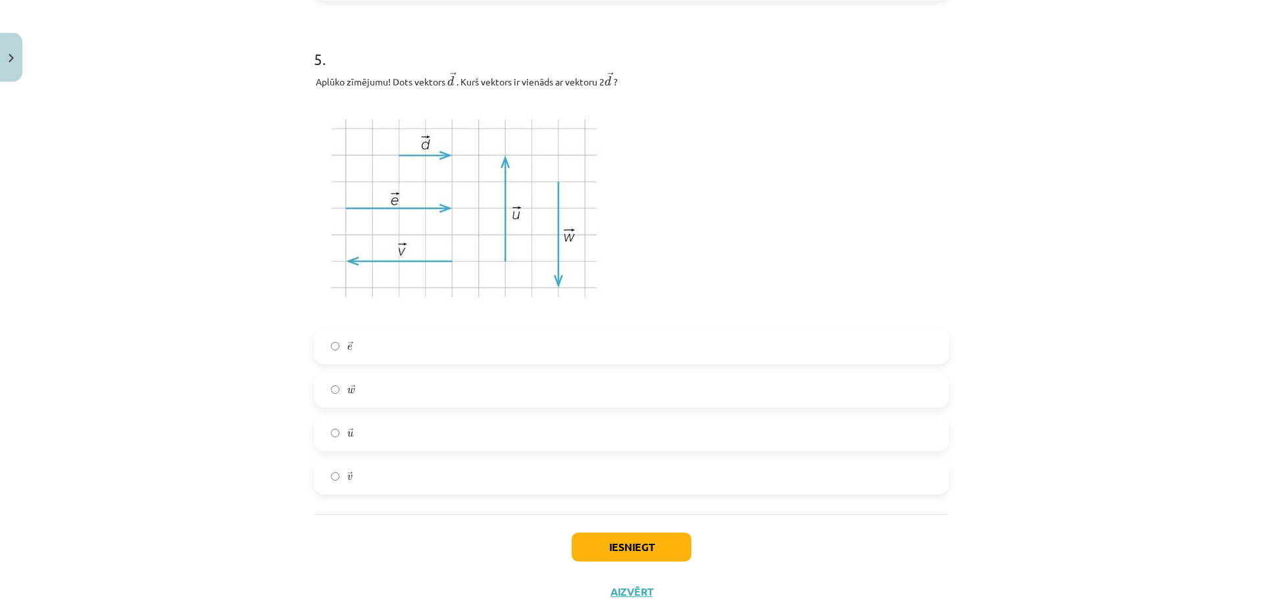
scroll to position [2152, 0]
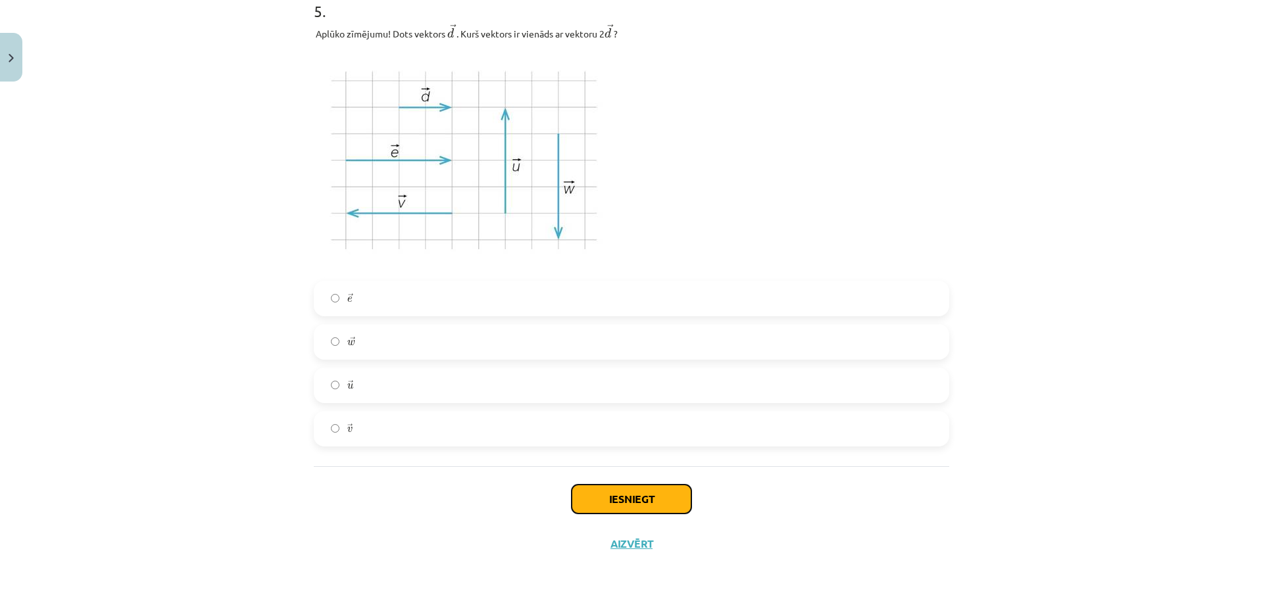
click at [634, 498] on button "Iesniegt" at bounding box center [631, 499] width 120 height 29
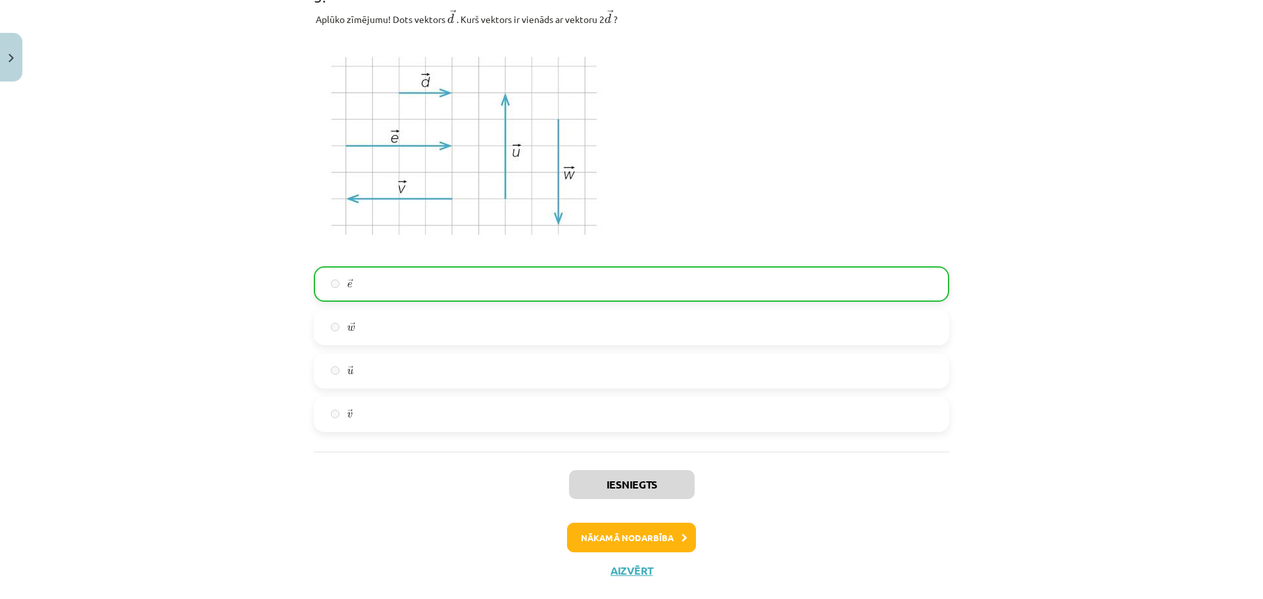
scroll to position [2194, 0]
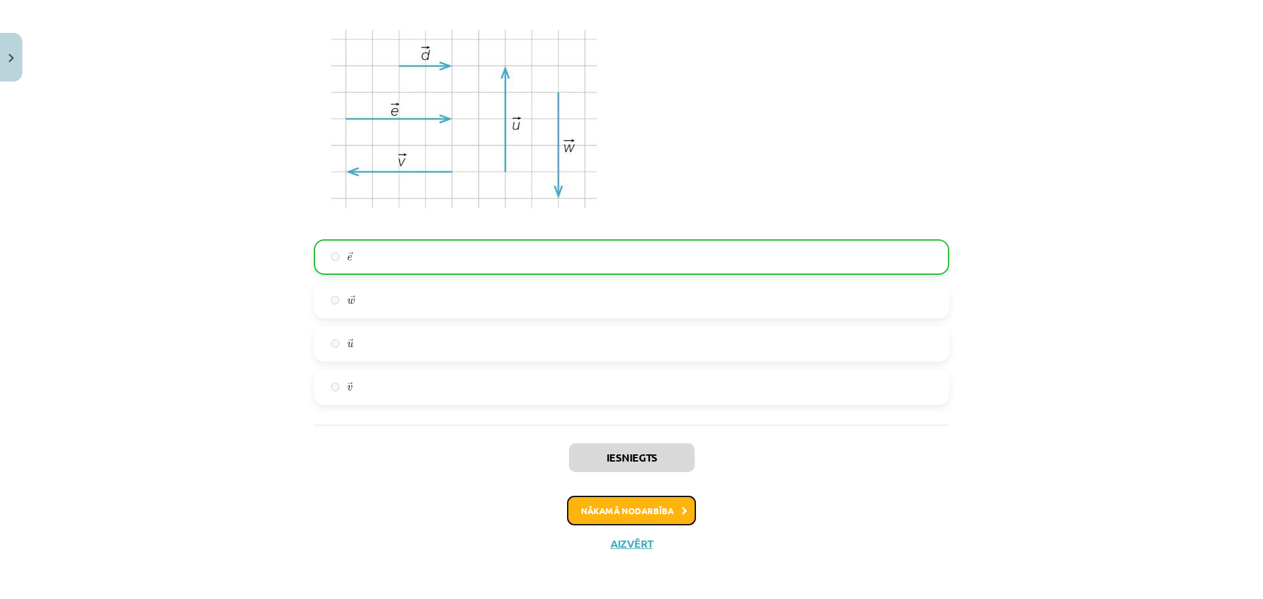
click at [625, 518] on button "Nākamā nodarbība" at bounding box center [631, 511] width 129 height 30
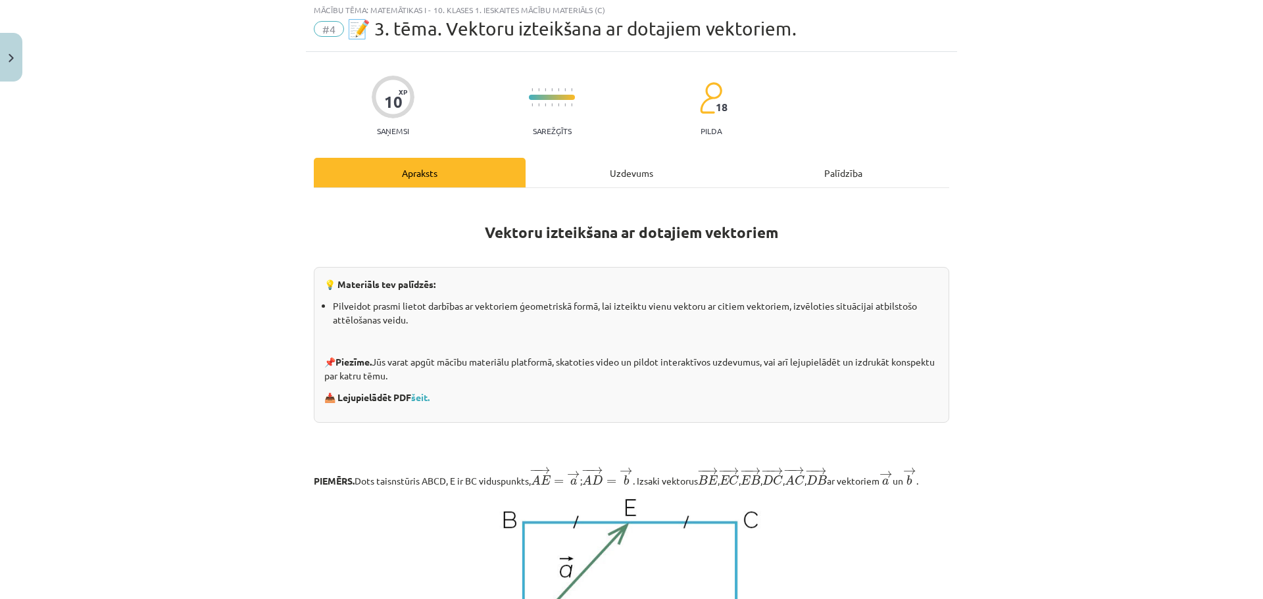
scroll to position [33, 0]
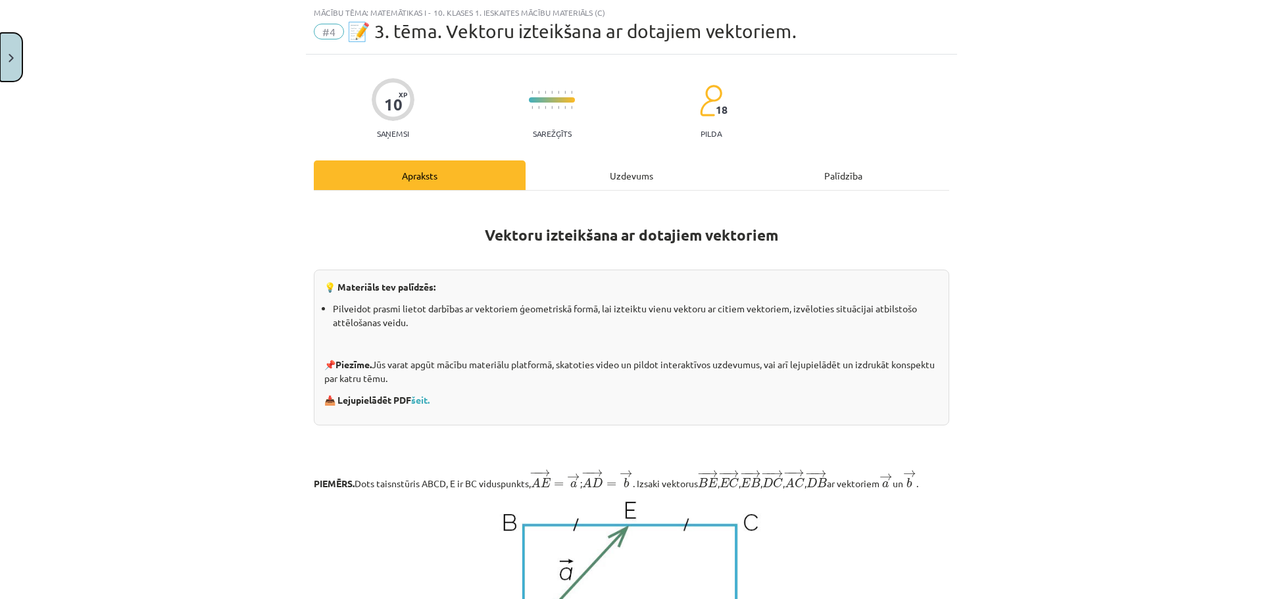
click at [9, 61] on img "Close" at bounding box center [11, 58] width 5 height 9
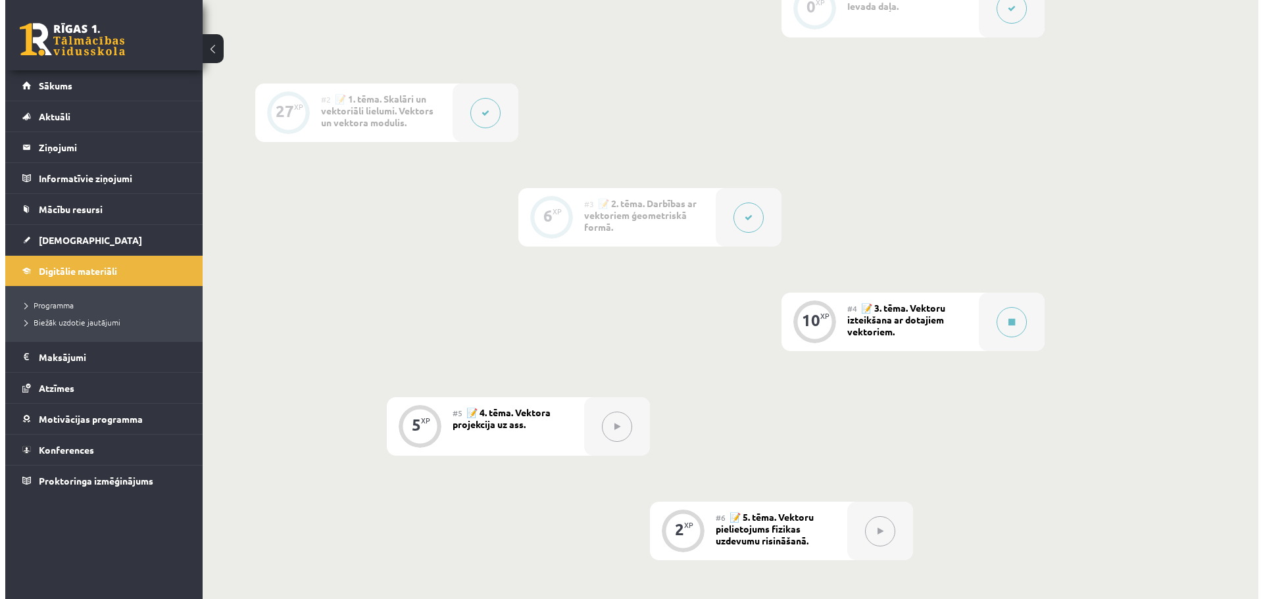
scroll to position [395, 0]
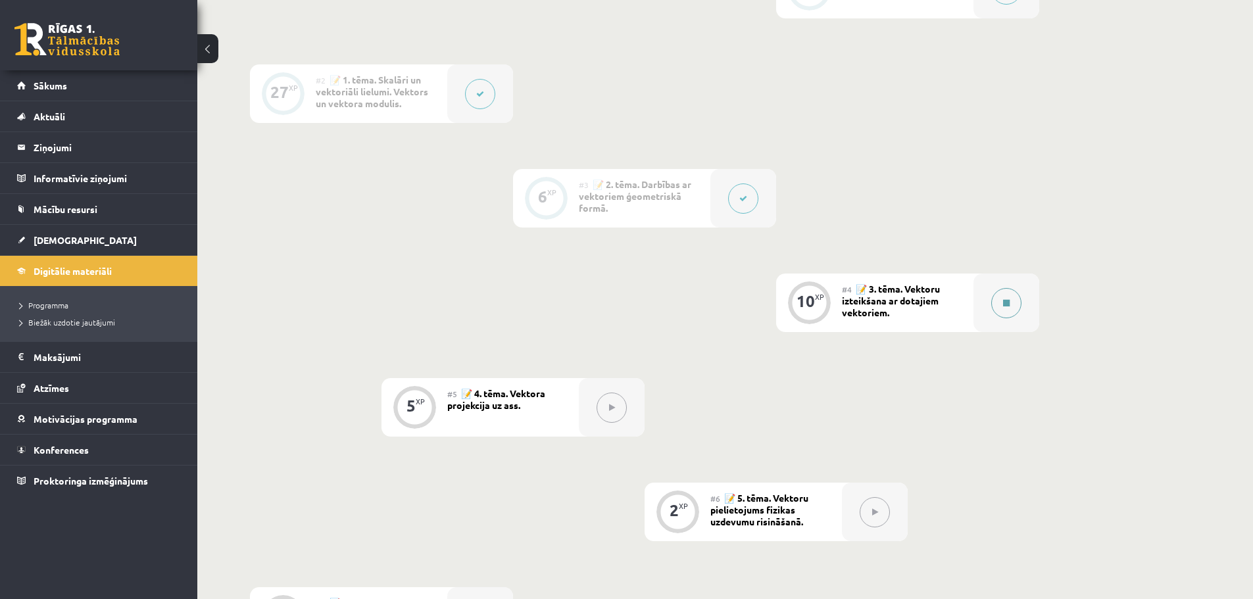
click at [1014, 306] on button at bounding box center [1006, 303] width 30 height 30
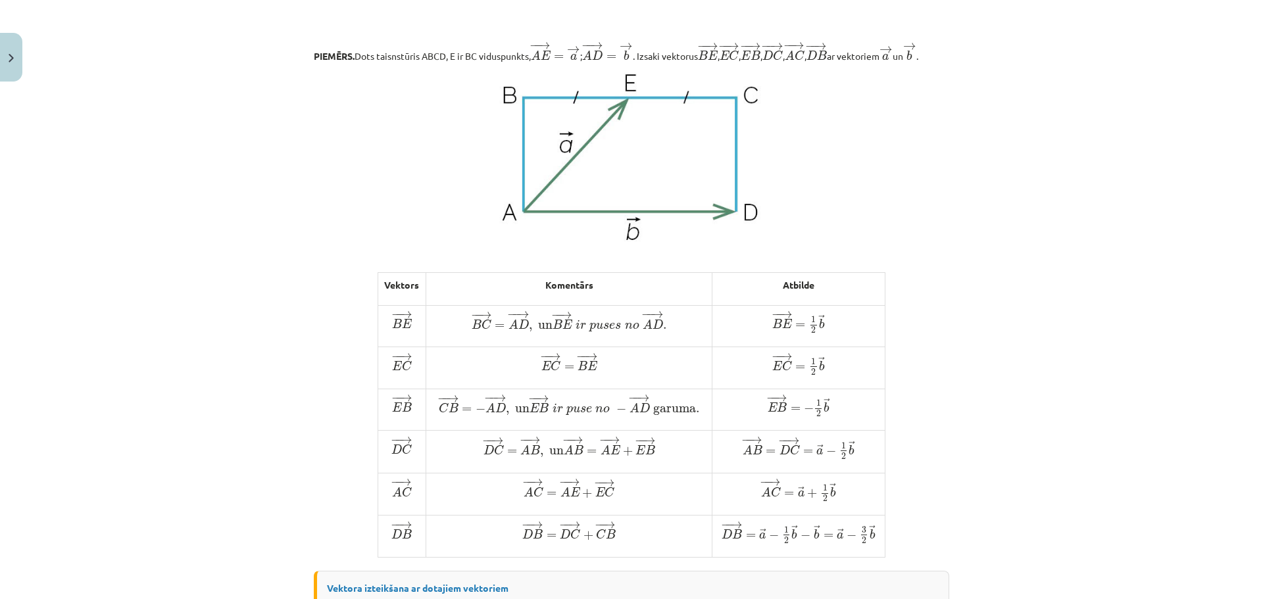
scroll to position [969, 0]
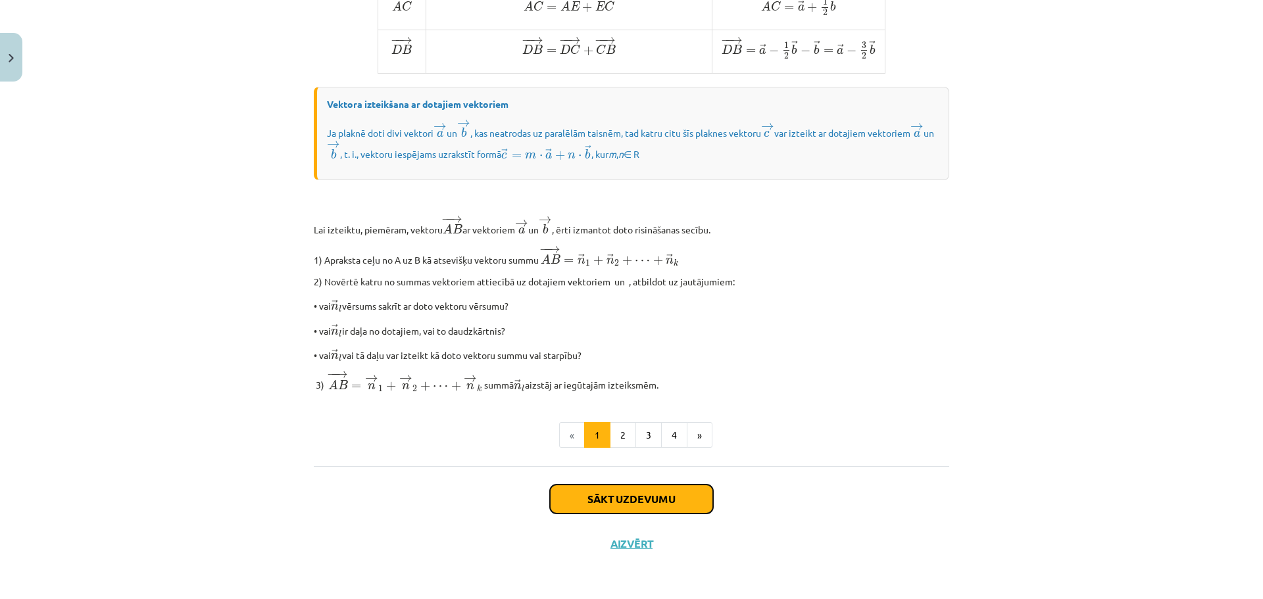
click at [665, 496] on button "Sākt uzdevumu" at bounding box center [631, 499] width 163 height 29
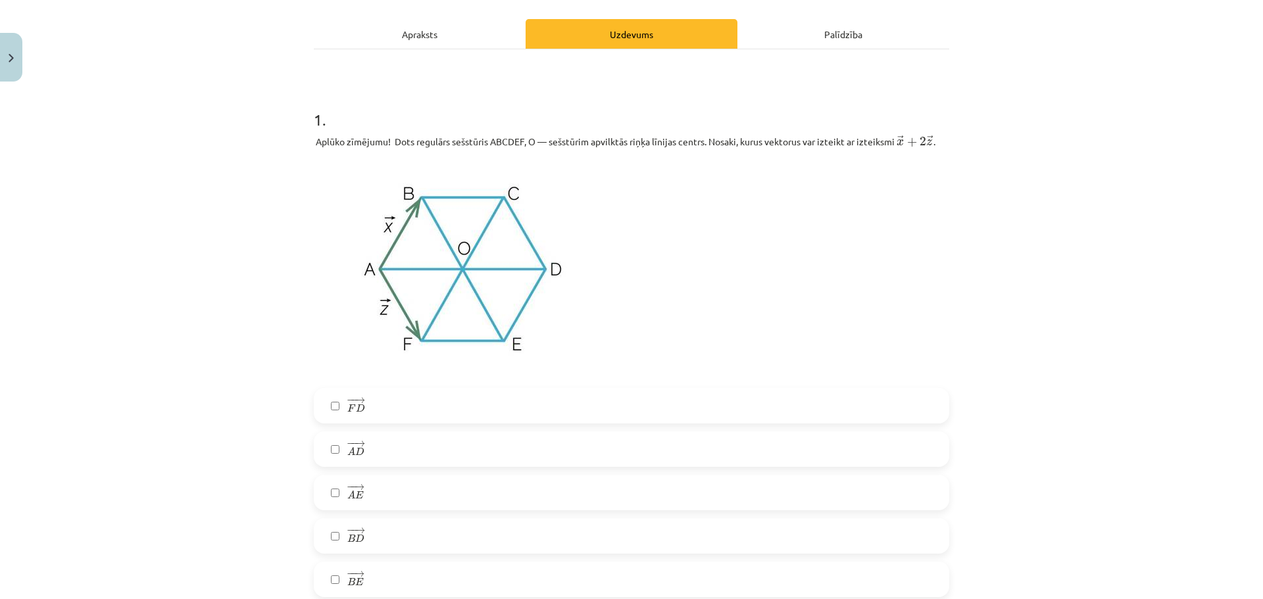
scroll to position [197, 0]
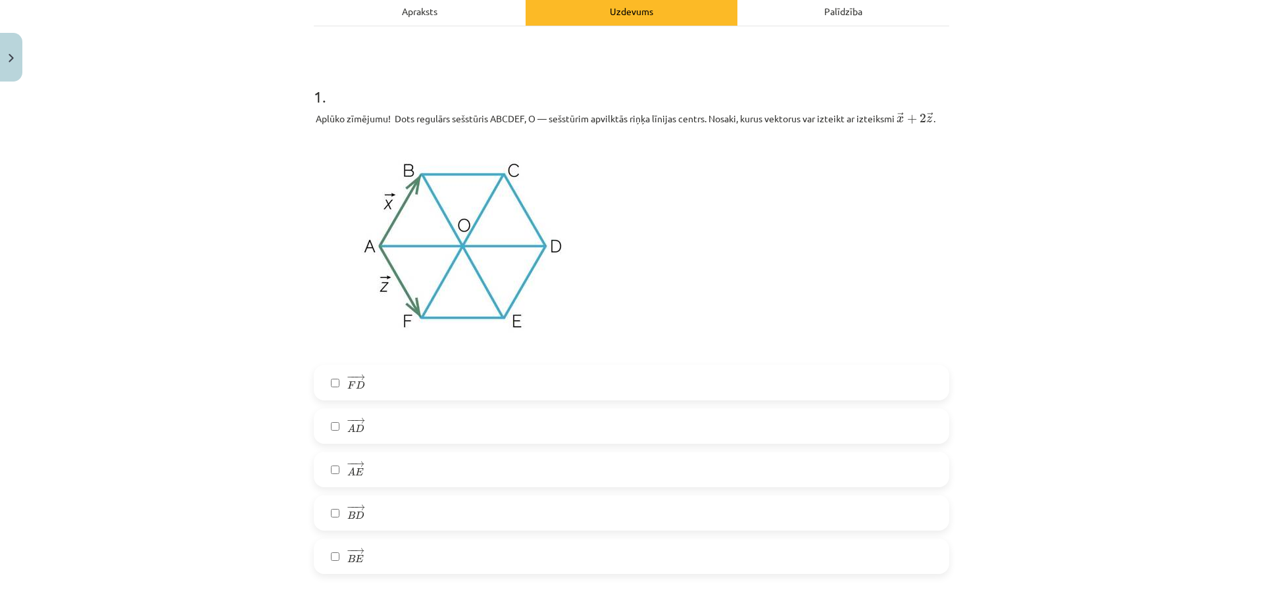
click at [408, 515] on label "− − → B D B D →" at bounding box center [631, 512] width 633 height 33
click at [368, 470] on label "− − → A E A E →" at bounding box center [631, 469] width 633 height 33
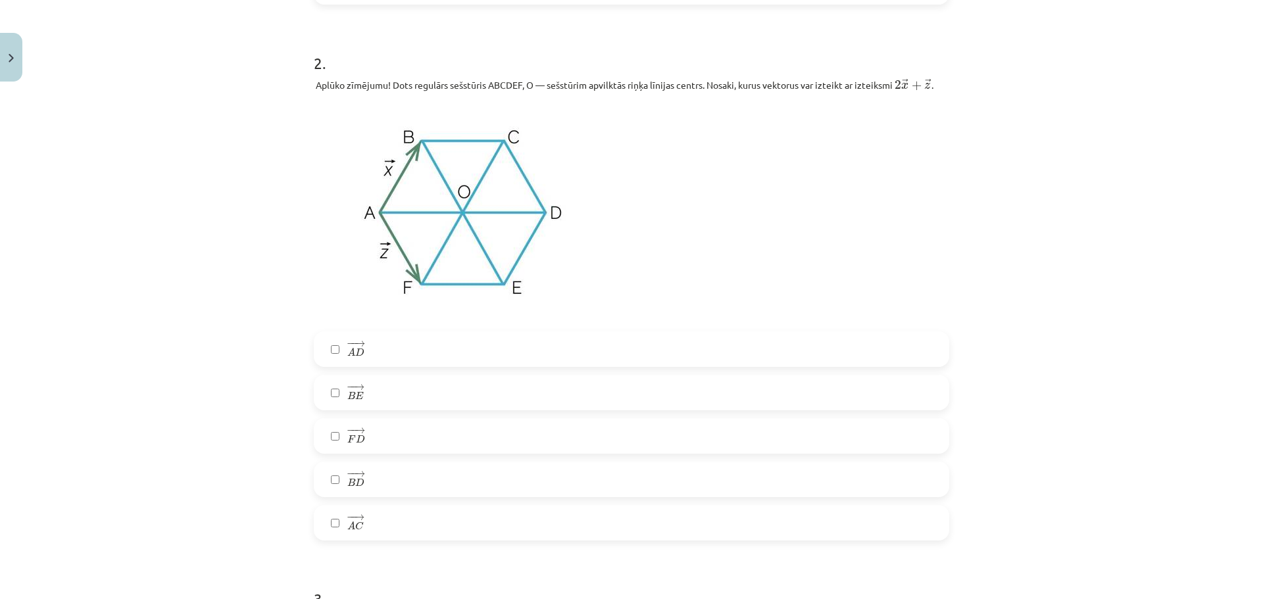
scroll to position [789, 0]
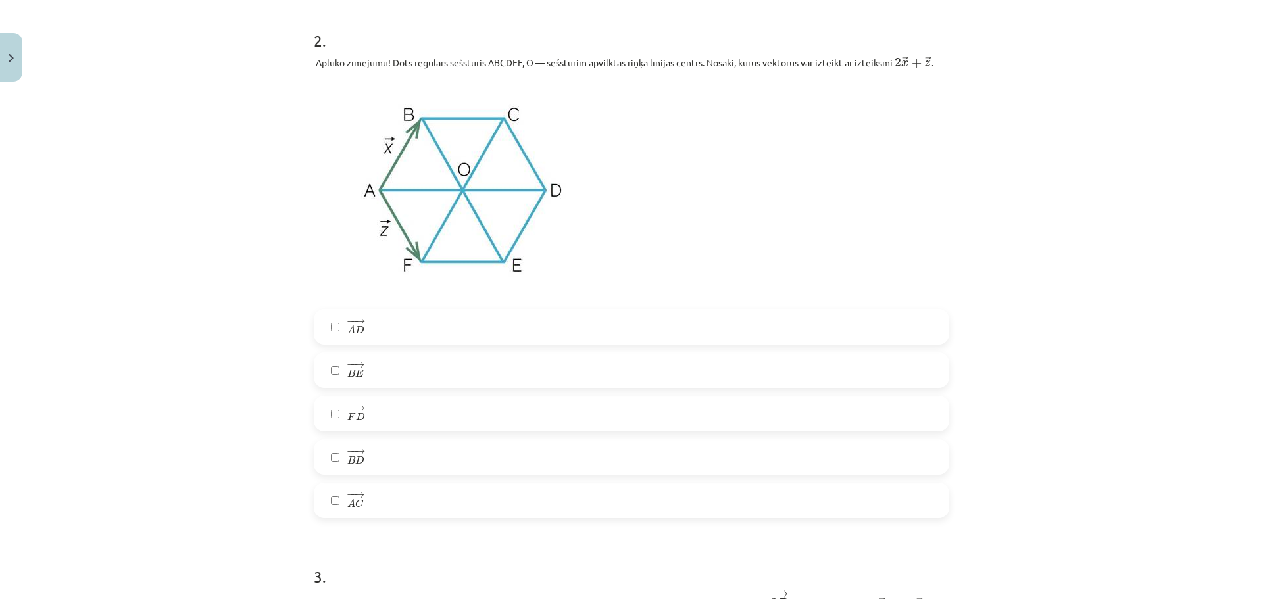
click at [383, 415] on label "− − → F D F D →" at bounding box center [631, 413] width 633 height 33
drag, startPoint x: 364, startPoint y: 514, endPoint x: 375, endPoint y: 498, distance: 19.7
click at [364, 513] on label "− − → A C A C →" at bounding box center [631, 500] width 633 height 33
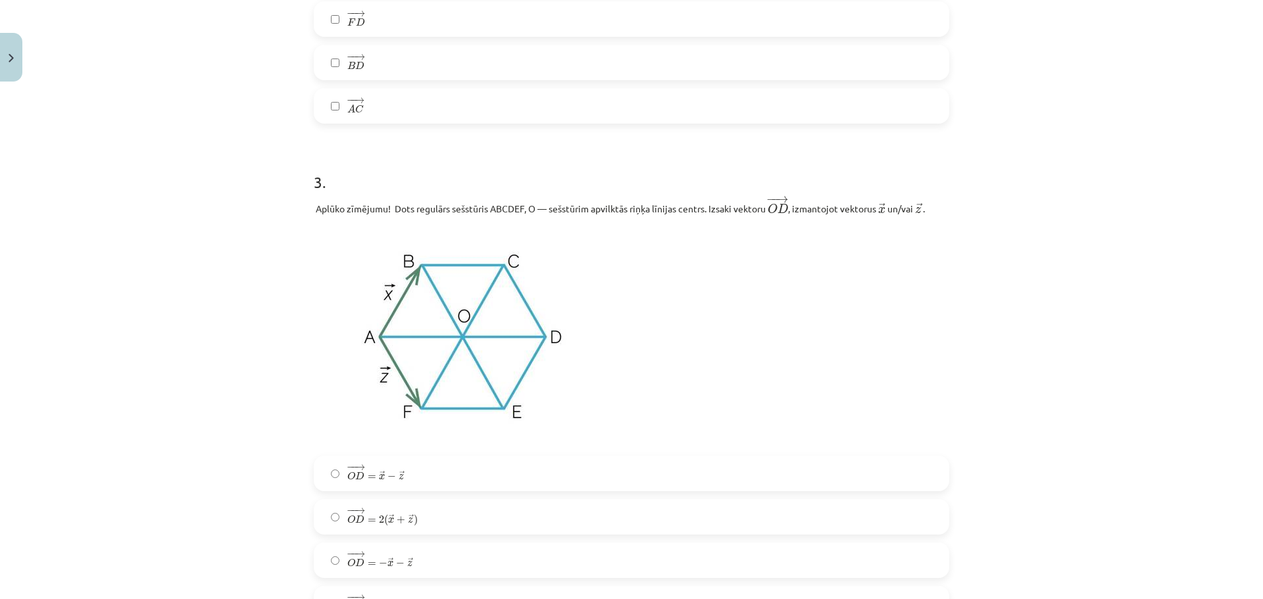
scroll to position [1249, 0]
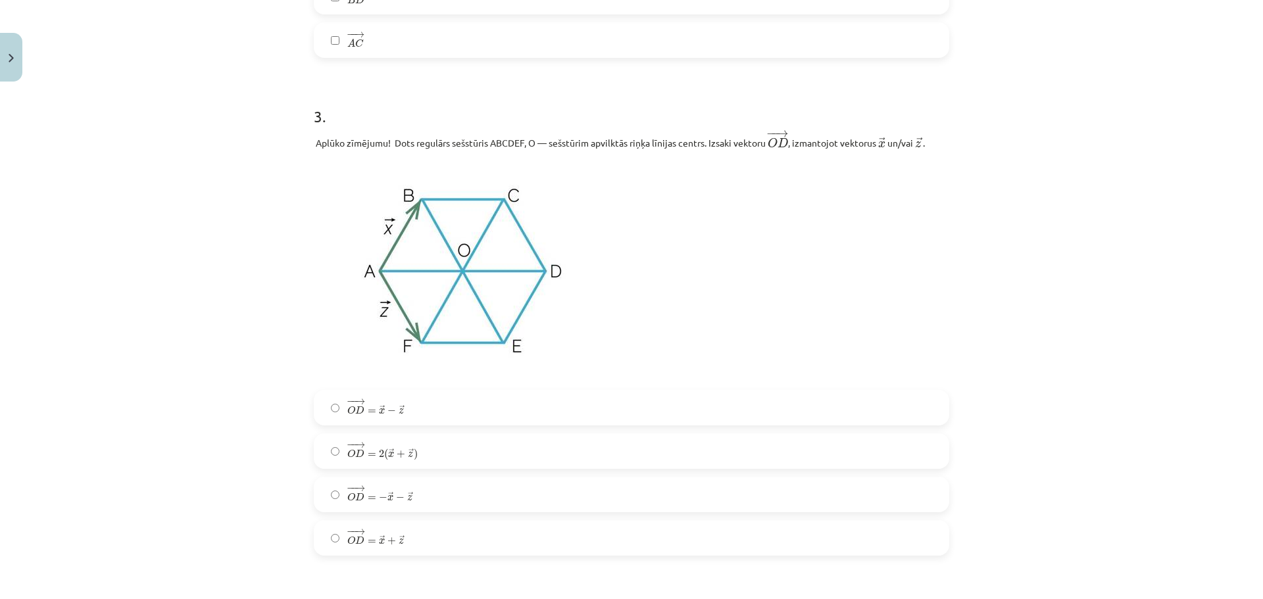
click at [423, 455] on label "− − → O D = 2 ( → x + → z ) O D → = 2 ( x → + z → )" at bounding box center [631, 451] width 633 height 33
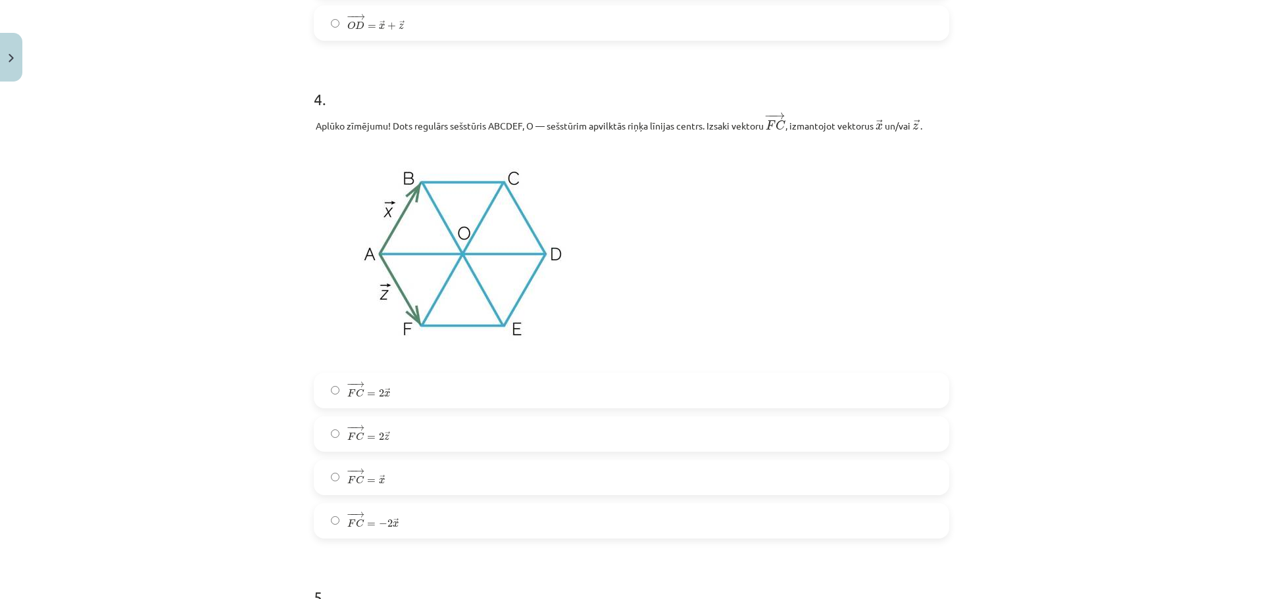
scroll to position [1775, 0]
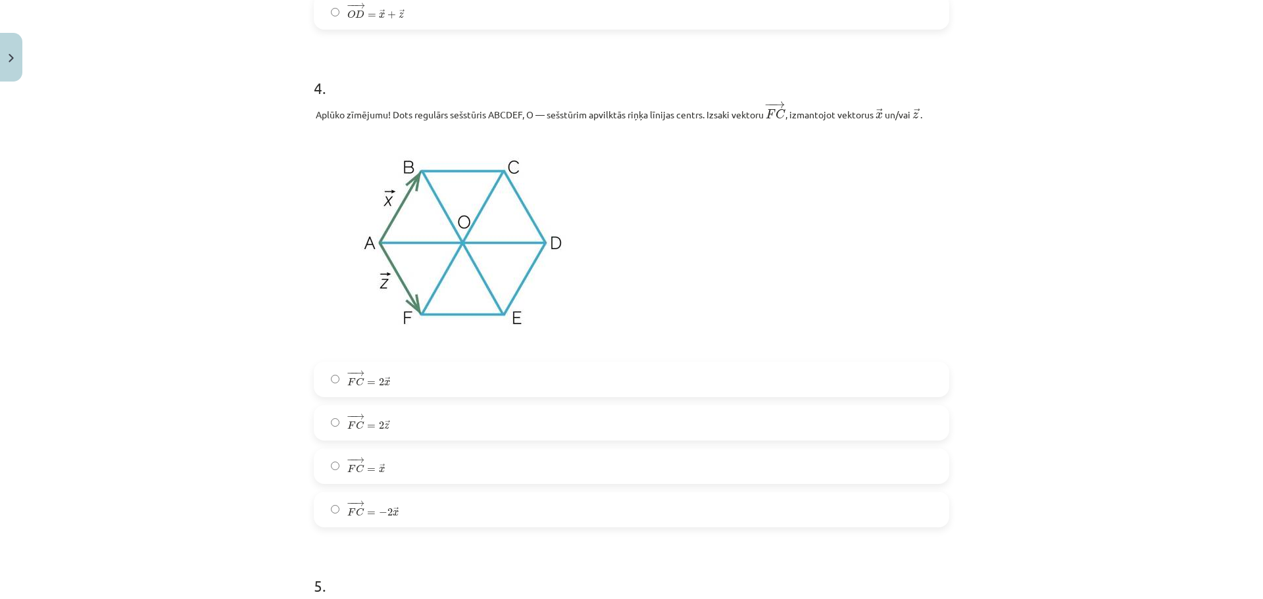
click at [398, 389] on label "− − → F C = 2 → x F C → = 2 x →" at bounding box center [631, 379] width 633 height 33
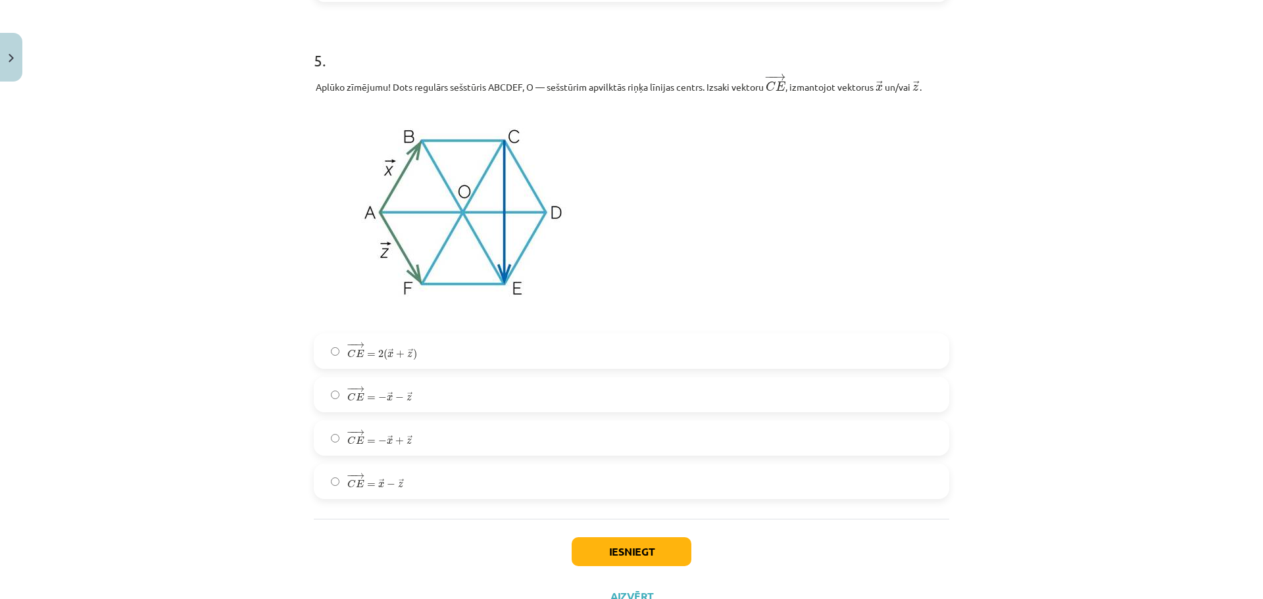
scroll to position [2302, 0]
click at [443, 352] on label "− − → C E = 2 ( → x + → z ) C E → = 2 ( x → + z → )" at bounding box center [631, 350] width 633 height 33
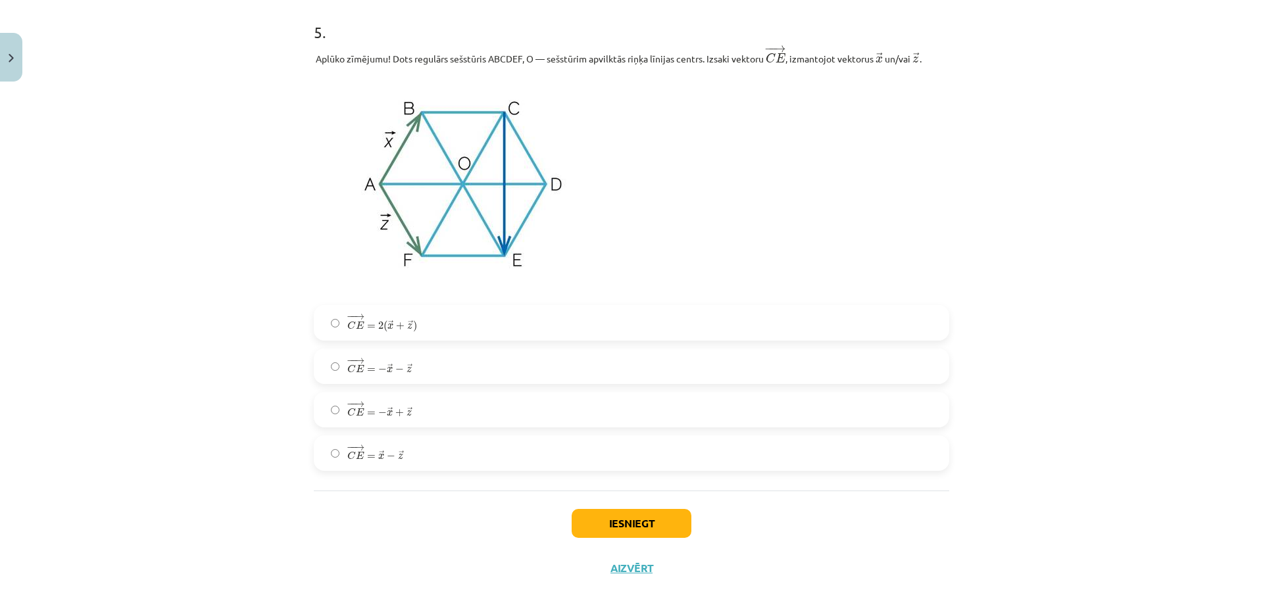
scroll to position [2355, 0]
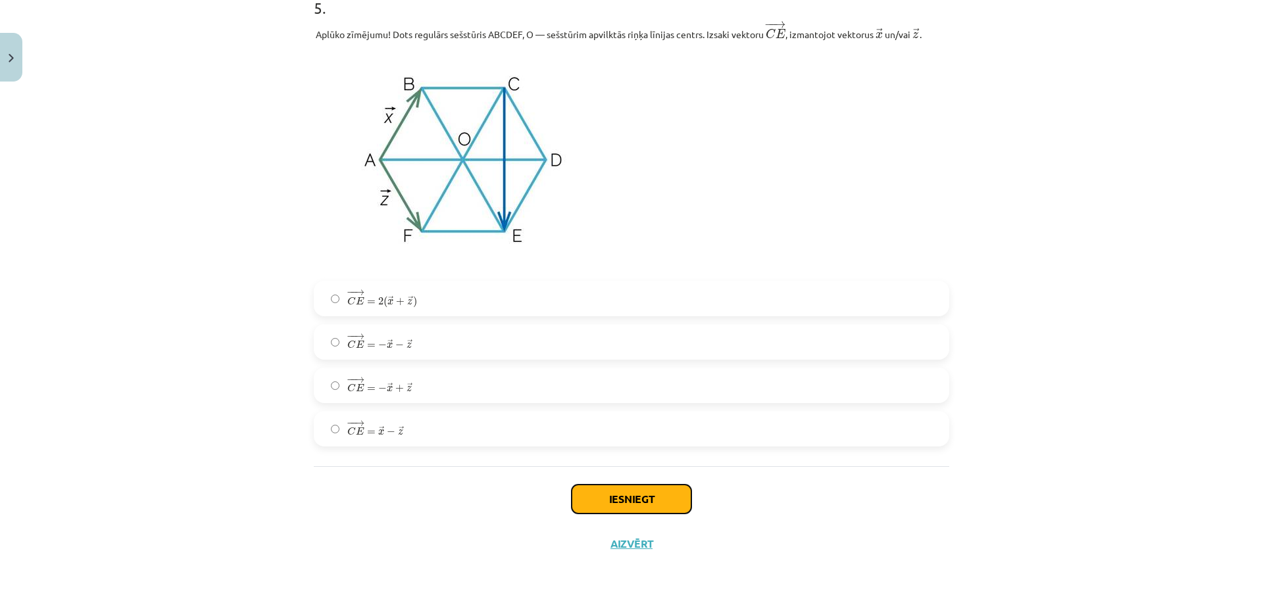
click at [630, 498] on button "Iesniegt" at bounding box center [631, 499] width 120 height 29
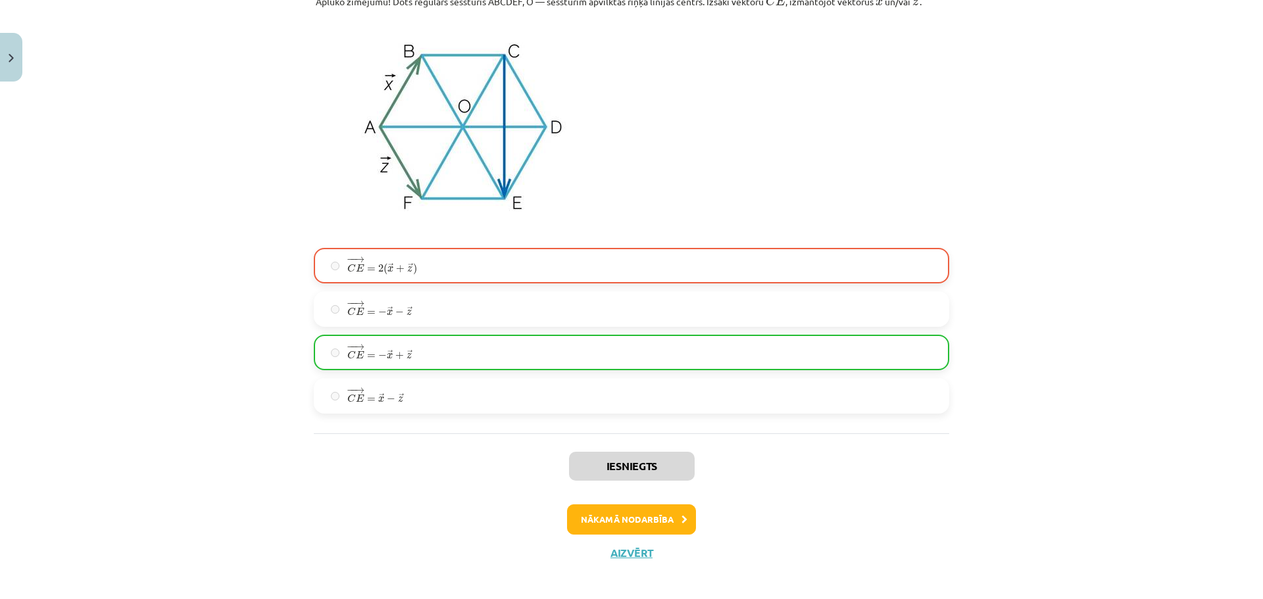
scroll to position [2398, 0]
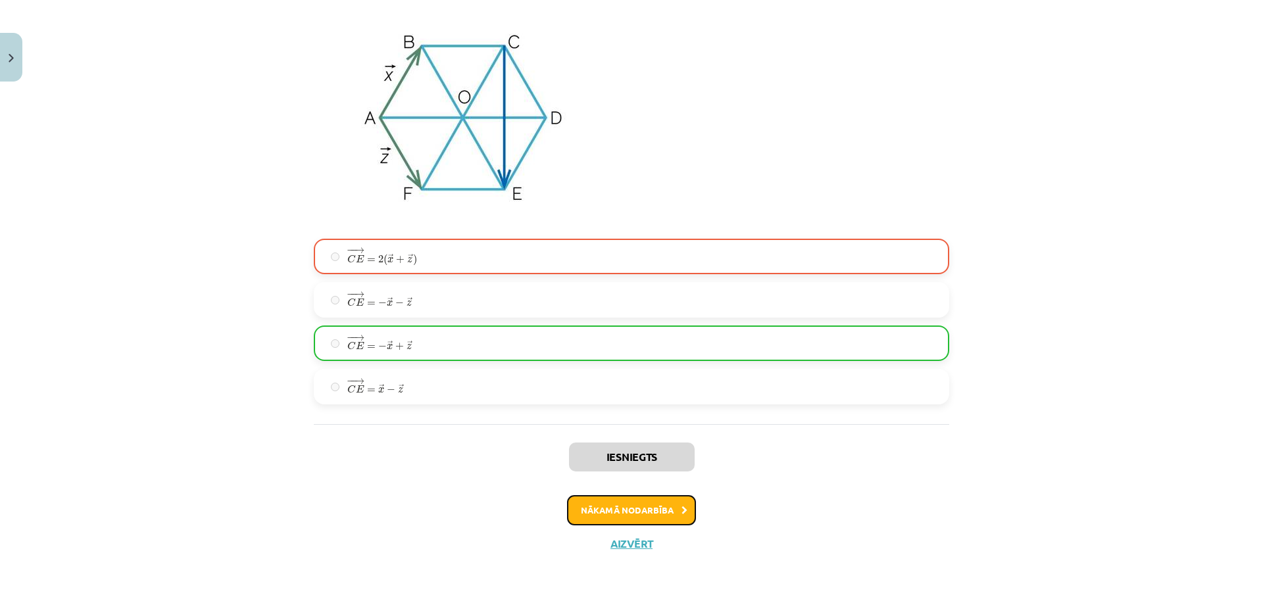
click at [663, 519] on button "Nākamā nodarbība" at bounding box center [631, 510] width 129 height 30
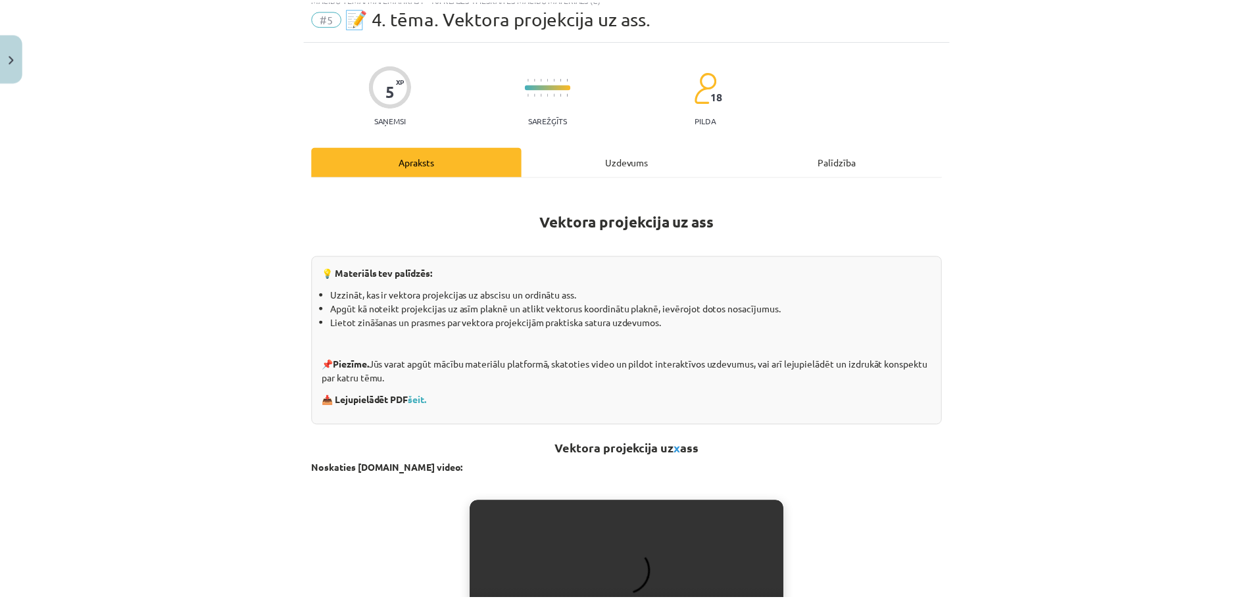
scroll to position [33, 0]
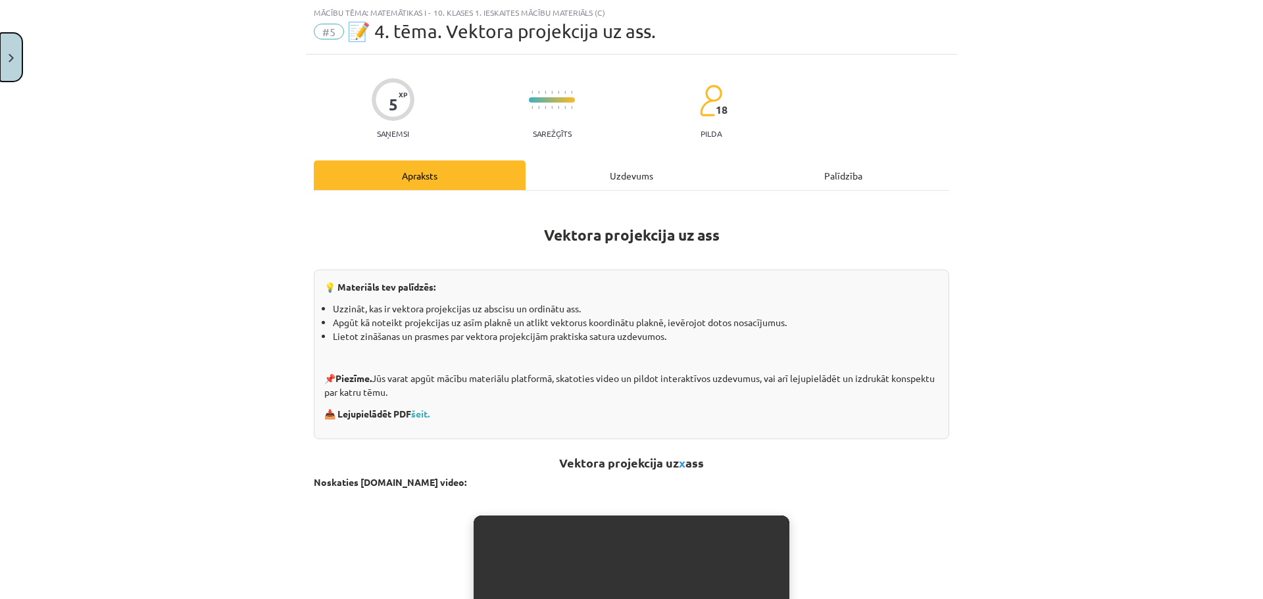
click at [17, 62] on button "Close" at bounding box center [11, 57] width 22 height 49
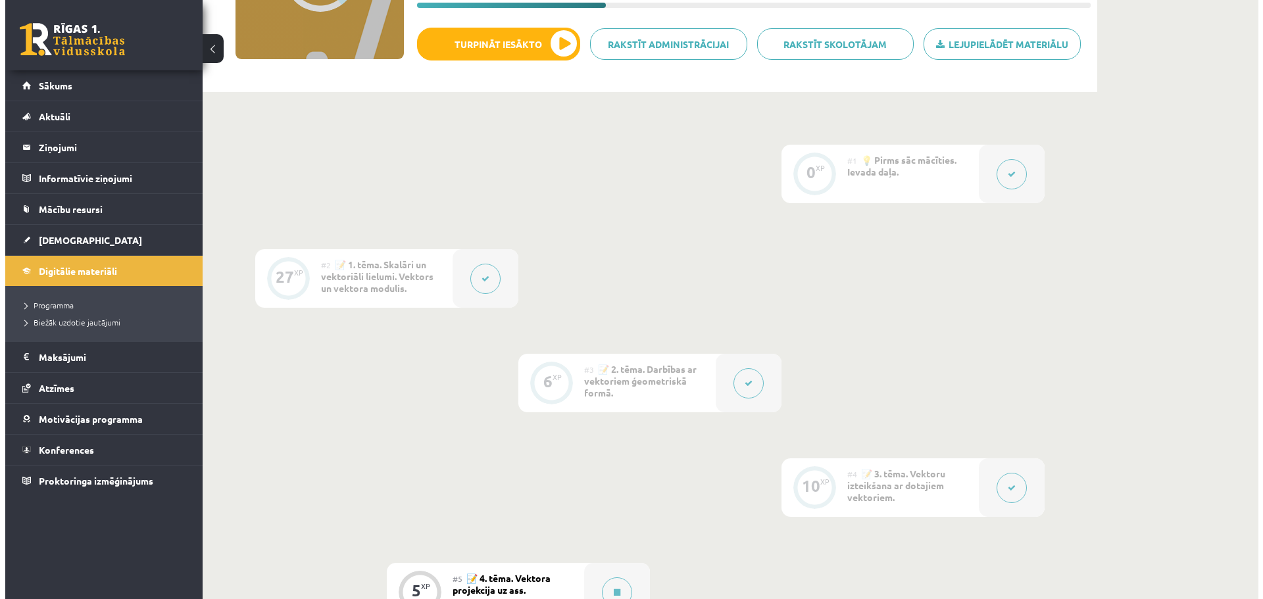
scroll to position [395, 0]
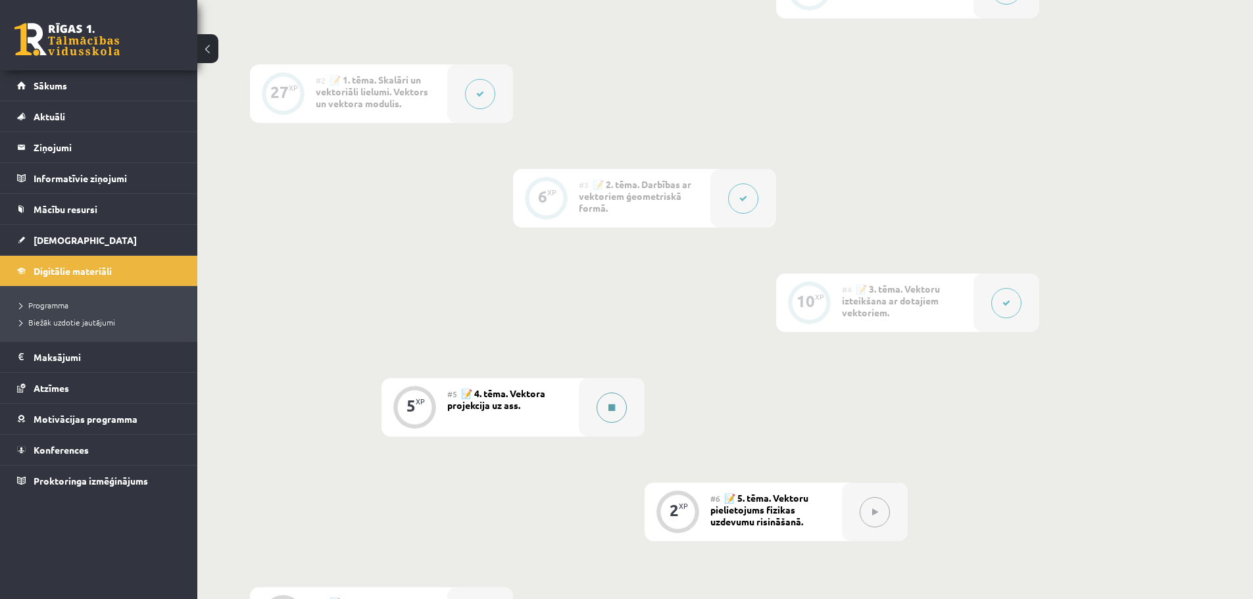
click at [621, 403] on button at bounding box center [611, 408] width 30 height 30
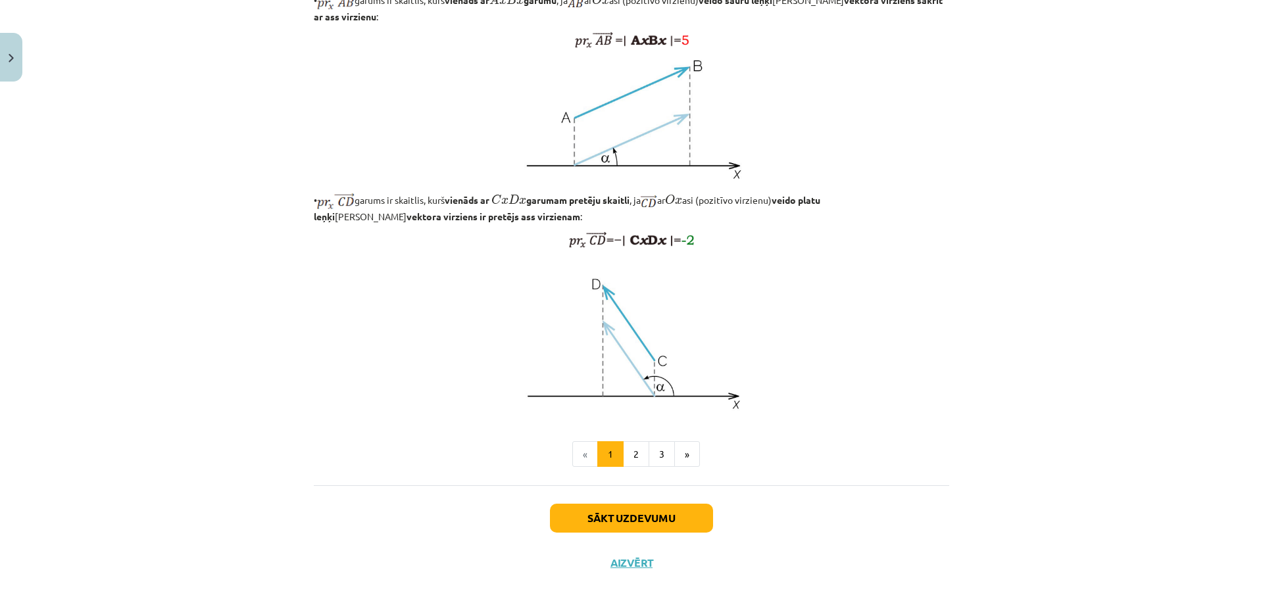
scroll to position [963, 0]
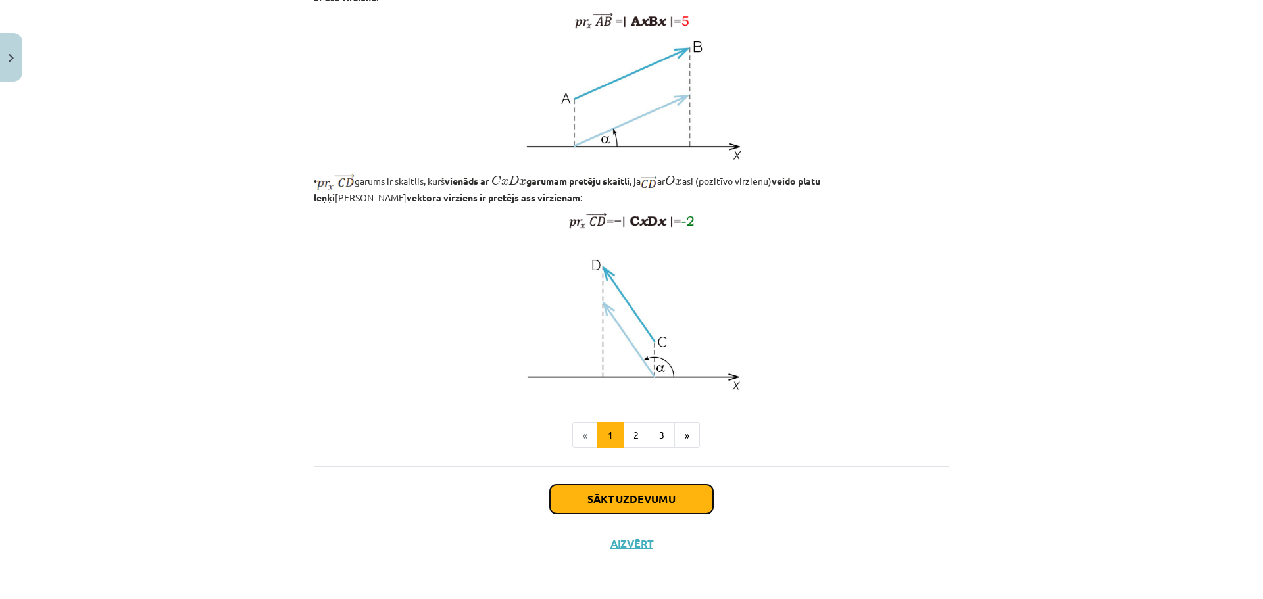
click at [636, 504] on button "Sākt uzdevumu" at bounding box center [631, 499] width 163 height 29
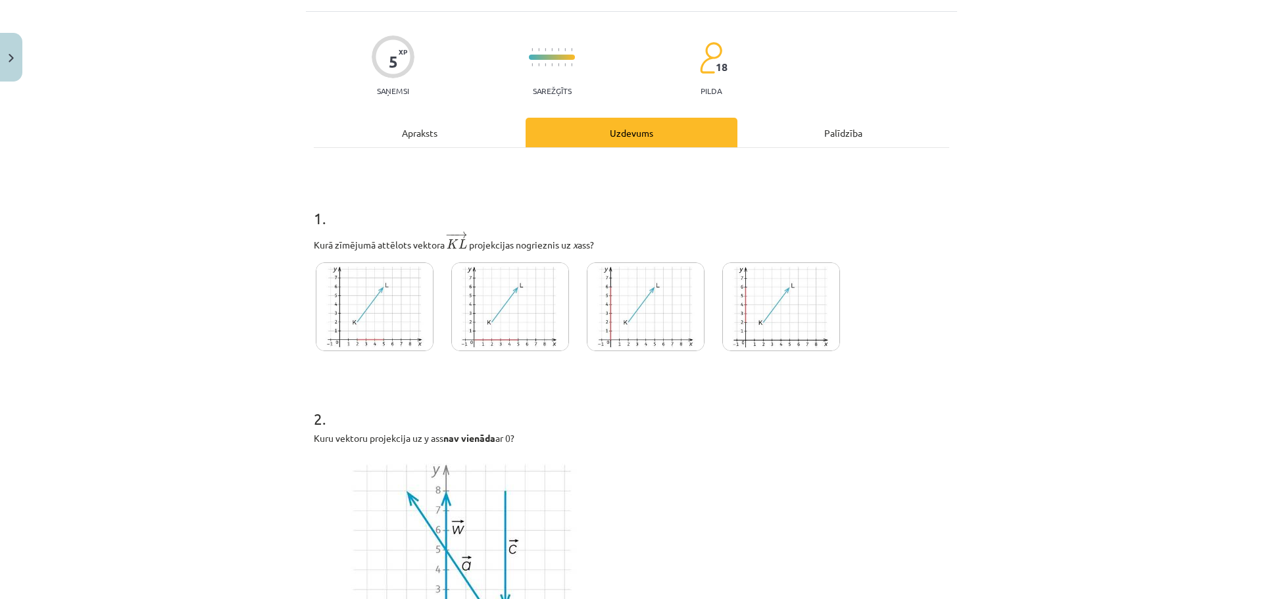
scroll to position [99, 0]
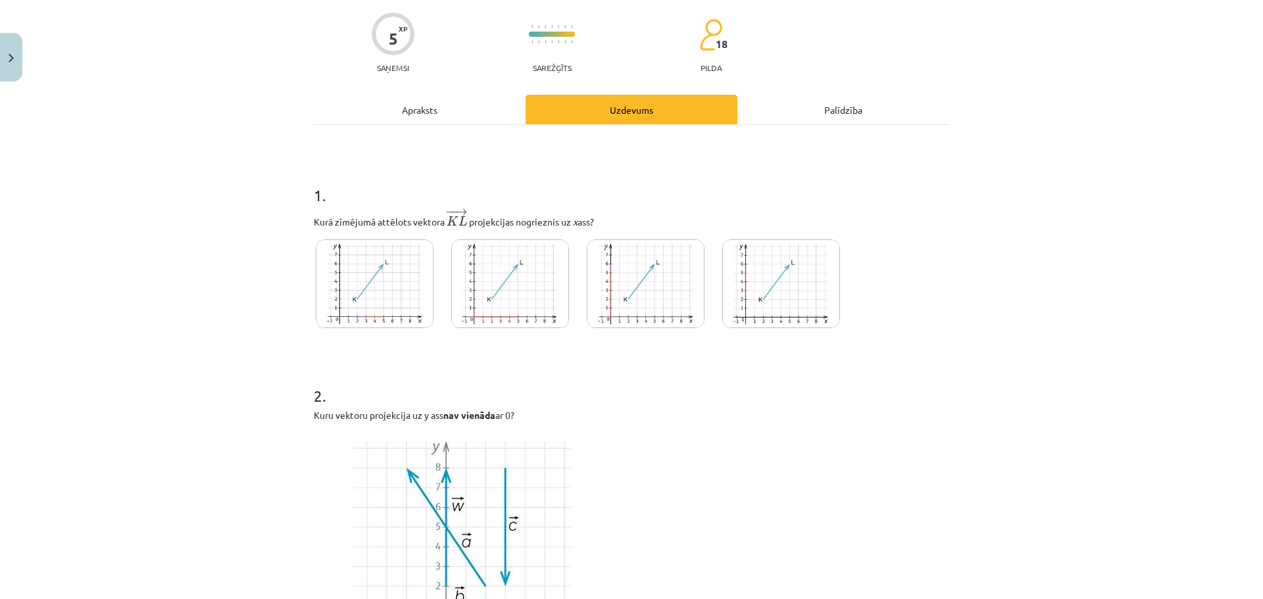
click at [366, 291] on img at bounding box center [375, 283] width 118 height 89
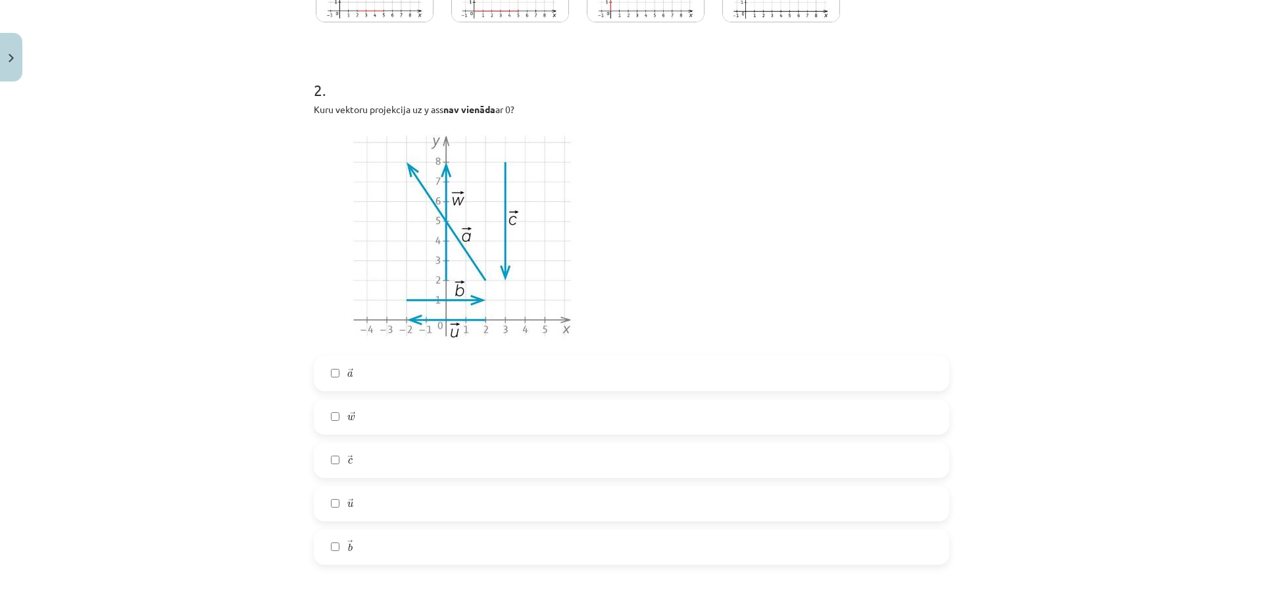
scroll to position [427, 0]
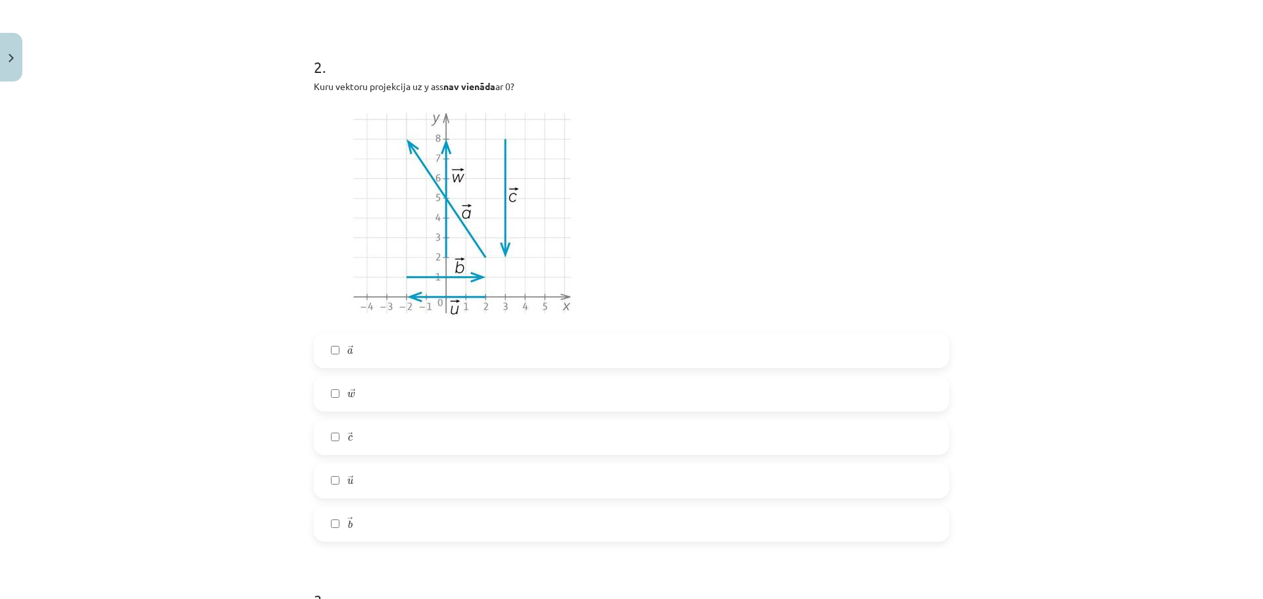
click at [380, 524] on label "→ b b →" at bounding box center [631, 524] width 633 height 33
click at [368, 402] on label "→ w w →" at bounding box center [631, 393] width 633 height 33
click at [369, 402] on label "→ w w →" at bounding box center [631, 393] width 633 height 33
click at [367, 483] on label "→ u u →" at bounding box center [631, 480] width 633 height 33
click at [357, 358] on label "→ a a →" at bounding box center [631, 350] width 633 height 33
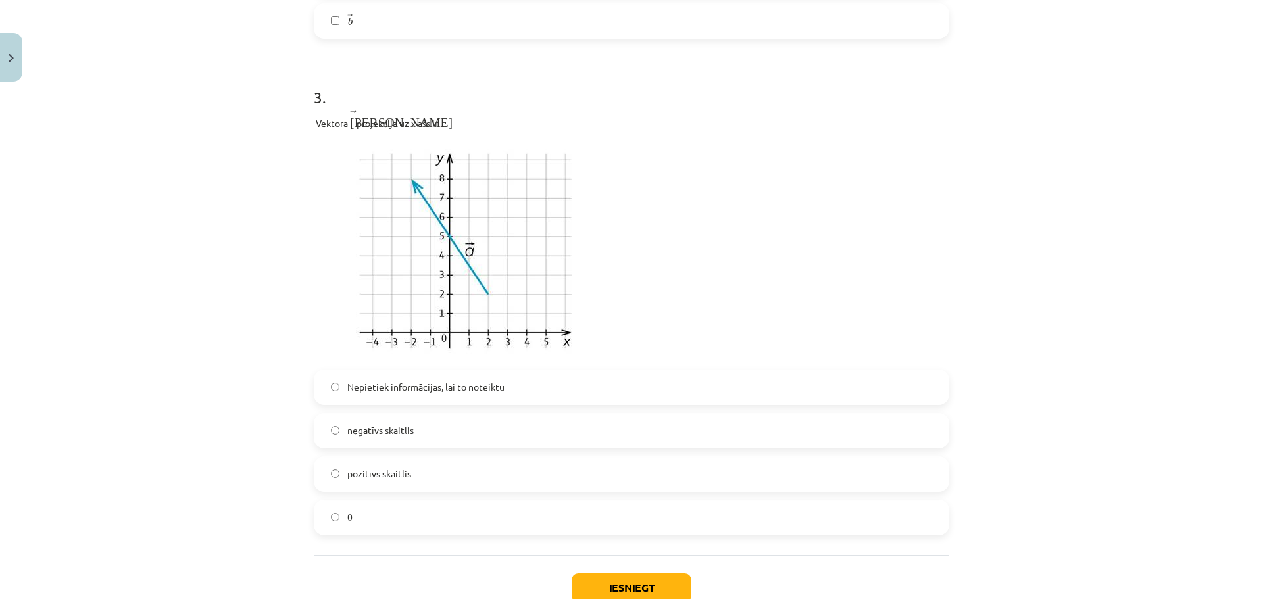
scroll to position [953, 0]
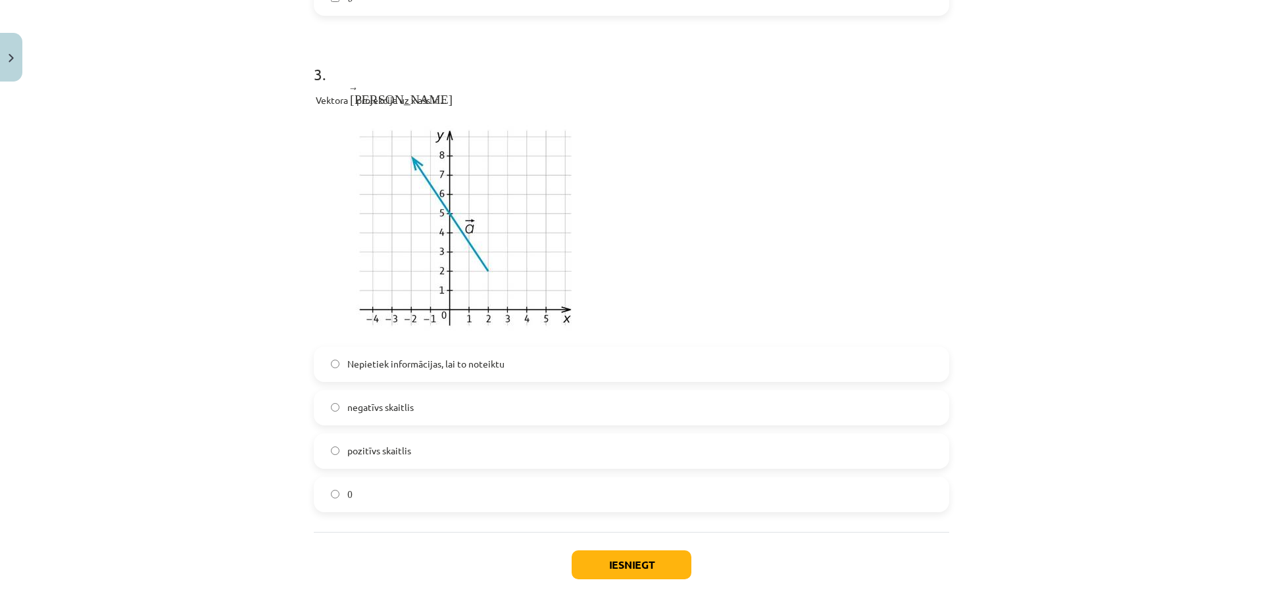
click at [433, 457] on label "pozitīvs skaitlis" at bounding box center [631, 451] width 633 height 33
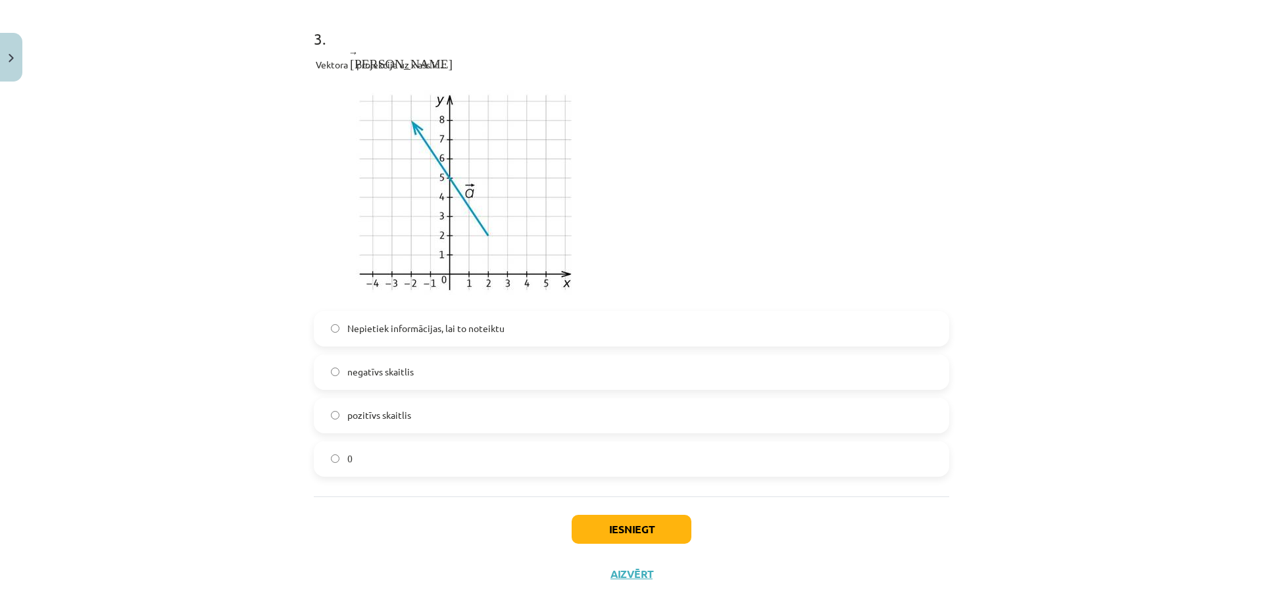
scroll to position [1021, 0]
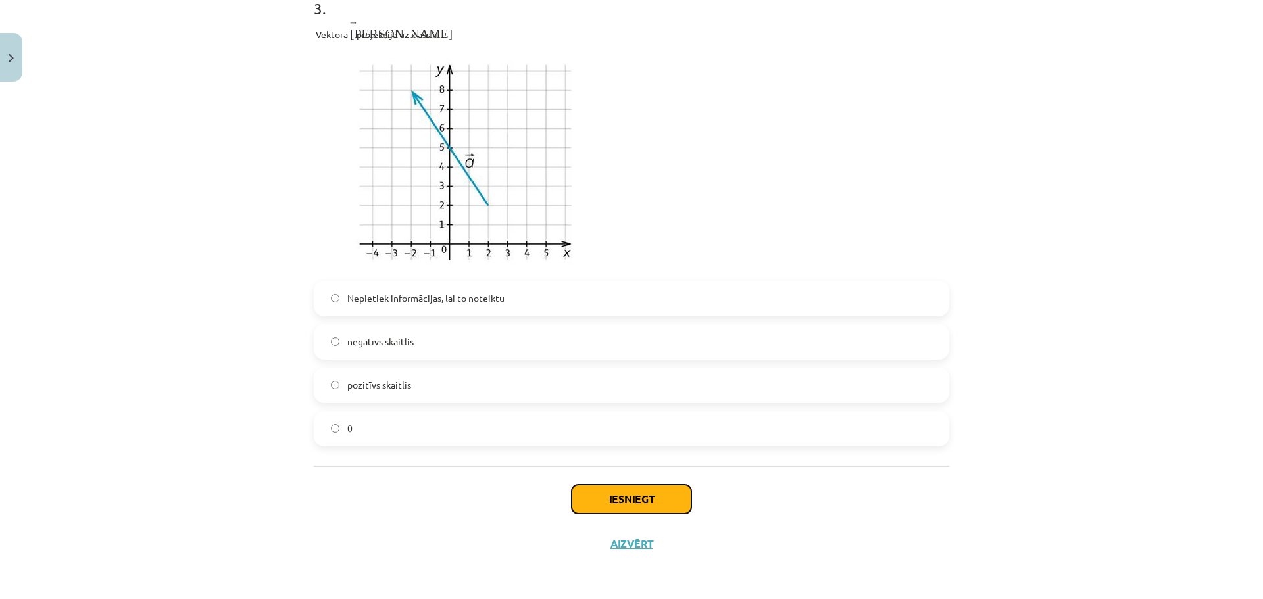
click at [638, 508] on button "Iesniegt" at bounding box center [631, 499] width 120 height 29
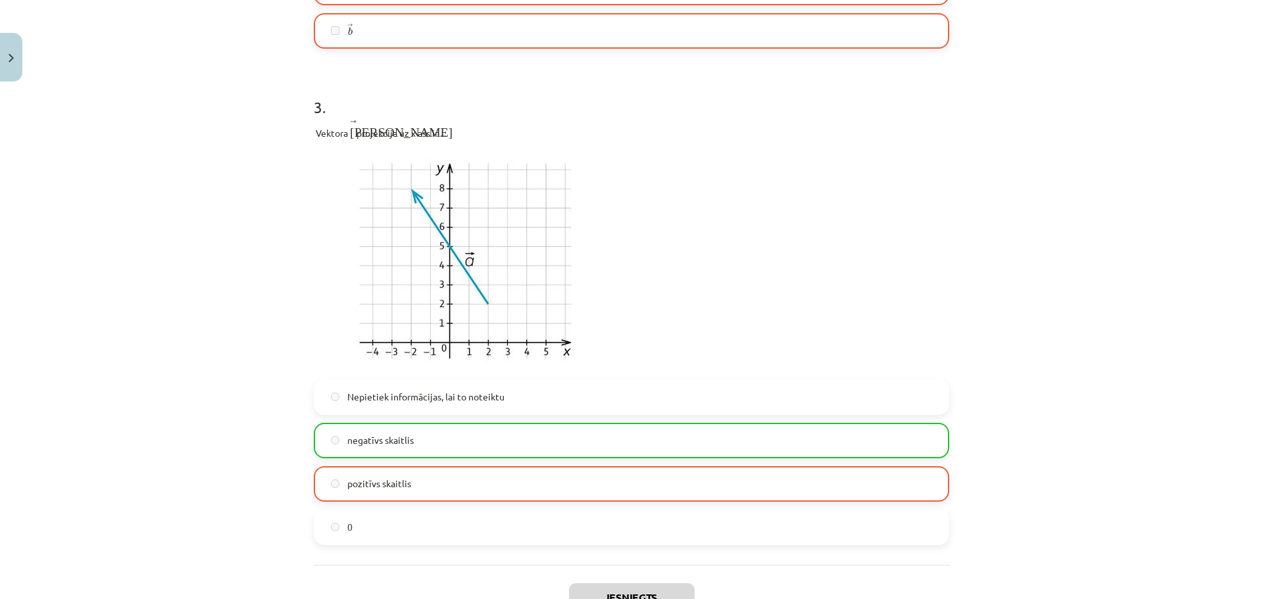
scroll to position [986, 0]
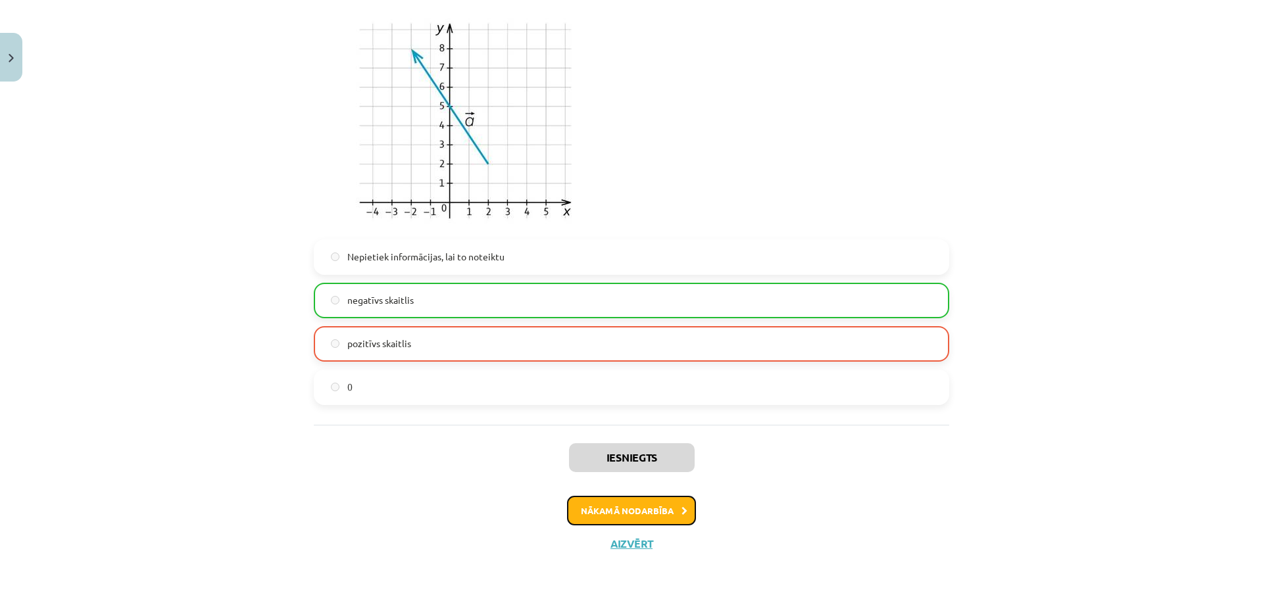
click at [650, 519] on button "Nākamā nodarbība" at bounding box center [631, 511] width 129 height 30
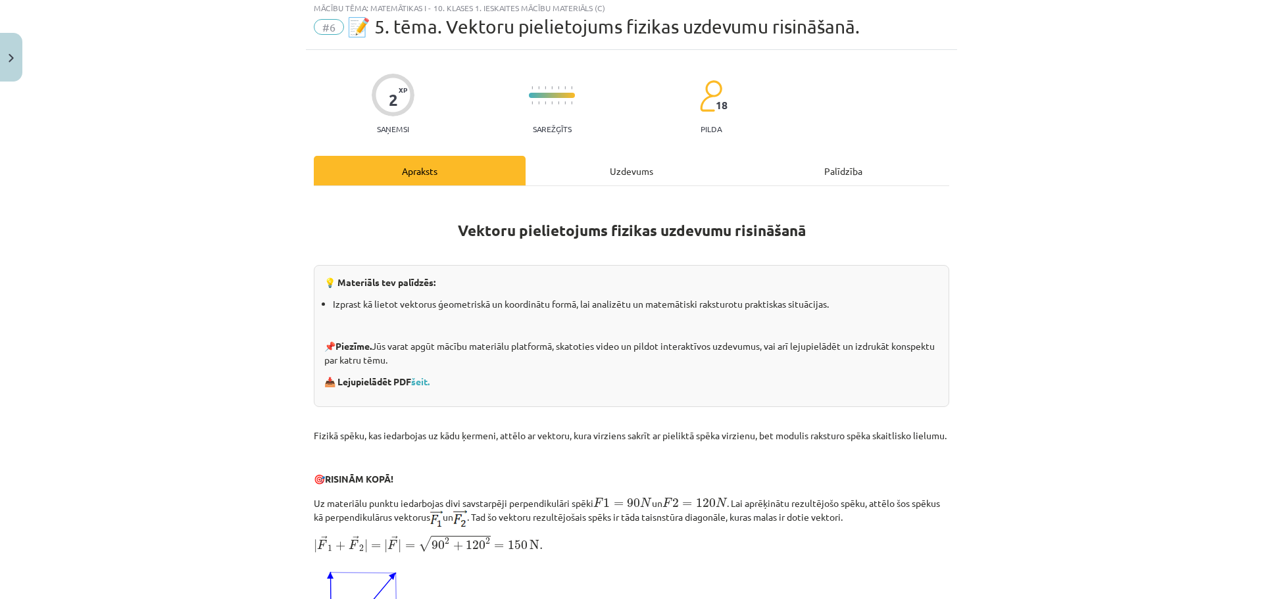
scroll to position [33, 0]
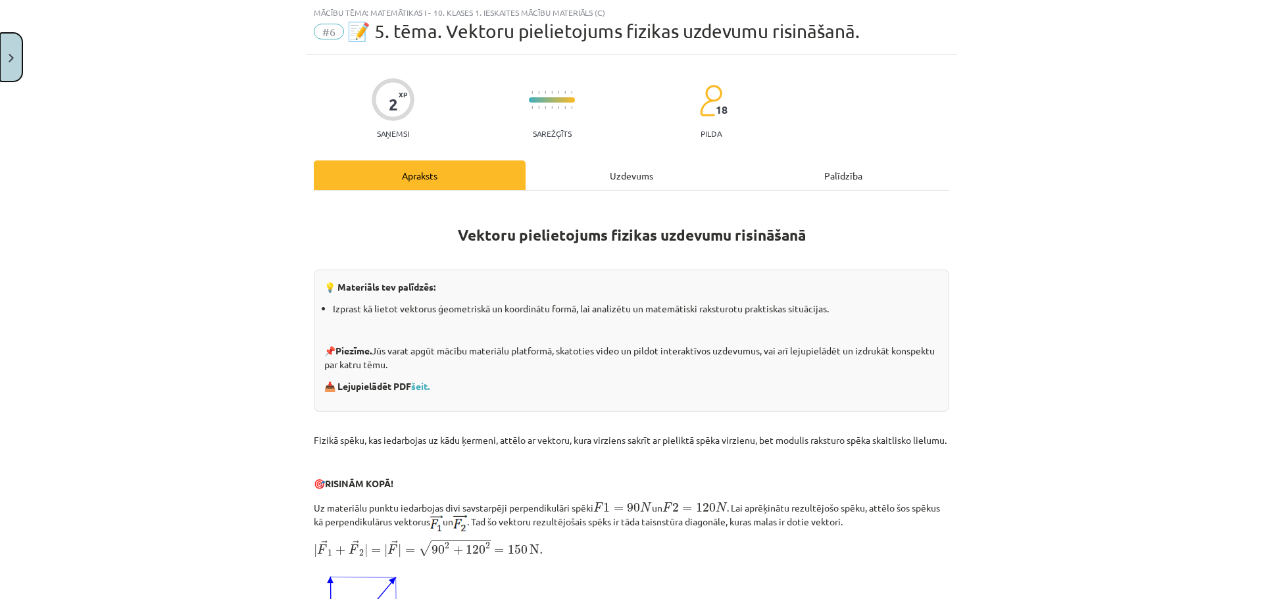
click at [17, 70] on button "Close" at bounding box center [11, 57] width 22 height 49
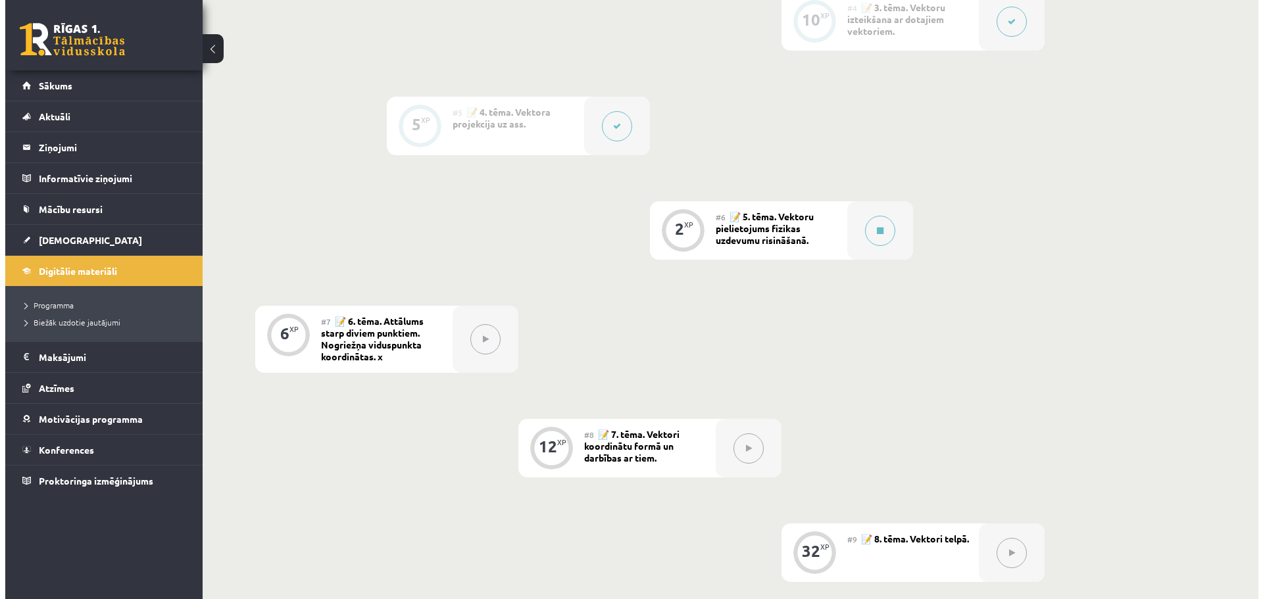
scroll to position [723, 0]
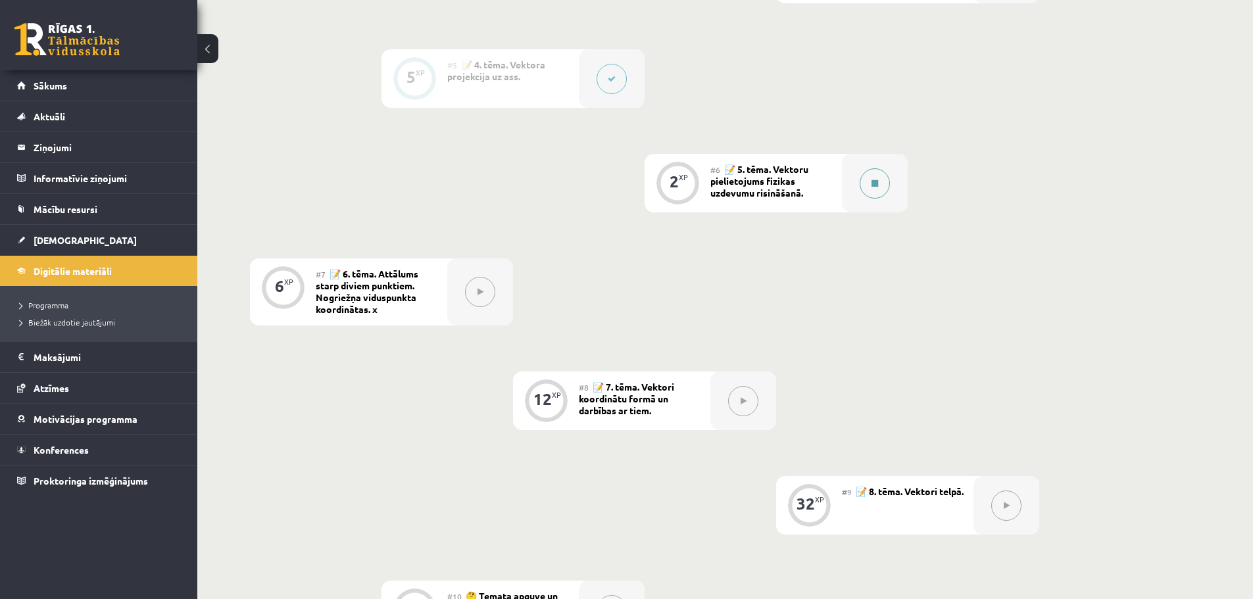
click at [876, 189] on button at bounding box center [874, 183] width 30 height 30
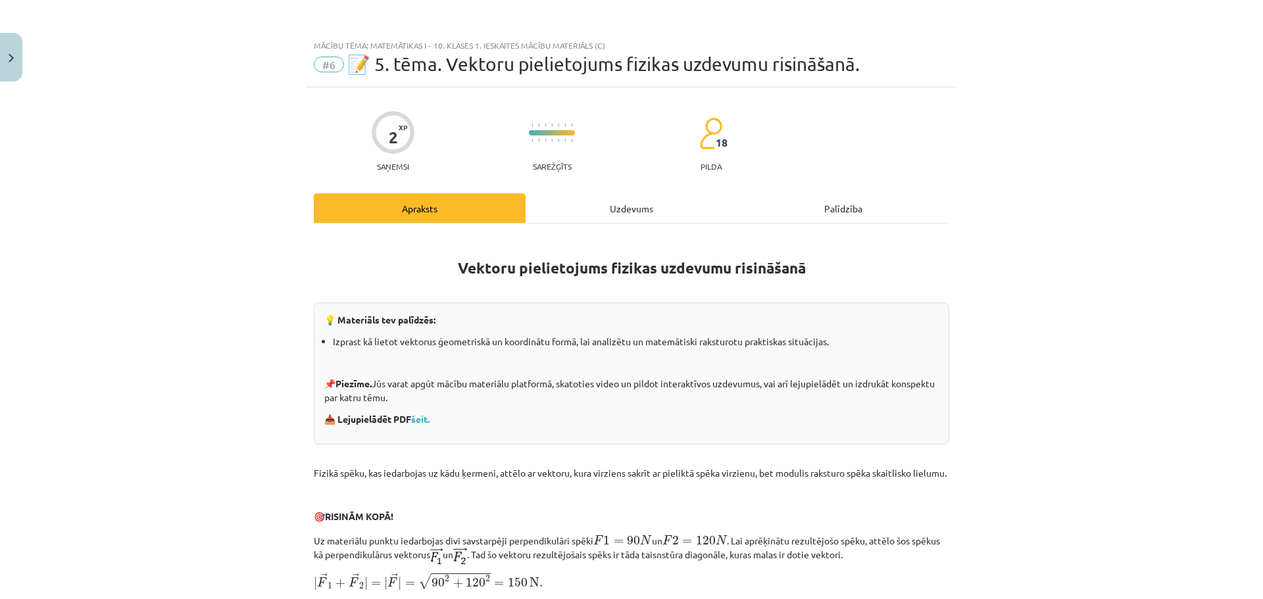
click at [622, 206] on div "Uzdevums" at bounding box center [631, 208] width 212 height 30
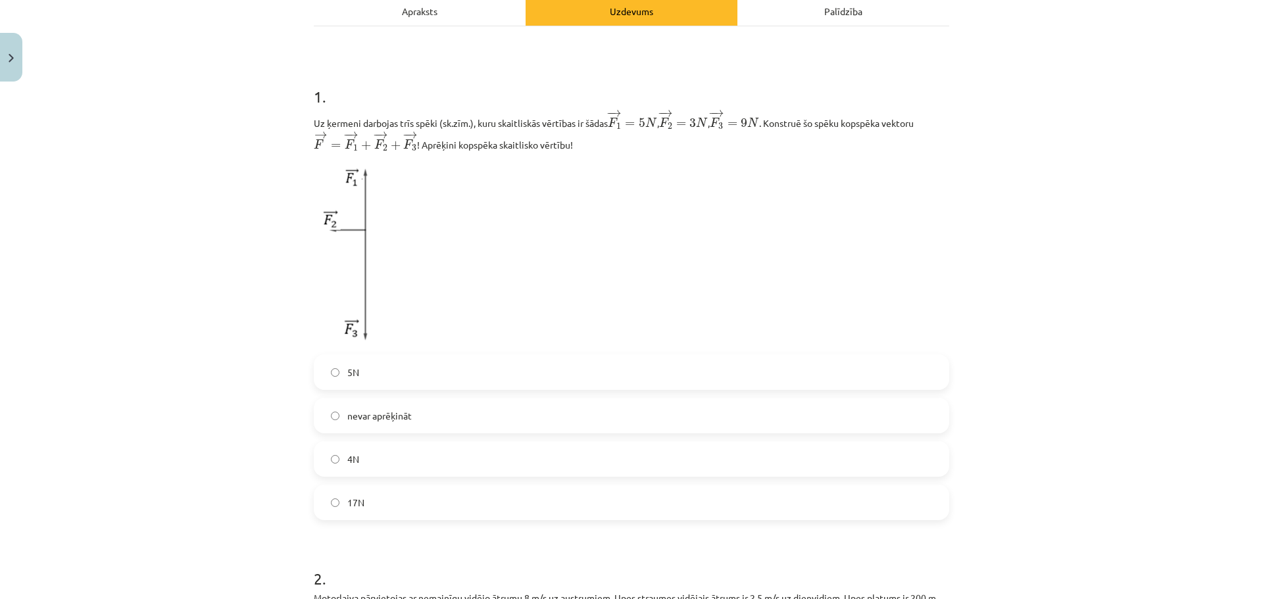
scroll to position [281, 0]
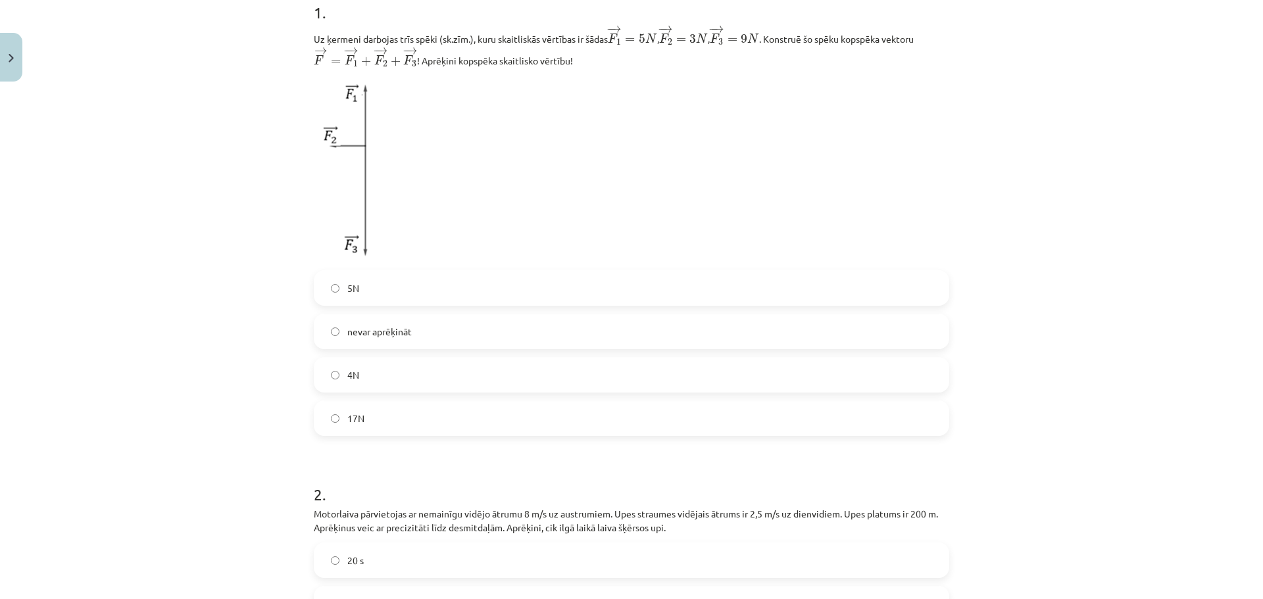
click at [406, 423] on label "17N" at bounding box center [631, 418] width 633 height 33
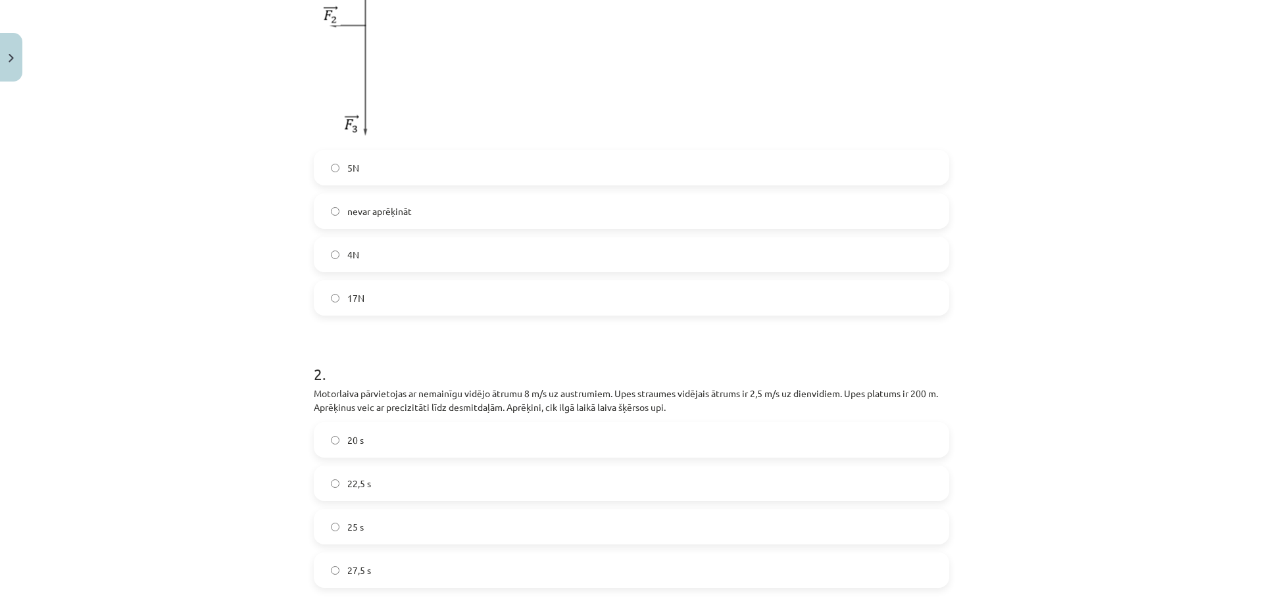
scroll to position [544, 0]
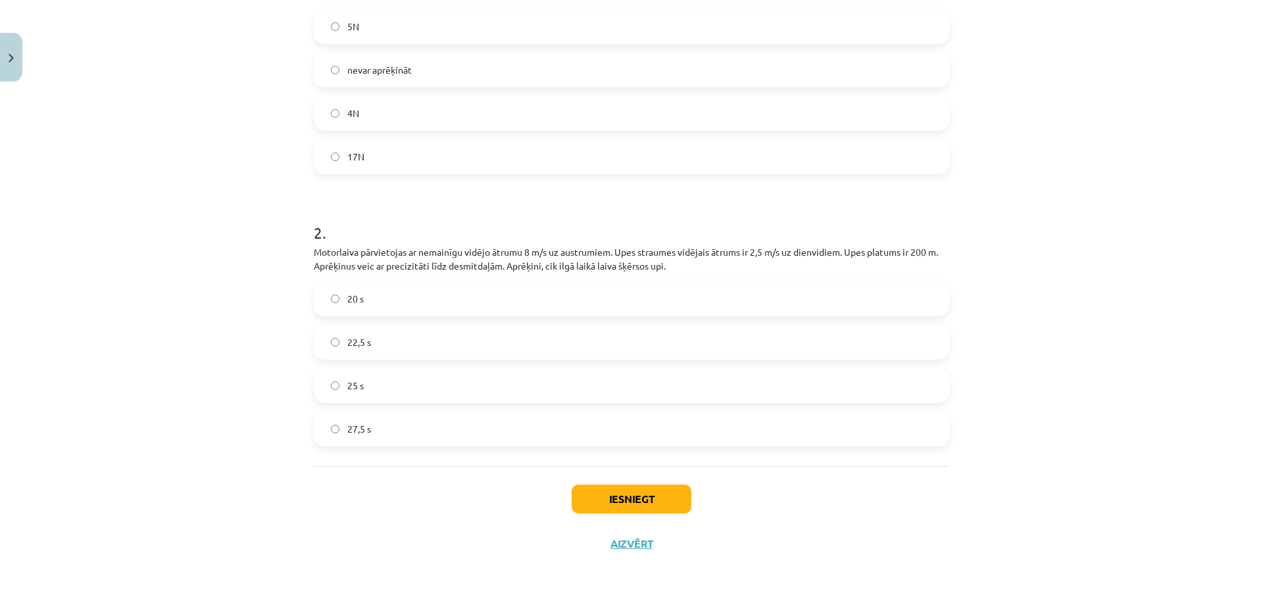
click at [380, 396] on label "25 s" at bounding box center [631, 385] width 633 height 33
click at [625, 500] on button "Iesniegt" at bounding box center [631, 499] width 120 height 29
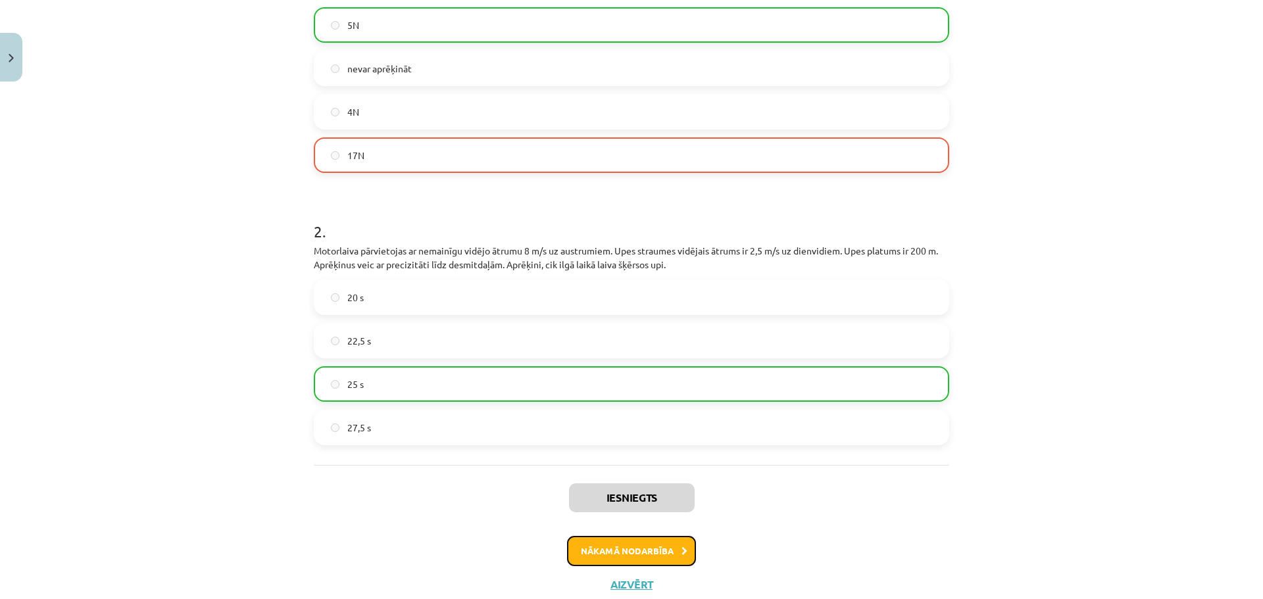
click at [617, 549] on button "Nākamā nodarbība" at bounding box center [631, 551] width 129 height 30
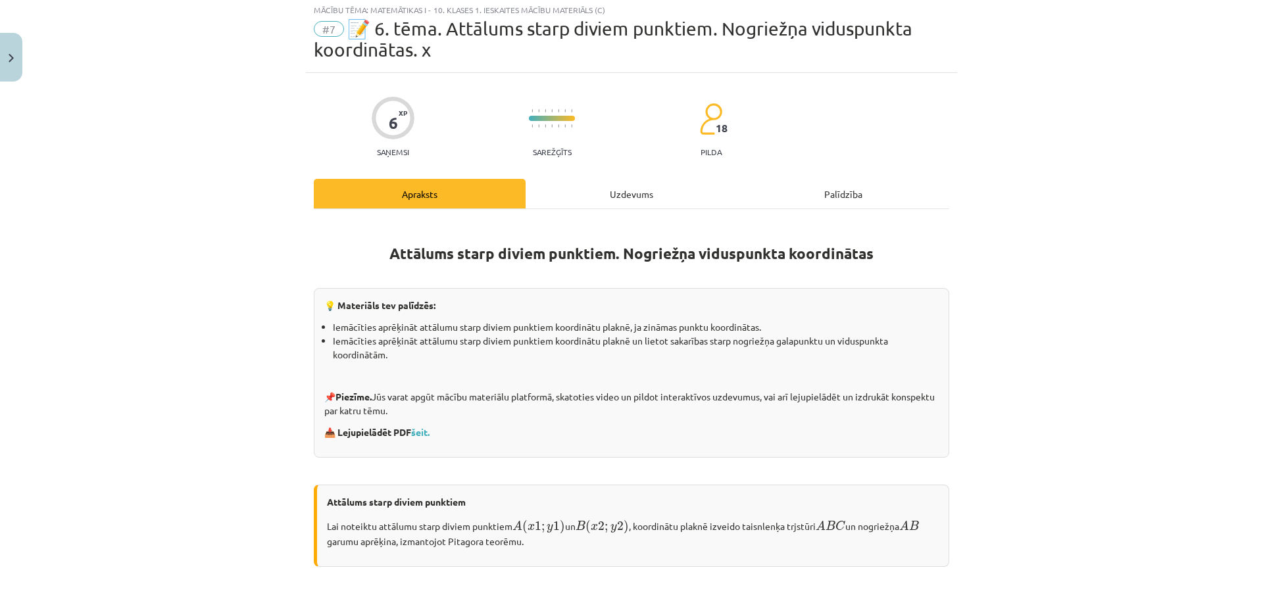
scroll to position [33, 0]
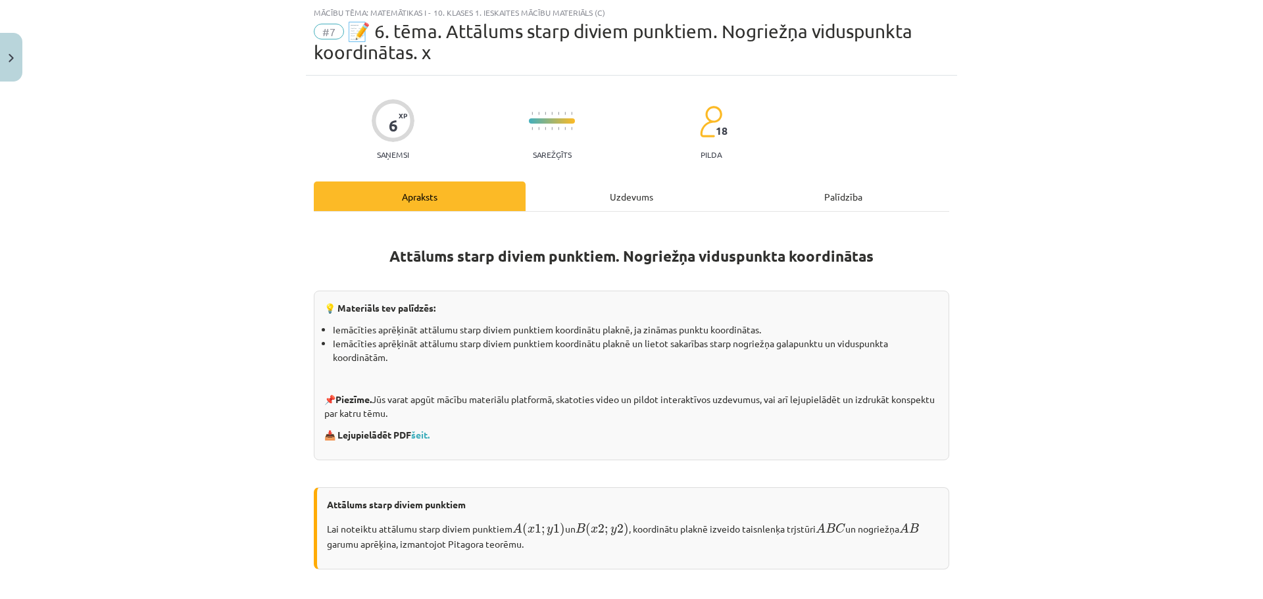
click at [606, 198] on div "Uzdevums" at bounding box center [631, 196] width 212 height 30
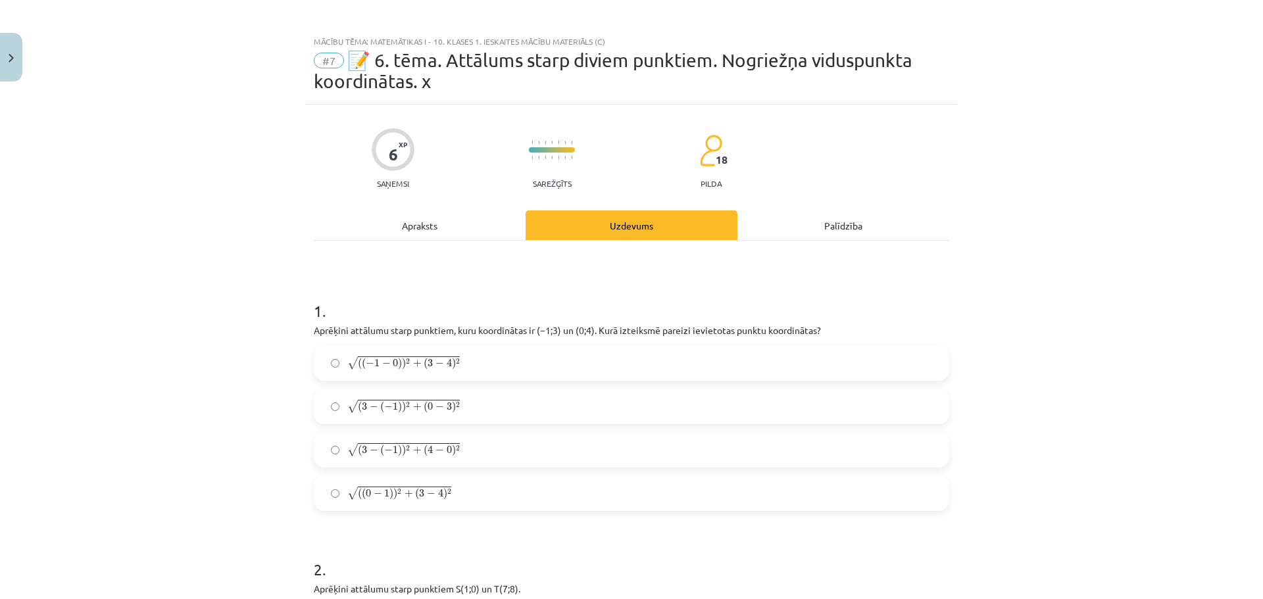
scroll to position [0, 0]
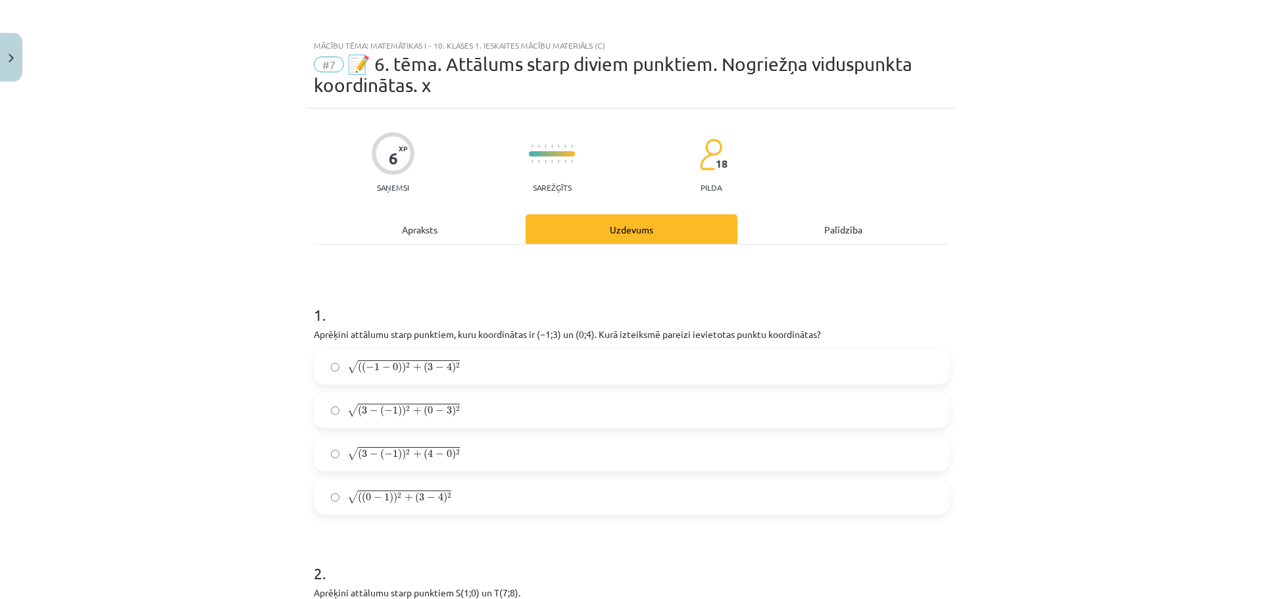
click at [419, 369] on span "( ( − 1 − 0 ) ) 2 + ( 3 − 4 ) 2" at bounding box center [409, 368] width 102 height 12
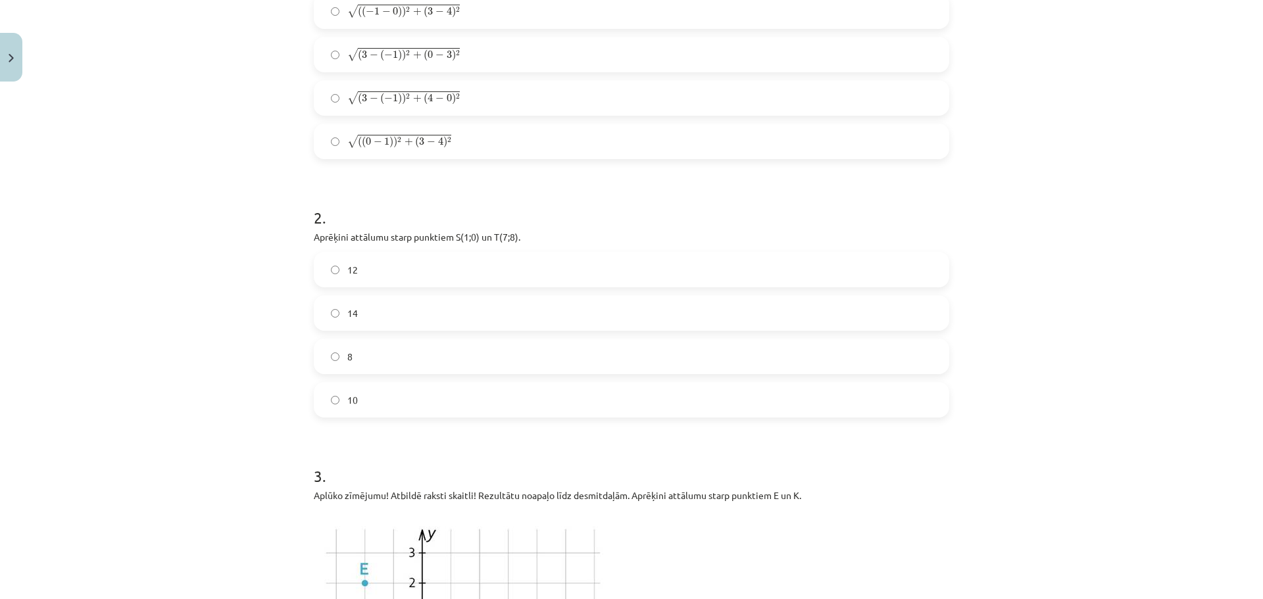
scroll to position [395, 0]
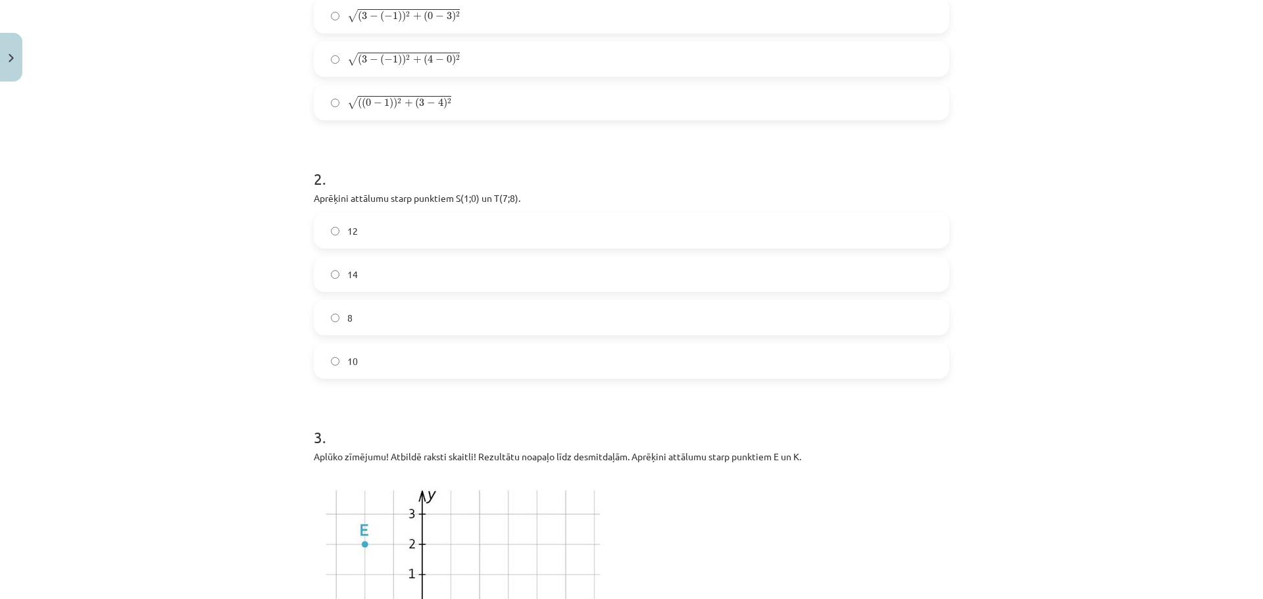
click at [355, 353] on label "10" at bounding box center [631, 361] width 633 height 33
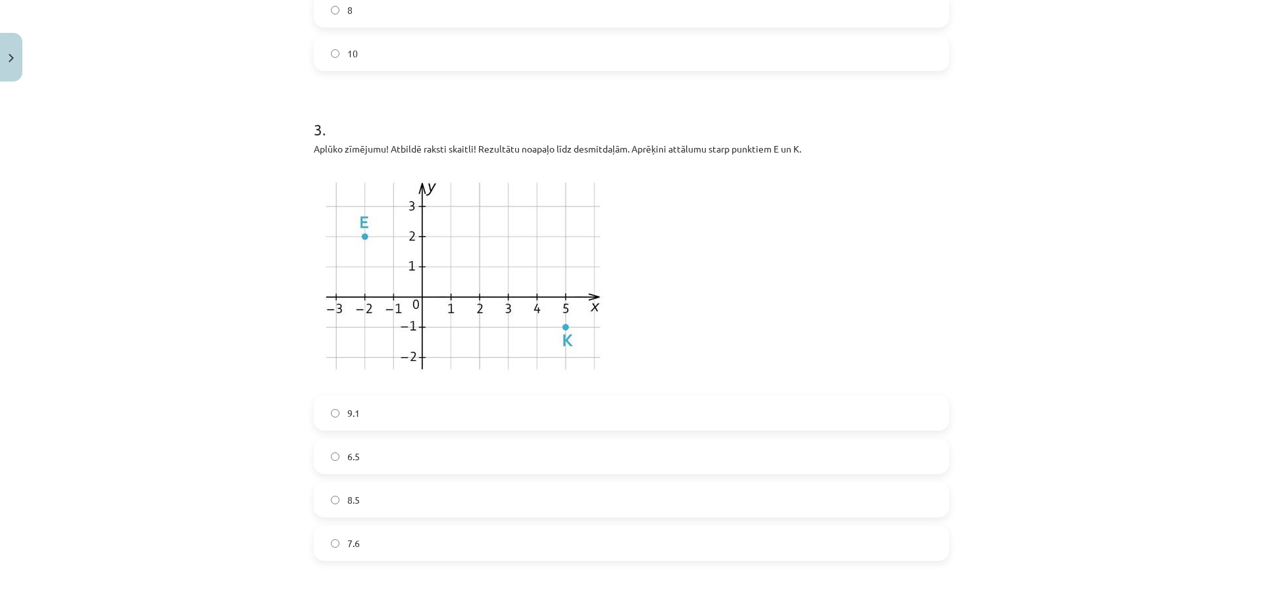
scroll to position [723, 0]
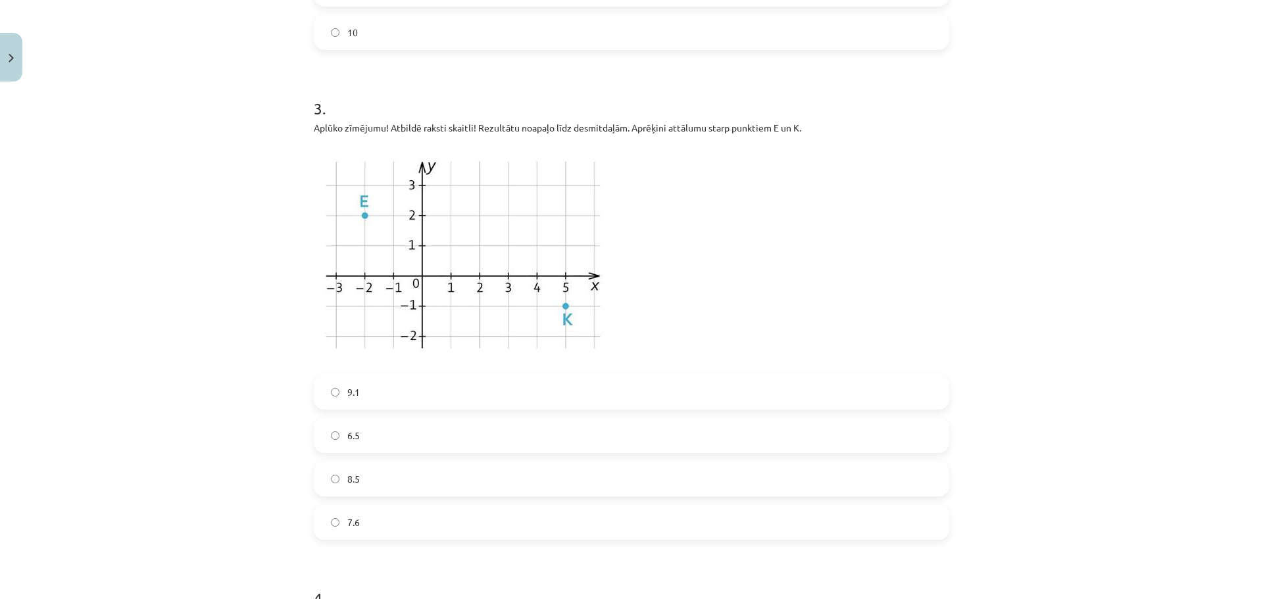
click at [383, 529] on label "7.6" at bounding box center [631, 522] width 633 height 33
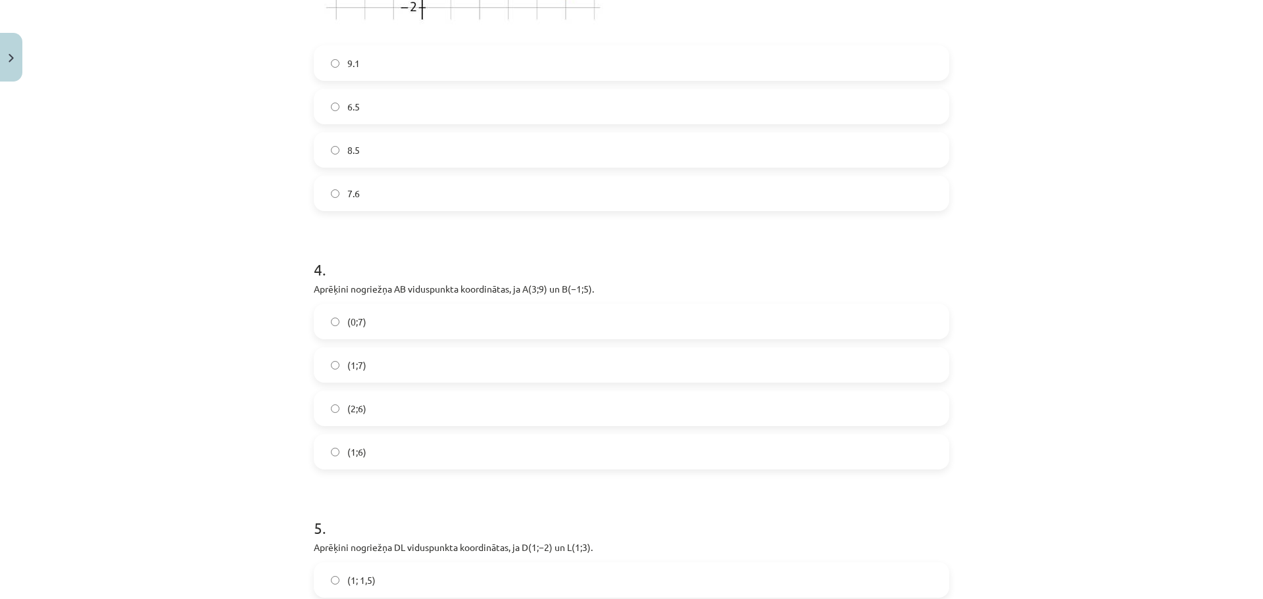
scroll to position [1118, 0]
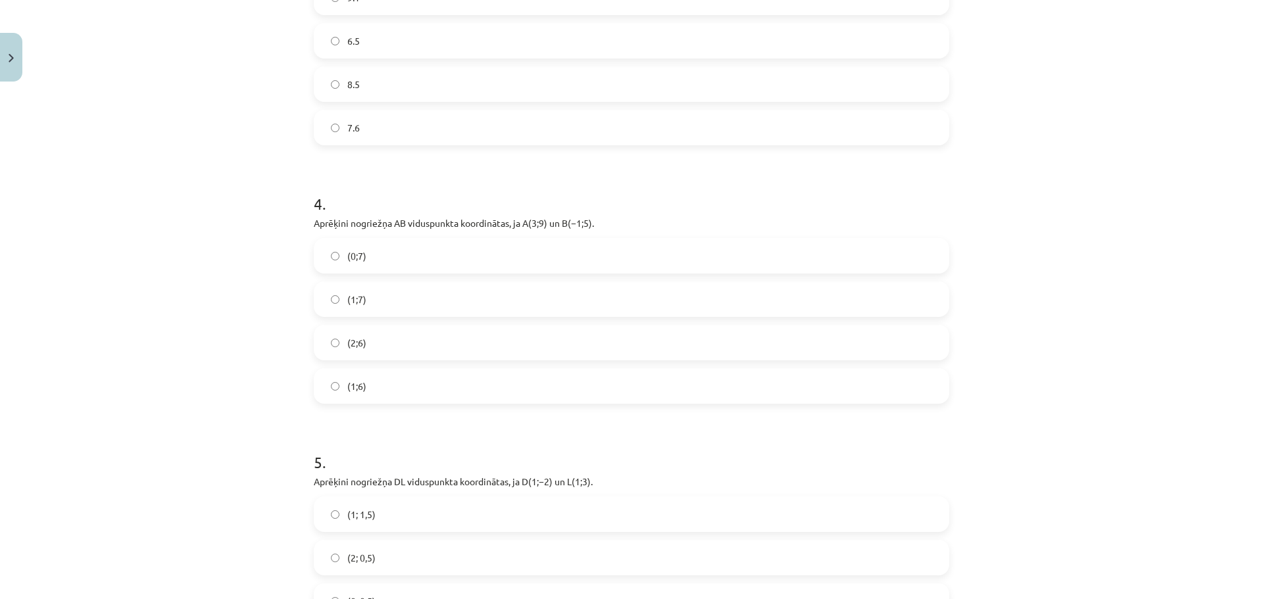
click at [379, 299] on label "(1;7)" at bounding box center [631, 299] width 633 height 33
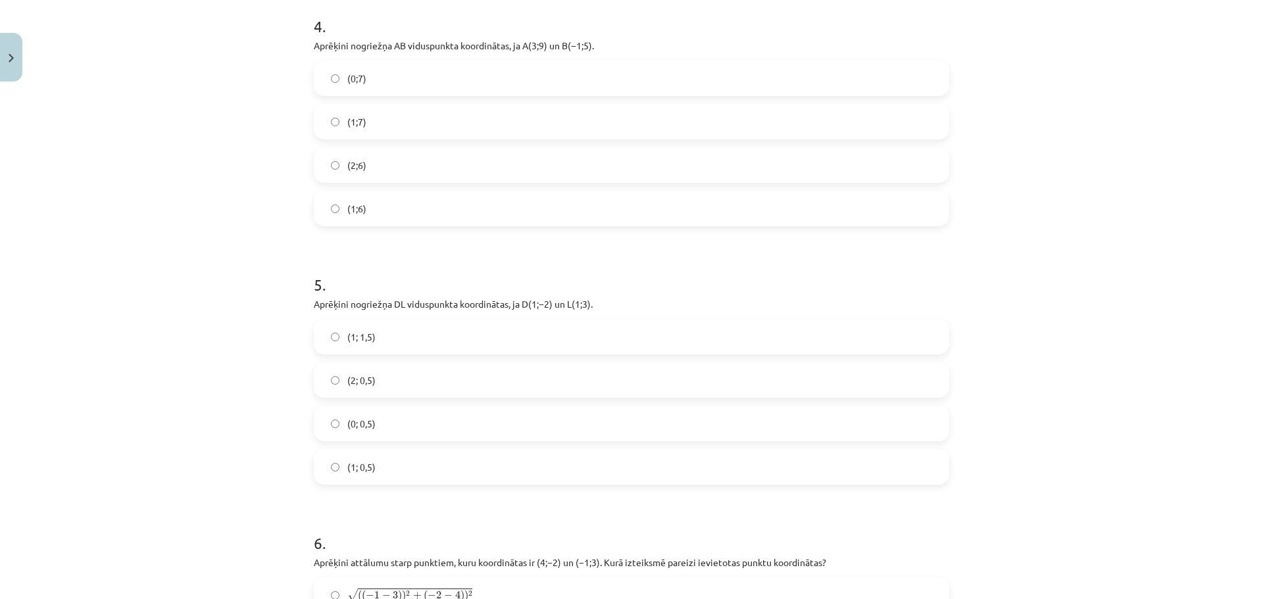
scroll to position [1381, 0]
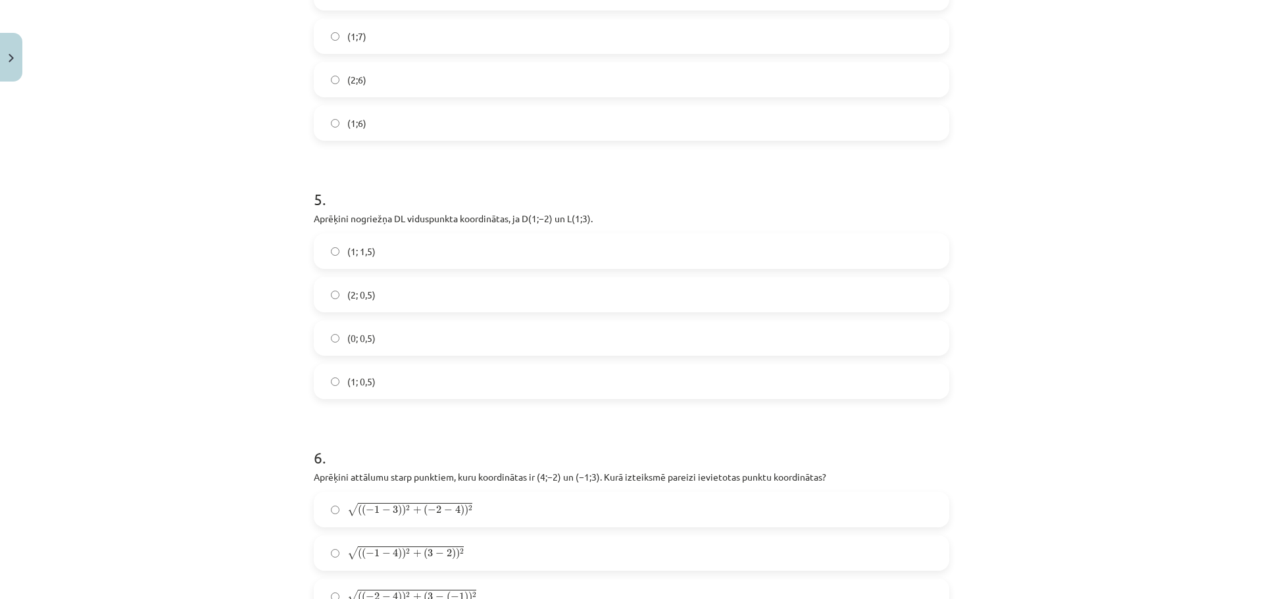
click at [381, 333] on label "(0; 0,5)" at bounding box center [631, 338] width 633 height 33
click at [379, 333] on label "(0; 0,5)" at bounding box center [631, 338] width 633 height 33
click at [390, 376] on label "(1; 0,5)" at bounding box center [631, 381] width 633 height 33
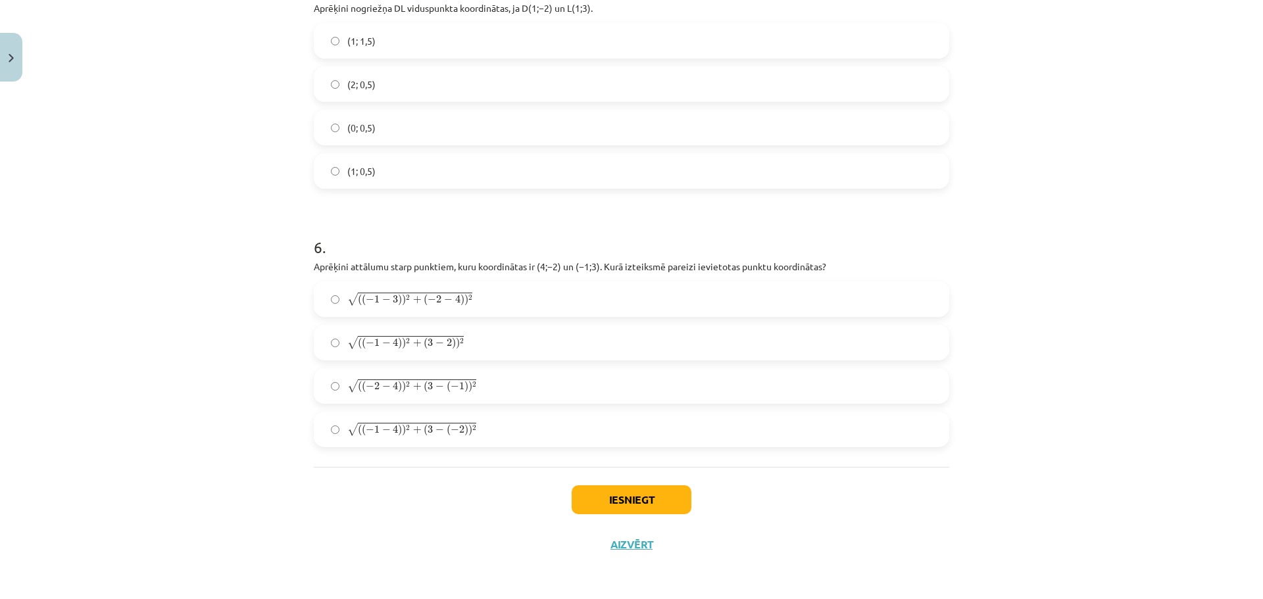
scroll to position [1592, 0]
click at [427, 342] on span "3" at bounding box center [429, 342] width 5 height 8
click at [627, 506] on button "Iesniegt" at bounding box center [631, 499] width 120 height 29
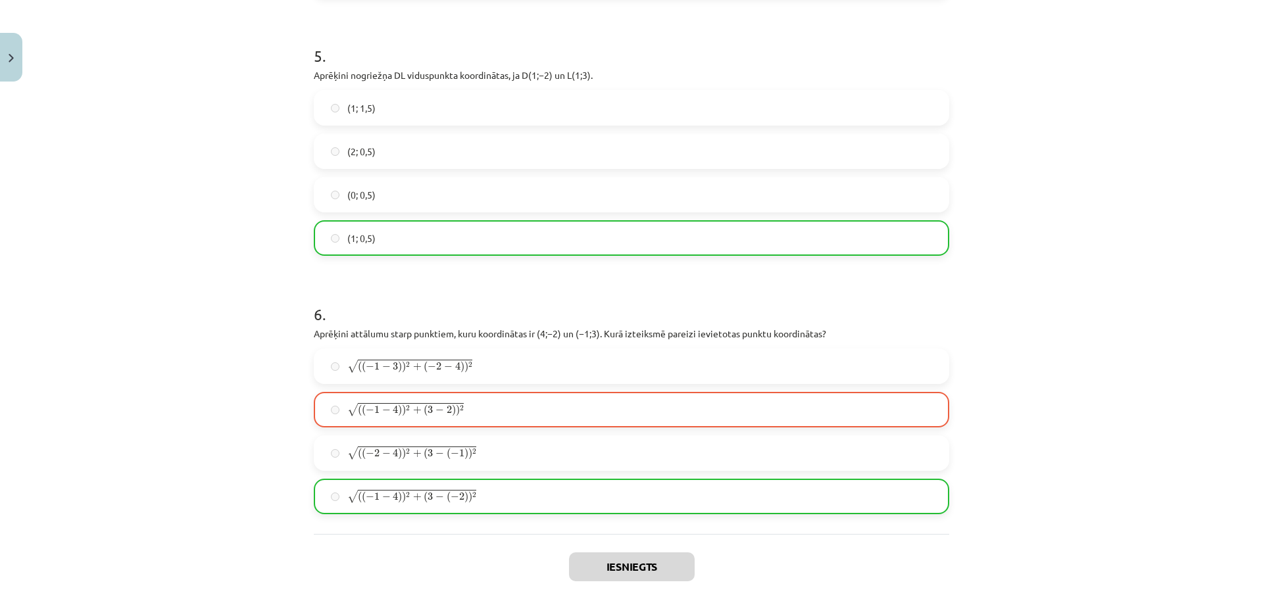
scroll to position [1634, 0]
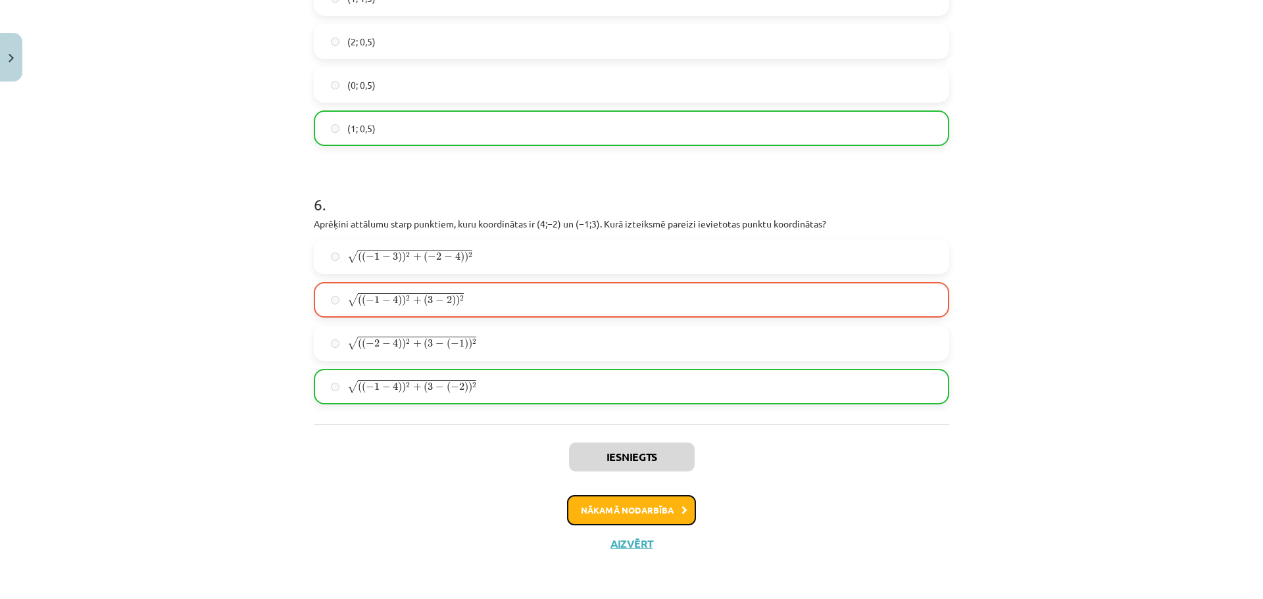
click at [608, 511] on button "Nākamā nodarbība" at bounding box center [631, 510] width 129 height 30
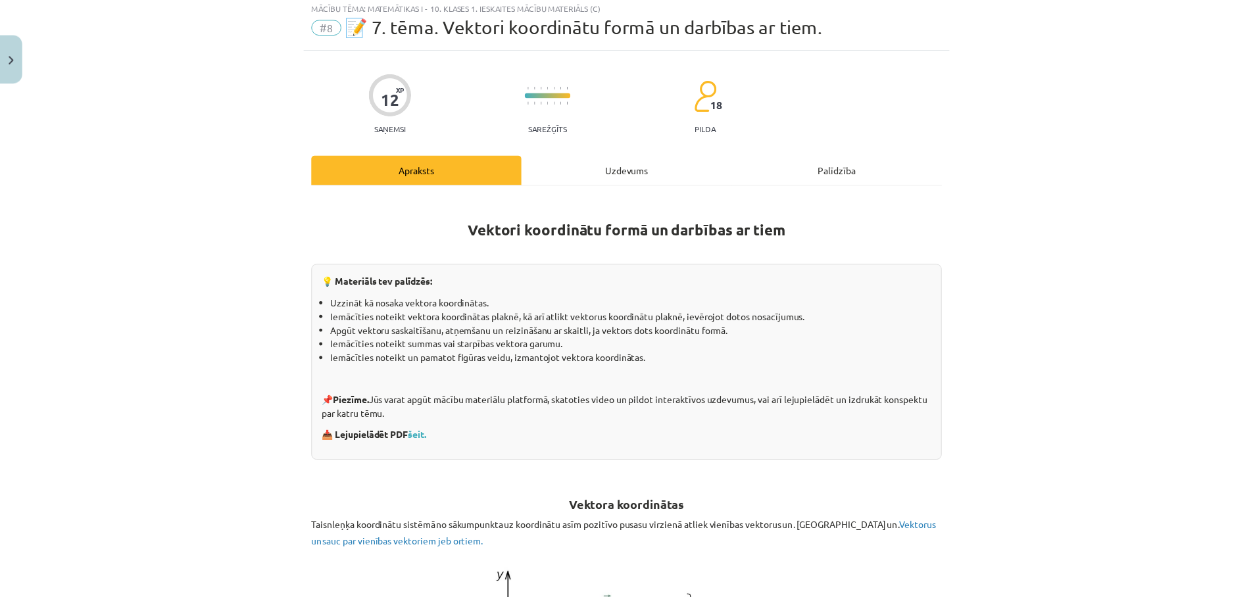
scroll to position [33, 0]
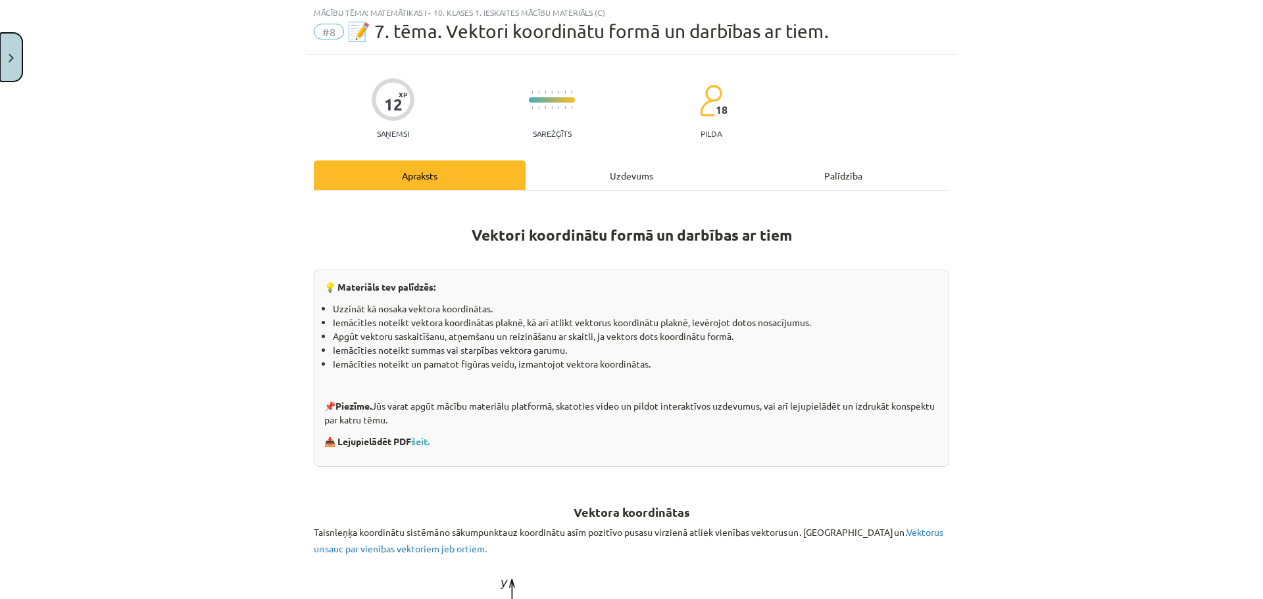
click at [15, 59] on button "Close" at bounding box center [11, 57] width 22 height 49
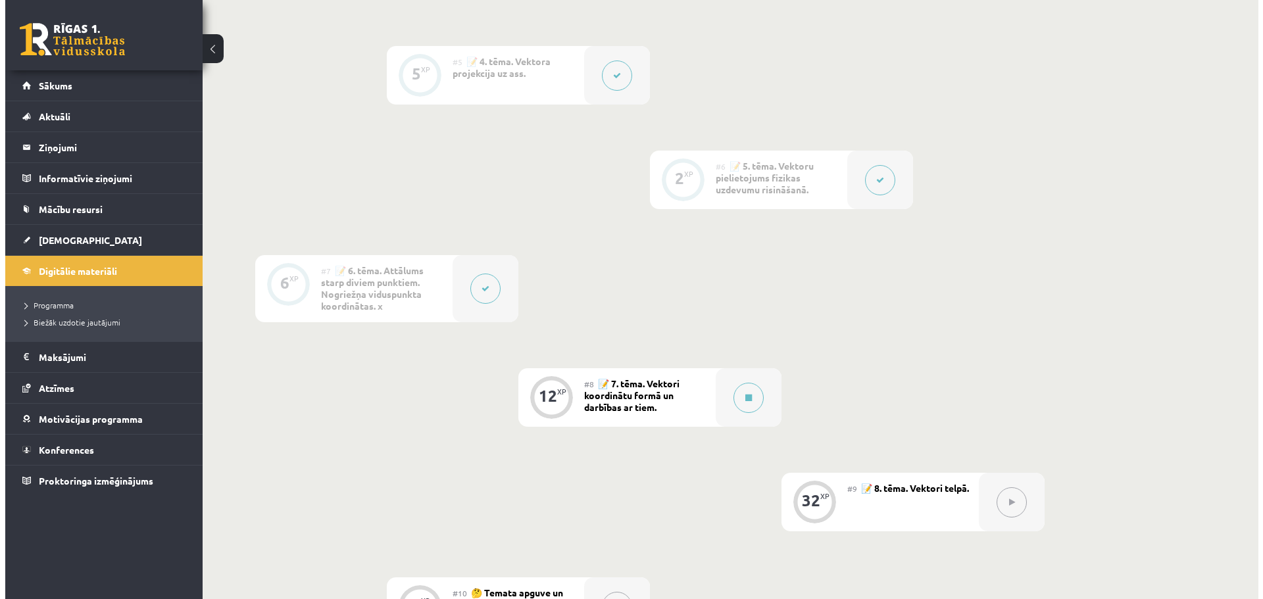
scroll to position [723, 0]
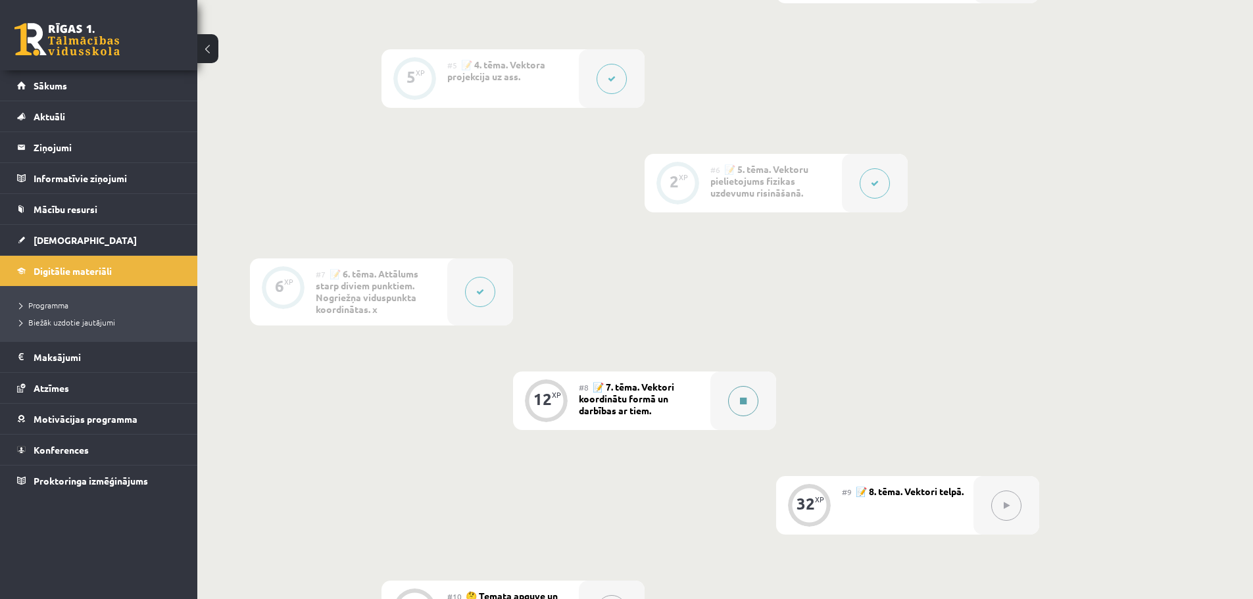
click at [752, 402] on button at bounding box center [743, 401] width 30 height 30
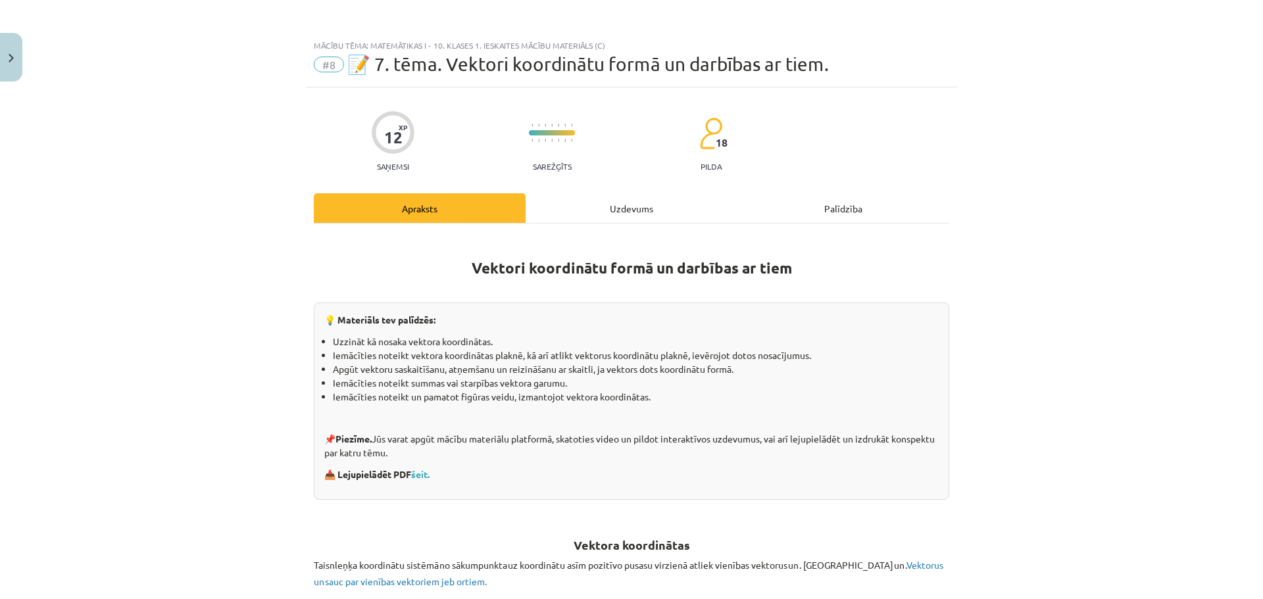
click at [636, 212] on div "Uzdevums" at bounding box center [631, 208] width 212 height 30
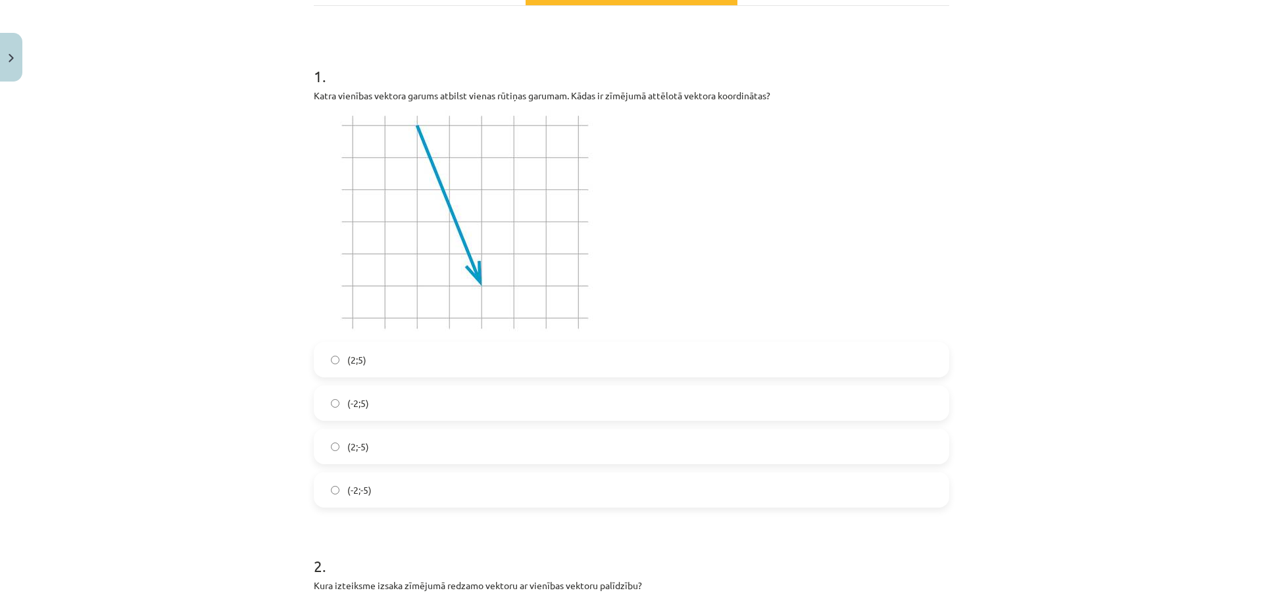
scroll to position [230, 0]
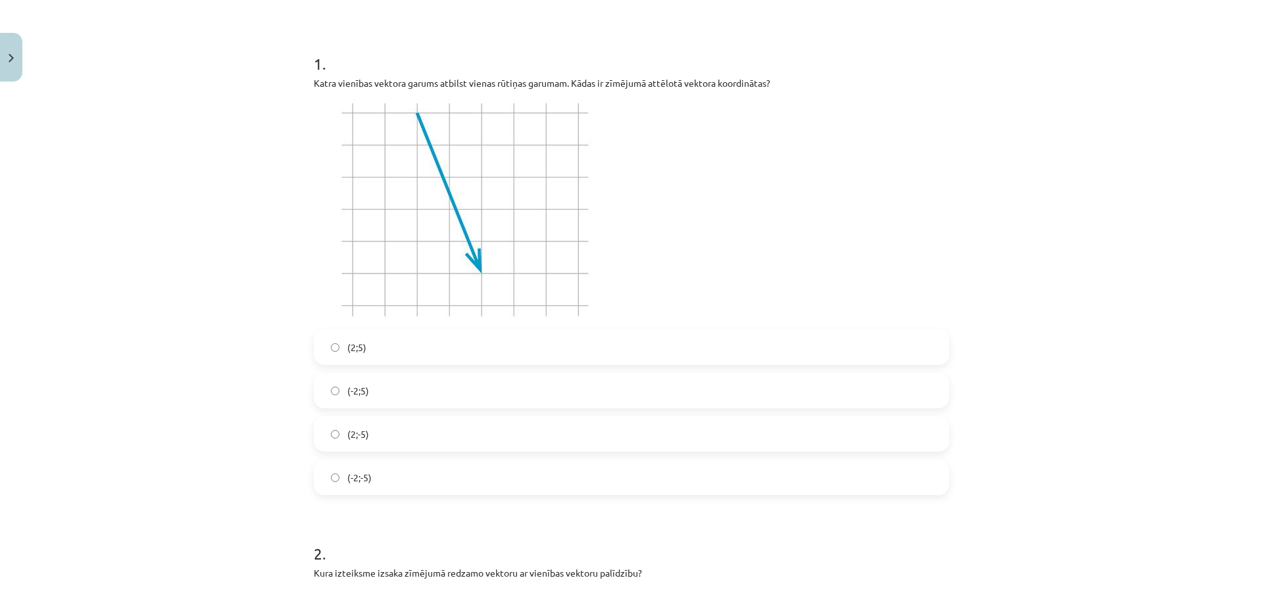
click at [377, 439] on label "(2;-5)" at bounding box center [631, 434] width 633 height 33
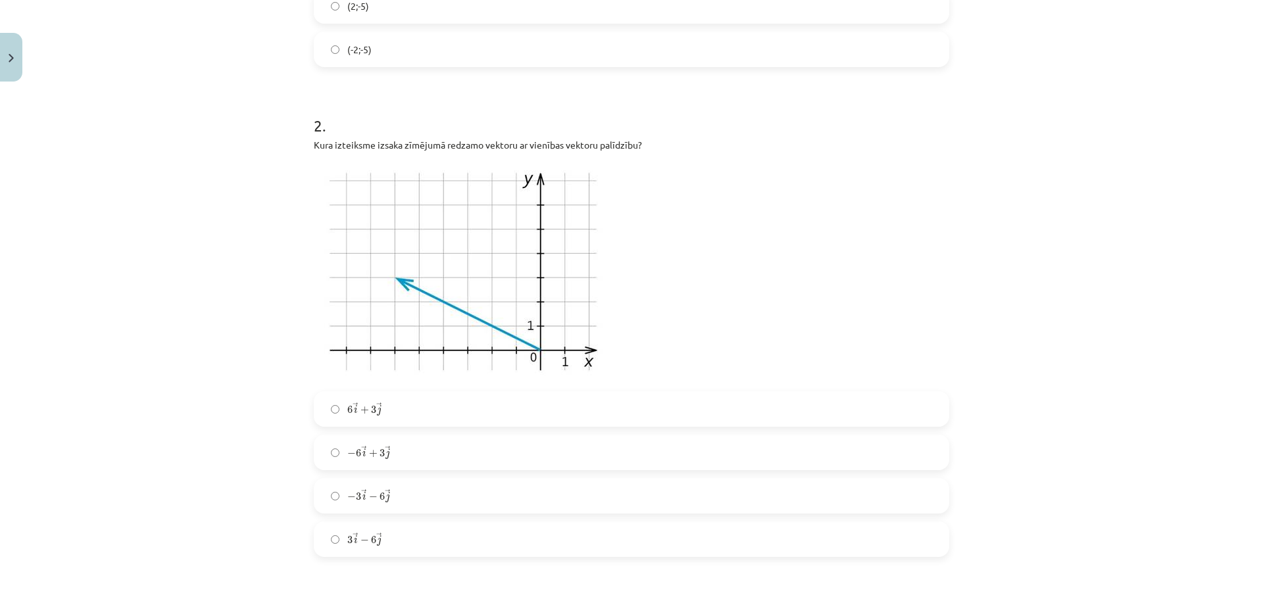
scroll to position [690, 0]
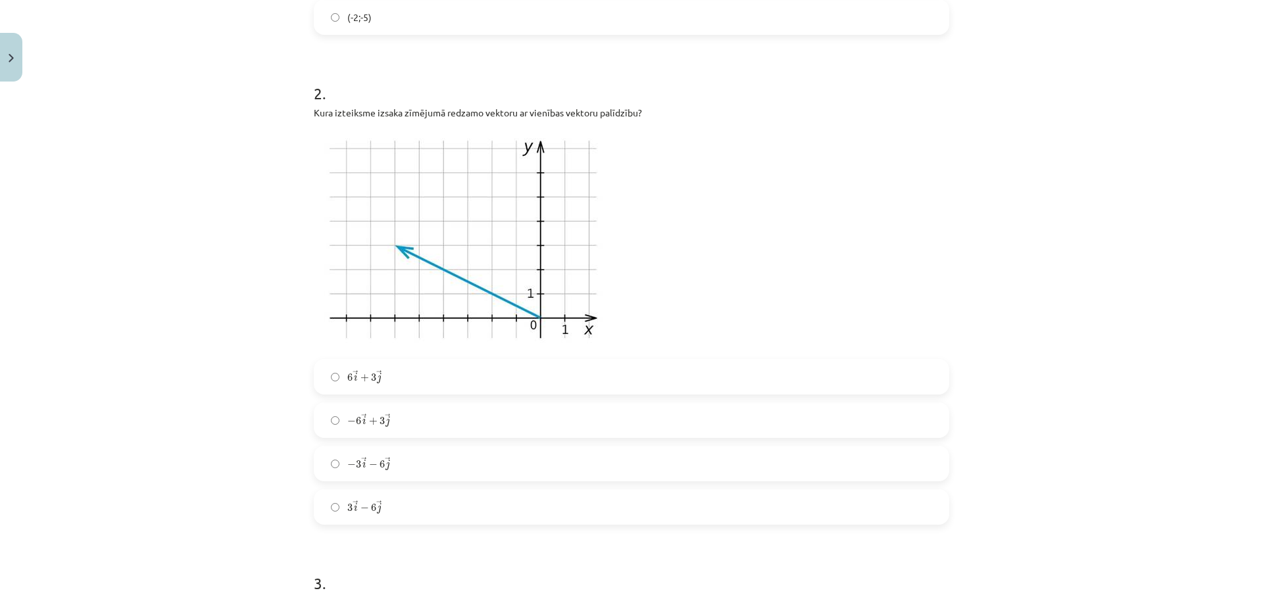
click at [401, 422] on label "− 6 → i + 3 → j − 6 i → + 3 j →" at bounding box center [631, 420] width 633 height 33
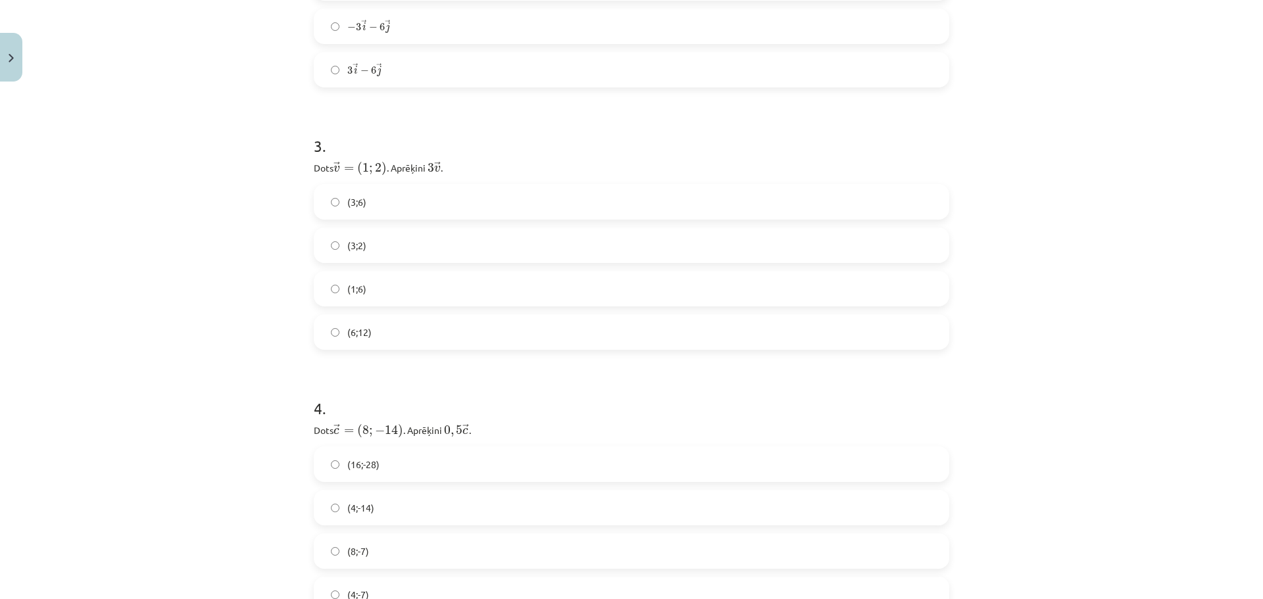
scroll to position [1052, 0]
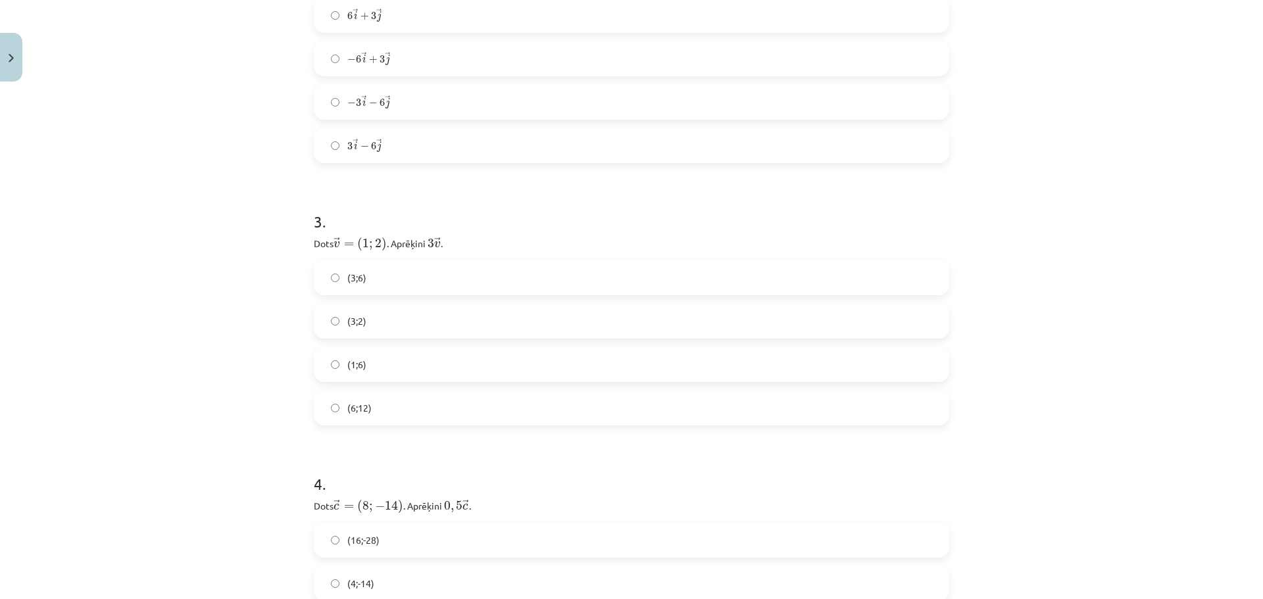
click at [377, 274] on label "(3;6)" at bounding box center [631, 277] width 633 height 33
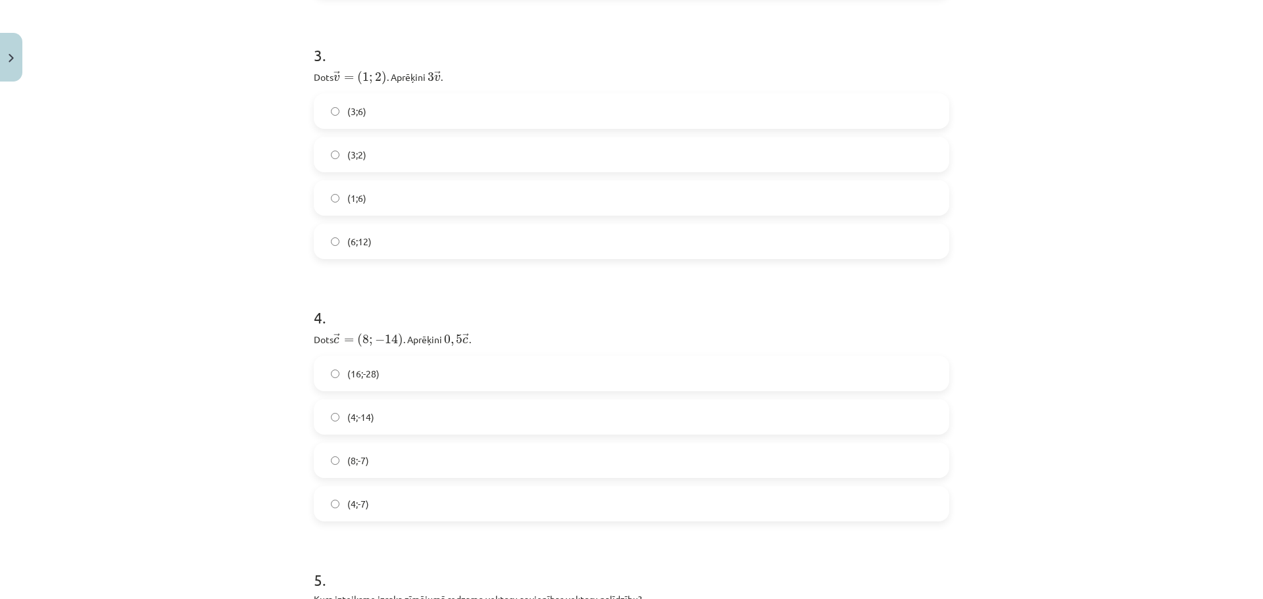
scroll to position [1249, 0]
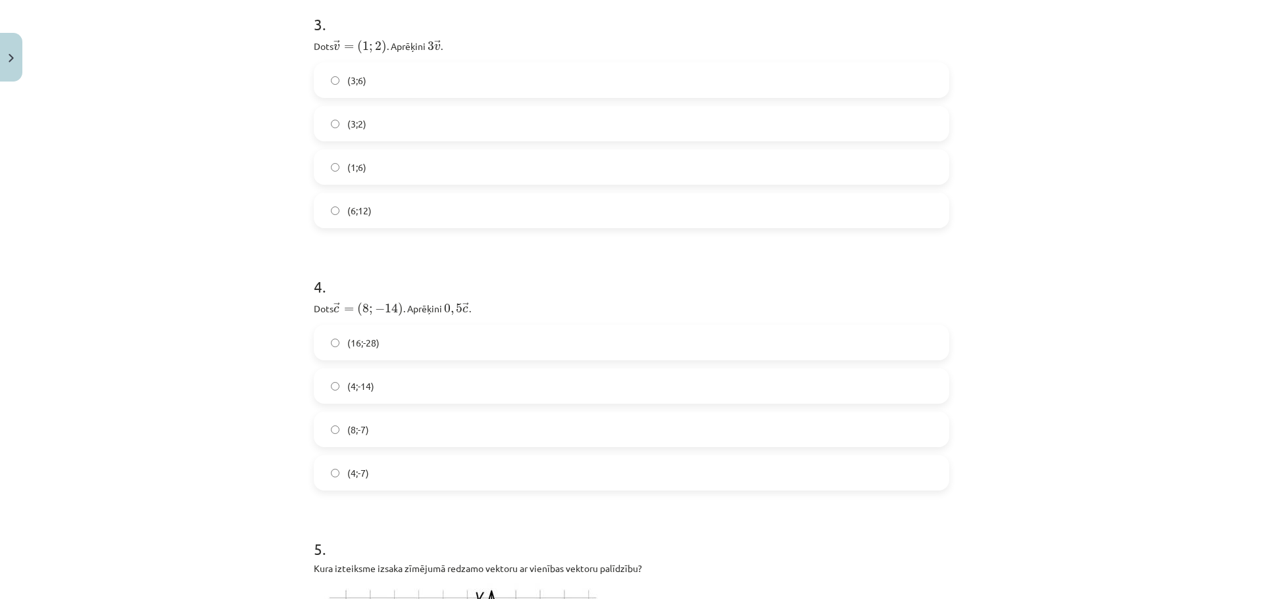
click at [392, 471] on label "(4;-7)" at bounding box center [631, 472] width 633 height 33
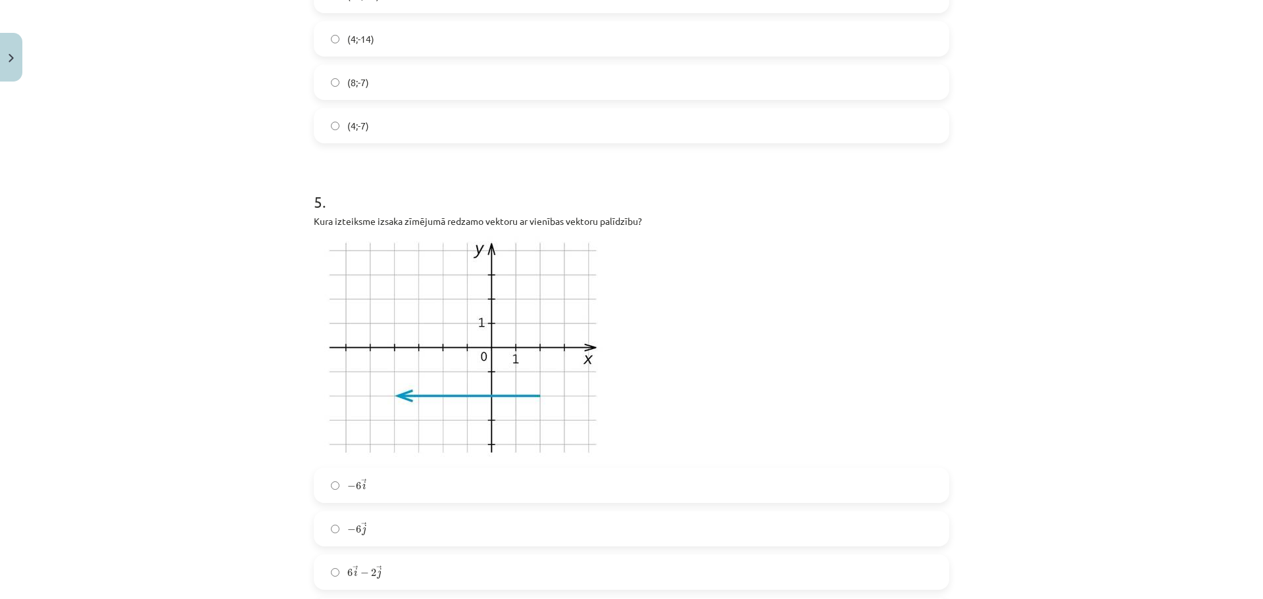
scroll to position [1644, 0]
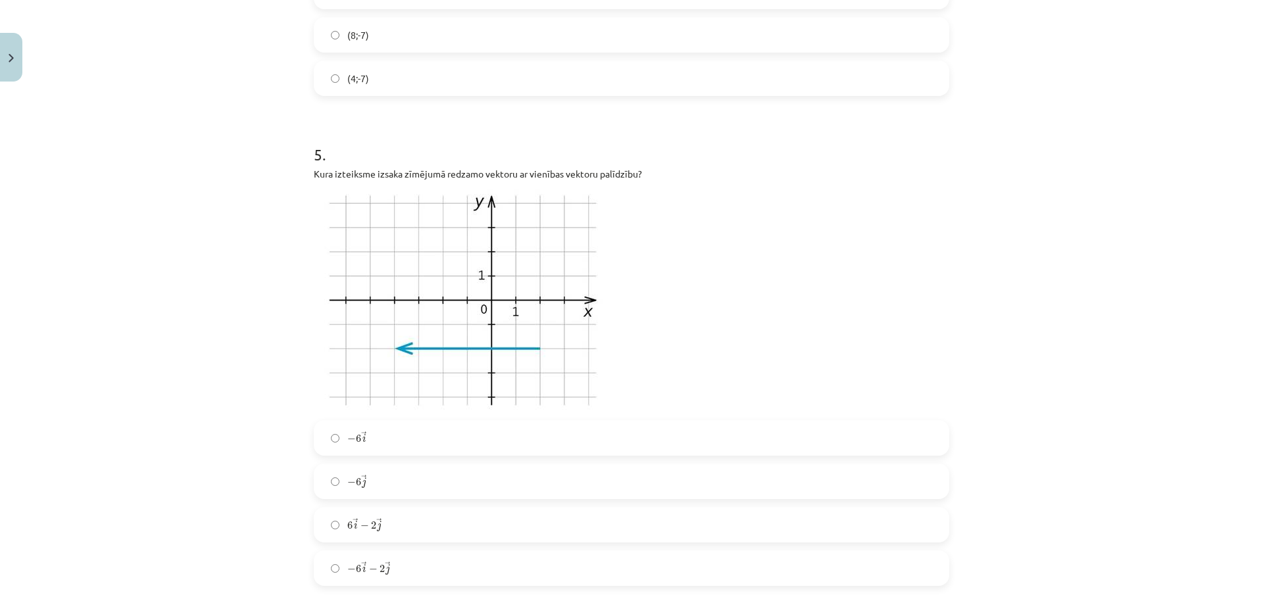
click at [400, 435] on label "− 6 → i − 6 i →" at bounding box center [631, 438] width 633 height 33
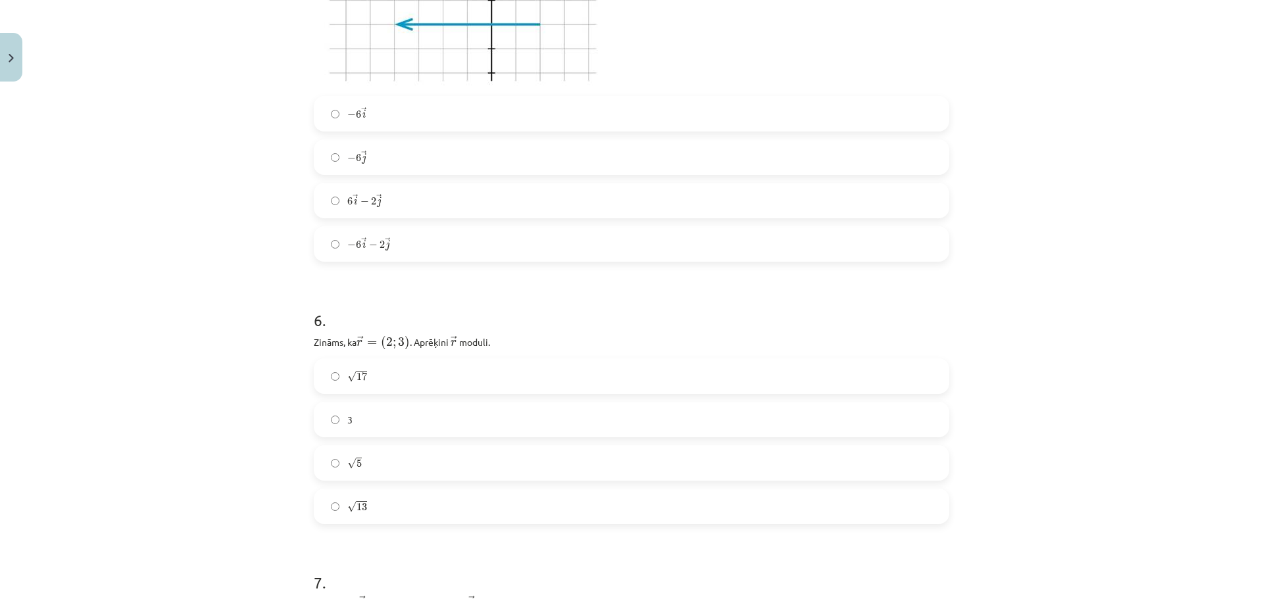
scroll to position [1973, 0]
click at [377, 500] on label "√ 13 13" at bounding box center [631, 501] width 633 height 33
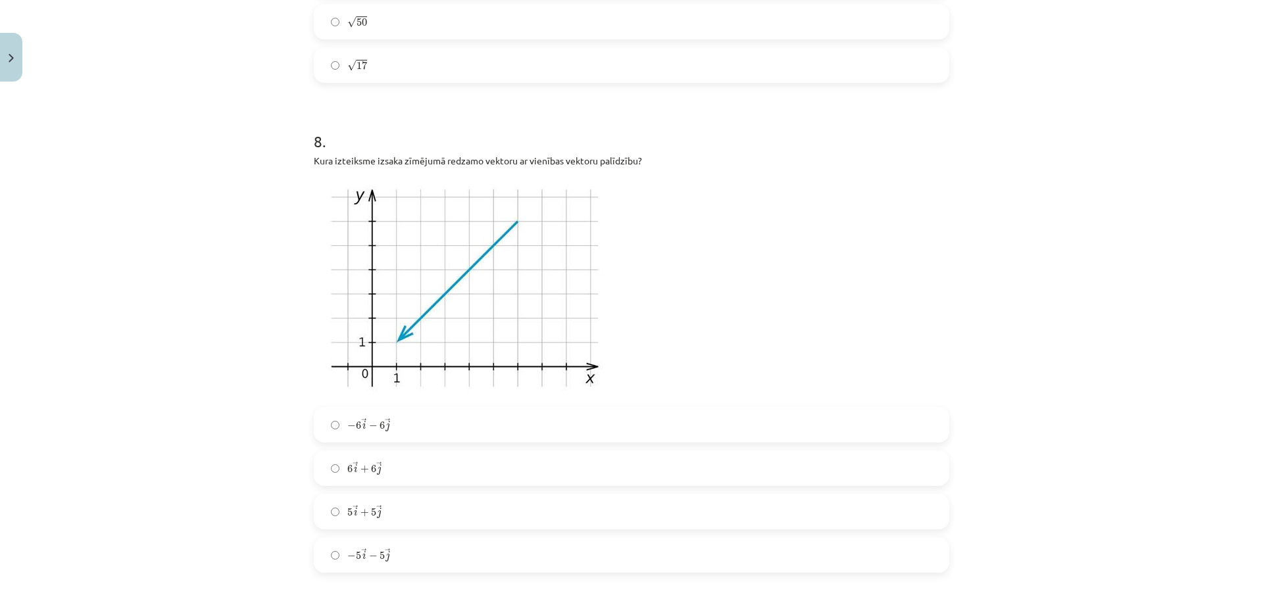
scroll to position [2696, 0]
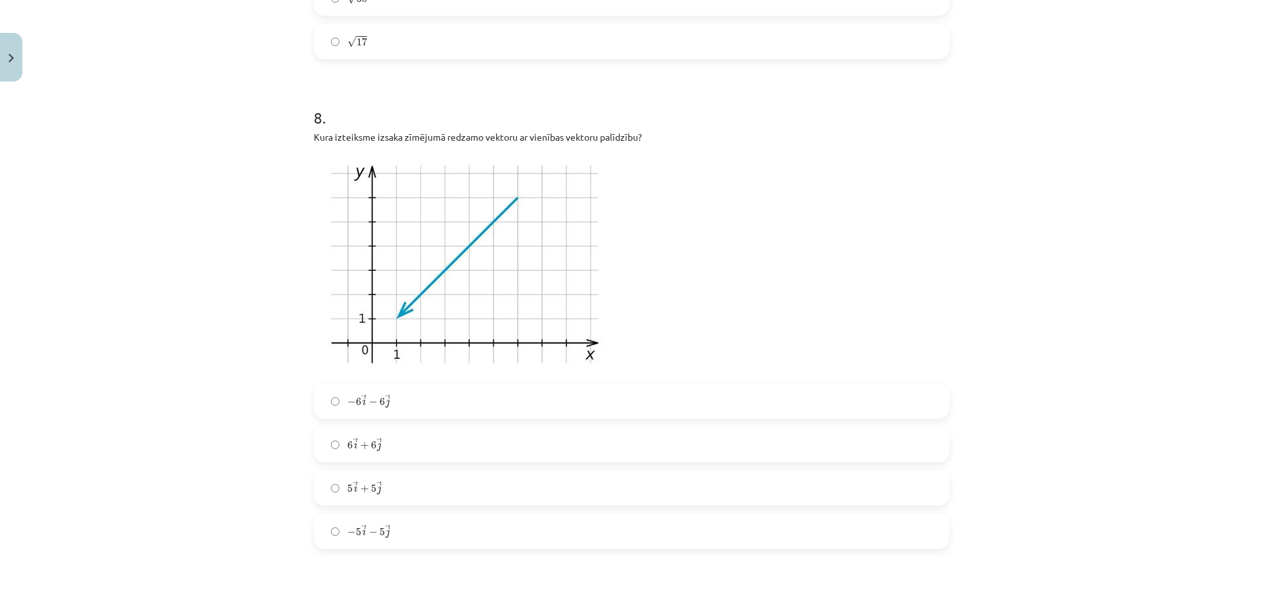
click at [423, 401] on label "− 6 → i − 6 → j − 6 i → − 6 j →" at bounding box center [631, 401] width 633 height 33
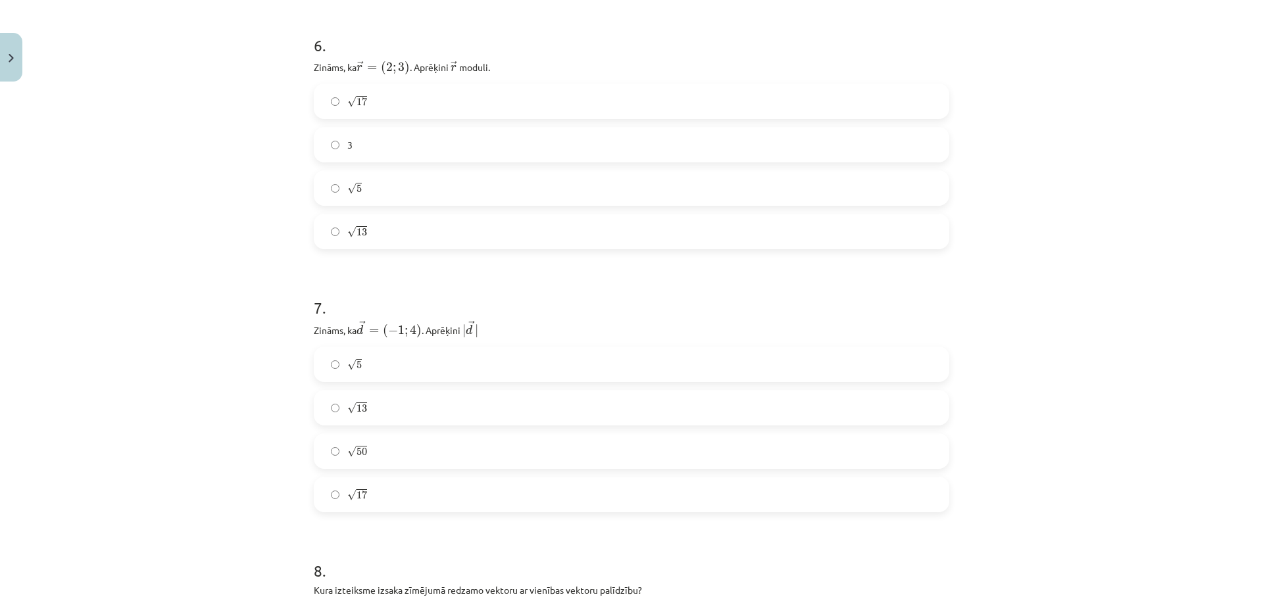
scroll to position [2236, 0]
click at [384, 508] on label "√ 17 17" at bounding box center [631, 501] width 633 height 33
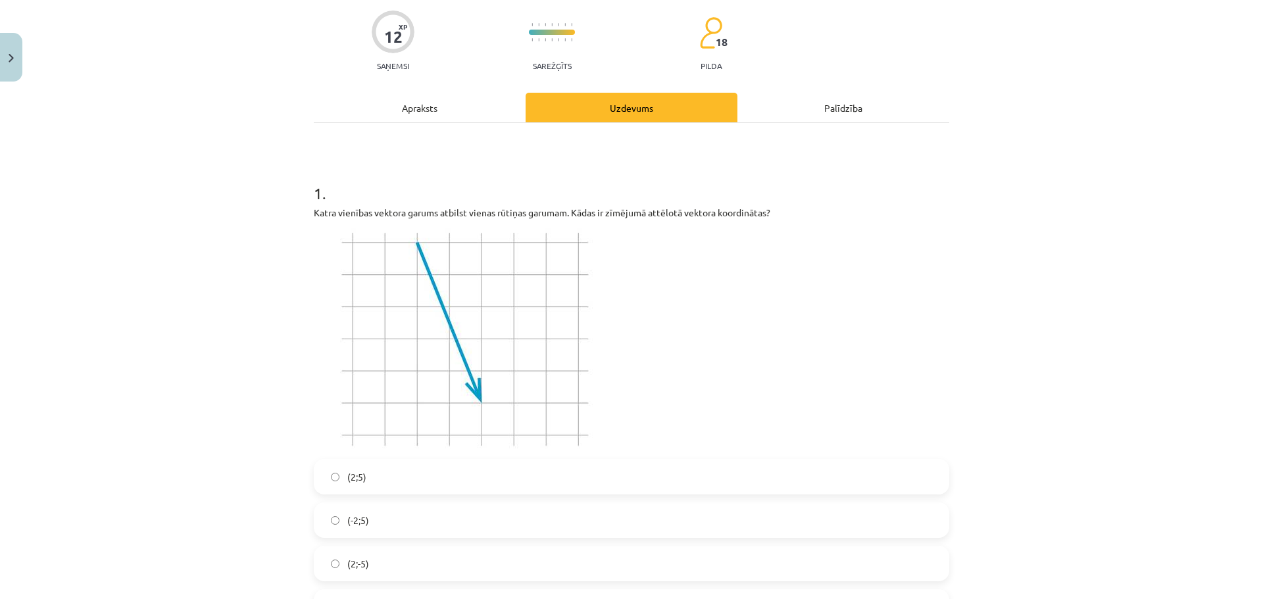
scroll to position [0, 0]
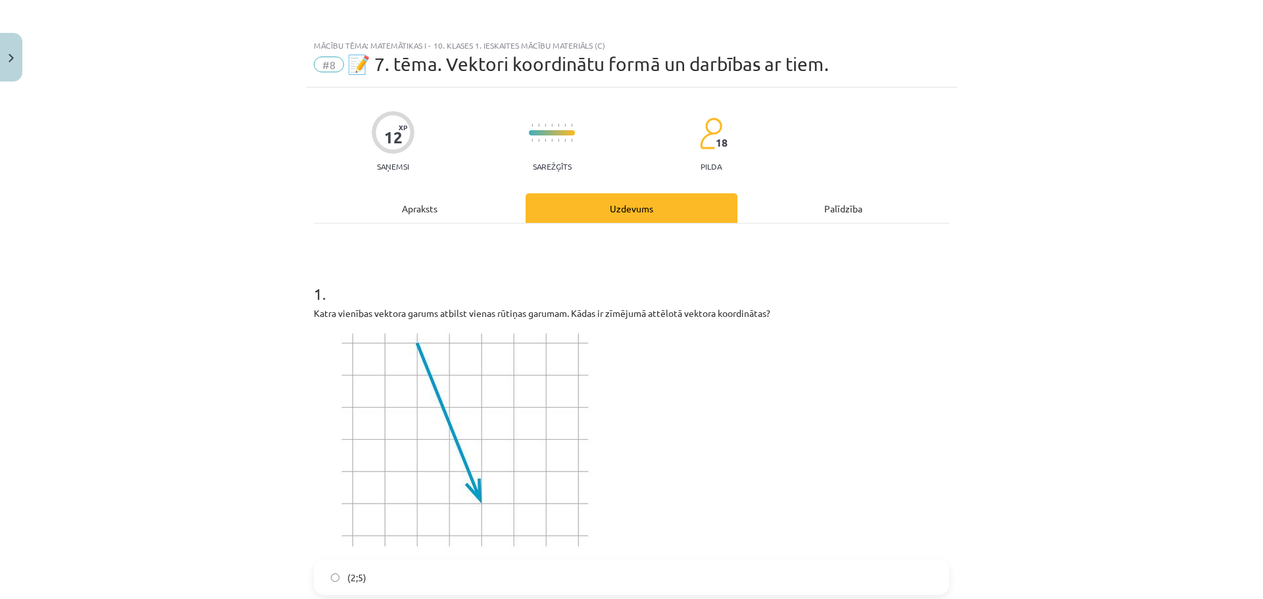
click at [464, 212] on div "Apraksts" at bounding box center [420, 208] width 212 height 30
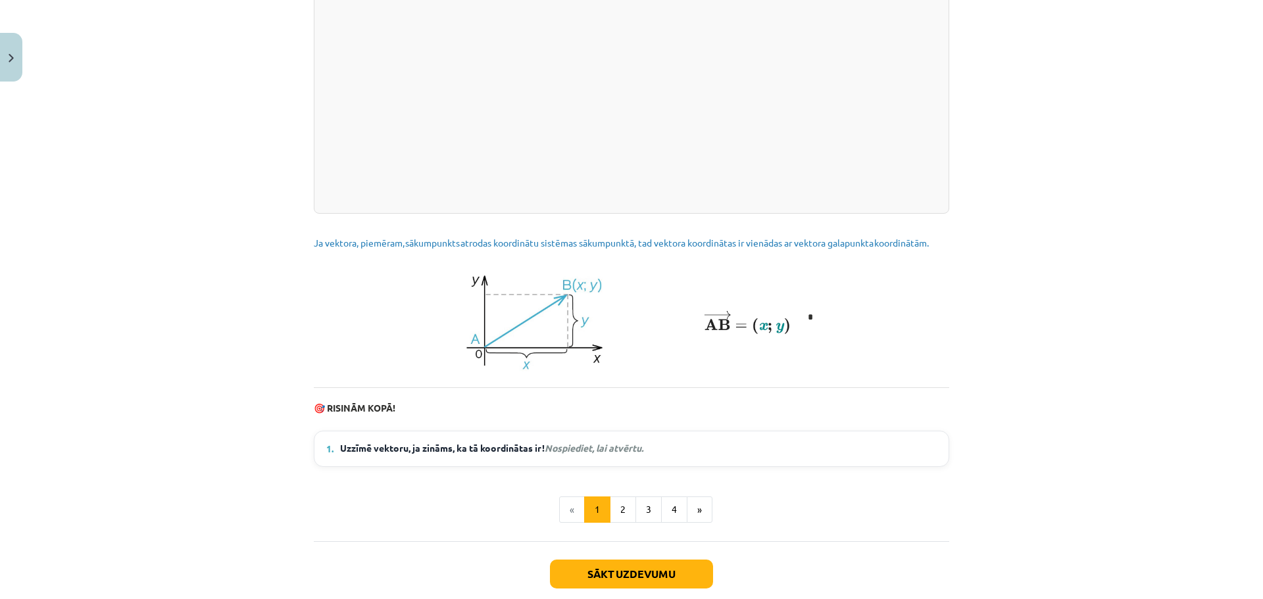
scroll to position [1651, 0]
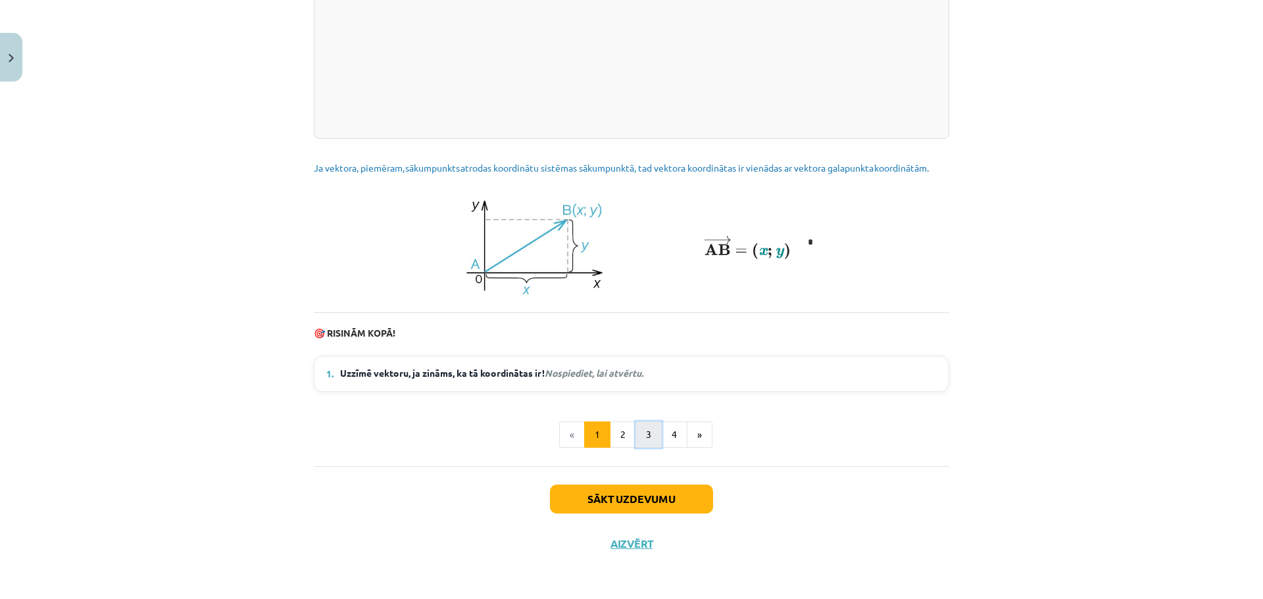
click at [638, 435] on button "3" at bounding box center [648, 435] width 26 height 26
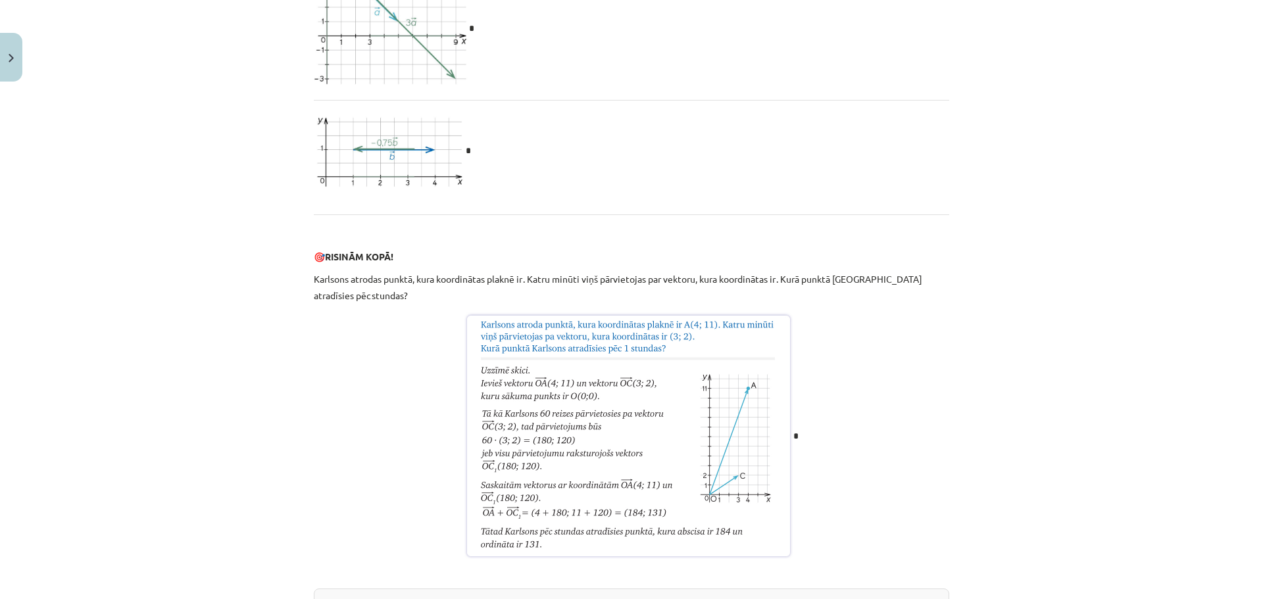
scroll to position [1756, 0]
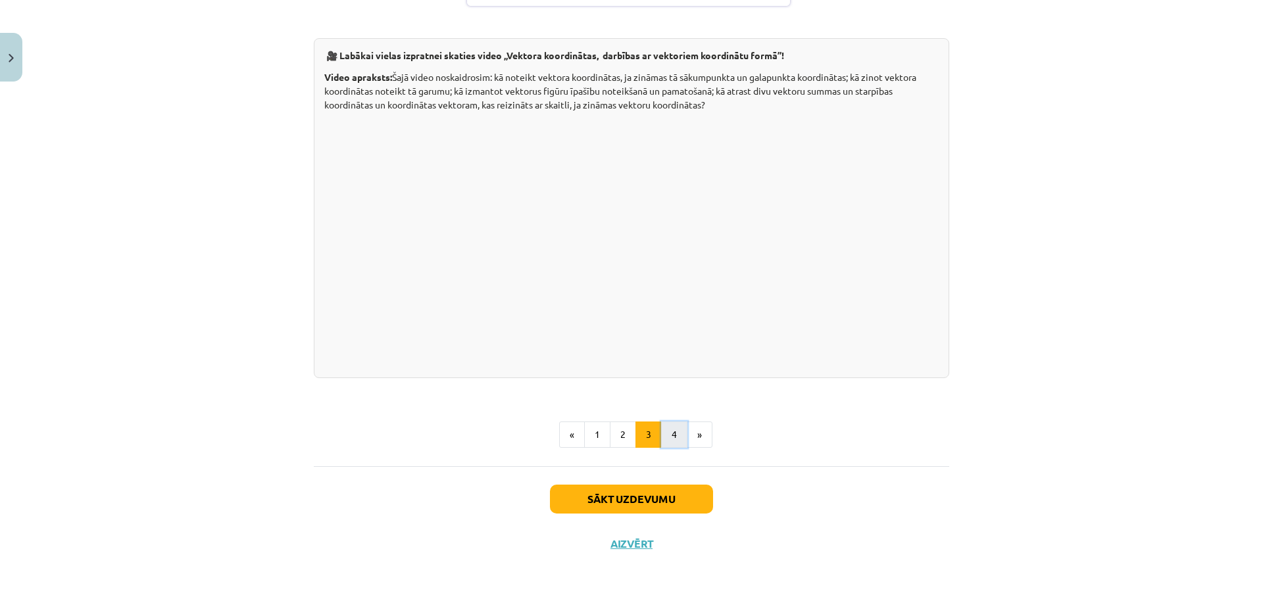
click at [674, 440] on button "4" at bounding box center [674, 435] width 26 height 26
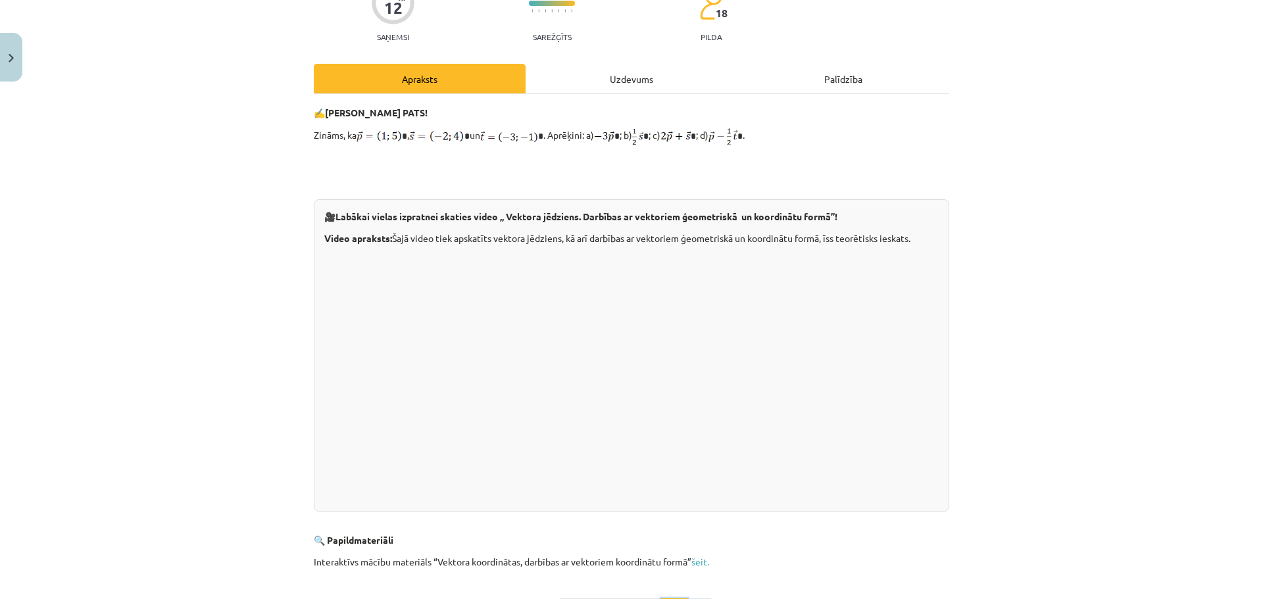
scroll to position [0, 0]
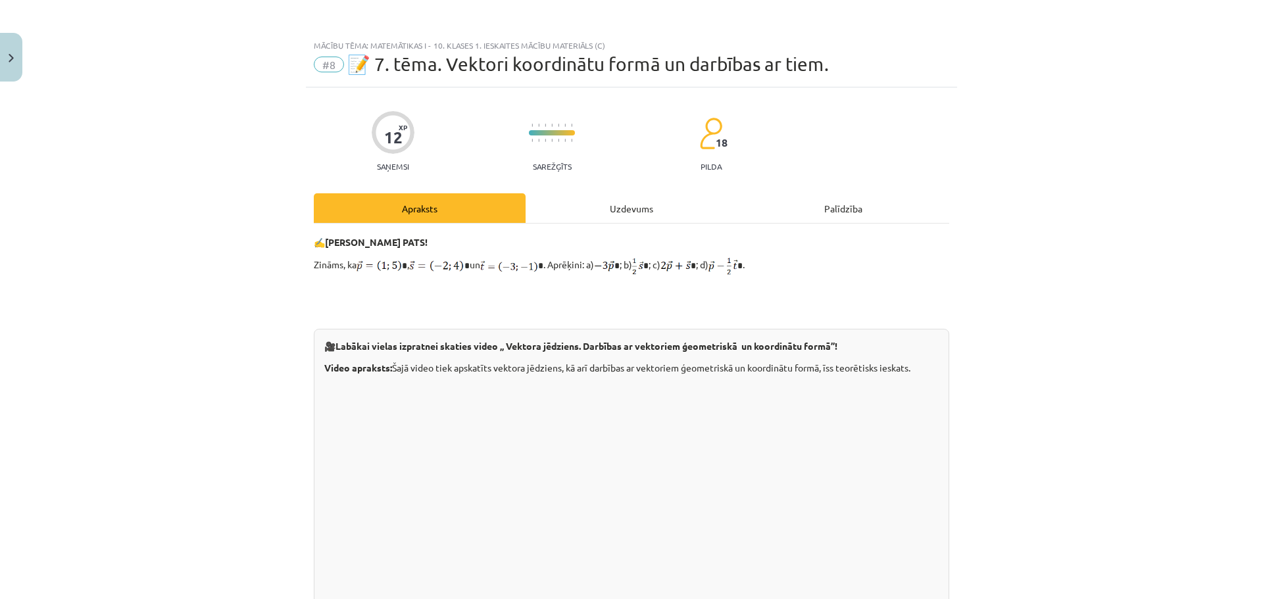
click at [617, 205] on div "Uzdevums" at bounding box center [631, 208] width 212 height 30
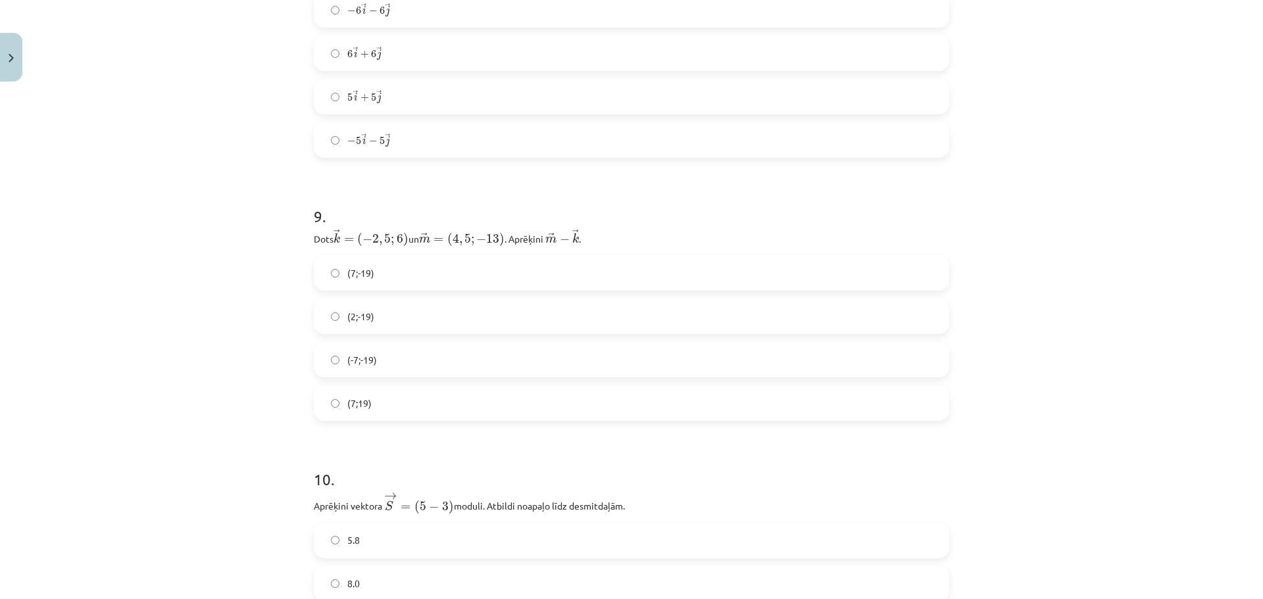
scroll to position [3102, 0]
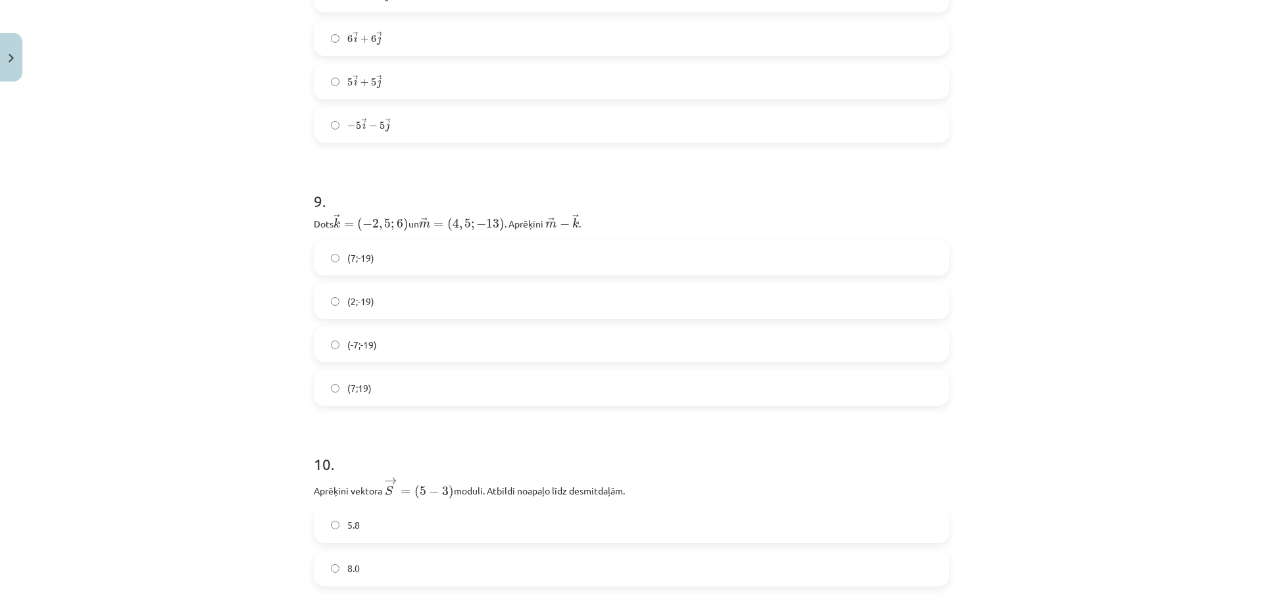
click at [380, 256] on label "(7;-19)" at bounding box center [631, 257] width 633 height 33
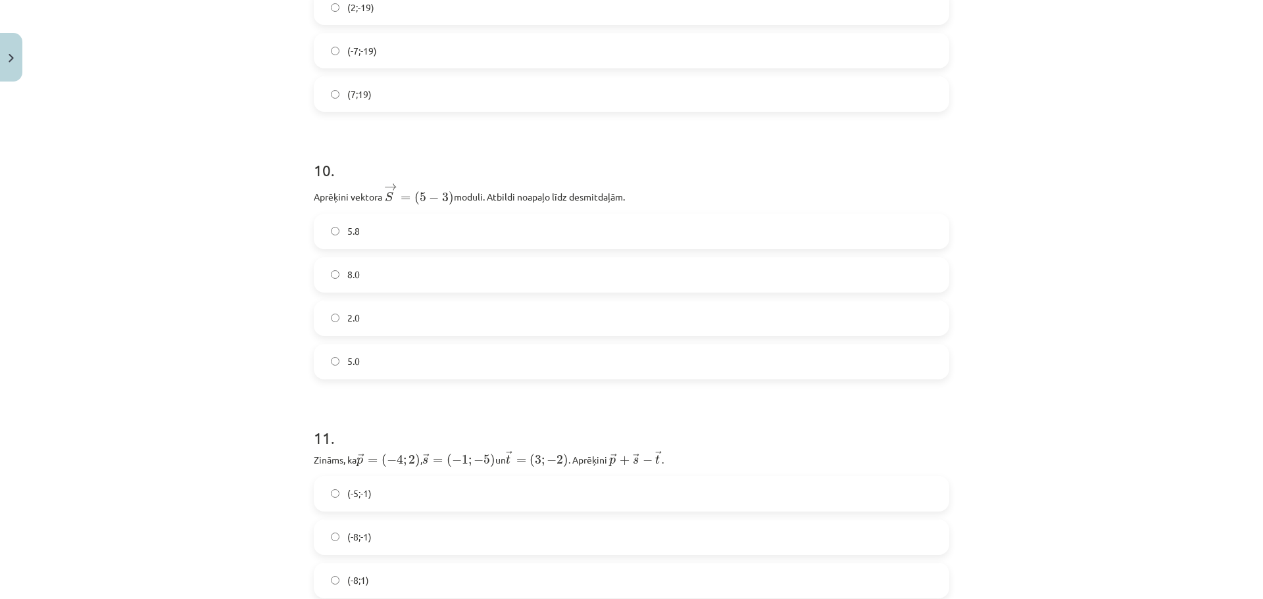
drag, startPoint x: 379, startPoint y: 279, endPoint x: 385, endPoint y: 283, distance: 7.0
click at [381, 279] on label "8.0" at bounding box center [631, 274] width 633 height 33
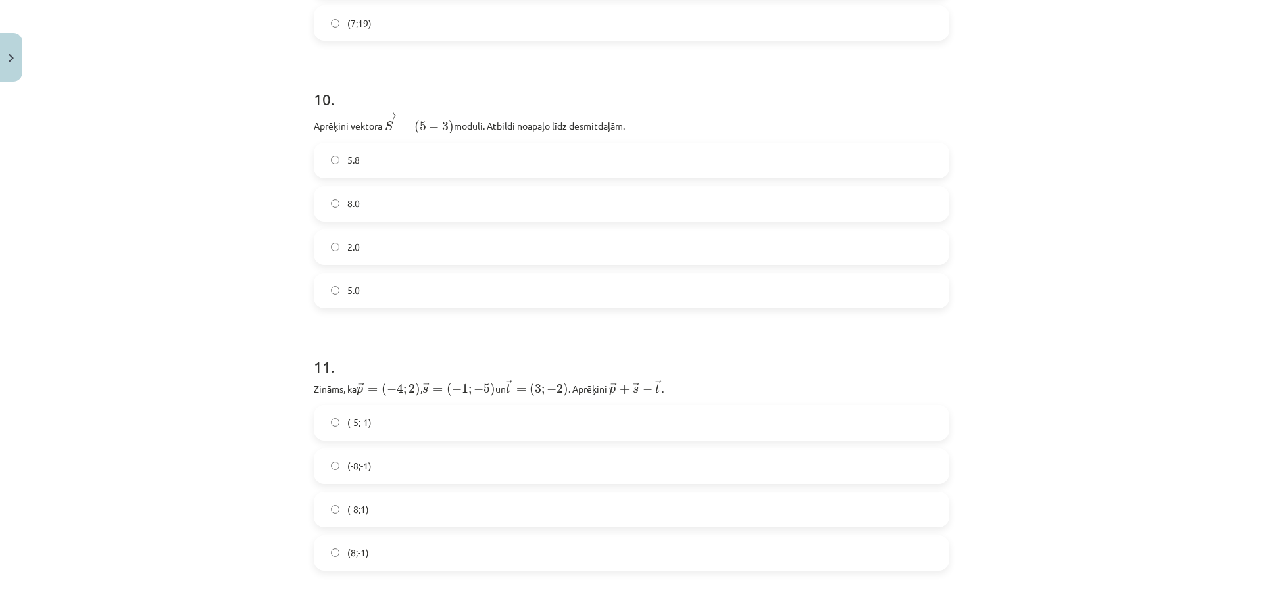
scroll to position [3462, 0]
click at [400, 199] on label "8.0" at bounding box center [631, 209] width 633 height 33
click at [368, 169] on label "5.8" at bounding box center [631, 165] width 633 height 33
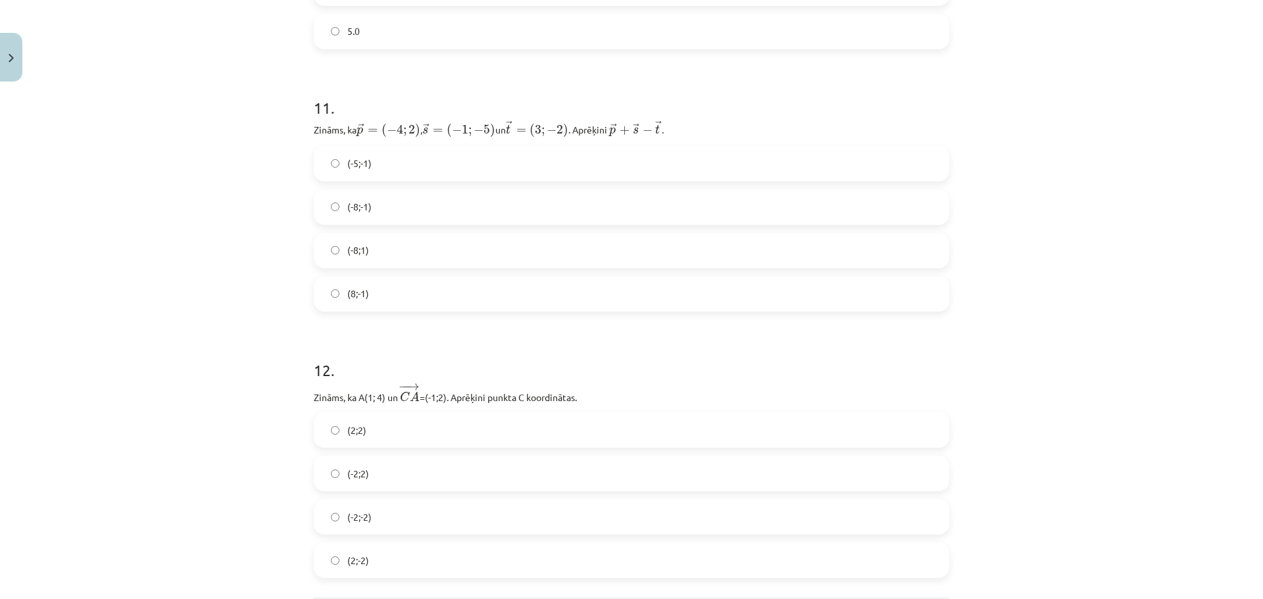
scroll to position [3725, 0]
click at [402, 252] on label "(-8;1)" at bounding box center [631, 251] width 633 height 33
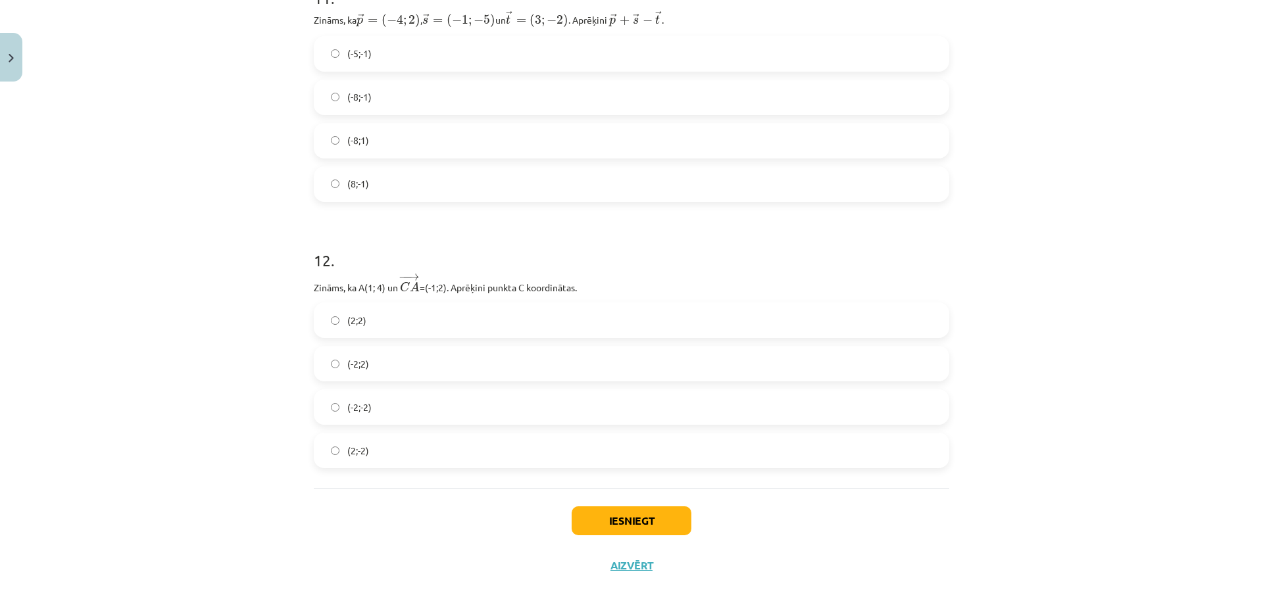
scroll to position [3857, 0]
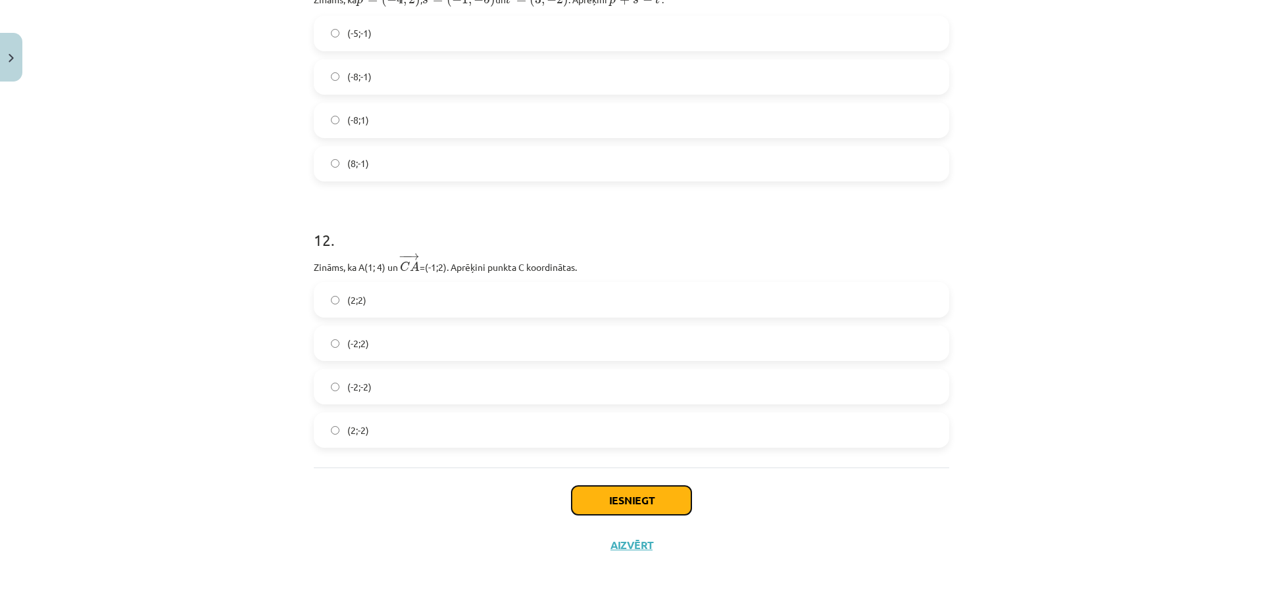
click at [607, 503] on button "Iesniegt" at bounding box center [631, 500] width 120 height 29
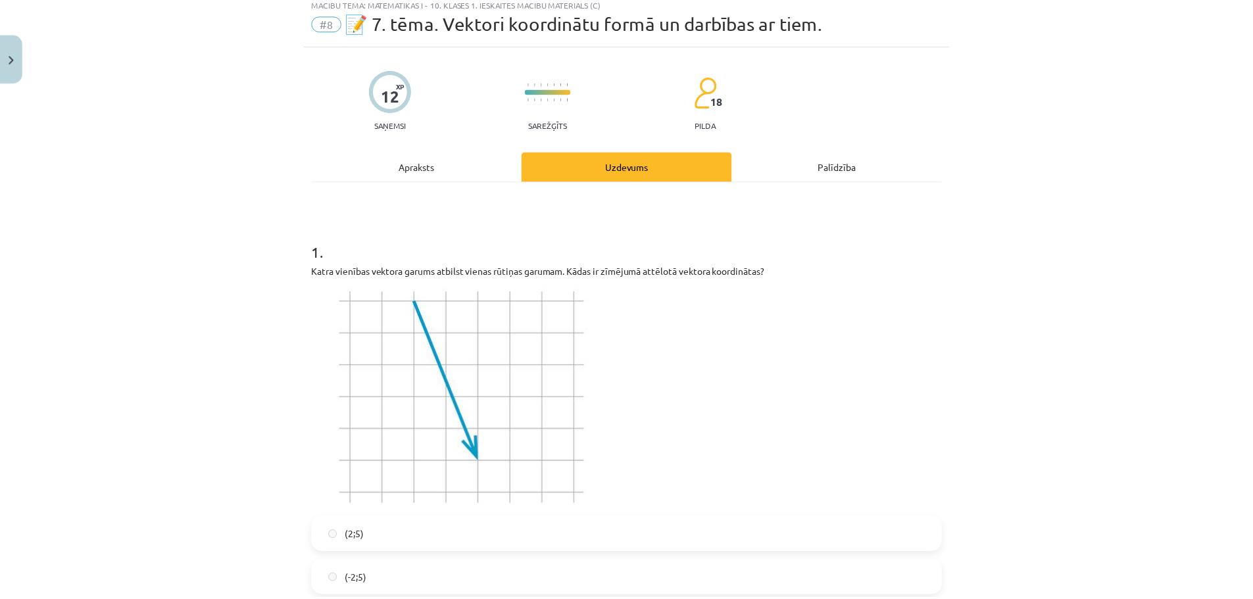
scroll to position [0, 0]
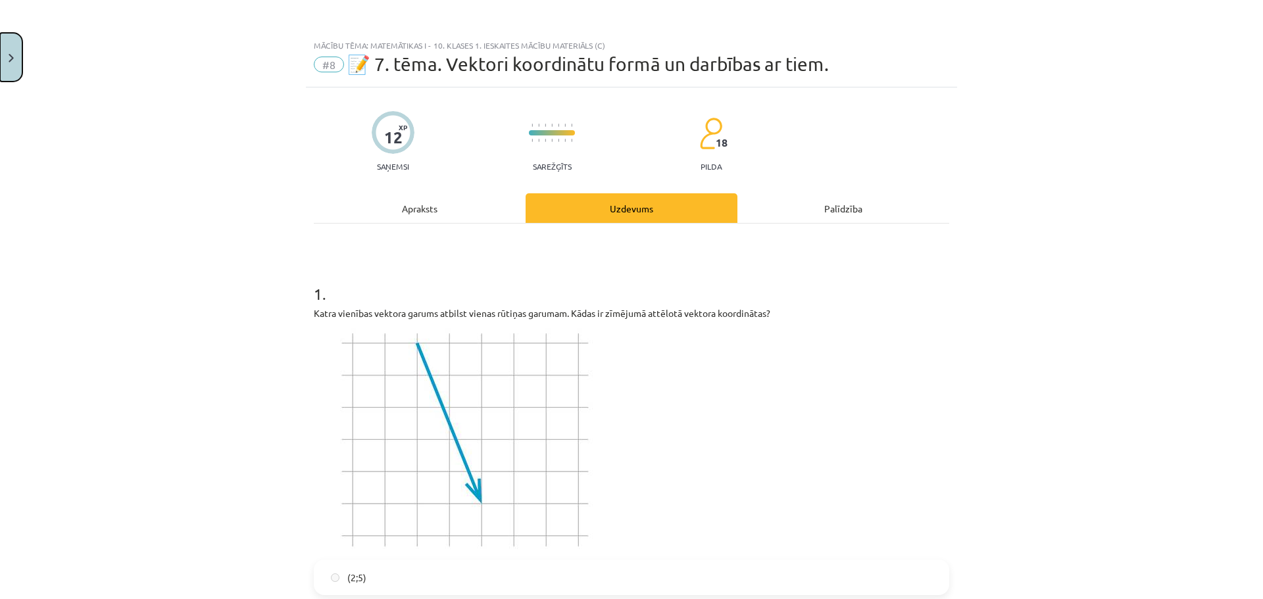
click at [2, 66] on button "Close" at bounding box center [11, 57] width 22 height 49
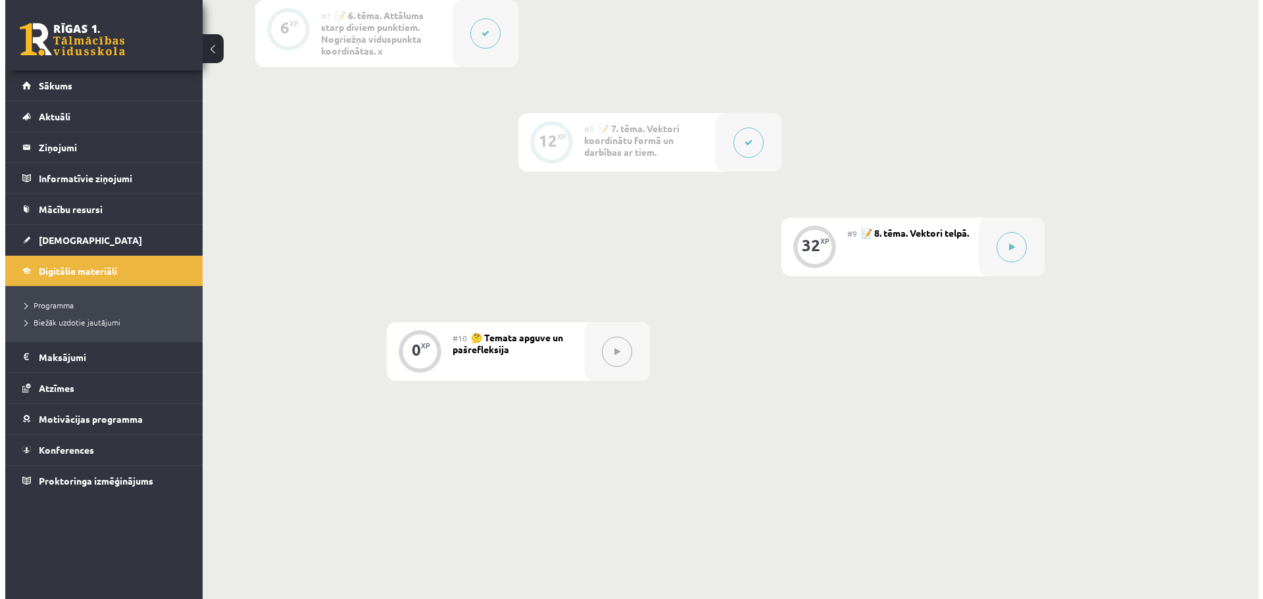
scroll to position [986, 0]
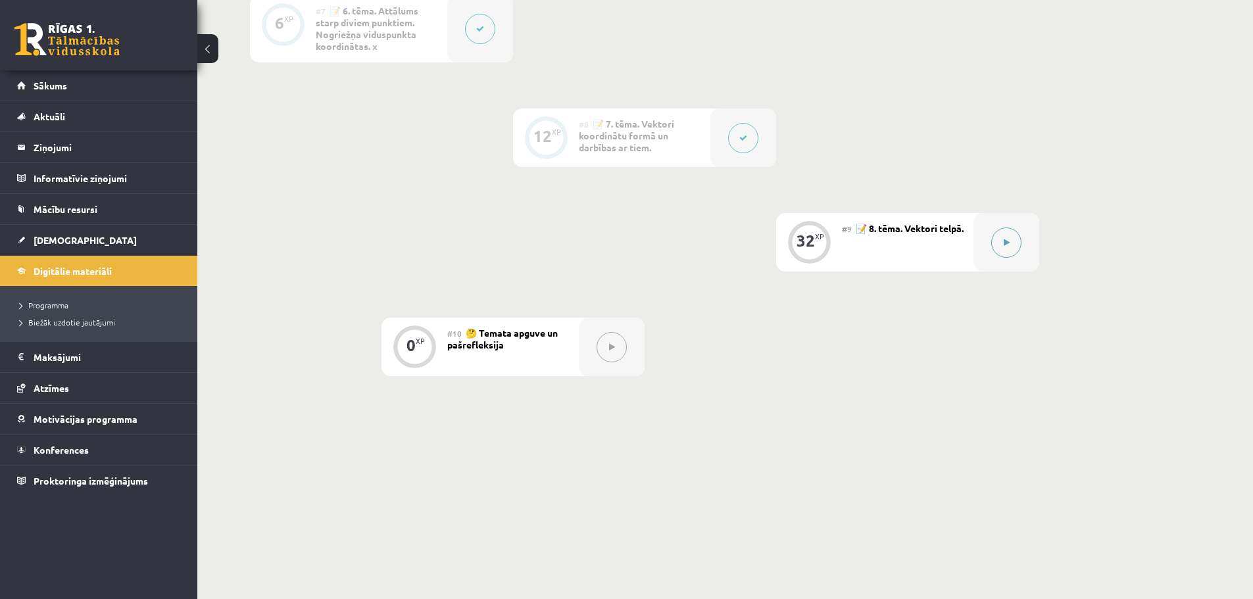
click at [1003, 245] on icon at bounding box center [1006, 243] width 6 height 8
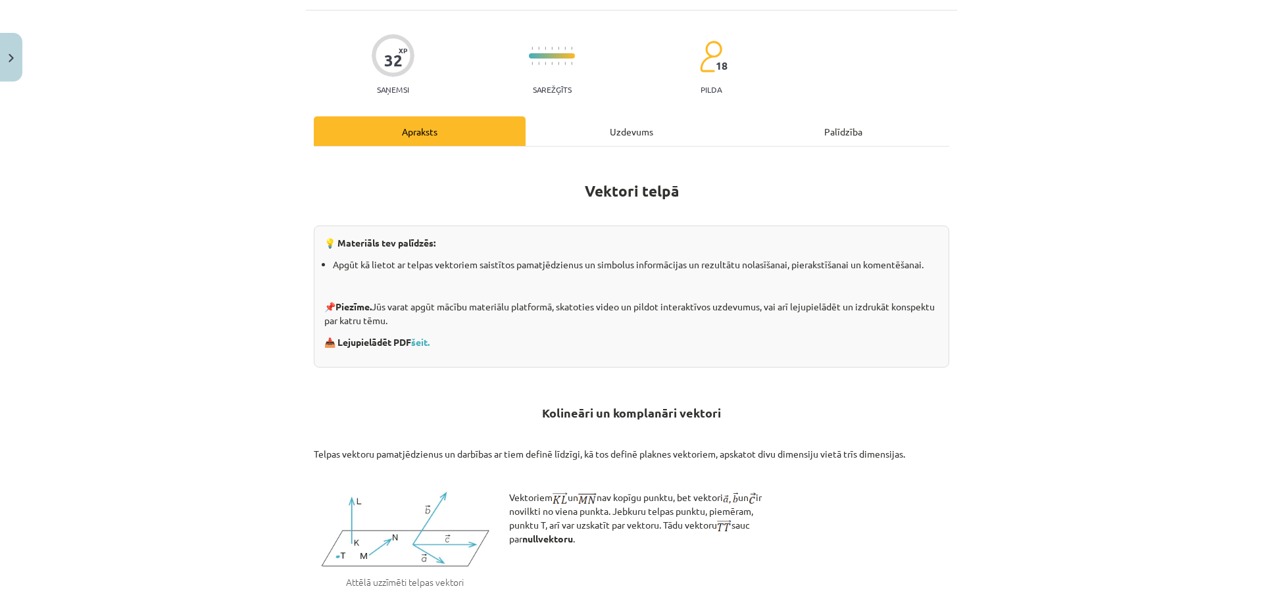
scroll to position [0, 0]
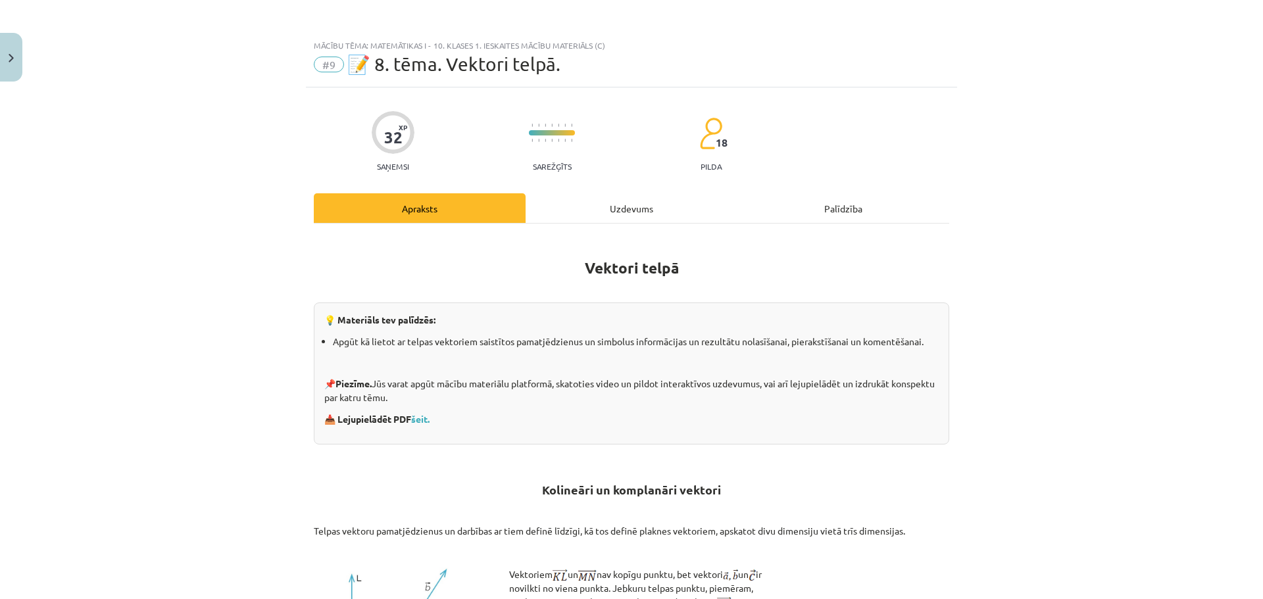
click at [623, 205] on div "Uzdevums" at bounding box center [631, 208] width 212 height 30
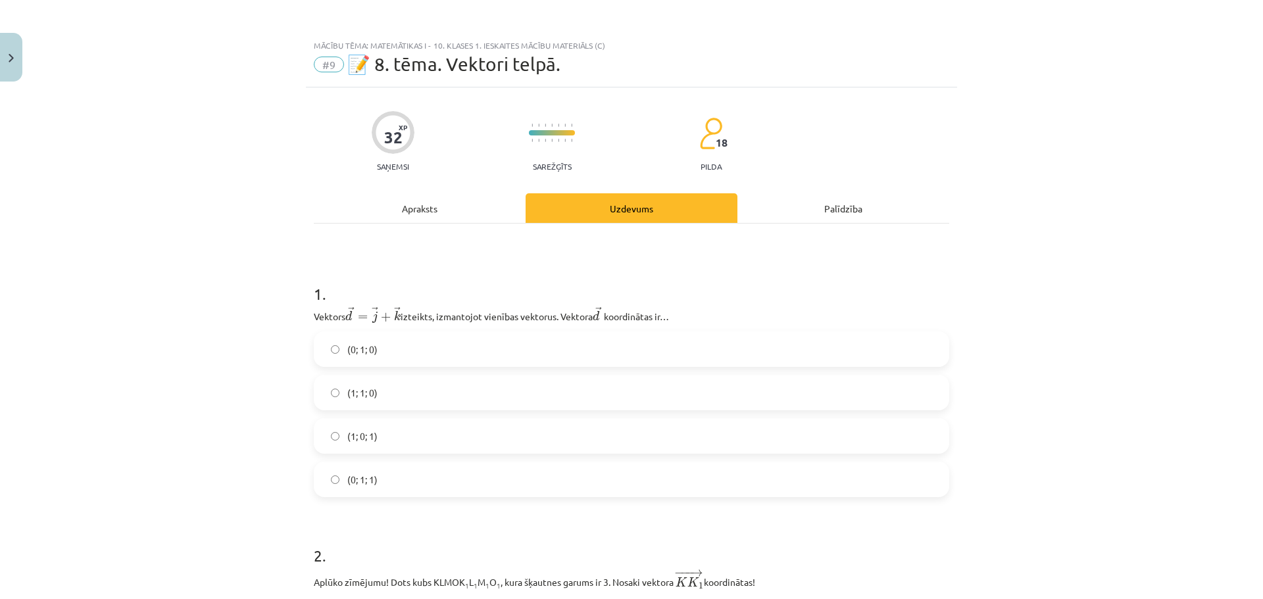
click at [377, 481] on label "(0; 1; 1)" at bounding box center [631, 479] width 633 height 33
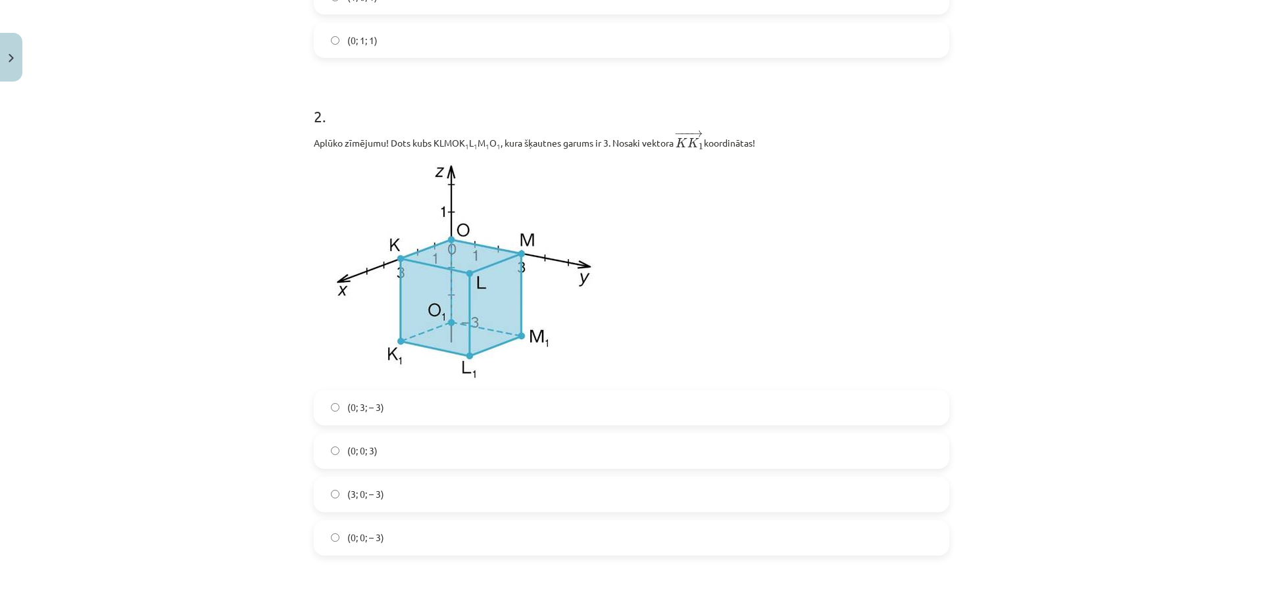
scroll to position [460, 0]
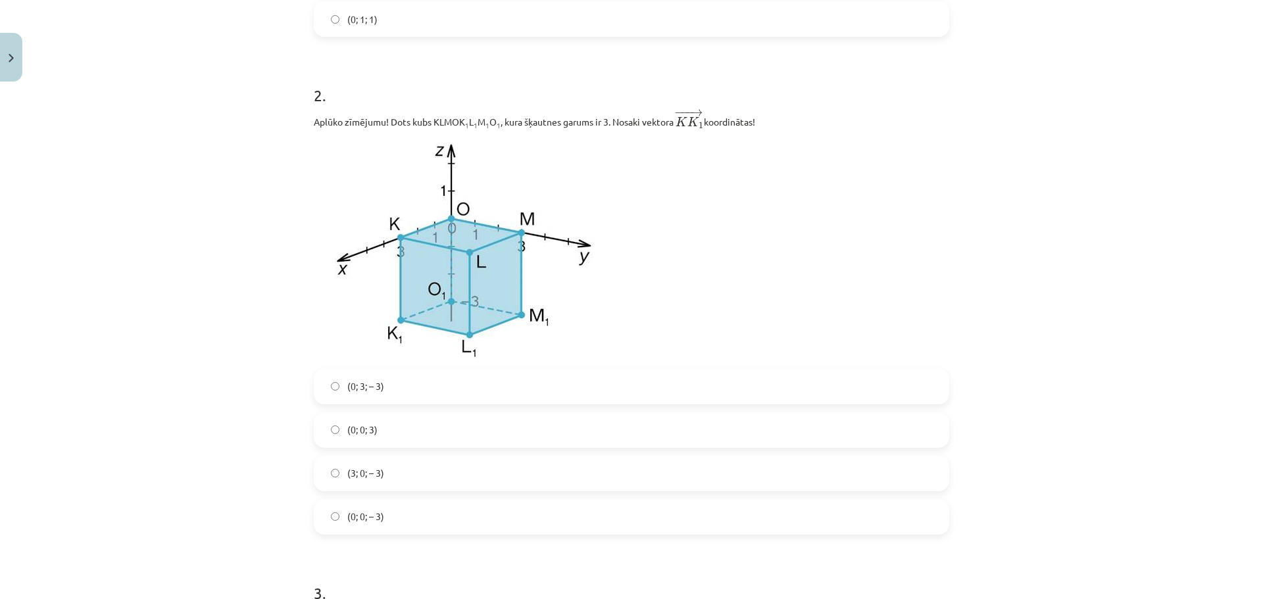
click at [373, 526] on label "(0; 0; – 3)" at bounding box center [631, 516] width 633 height 33
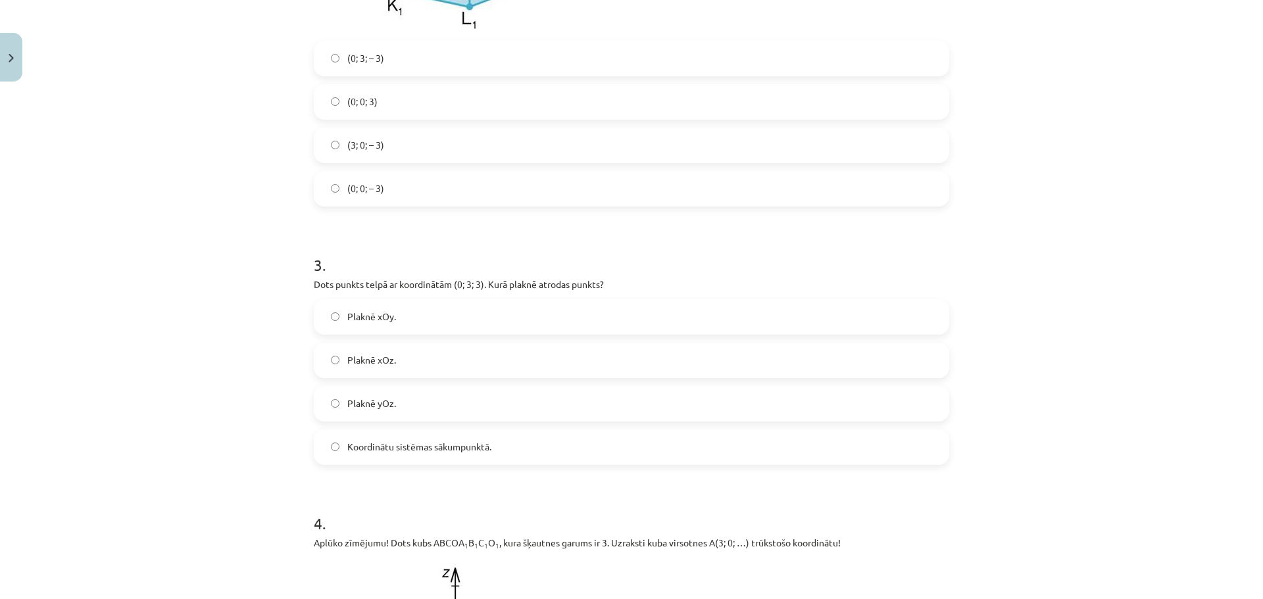
scroll to position [789, 0]
click at [405, 405] on label "Plaknē yOz." at bounding box center [631, 403] width 633 height 33
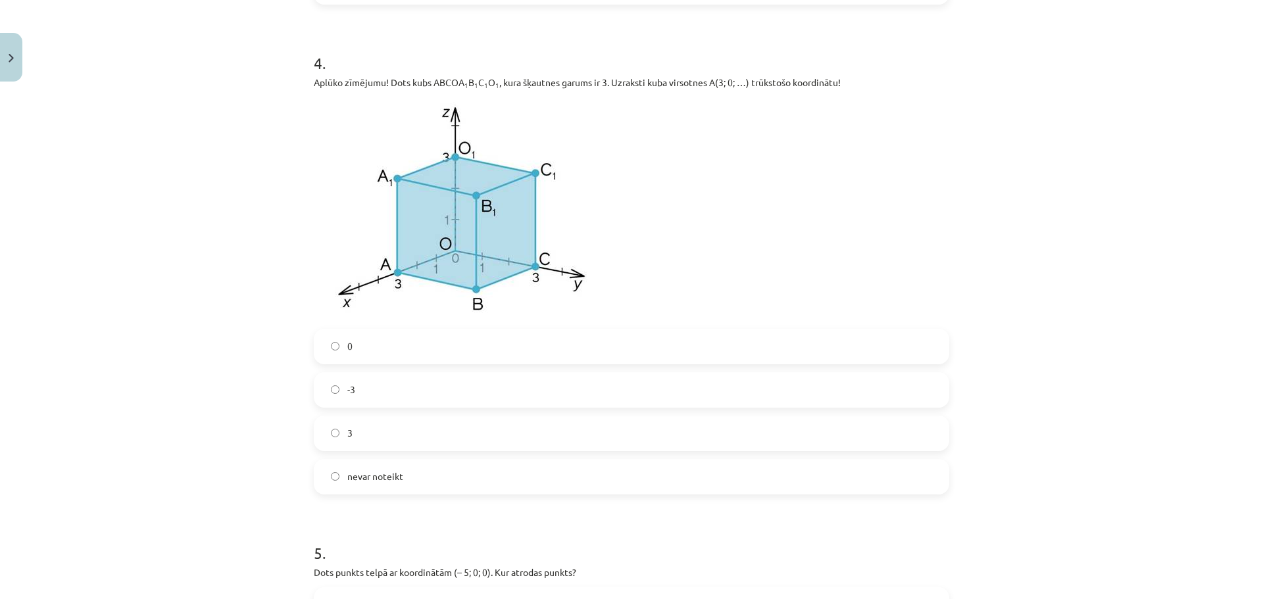
scroll to position [1249, 0]
click at [355, 437] on label "3" at bounding box center [631, 432] width 633 height 33
click at [375, 348] on label "0" at bounding box center [631, 345] width 633 height 33
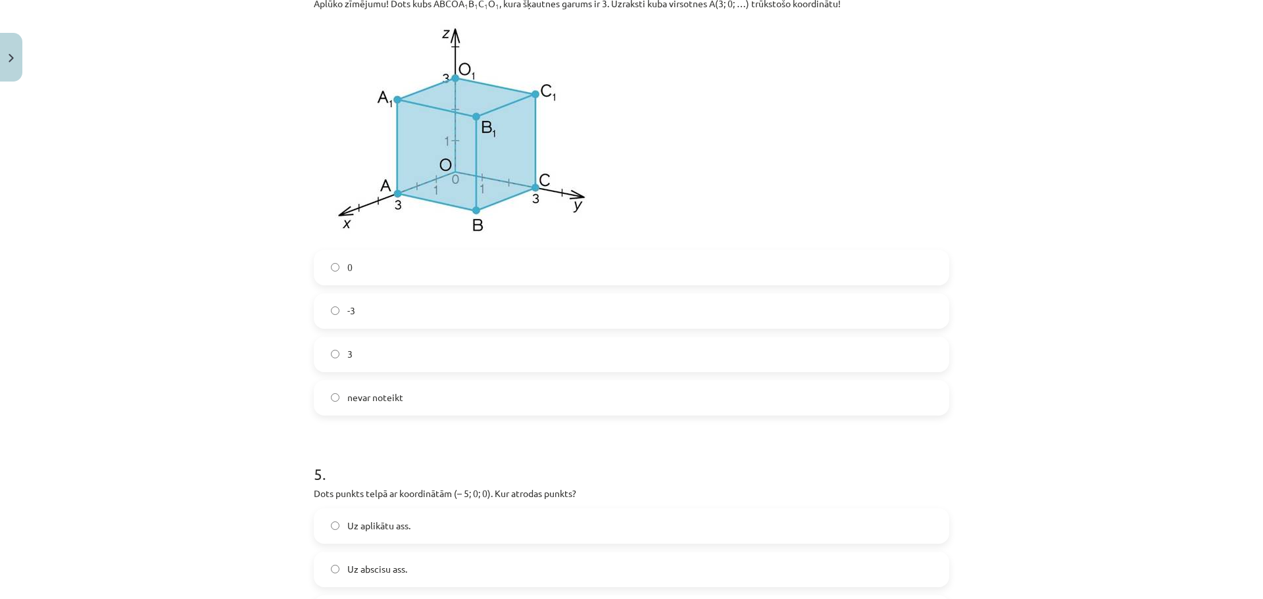
scroll to position [1512, 0]
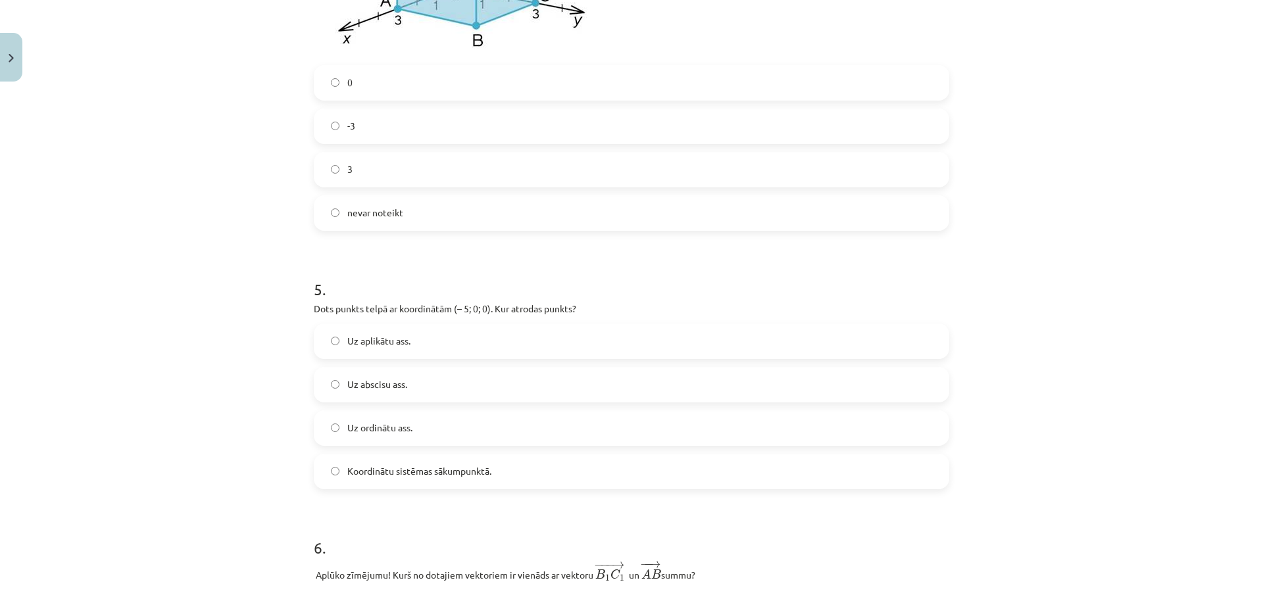
click at [426, 390] on label "Uz abscisu ass." at bounding box center [631, 384] width 633 height 33
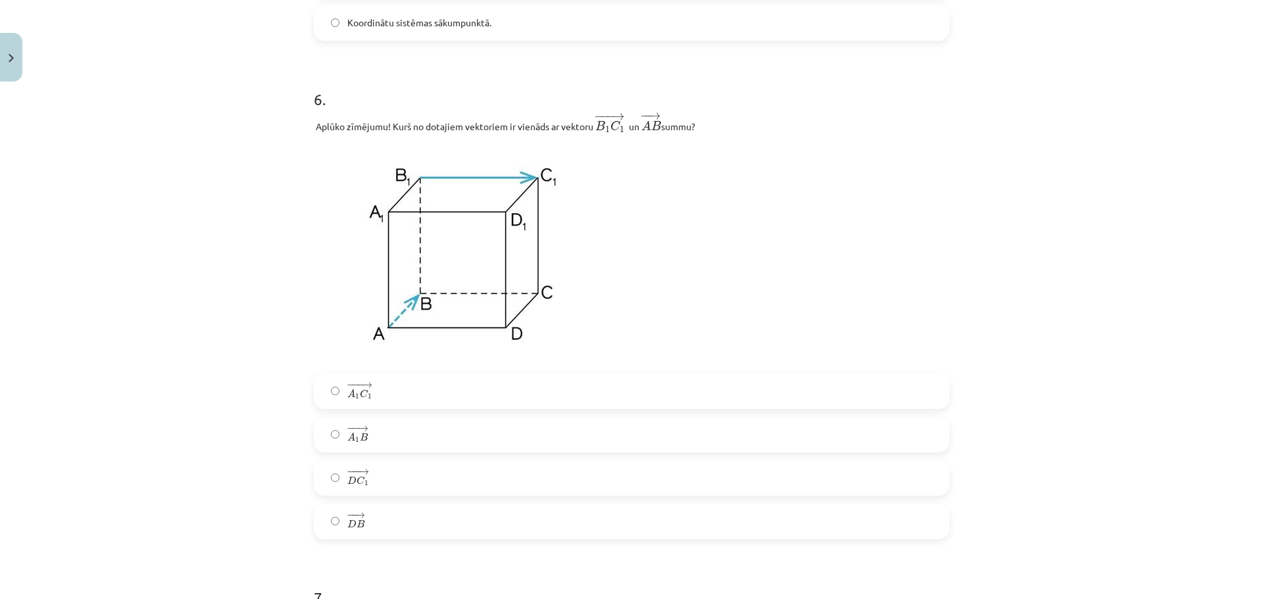
scroll to position [1973, 0]
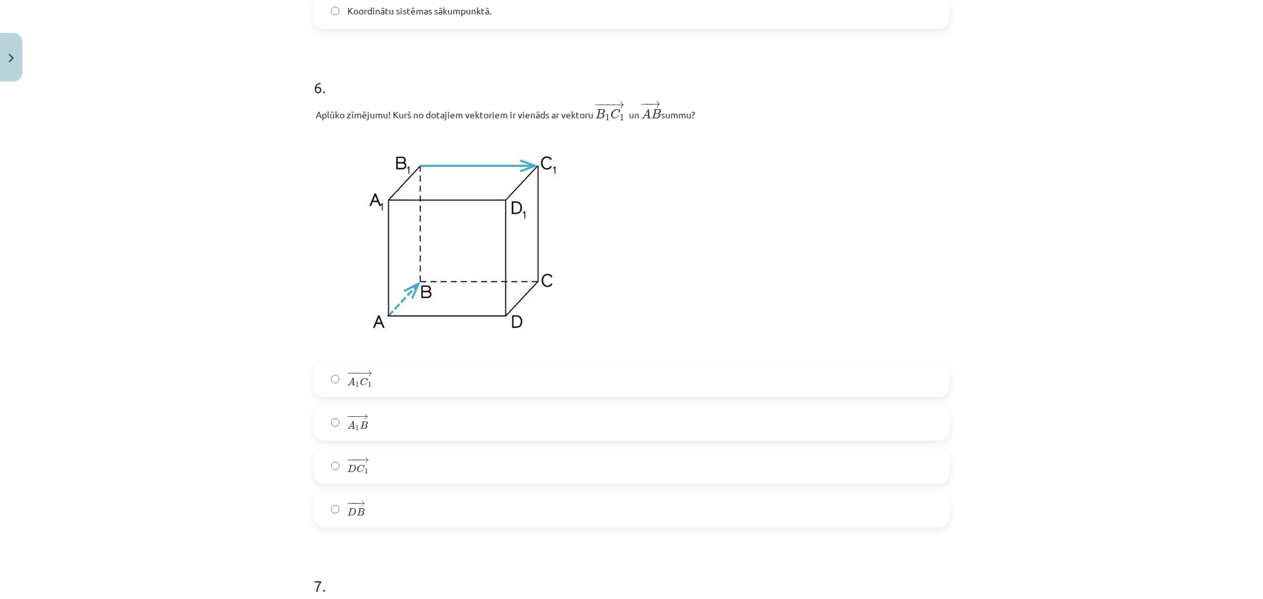
click at [408, 468] on label "− −− → D C 1 D C 1 →" at bounding box center [631, 466] width 633 height 33
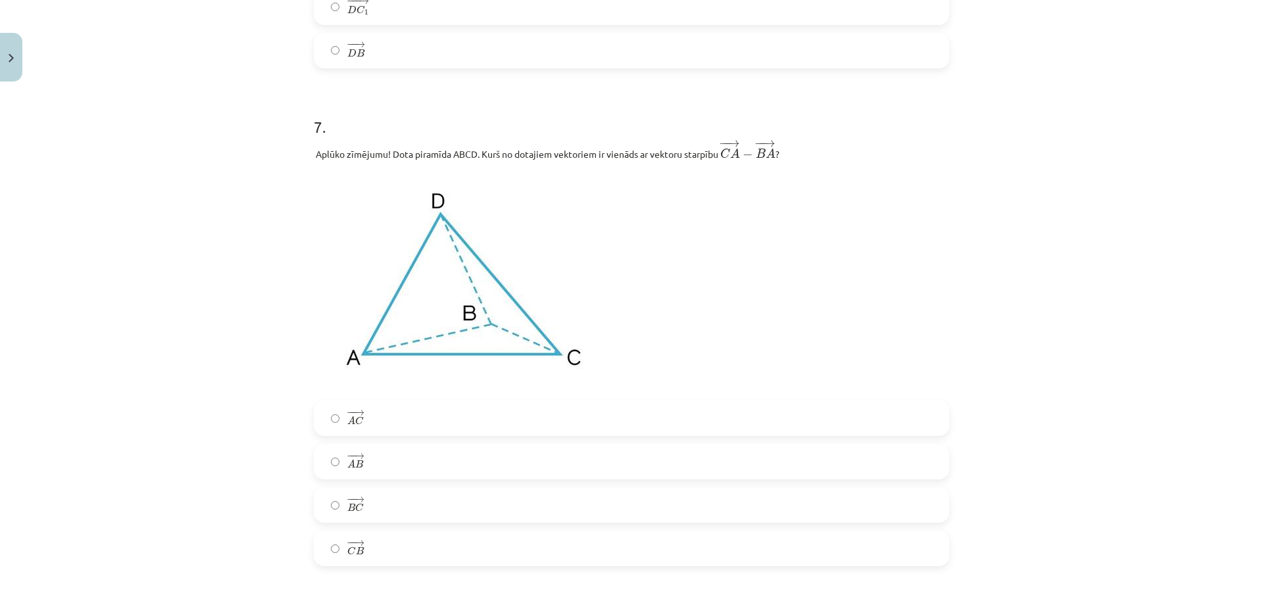
scroll to position [2433, 0]
click at [361, 542] on label "− − → C B C B →" at bounding box center [631, 547] width 633 height 33
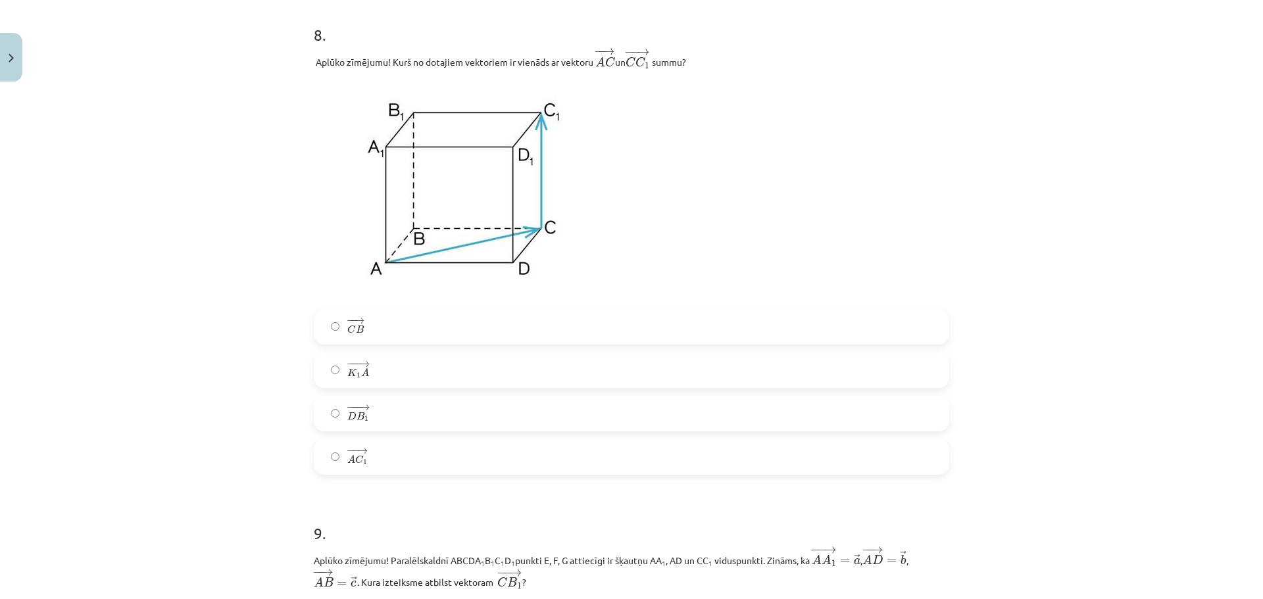
scroll to position [3025, 0]
click at [360, 455] on span "C 1" at bounding box center [361, 457] width 12 height 11
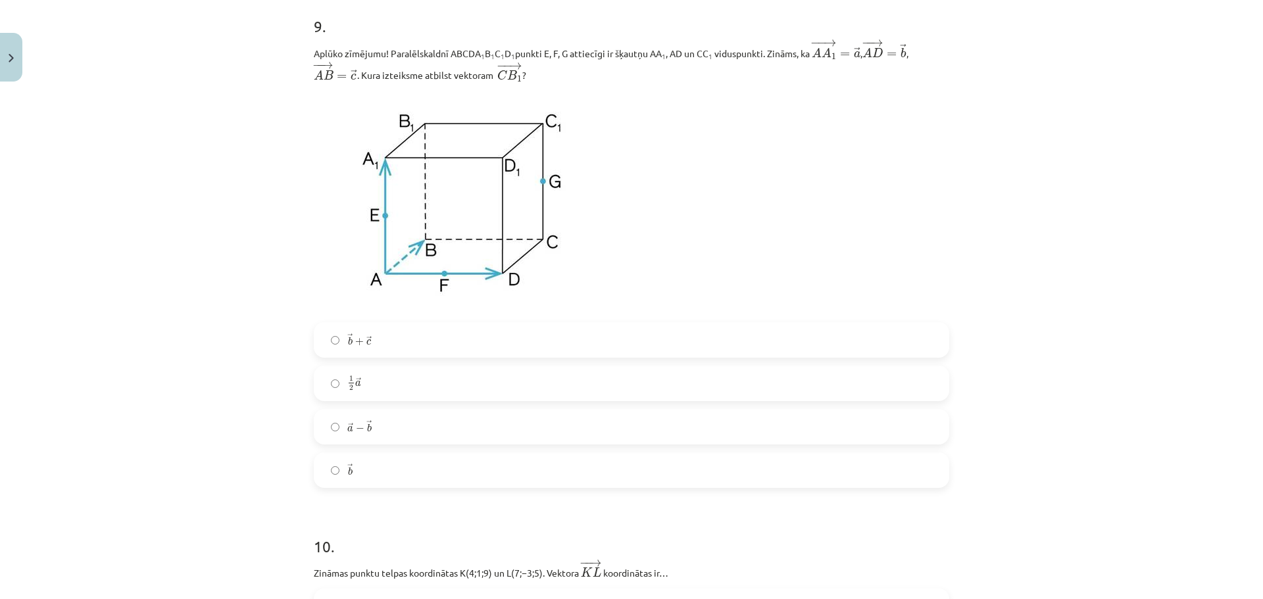
scroll to position [3551, 0]
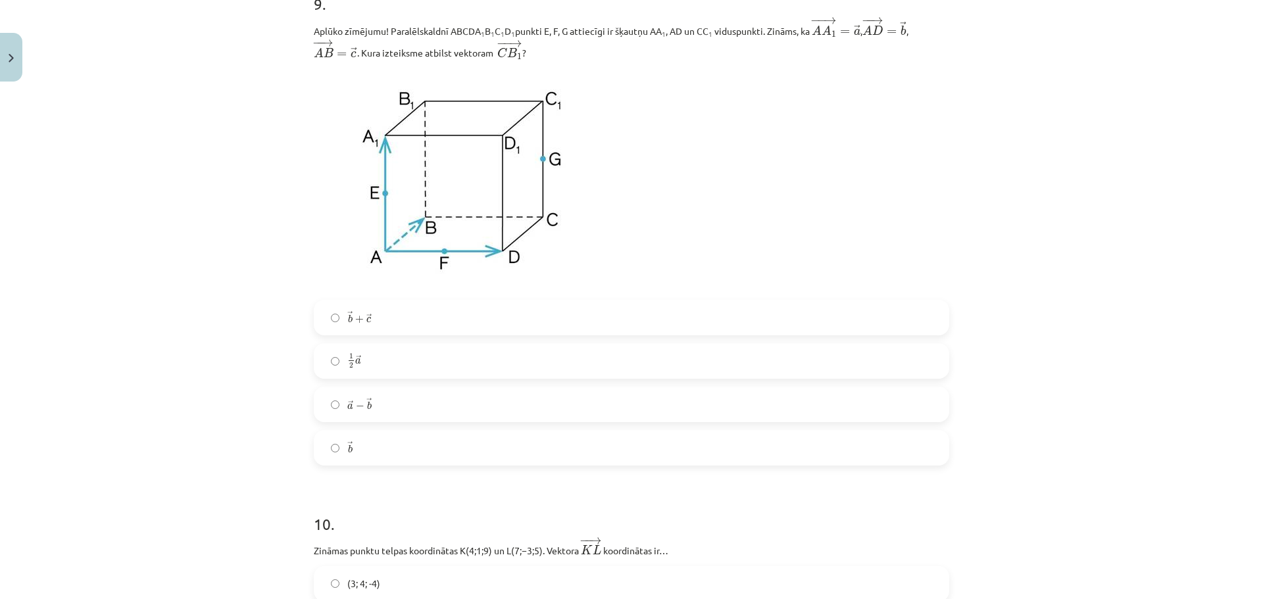
click at [371, 331] on label "→ b + → c b → + c →" at bounding box center [631, 317] width 633 height 33
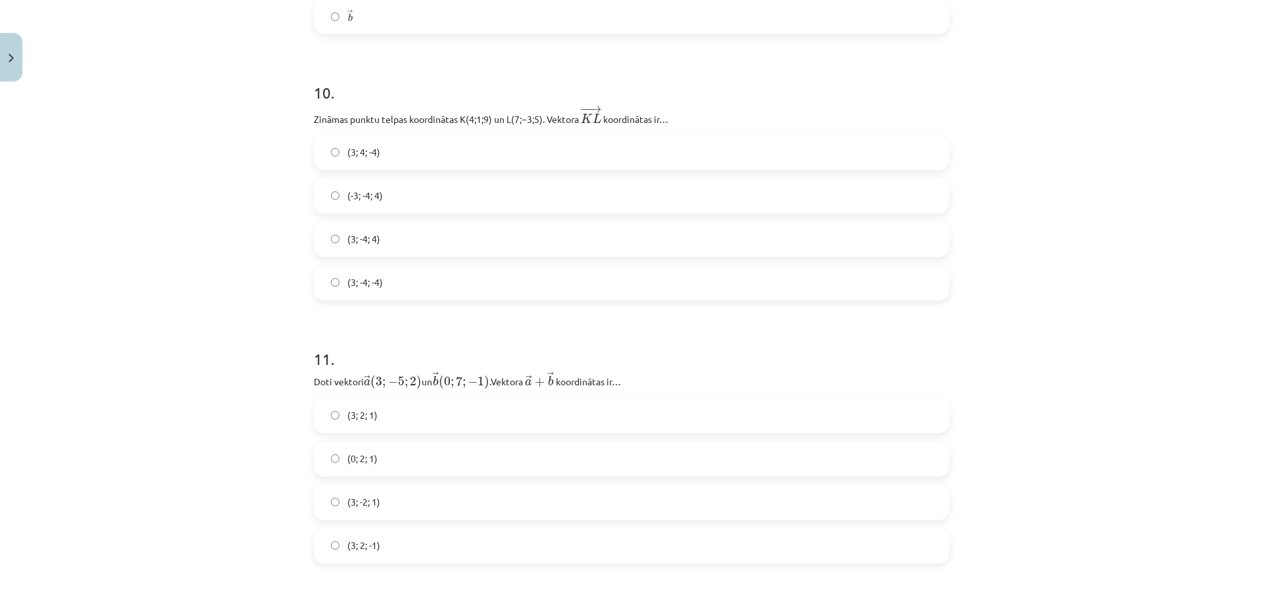
scroll to position [4011, 0]
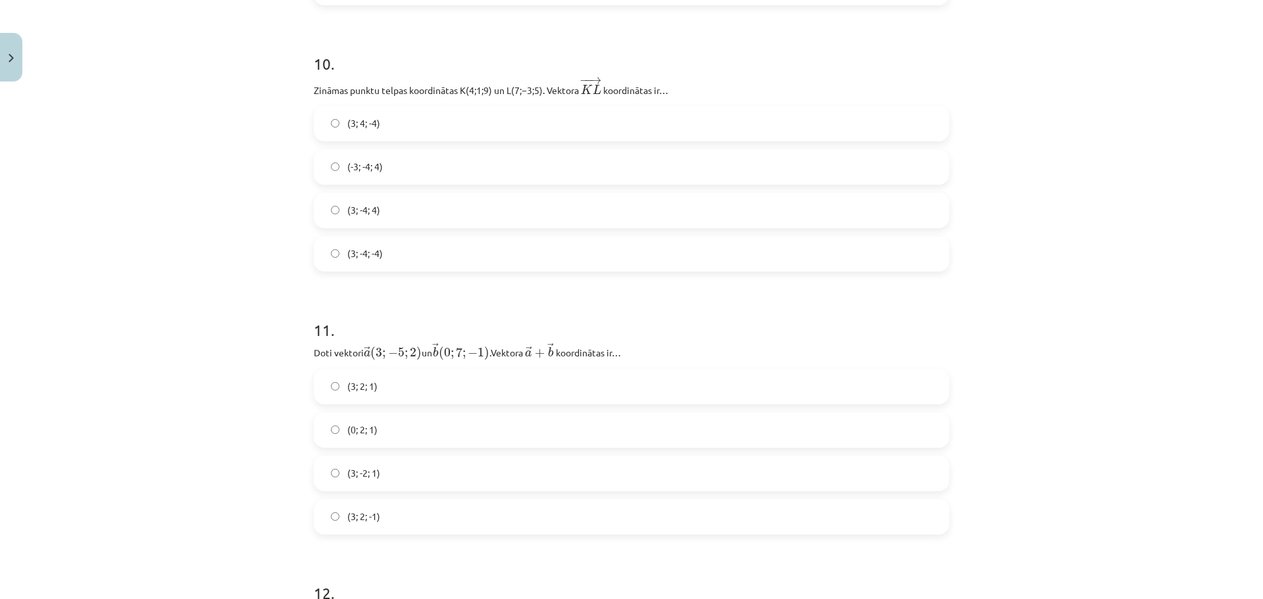
click at [384, 524] on label "(3; 2; -1)" at bounding box center [631, 516] width 633 height 33
click at [414, 263] on label "(3; -4; -4)" at bounding box center [631, 253] width 633 height 33
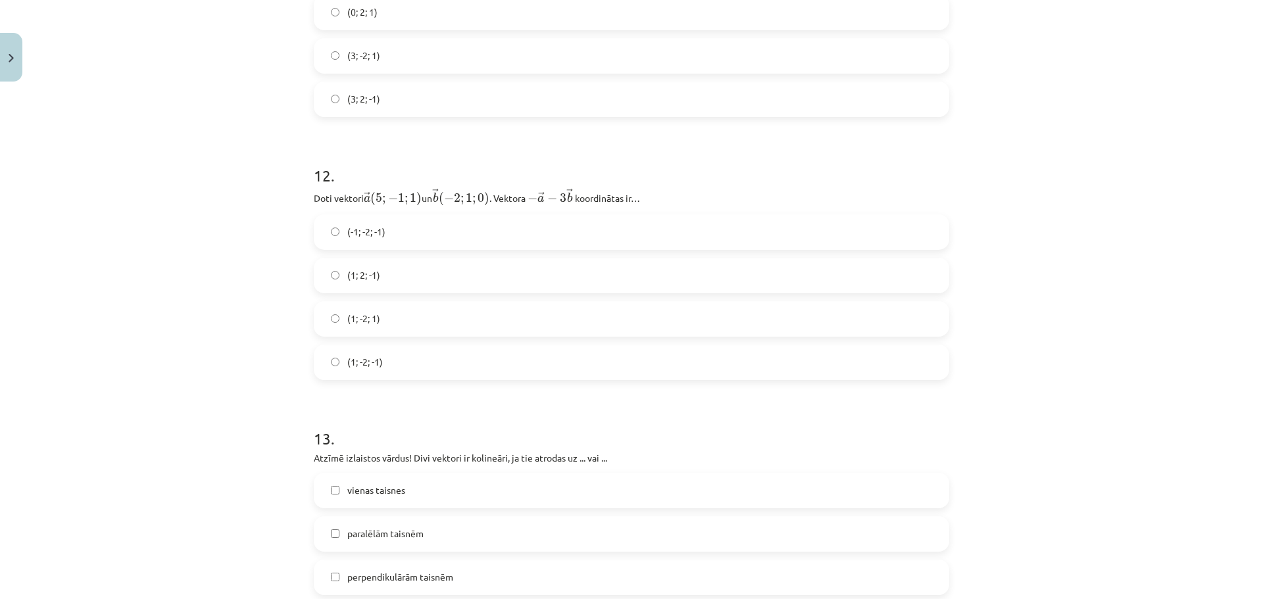
scroll to position [4406, 0]
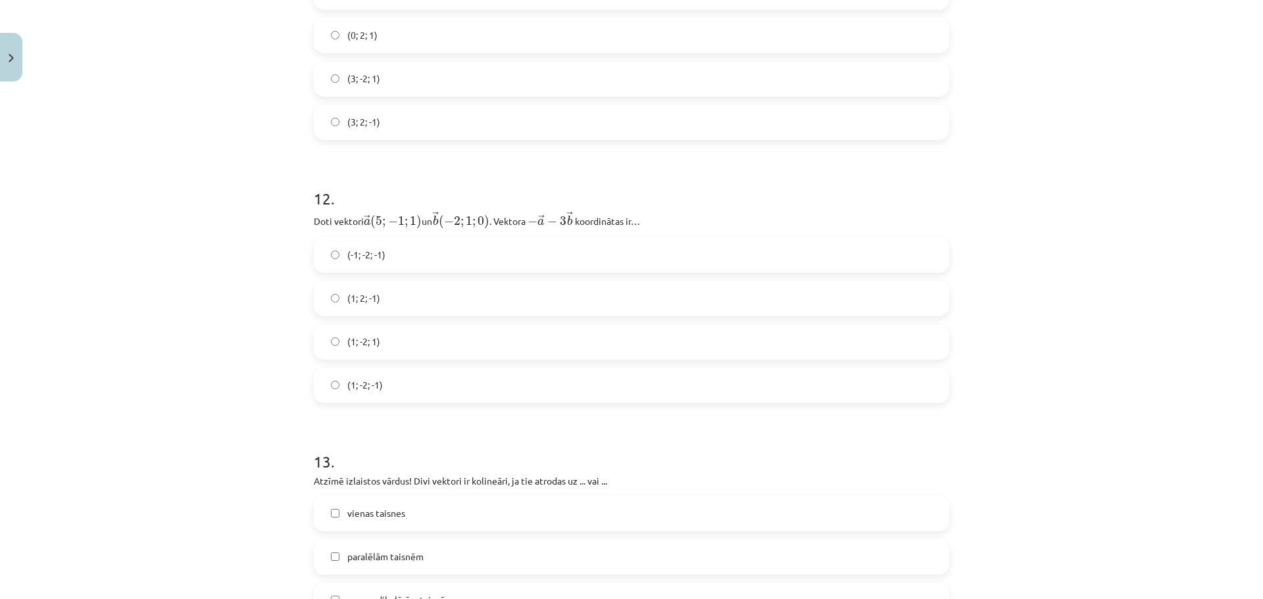
click at [406, 308] on label "(1; 2; -1)" at bounding box center [631, 298] width 633 height 33
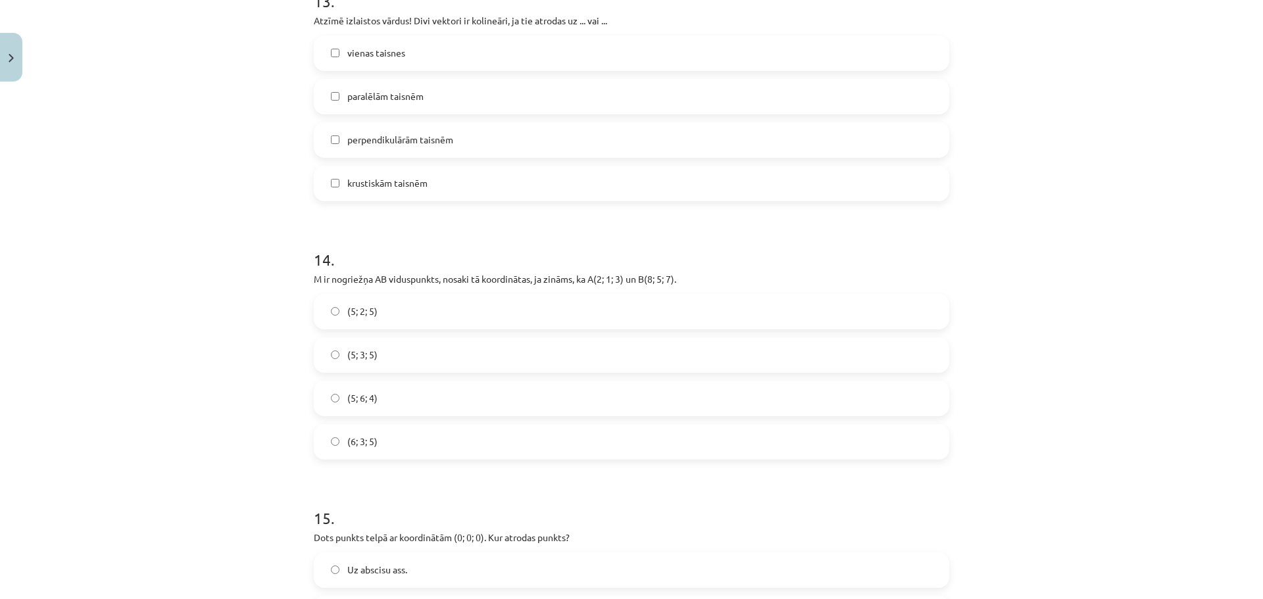
scroll to position [4735, 0]
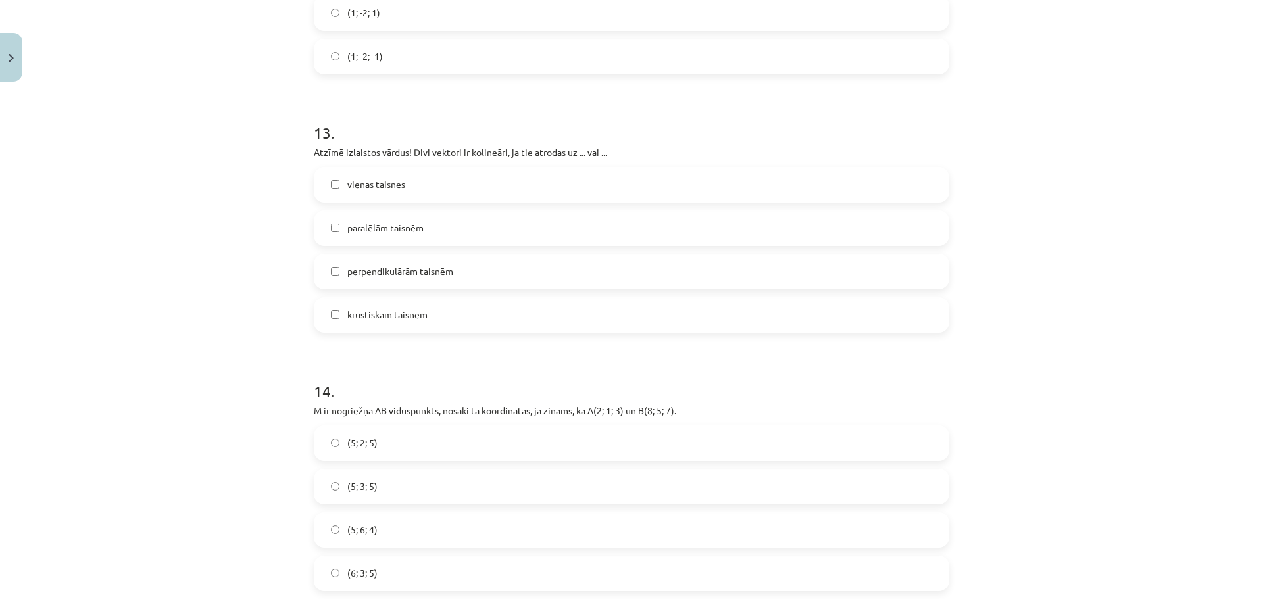
click at [396, 187] on span "vienas taisnes" at bounding box center [376, 185] width 58 height 14
click at [431, 236] on label "paralēlām taisnēm" at bounding box center [631, 228] width 633 height 33
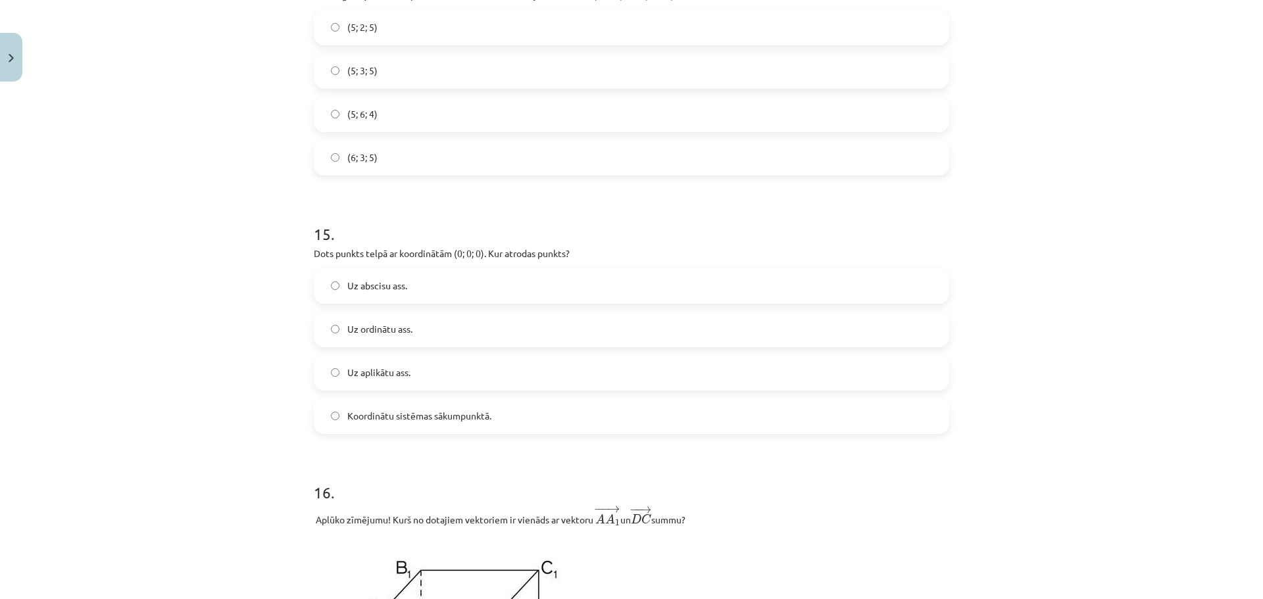
scroll to position [5129, 0]
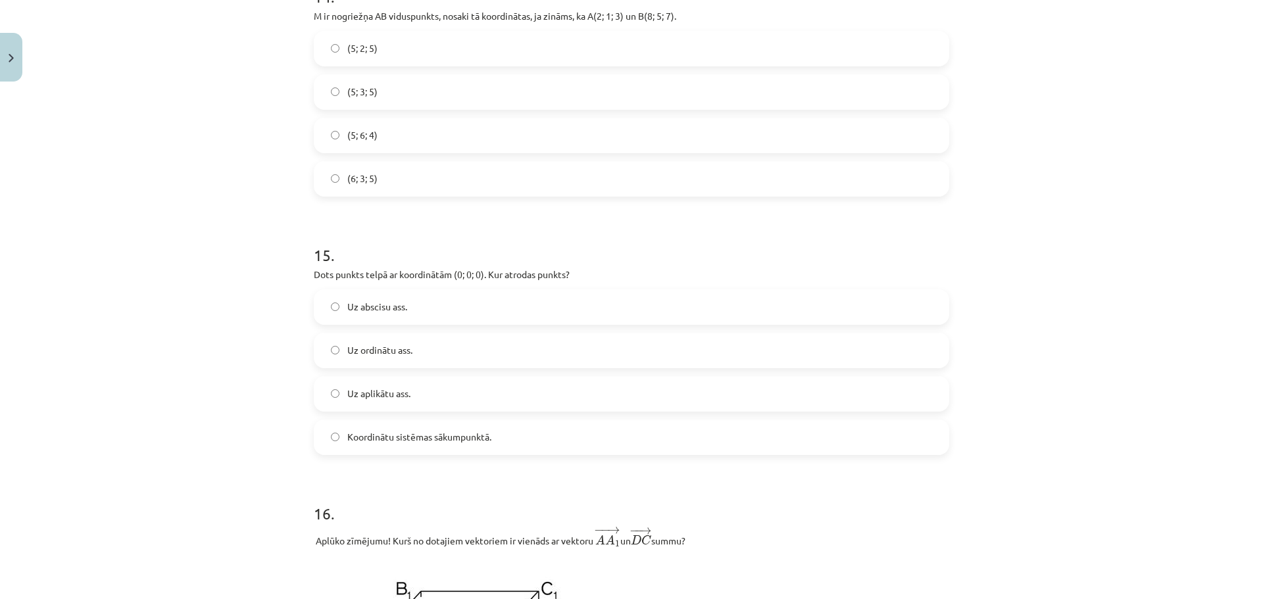
click at [491, 445] on label "Koordinātu sistēmas sākumpunktā." at bounding box center [631, 437] width 633 height 33
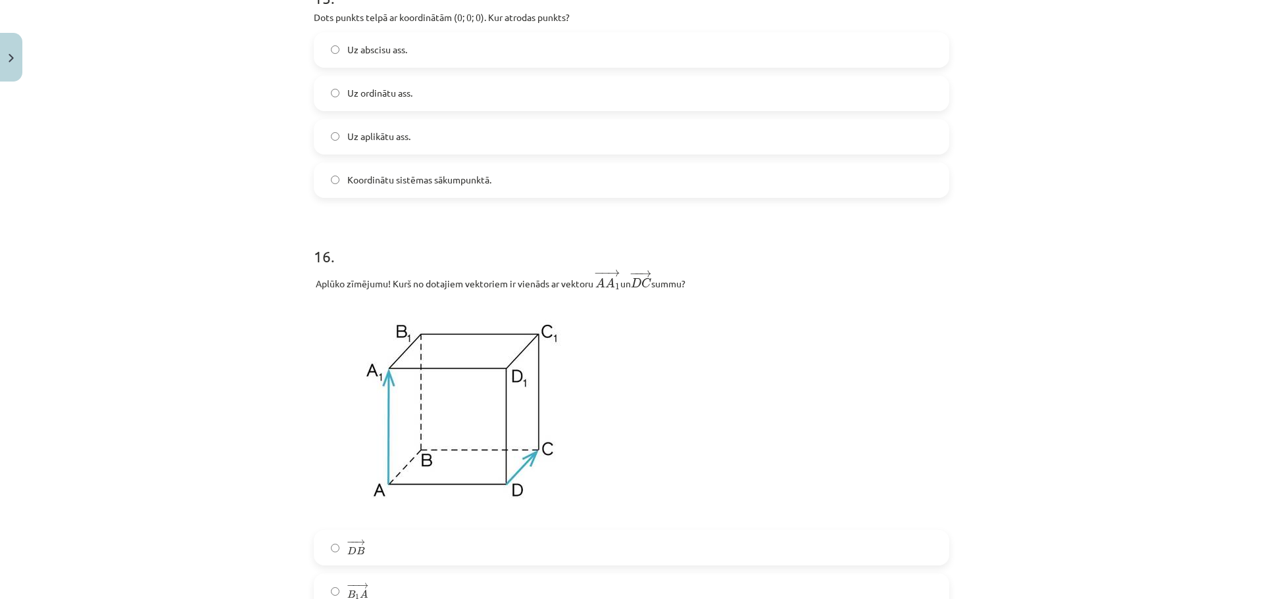
scroll to position [5524, 0]
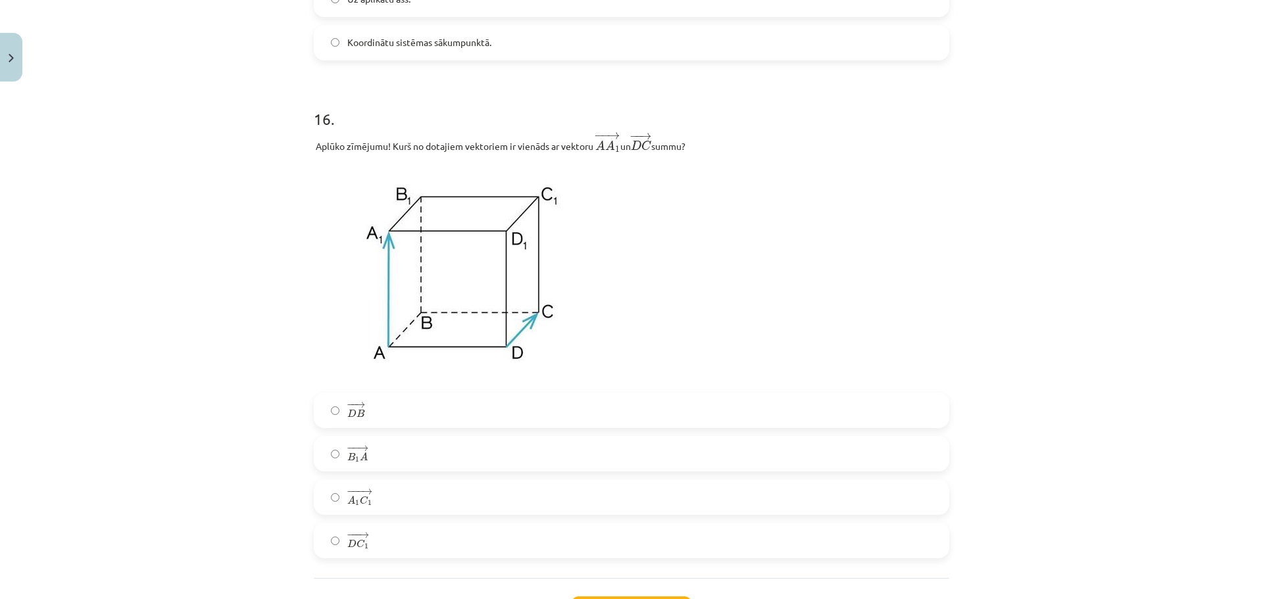
click at [449, 544] on label "− −− → D C 1 D C 1 →" at bounding box center [631, 540] width 633 height 33
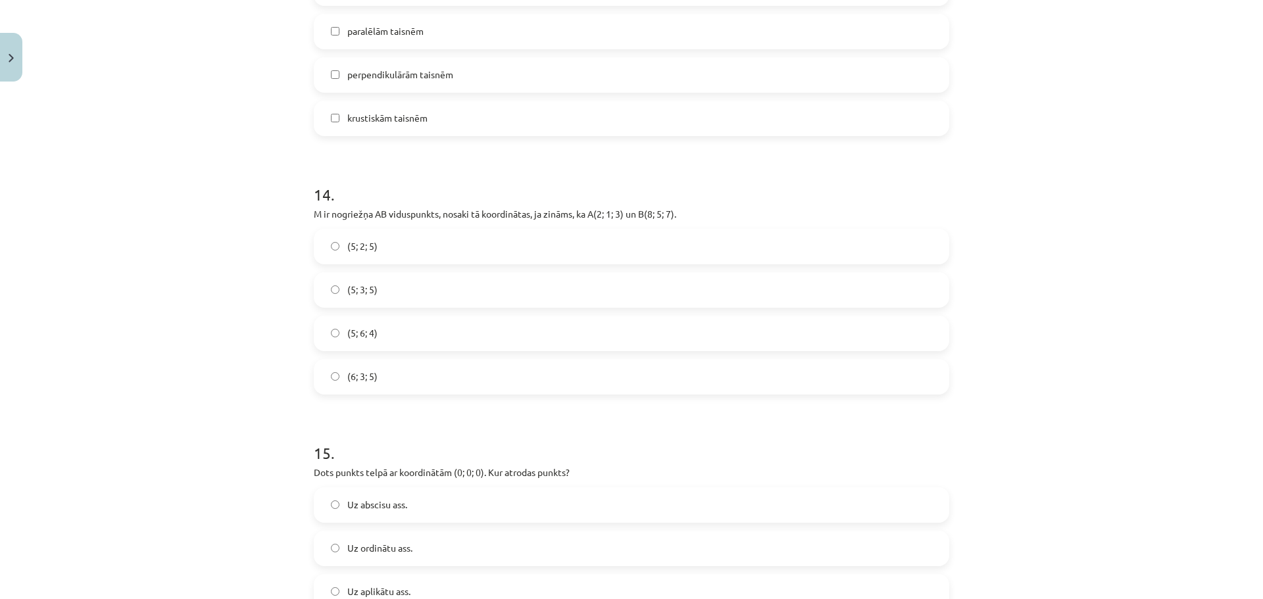
scroll to position [4918, 0]
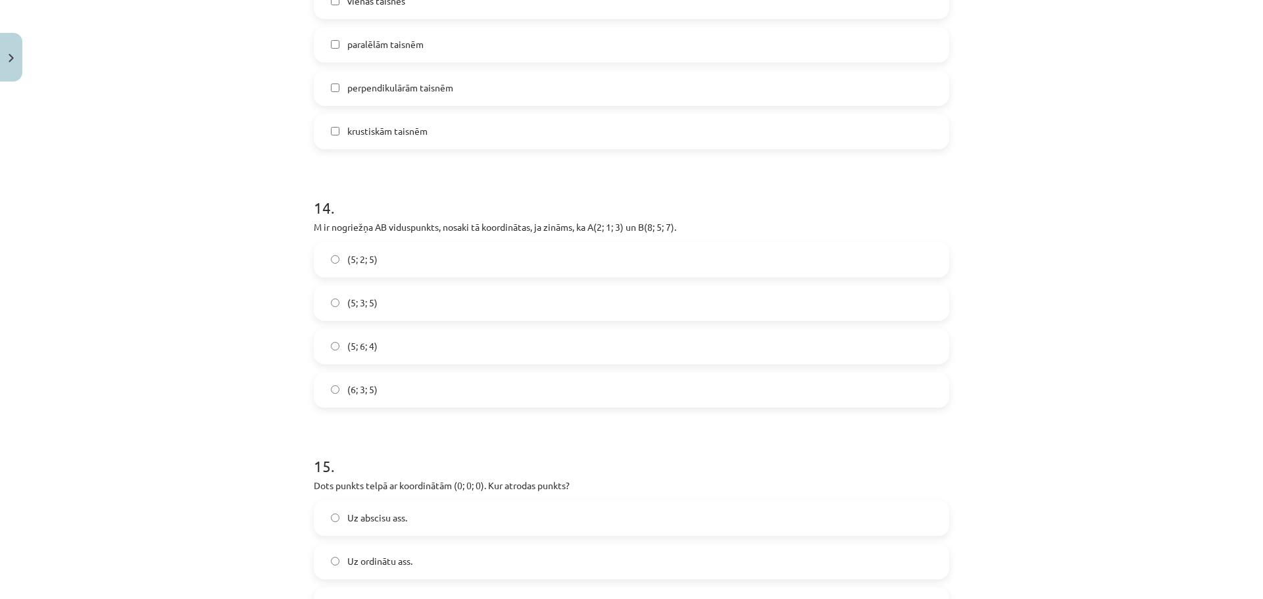
click at [390, 355] on label "(5; 6; 4)" at bounding box center [631, 346] width 633 height 33
click at [404, 395] on label "(6; 3; 5)" at bounding box center [631, 390] width 633 height 33
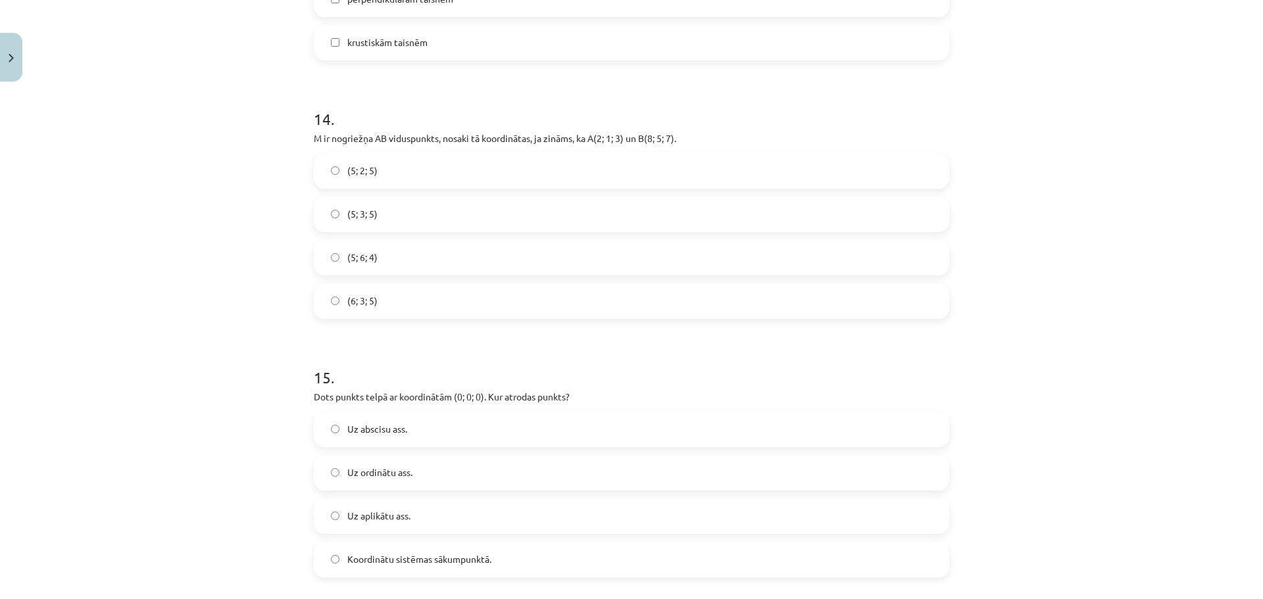
scroll to position [4984, 0]
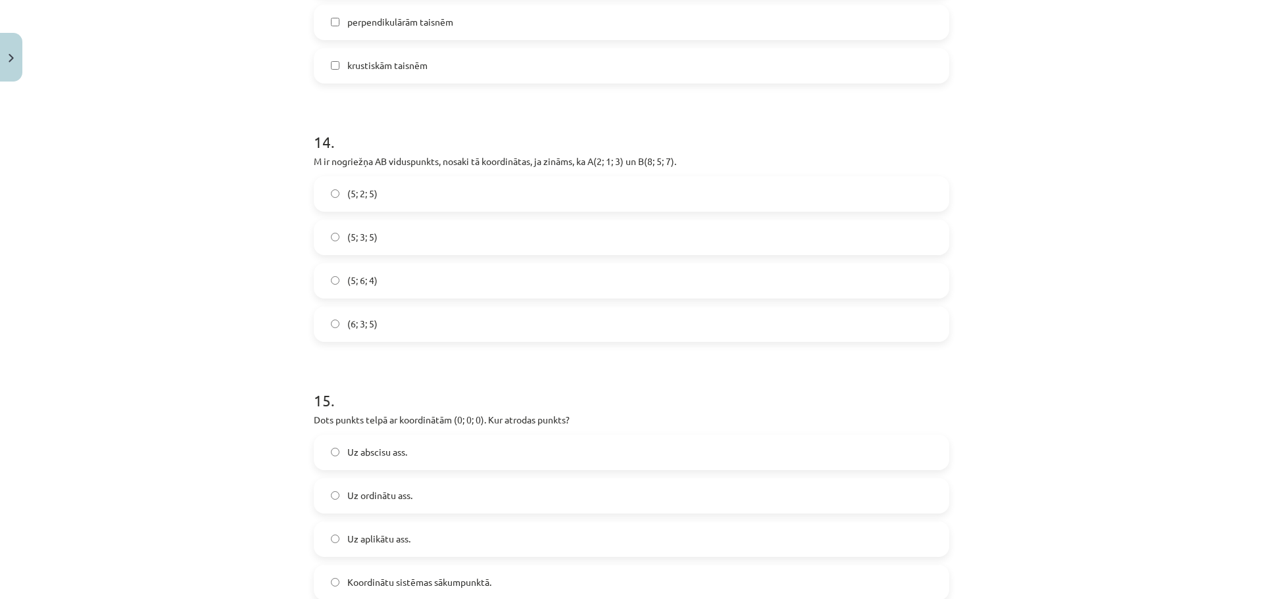
drag, startPoint x: 516, startPoint y: 287, endPoint x: 1179, endPoint y: 285, distance: 663.5
click at [1179, 285] on div "Mācību tēma: Matemātikas i - 10. klases 1. ieskaites mācību materiāls (c) #9 📝 …" at bounding box center [631, 299] width 1263 height 599
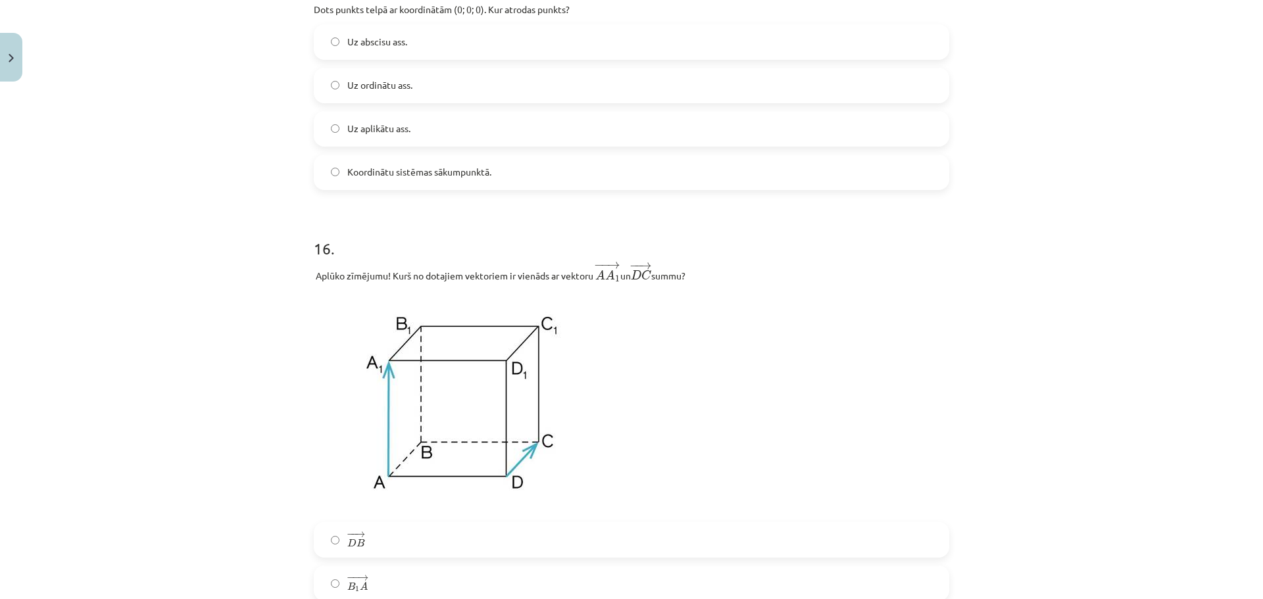
scroll to position [5641, 0]
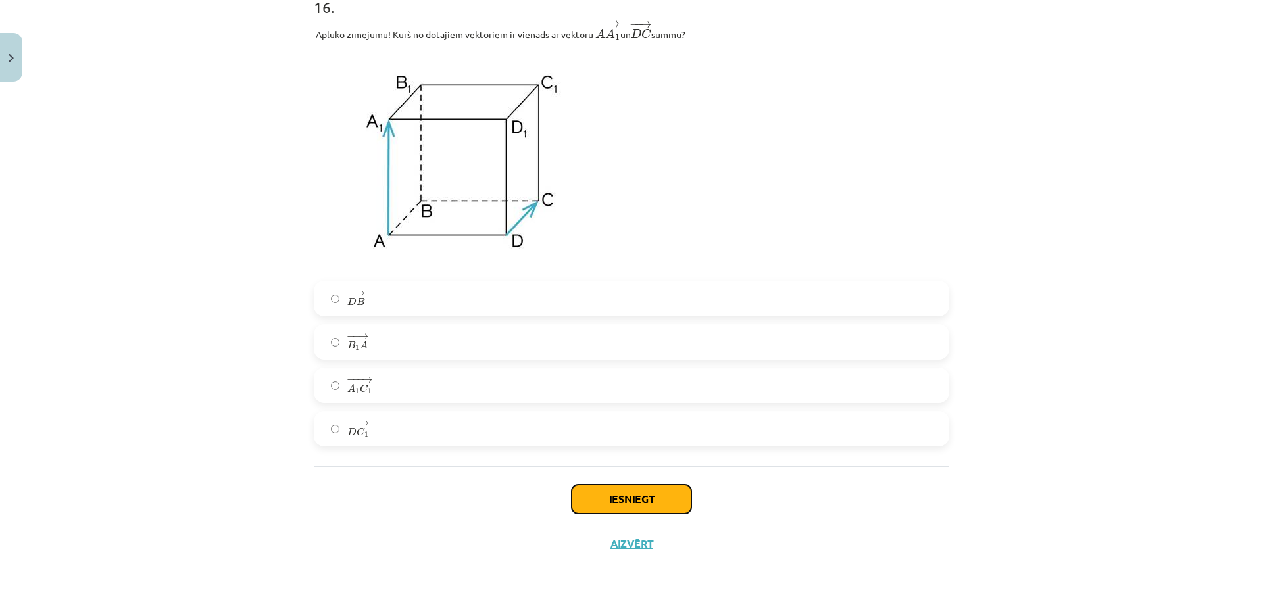
click at [652, 508] on button "Iesniegt" at bounding box center [631, 499] width 120 height 29
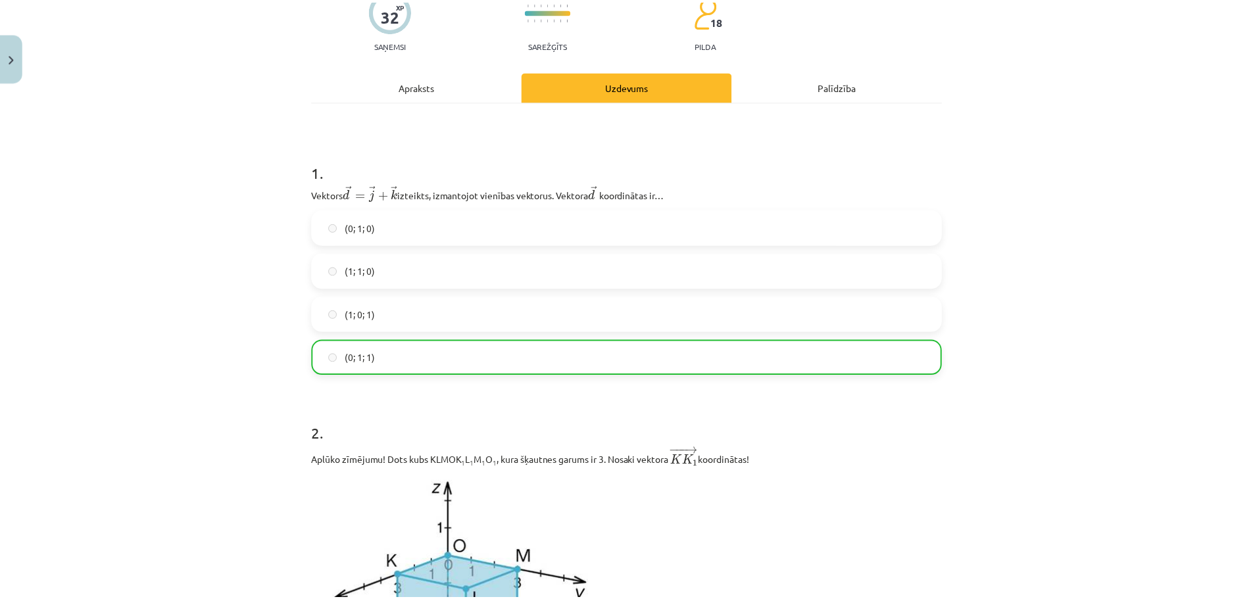
scroll to position [0, 0]
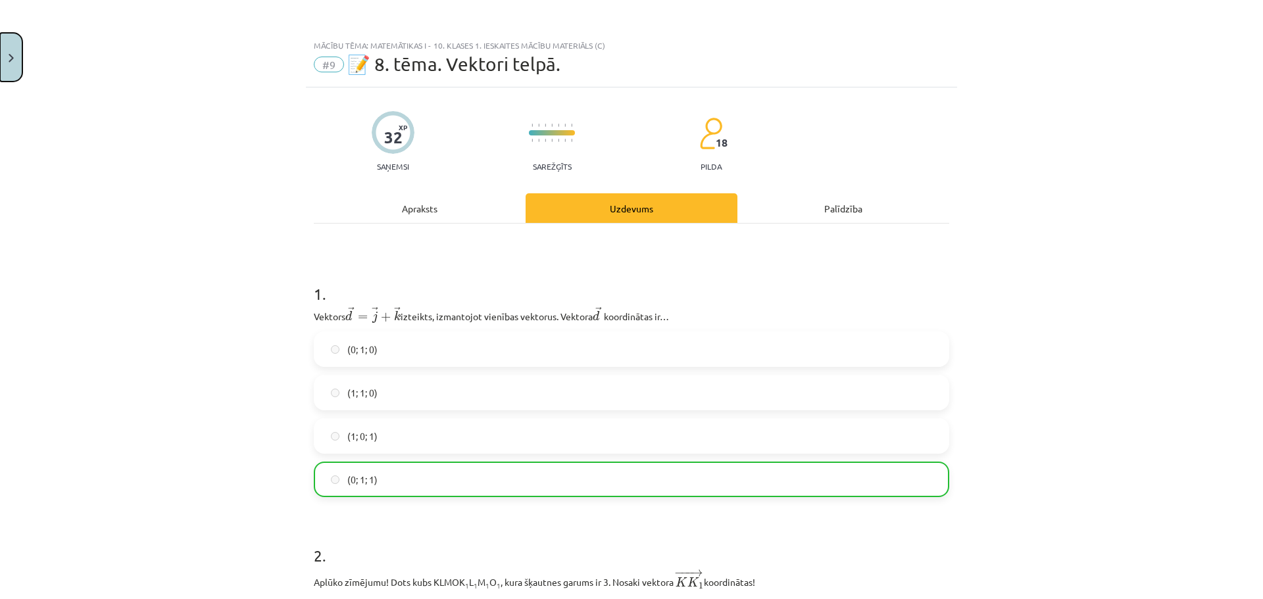
click at [16, 61] on button "Close" at bounding box center [11, 57] width 22 height 49
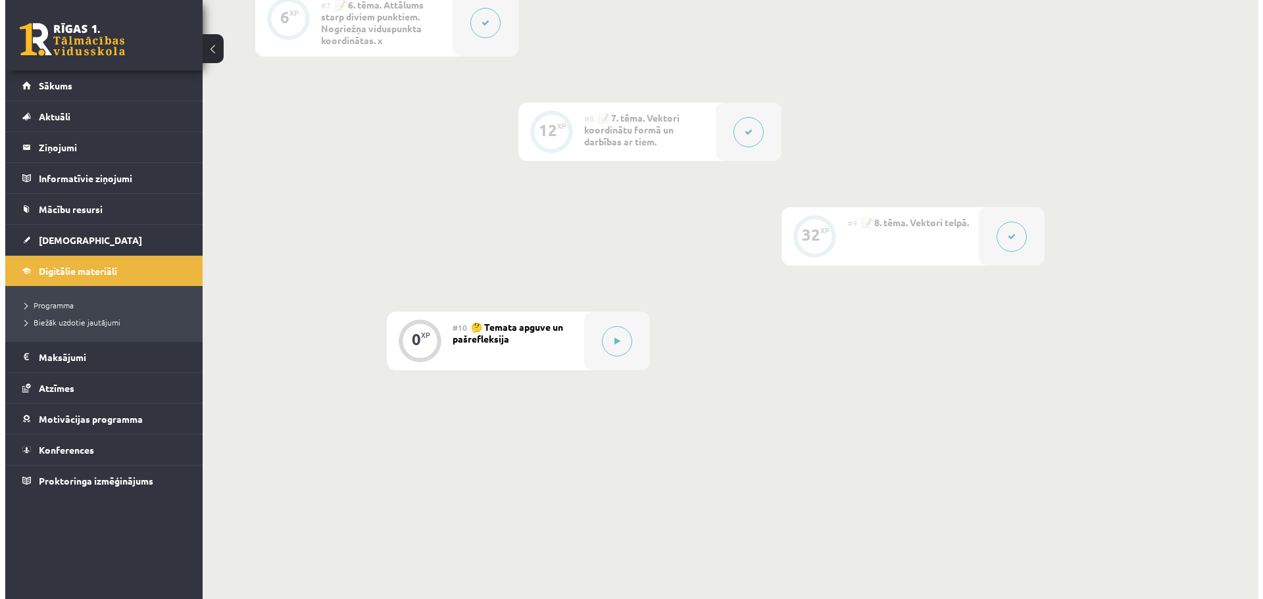
scroll to position [994, 0]
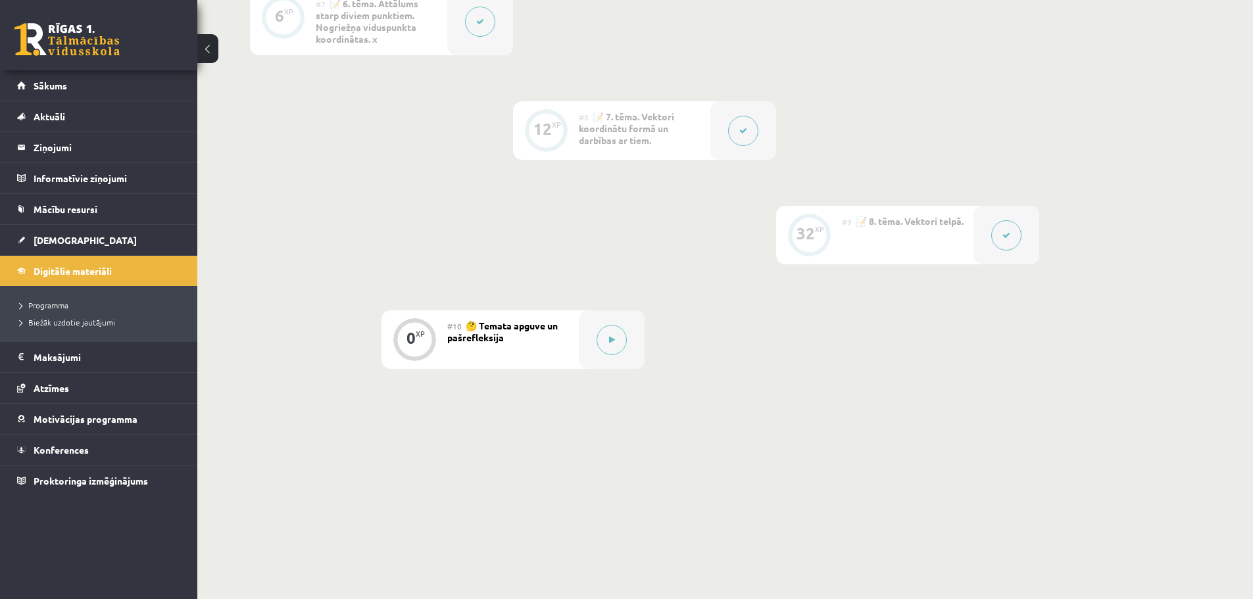
click at [1013, 240] on button at bounding box center [1006, 235] width 30 height 30
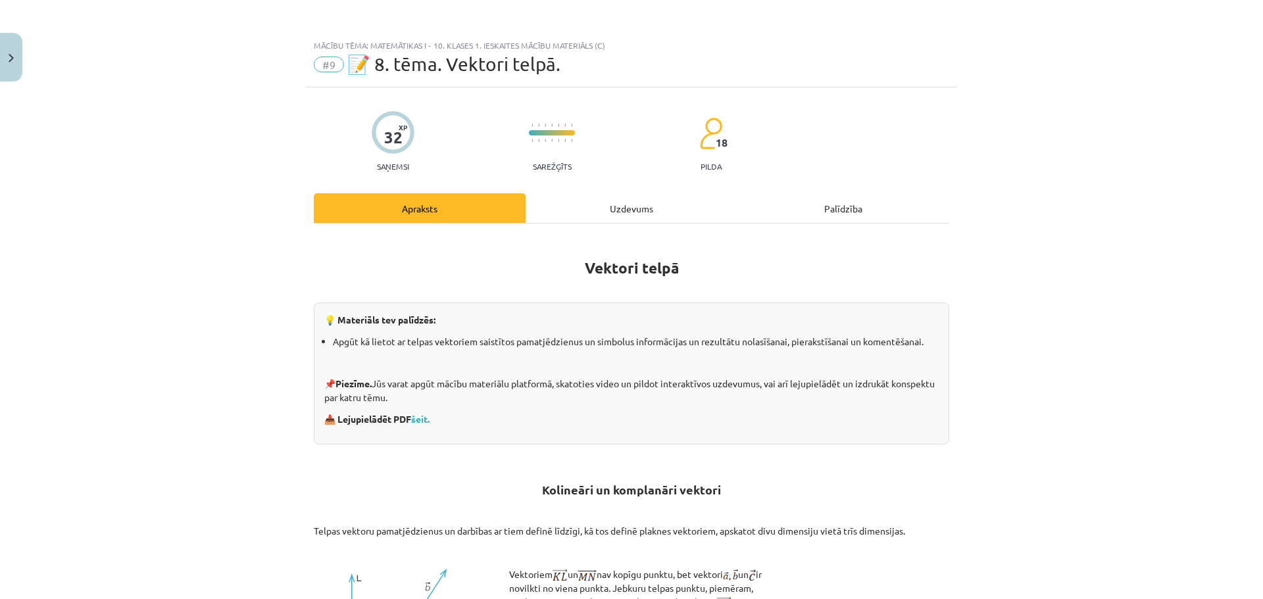
click at [643, 214] on div "Uzdevums" at bounding box center [631, 208] width 212 height 30
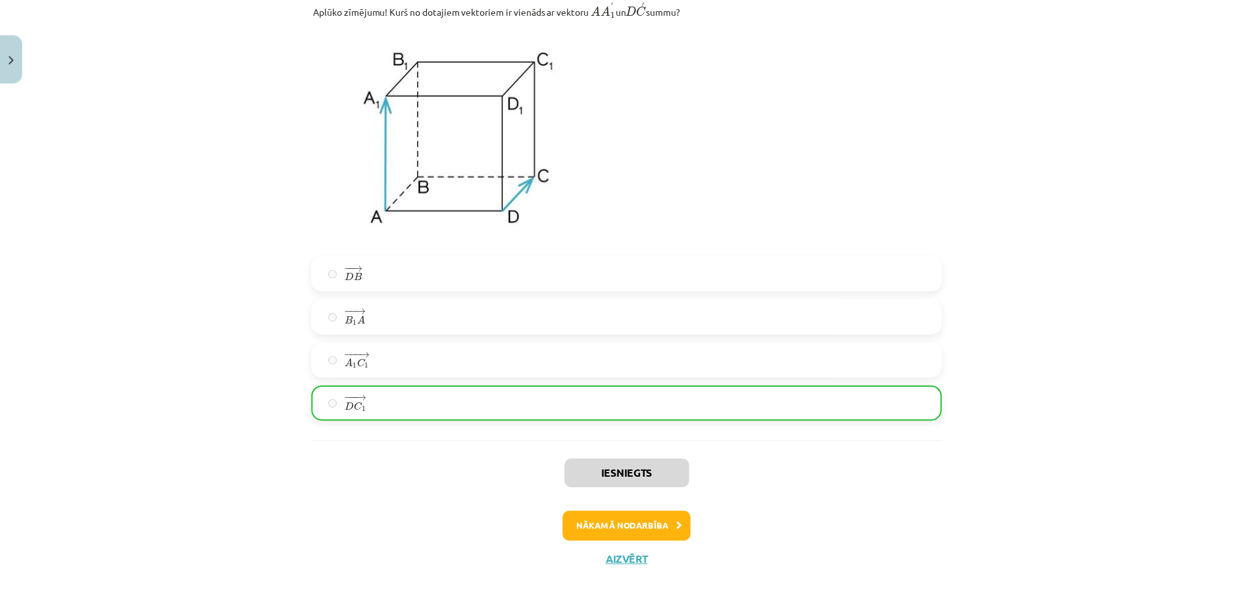
scroll to position [5683, 0]
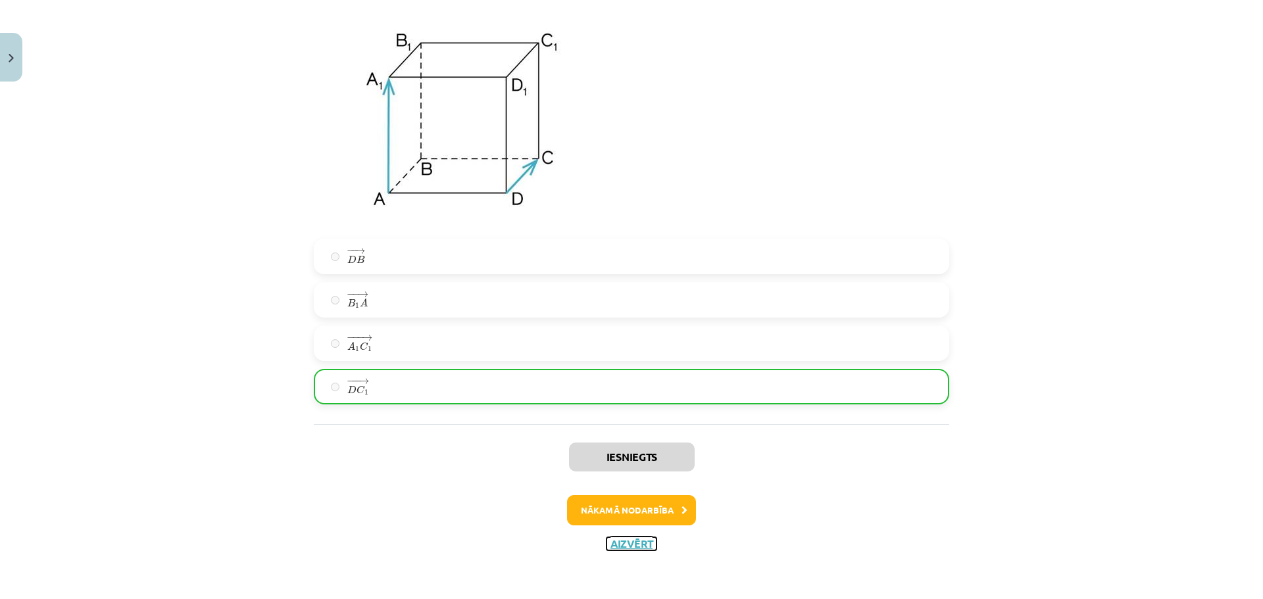
click at [619, 544] on button "Aizvērt" at bounding box center [631, 543] width 50 height 13
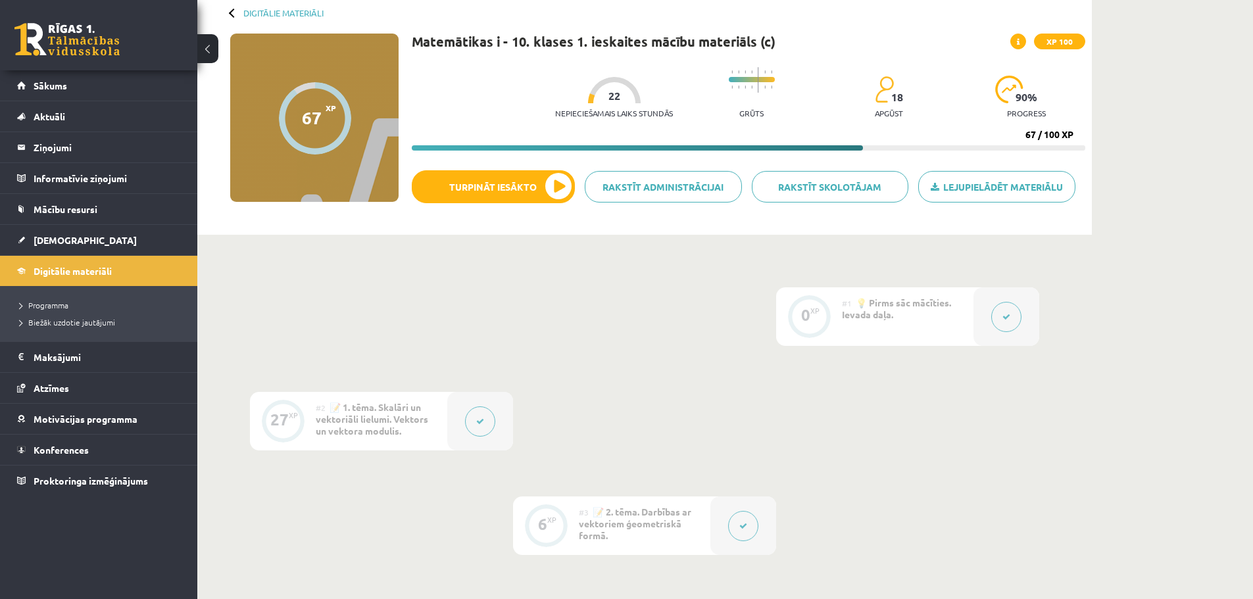
scroll to position [0, 0]
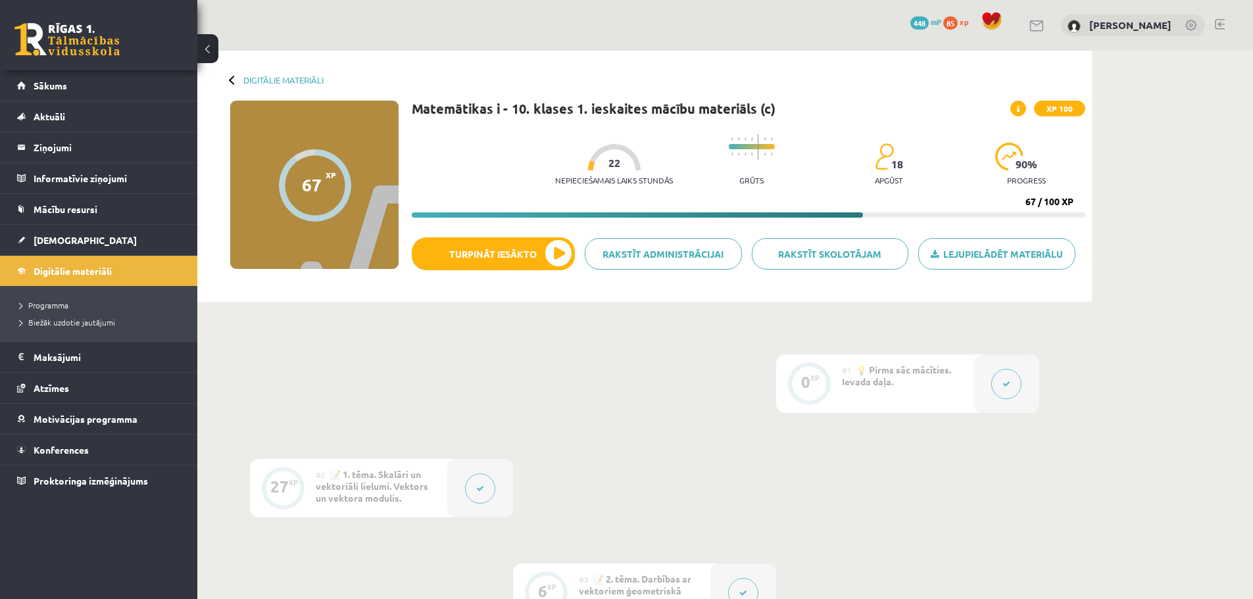
click at [208, 55] on button at bounding box center [207, 48] width 21 height 29
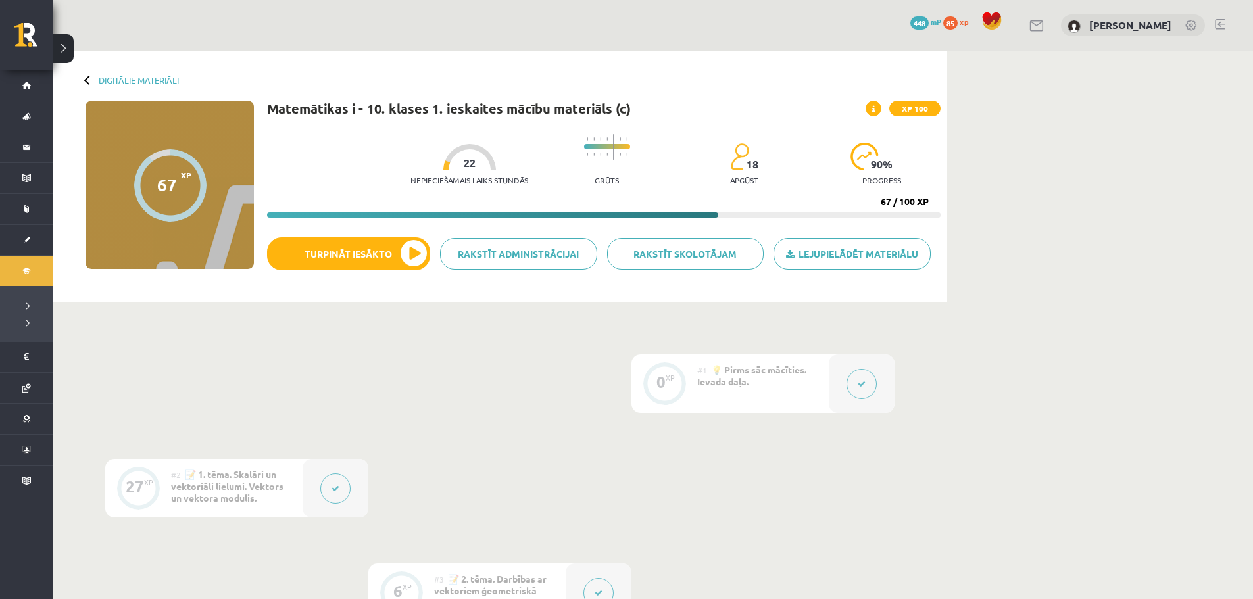
click at [67, 55] on button at bounding box center [63, 48] width 21 height 29
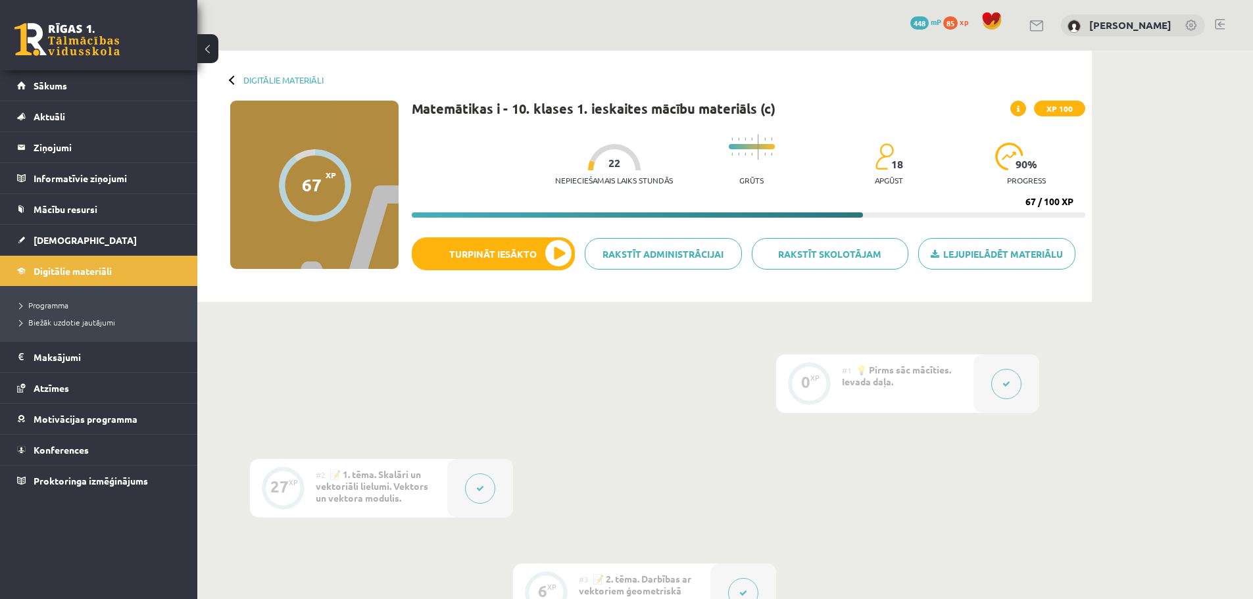
click at [75, 43] on link at bounding box center [66, 39] width 105 height 33
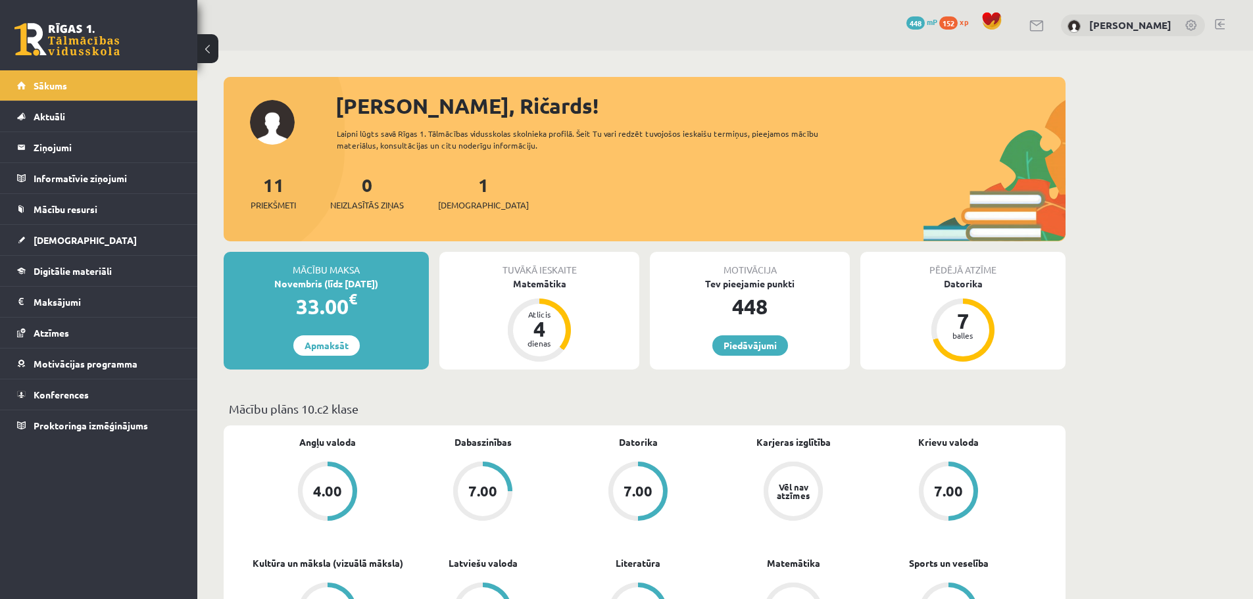
click at [1221, 22] on link at bounding box center [1220, 24] width 10 height 11
